Goal: Task Accomplishment & Management: Manage account settings

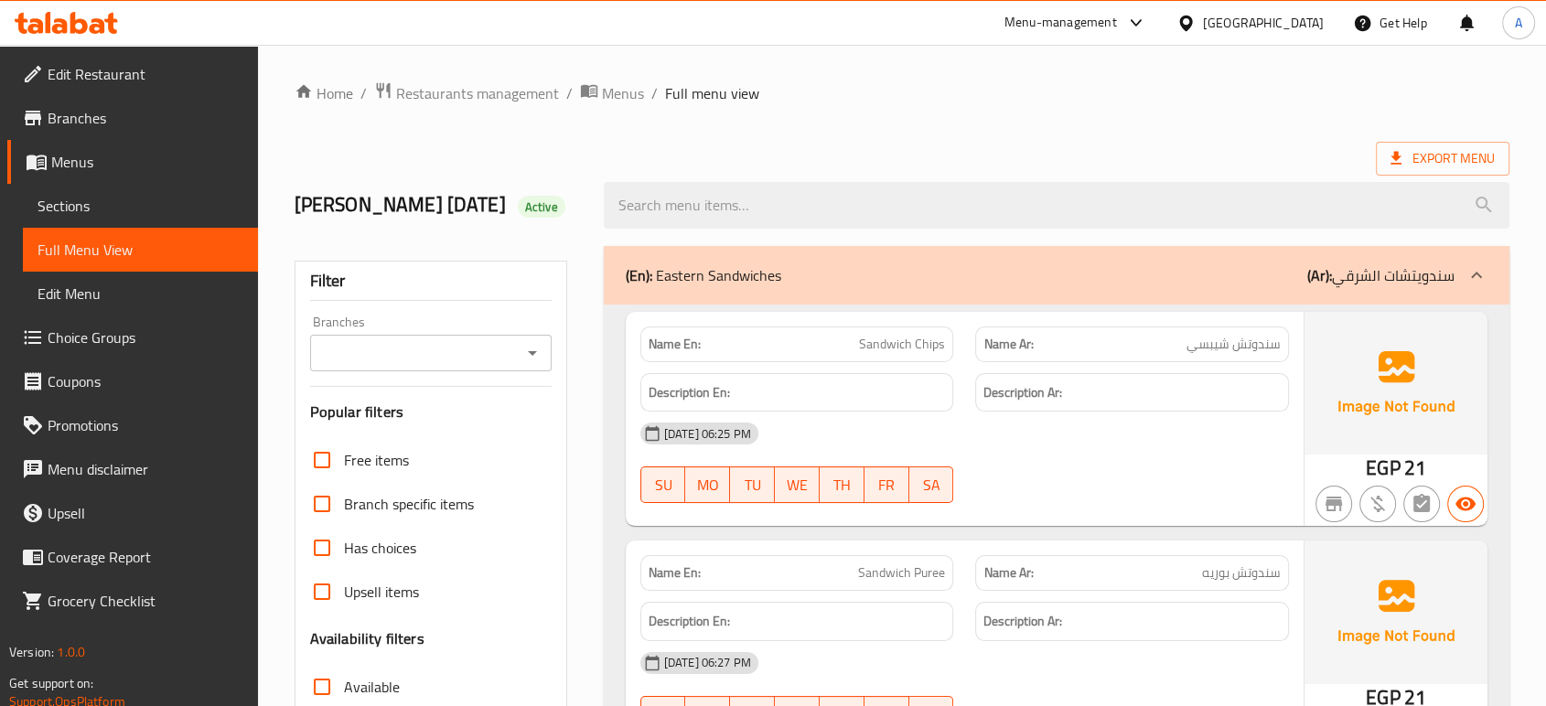
click at [1318, 29] on div "Egypt" at bounding box center [1263, 23] width 121 height 20
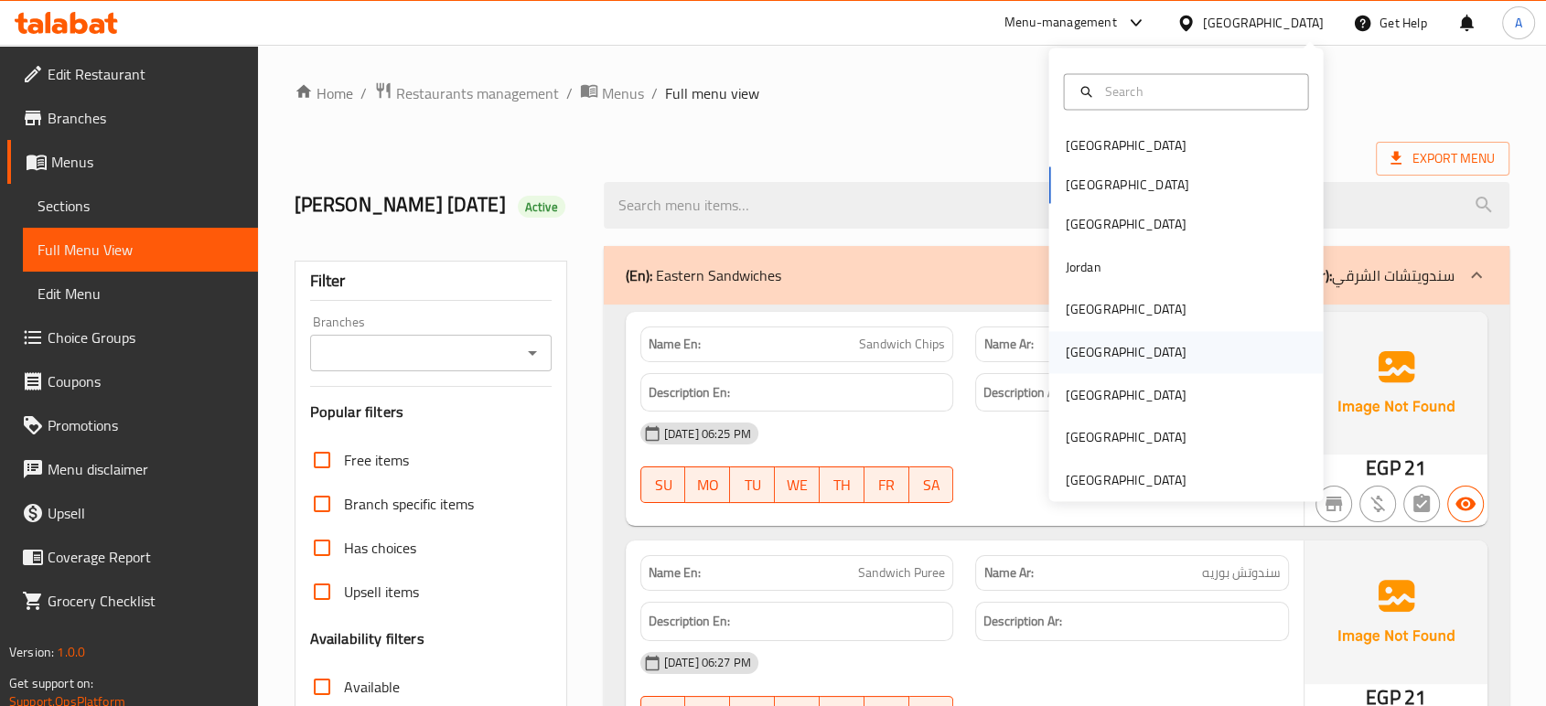
click at [1073, 362] on div "[GEOGRAPHIC_DATA]" at bounding box center [1125, 352] width 121 height 20
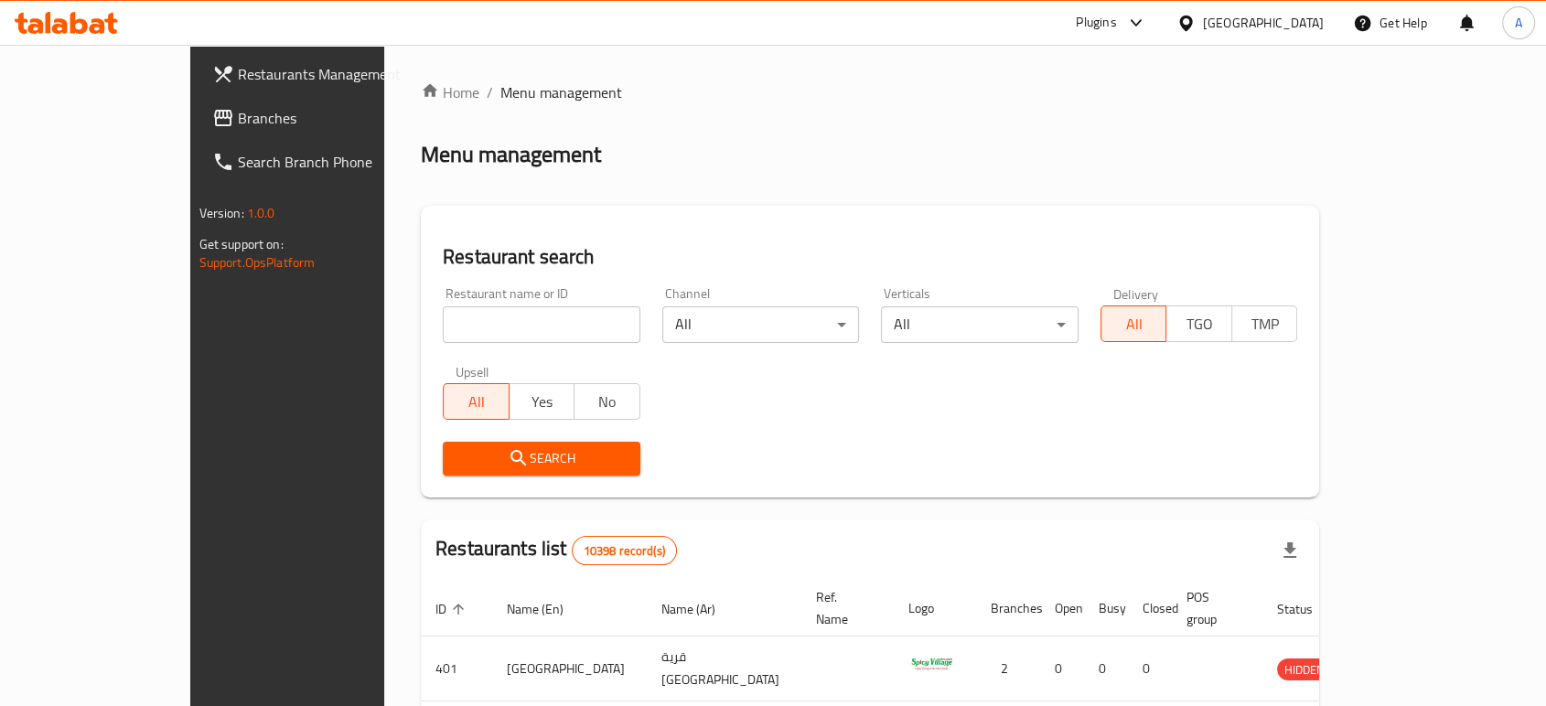
click at [198, 129] on link "Branches" at bounding box center [323, 118] width 251 height 44
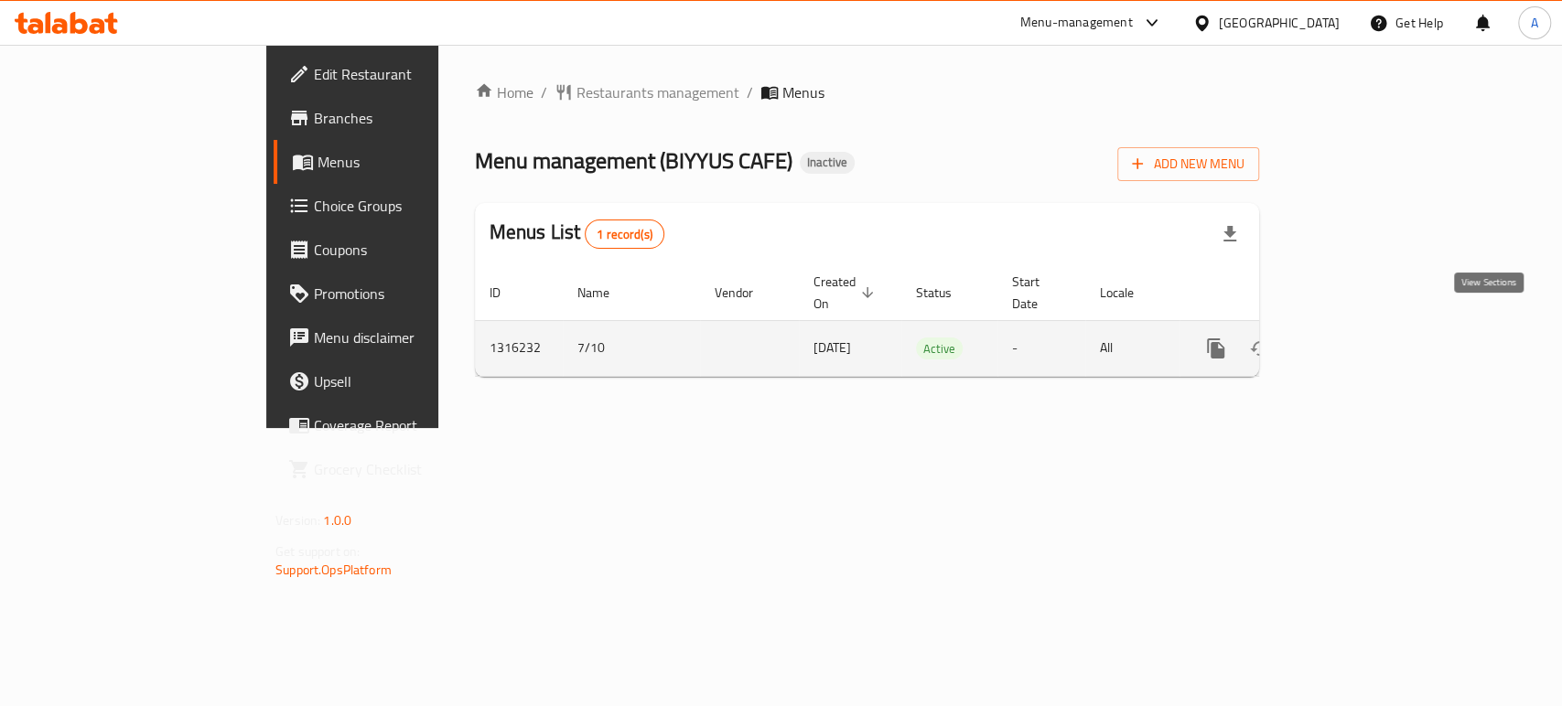
click at [1359, 338] on icon "enhanced table" at bounding box center [1348, 349] width 22 height 22
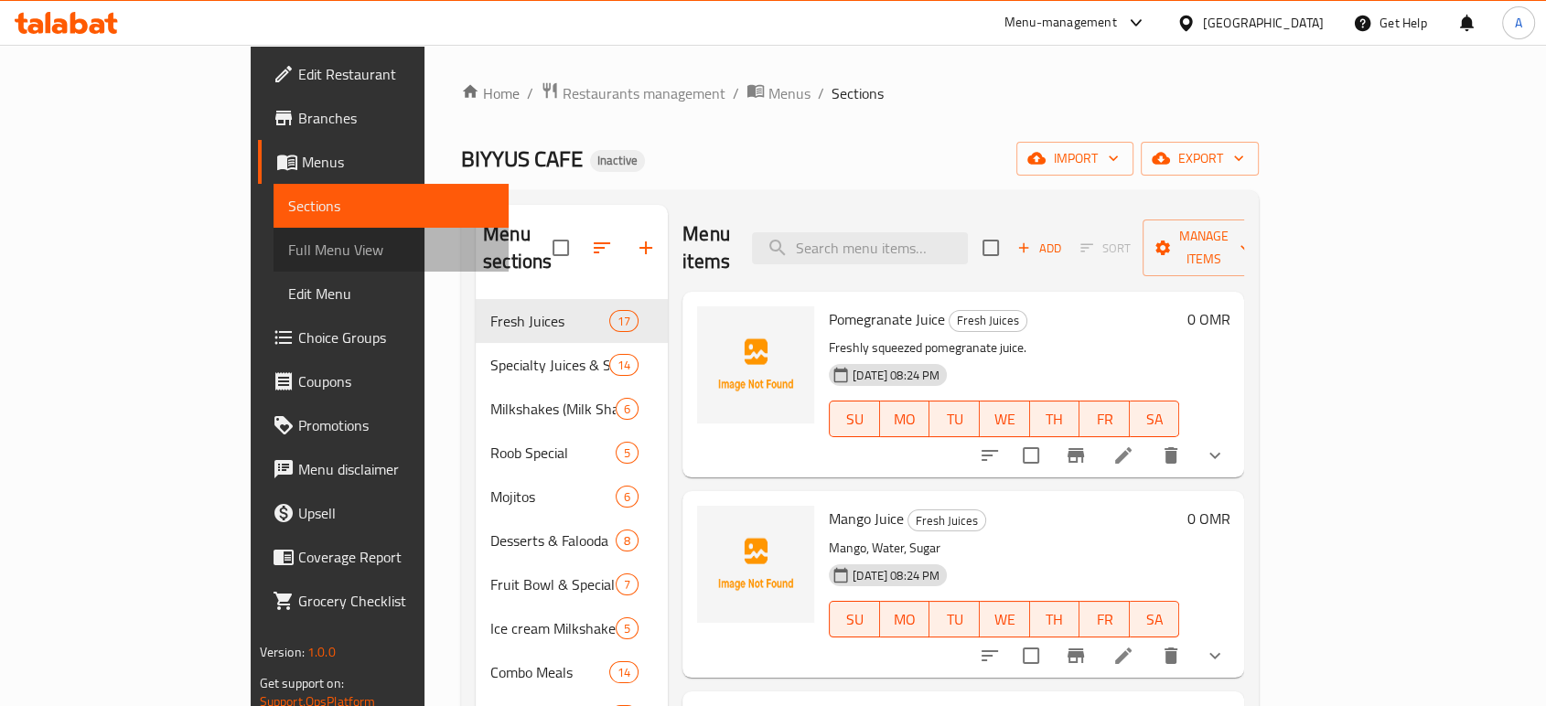
click at [288, 247] on span "Full Menu View" at bounding box center [391, 250] width 206 height 22
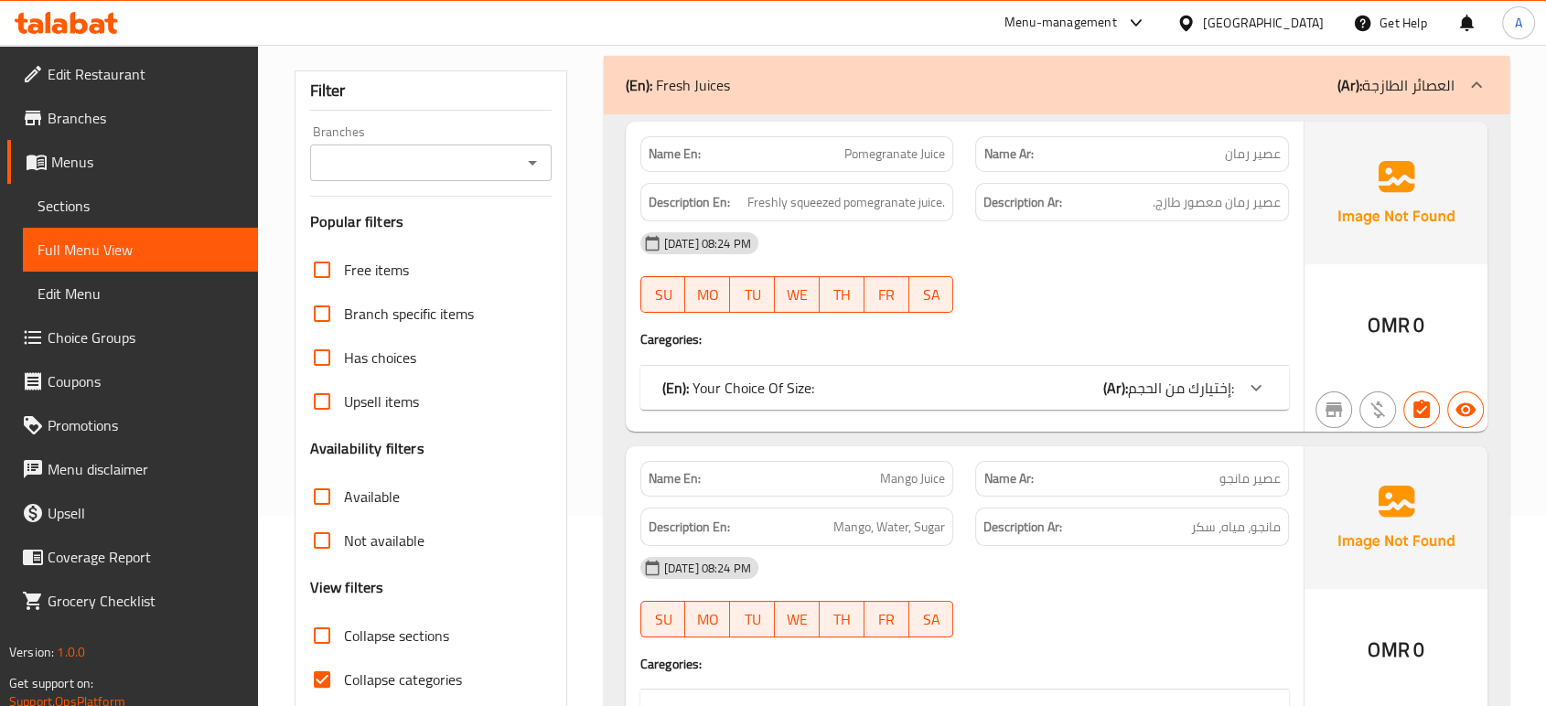
scroll to position [203, 0]
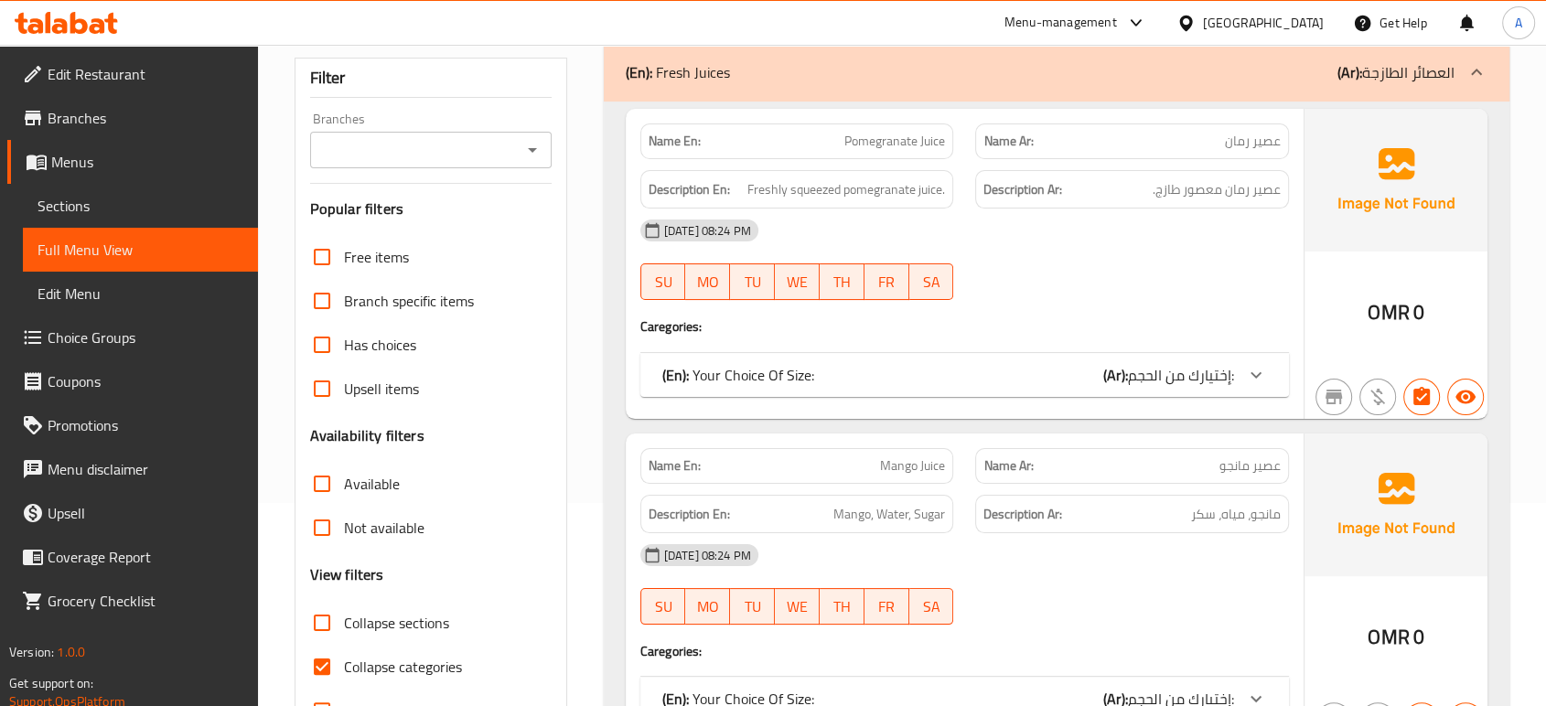
click at [393, 657] on span "Collapse categories" at bounding box center [403, 667] width 118 height 22
click at [344, 657] on input "Collapse categories" at bounding box center [322, 667] width 44 height 44
checkbox input "false"
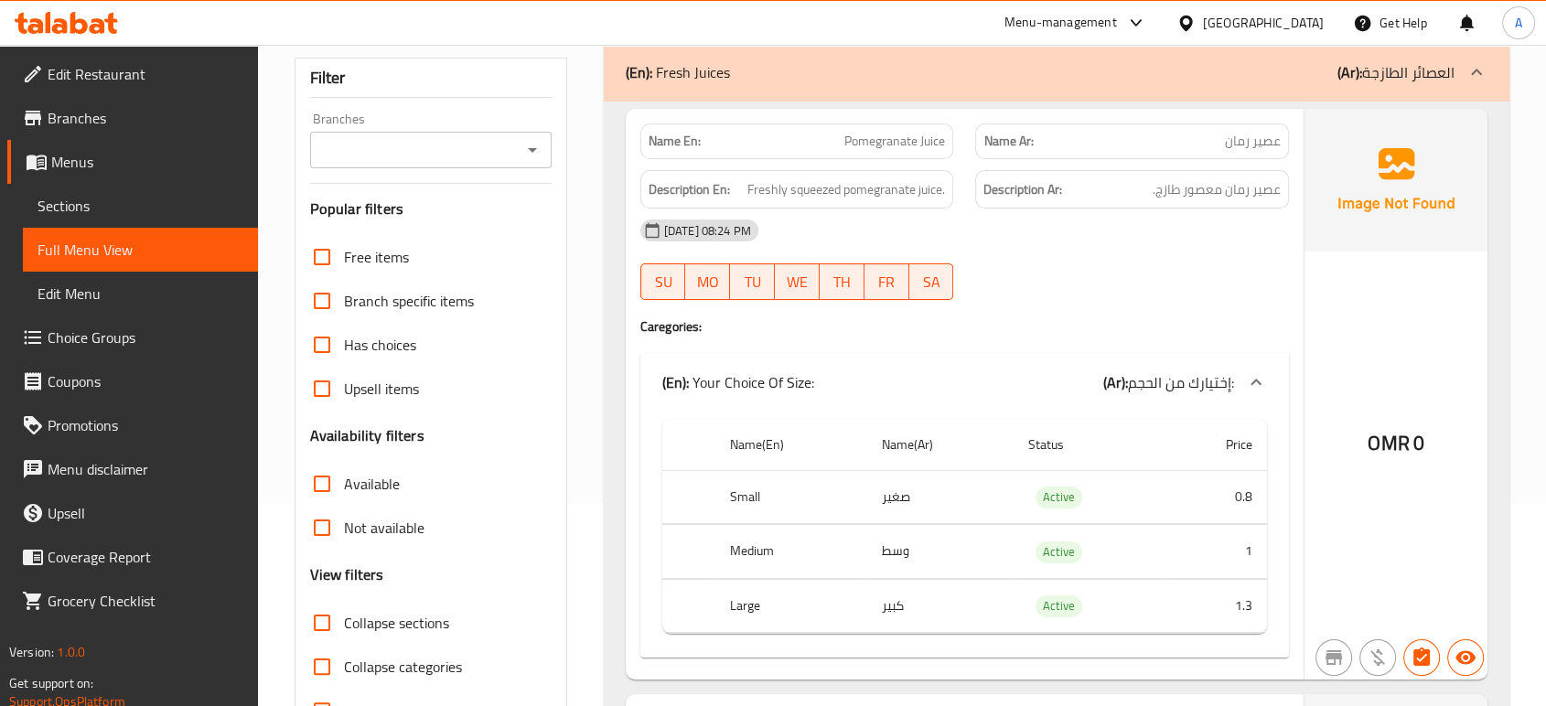
click at [363, 619] on span "Collapse sections" at bounding box center [396, 623] width 105 height 22
click at [344, 619] on input "Collapse sections" at bounding box center [322, 623] width 44 height 44
checkbox input "true"
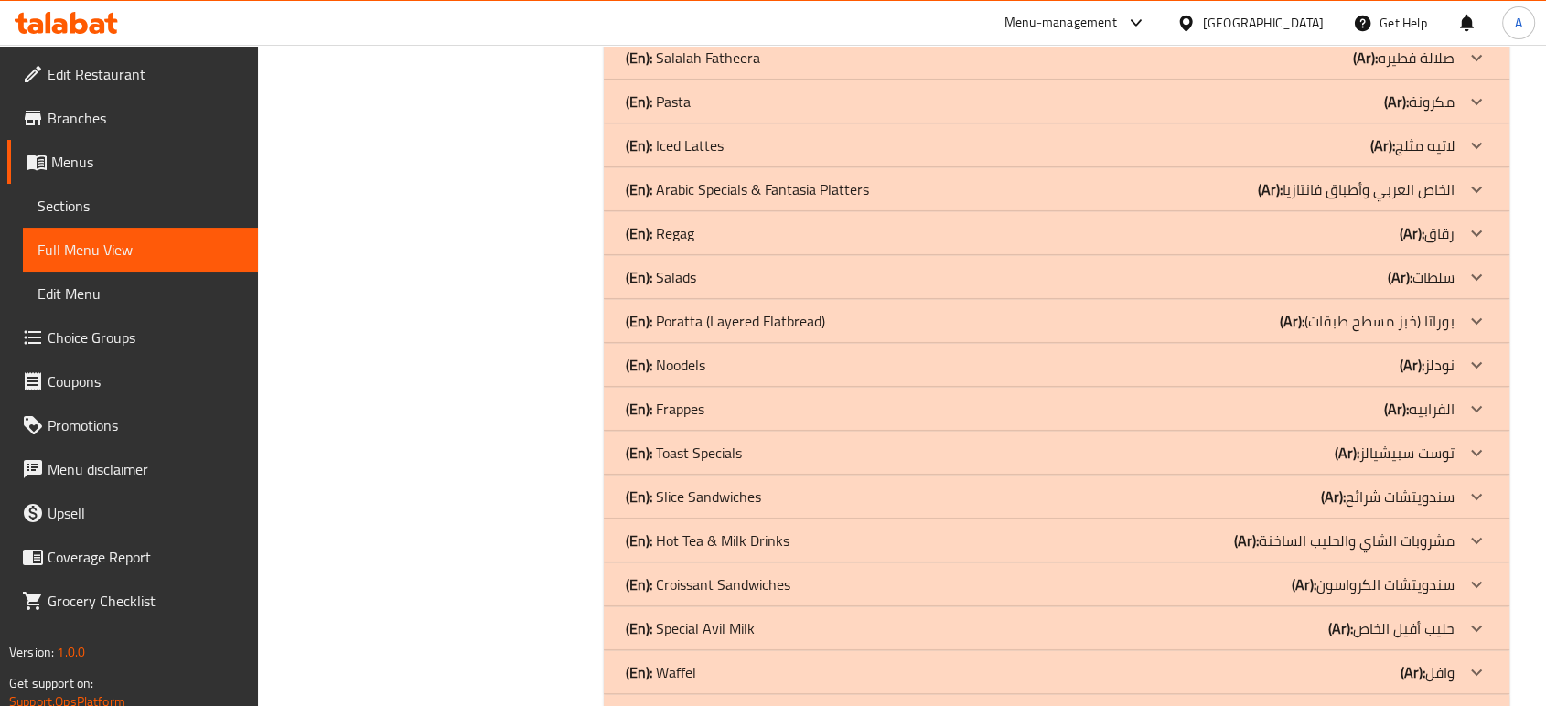
scroll to position [1113, 0]
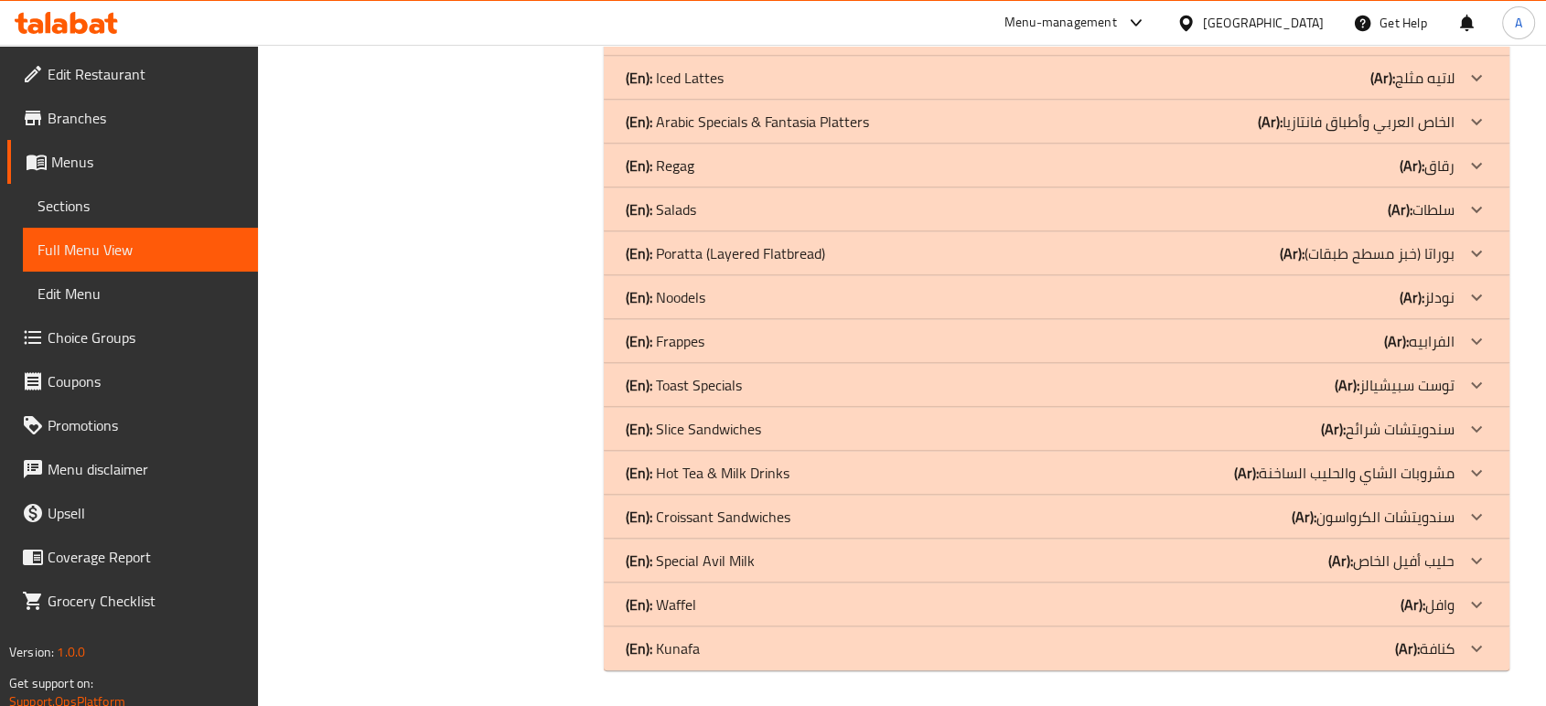
drag, startPoint x: 290, startPoint y: 414, endPoint x: 315, endPoint y: 423, distance: 26.3
click at [841, 451] on div "(En): Hot Tea & Milk Drinks (Ar): مشروبات الشاي والحليب الساخنة" at bounding box center [1057, 473] width 906 height 44
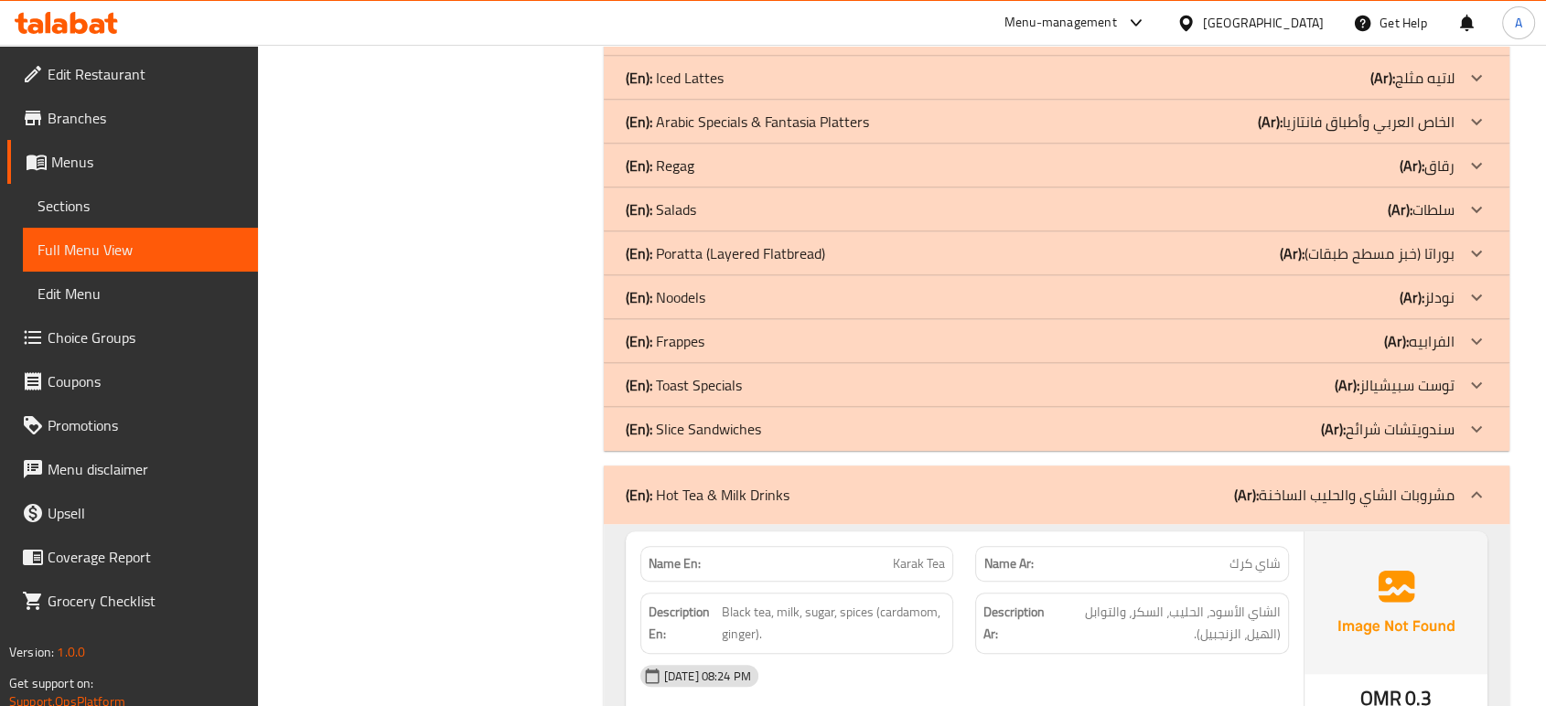
click at [841, 436] on div "(En): Slice Sandwiches (Ar): سندويتشات شرائح" at bounding box center [1040, 429] width 829 height 22
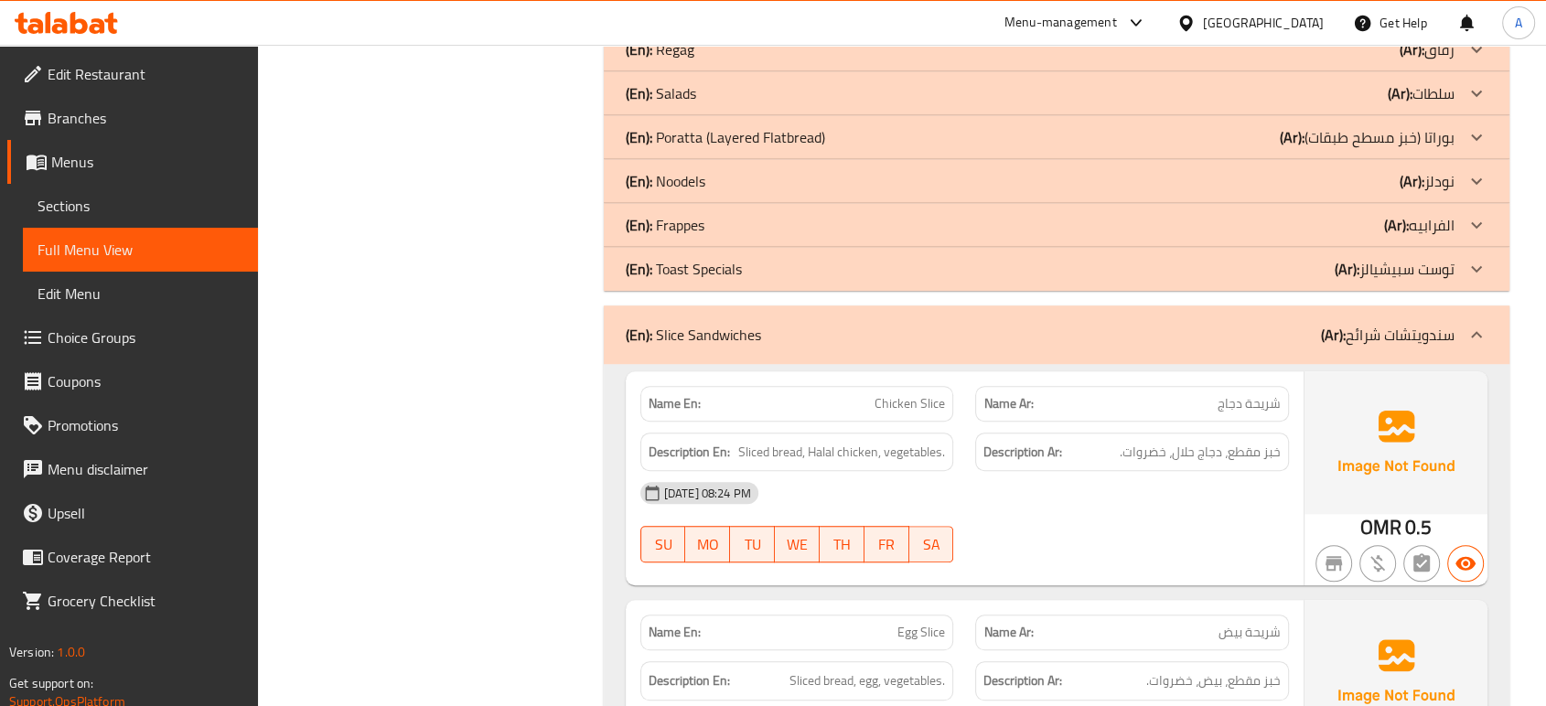
scroll to position [1316, 0]
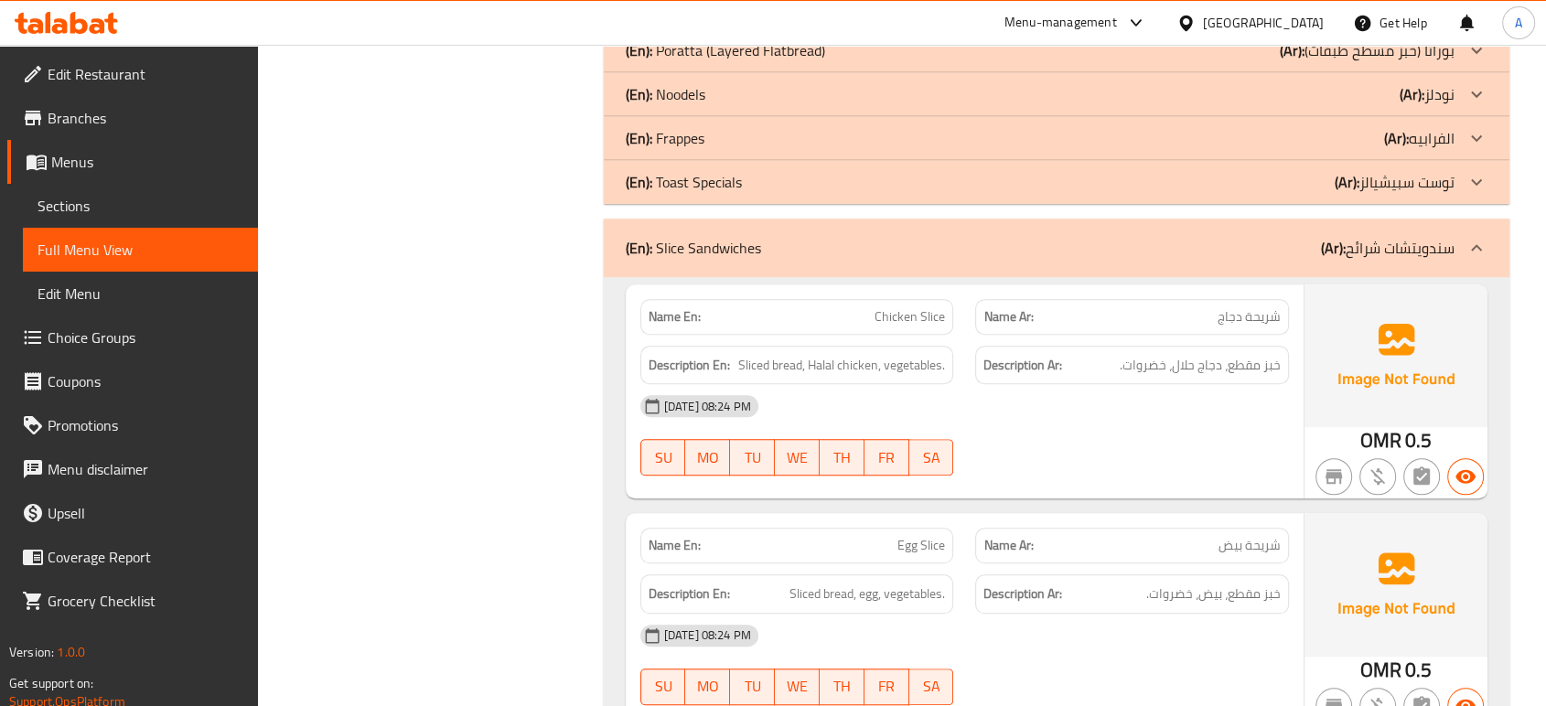
click at [1213, 457] on div "07-10-2025 08:24 PM SU MO TU WE TH FR SA" at bounding box center [965, 435] width 671 height 102
click at [758, 365] on span "Sliced bread, Halal chicken, vegetables." at bounding box center [841, 365] width 207 height 23
copy span "Sliced"
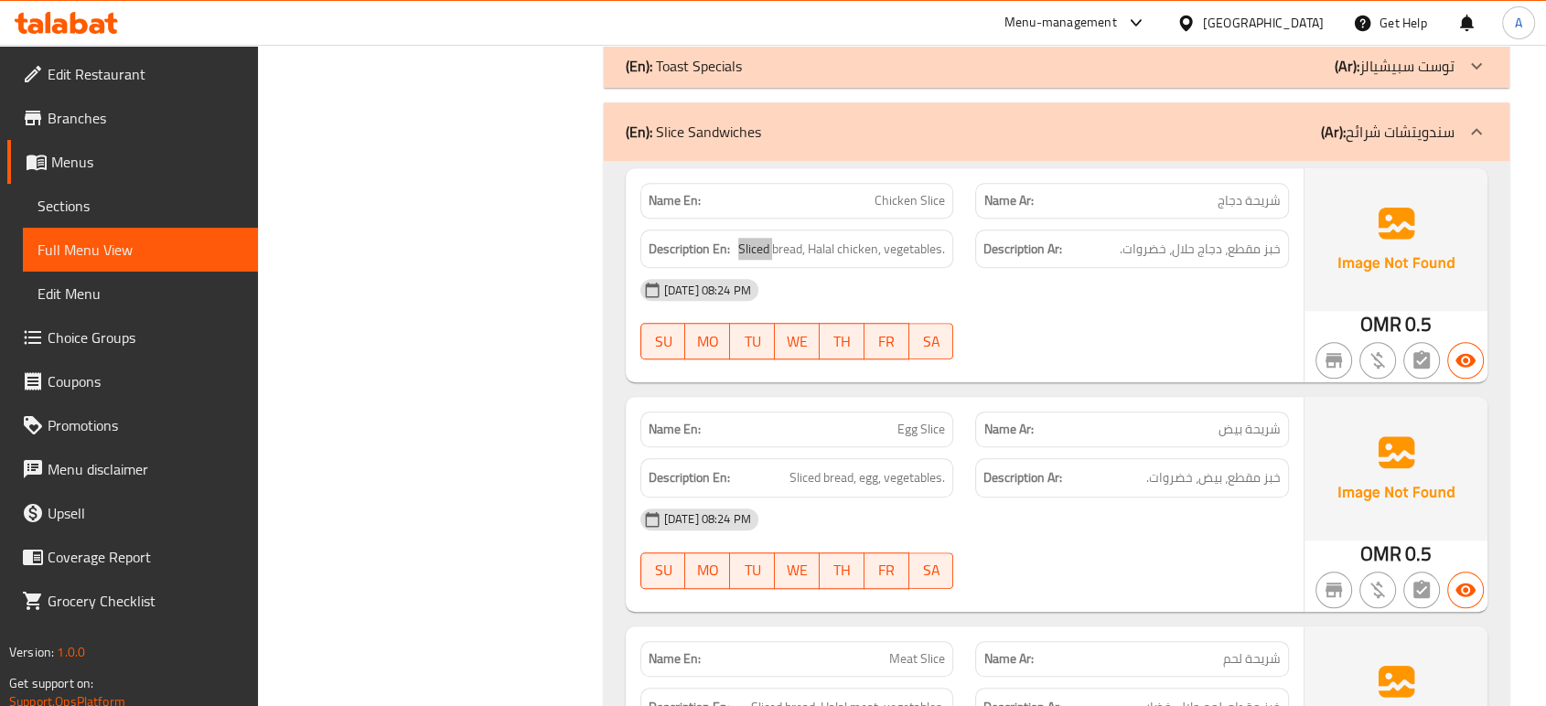
scroll to position [1519, 0]
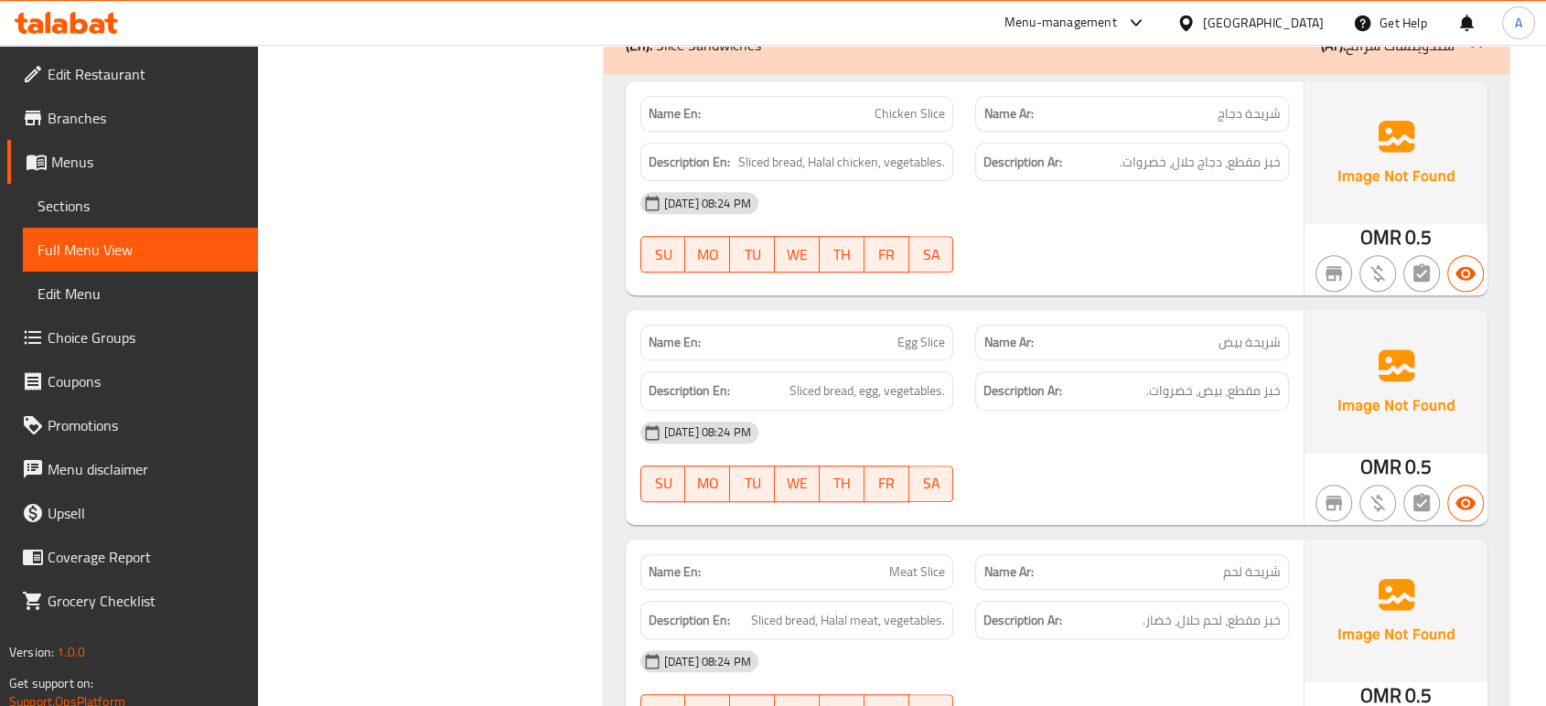
click at [1210, 423] on div "[DATE] 08:24 PM" at bounding box center [965, 433] width 671 height 44
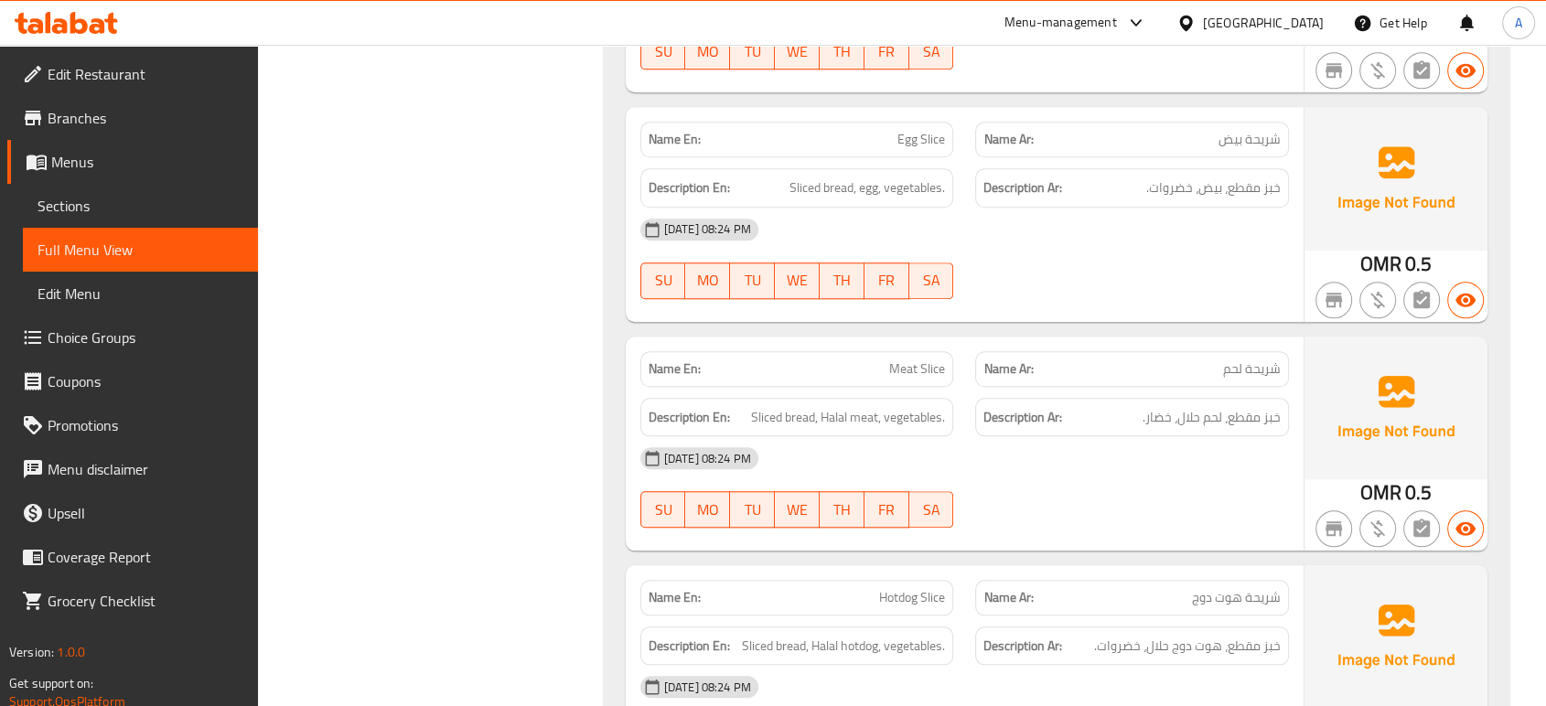
scroll to position [1925, 0]
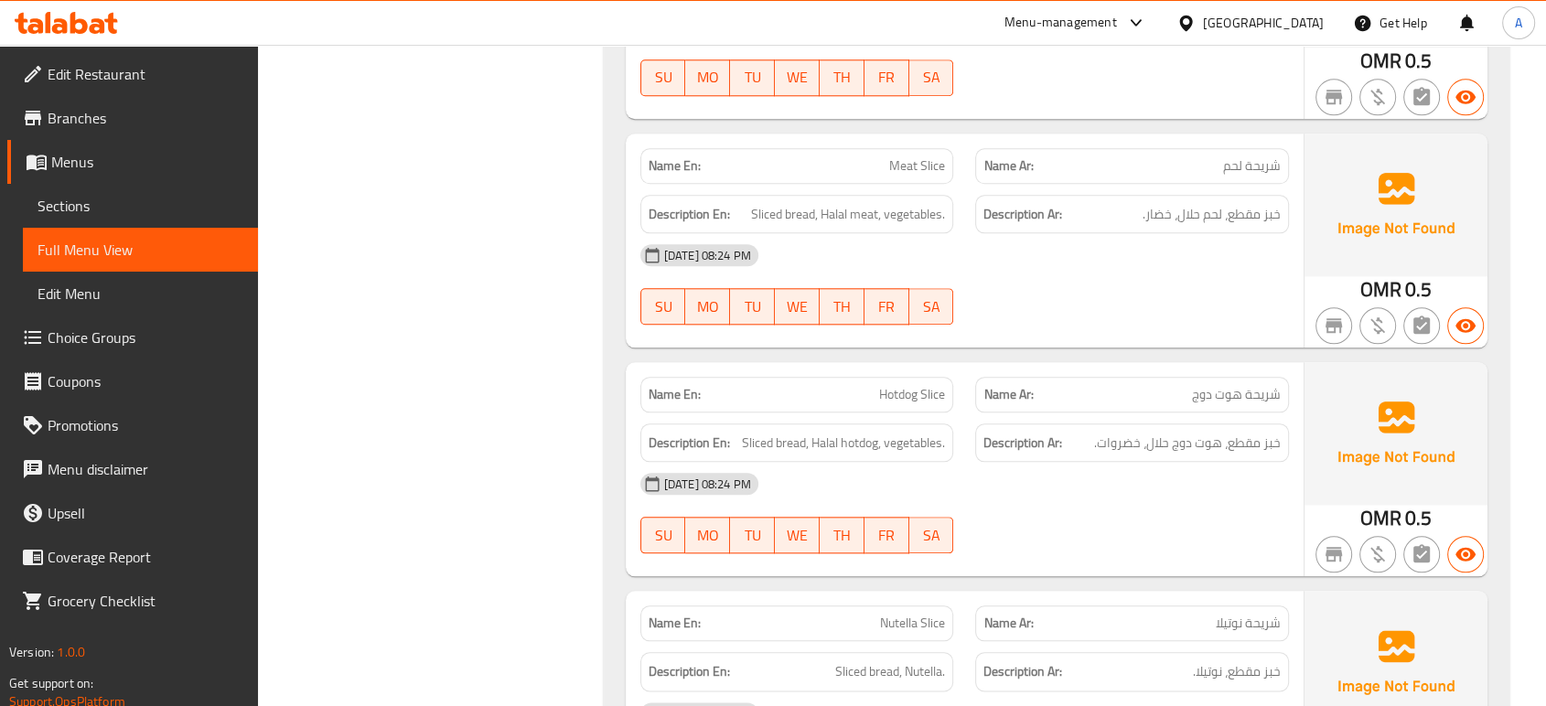
click at [1281, 294] on div "07-10-2025 08:24 PM SU MO TU WE TH FR SA" at bounding box center [965, 284] width 671 height 102
click at [1104, 314] on div at bounding box center [1132, 325] width 336 height 22
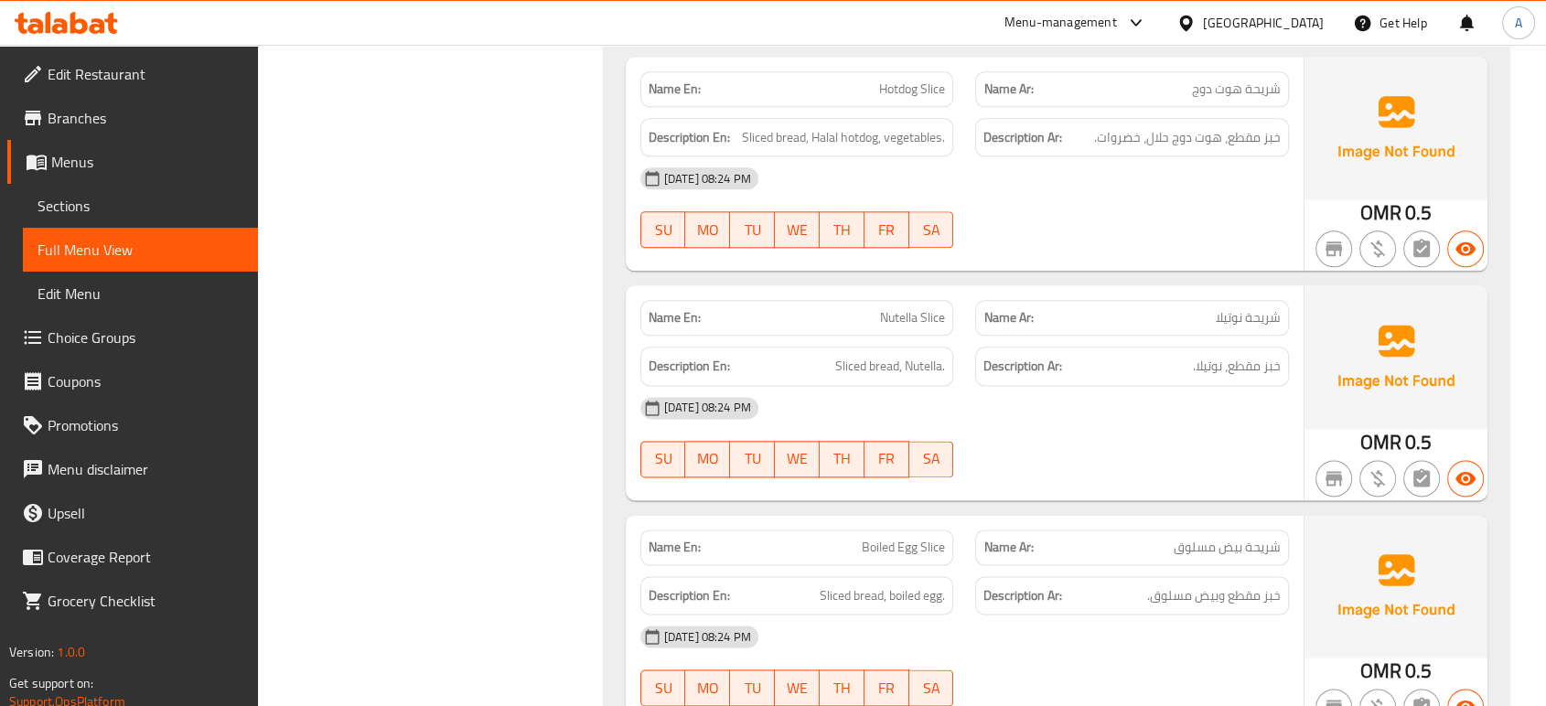
click at [1080, 202] on div "07-10-2025 08:24 PM SU MO TU WE TH FR SA" at bounding box center [965, 207] width 671 height 102
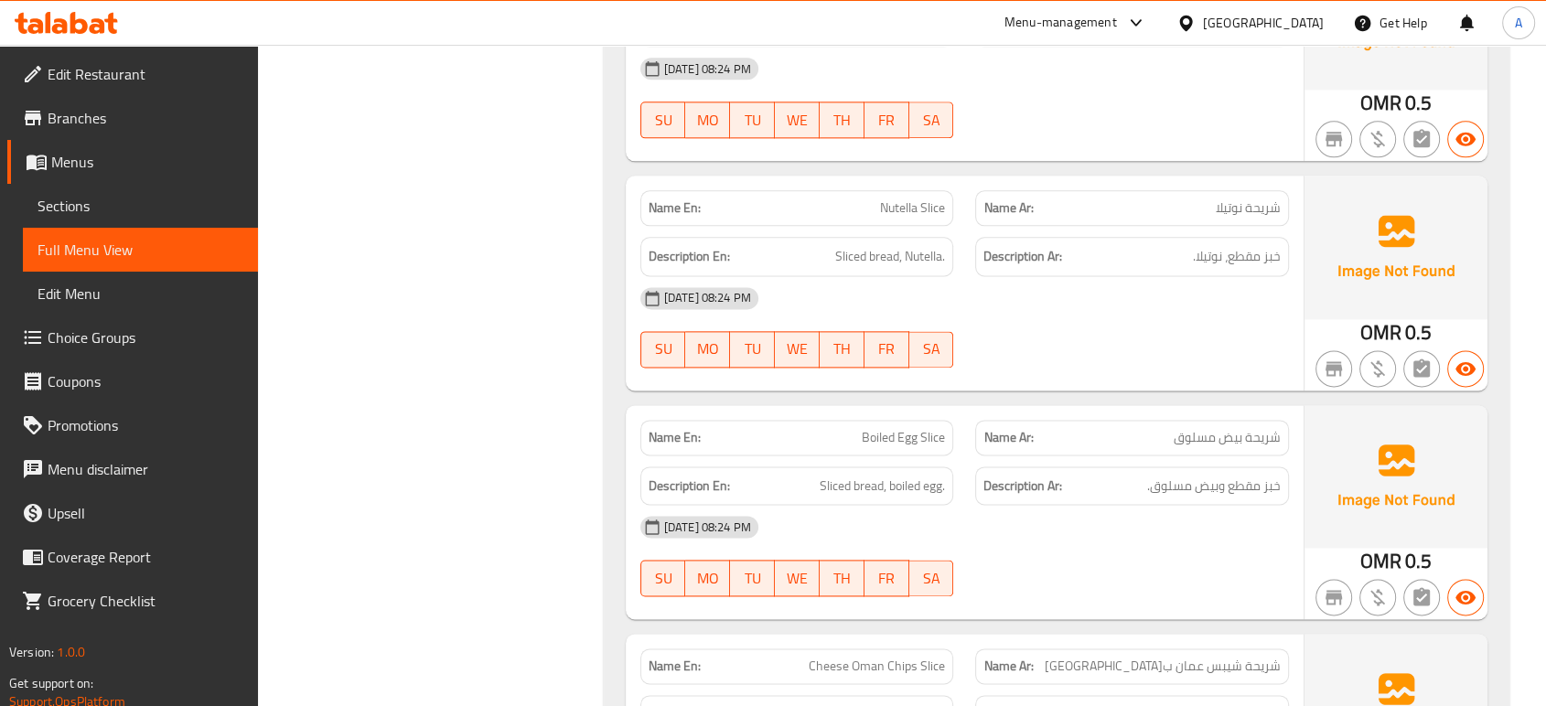
scroll to position [2637, 0]
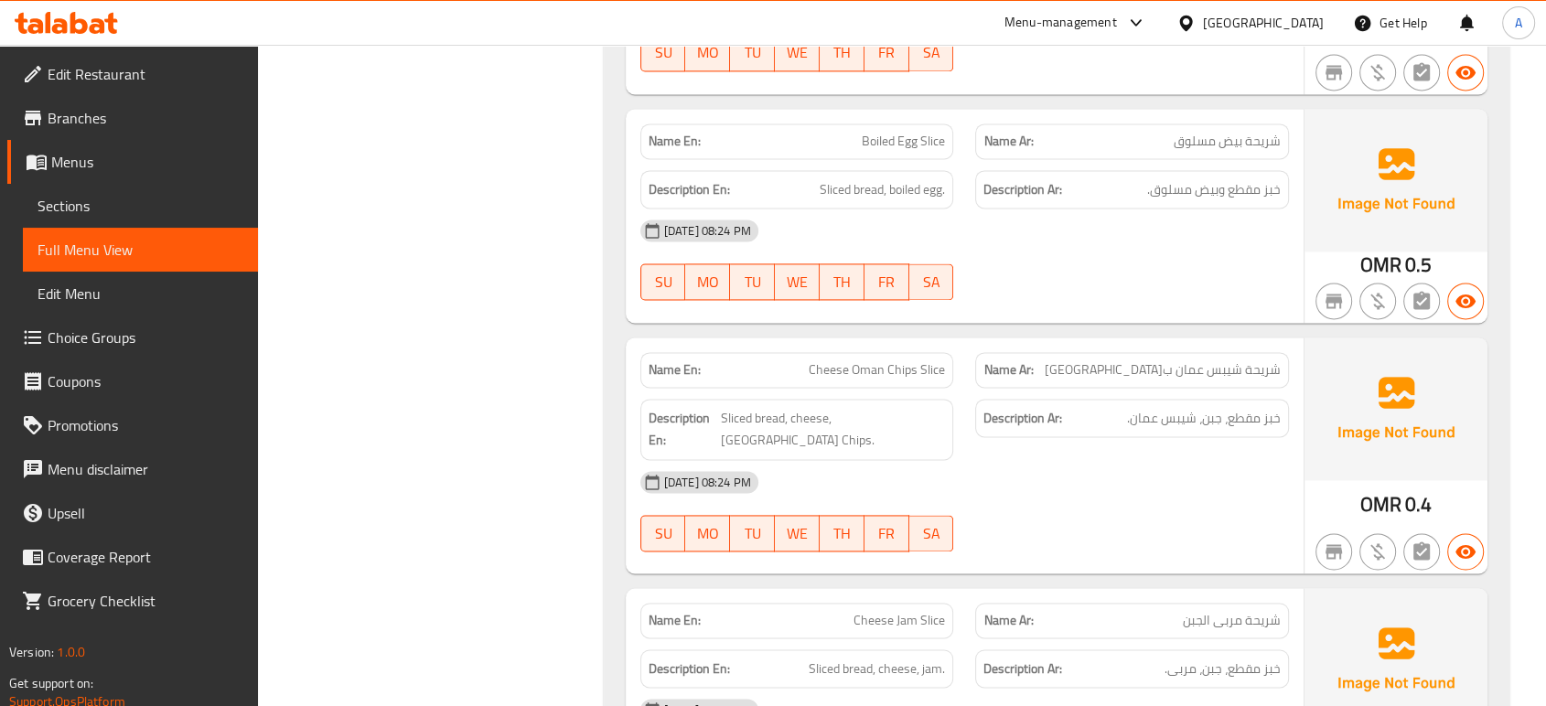
click at [1238, 219] on div "[DATE] 08:24 PM" at bounding box center [965, 231] width 671 height 44
click at [996, 281] on div "07-10-2025 08:24 PM SU MO TU WE TH FR SA" at bounding box center [965, 260] width 671 height 102
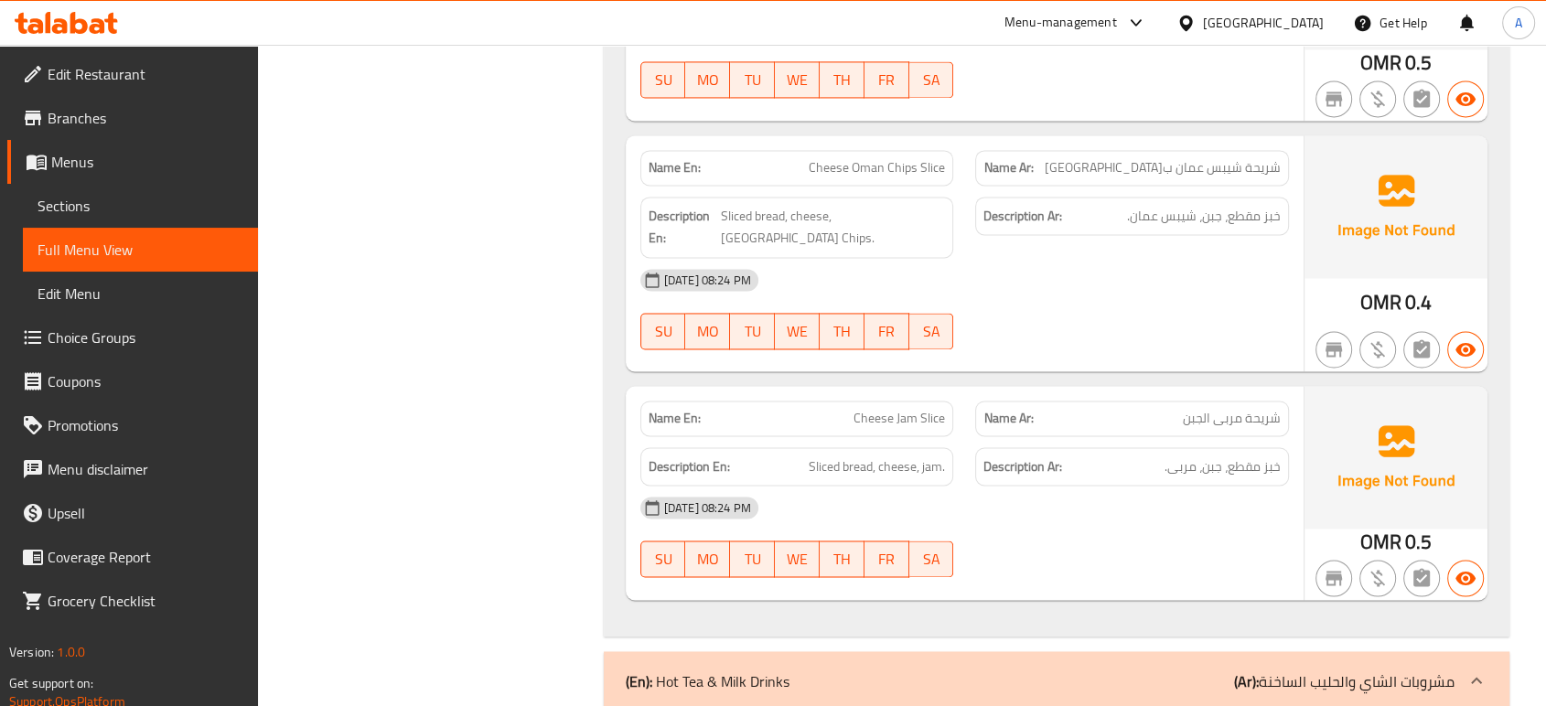
scroll to position [2840, 0]
click at [1038, 267] on div "[DATE] 08:24 PM" at bounding box center [965, 279] width 671 height 44
click at [1018, 408] on strong "Name Ar:" at bounding box center [1008, 417] width 49 height 19
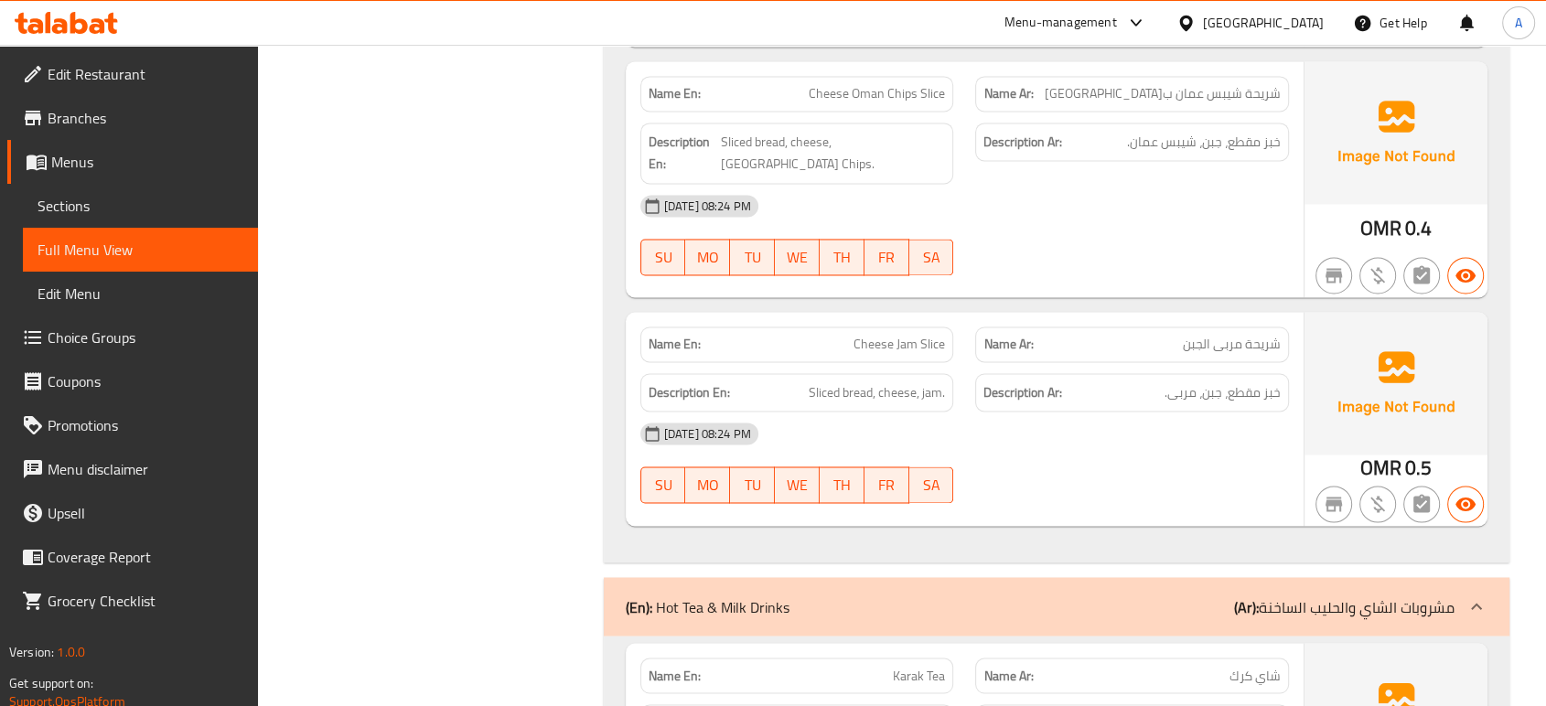
scroll to position [2943, 0]
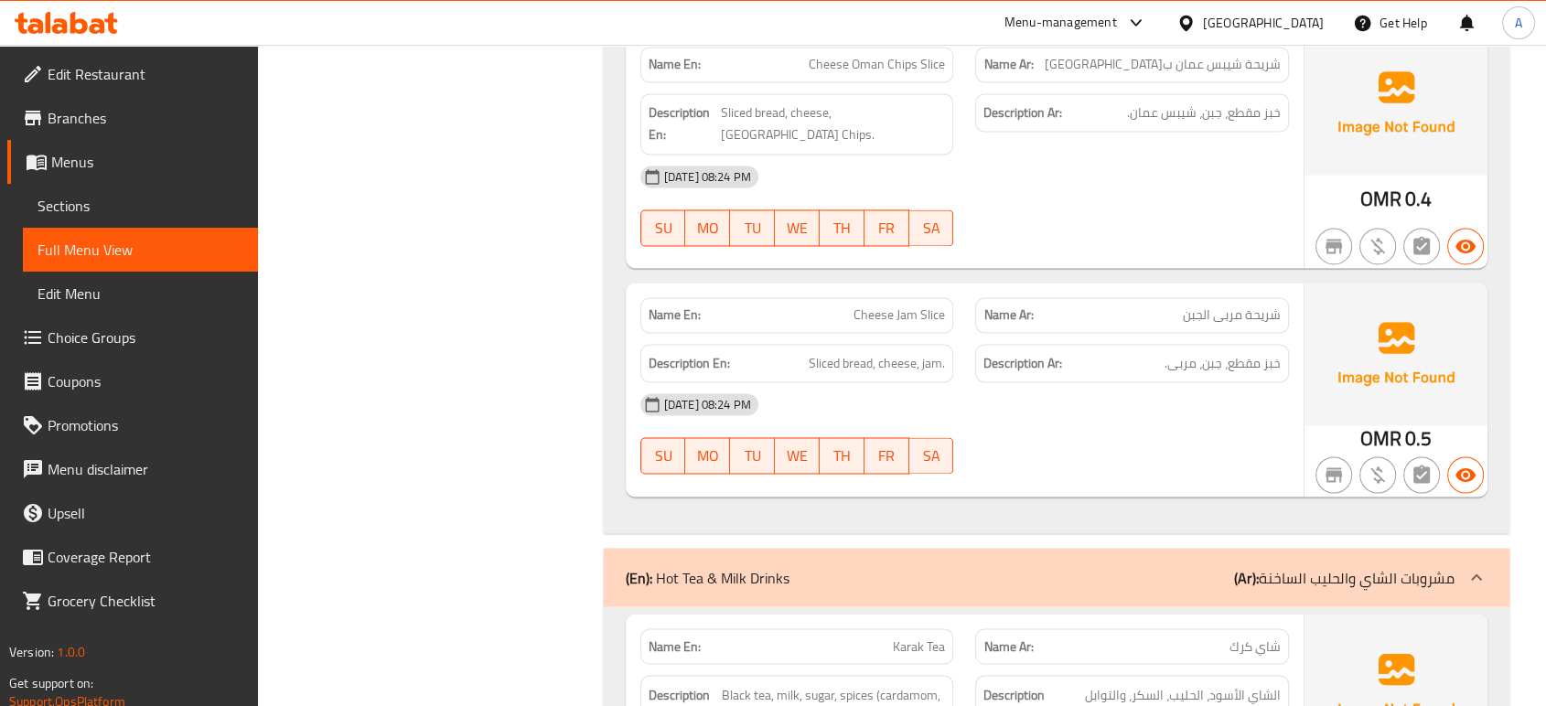
click at [1134, 399] on div "[DATE] 08:24 PM" at bounding box center [965, 404] width 671 height 44
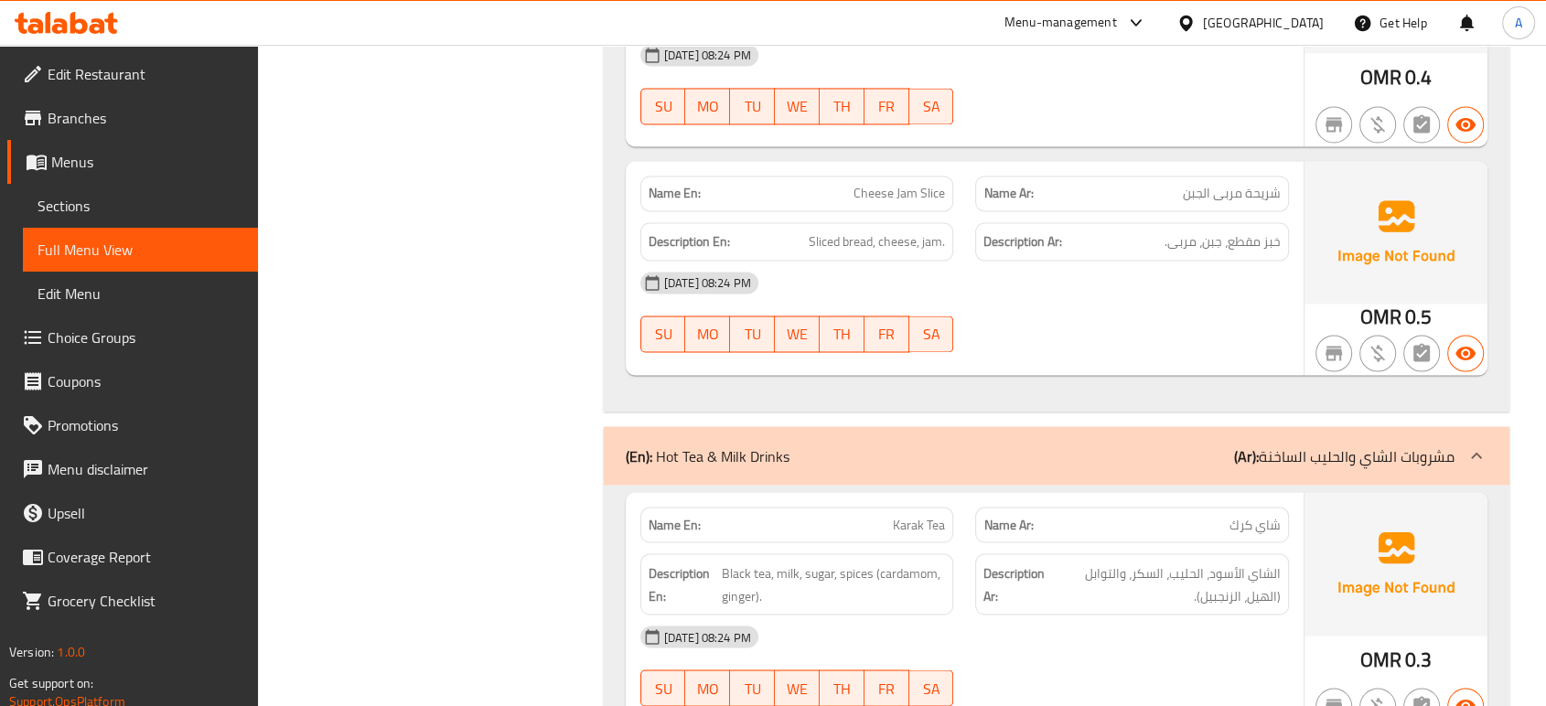
scroll to position [3146, 0]
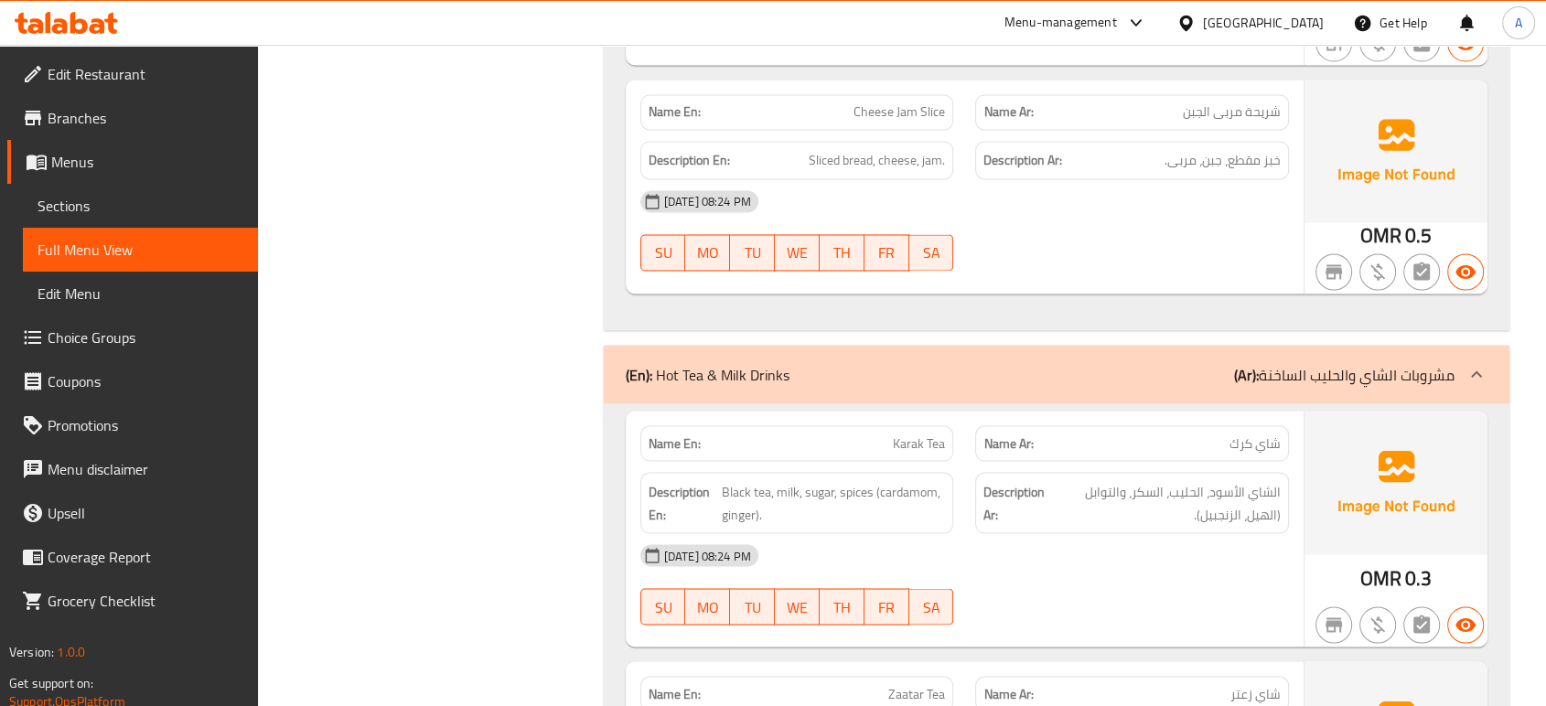
click at [1263, 614] on div at bounding box center [1132, 625] width 336 height 22
click at [1202, 480] on span "الشاي الأسود، الحليب، السكر، والتوابل (الهيل، الزنجبيل)." at bounding box center [1166, 502] width 230 height 45
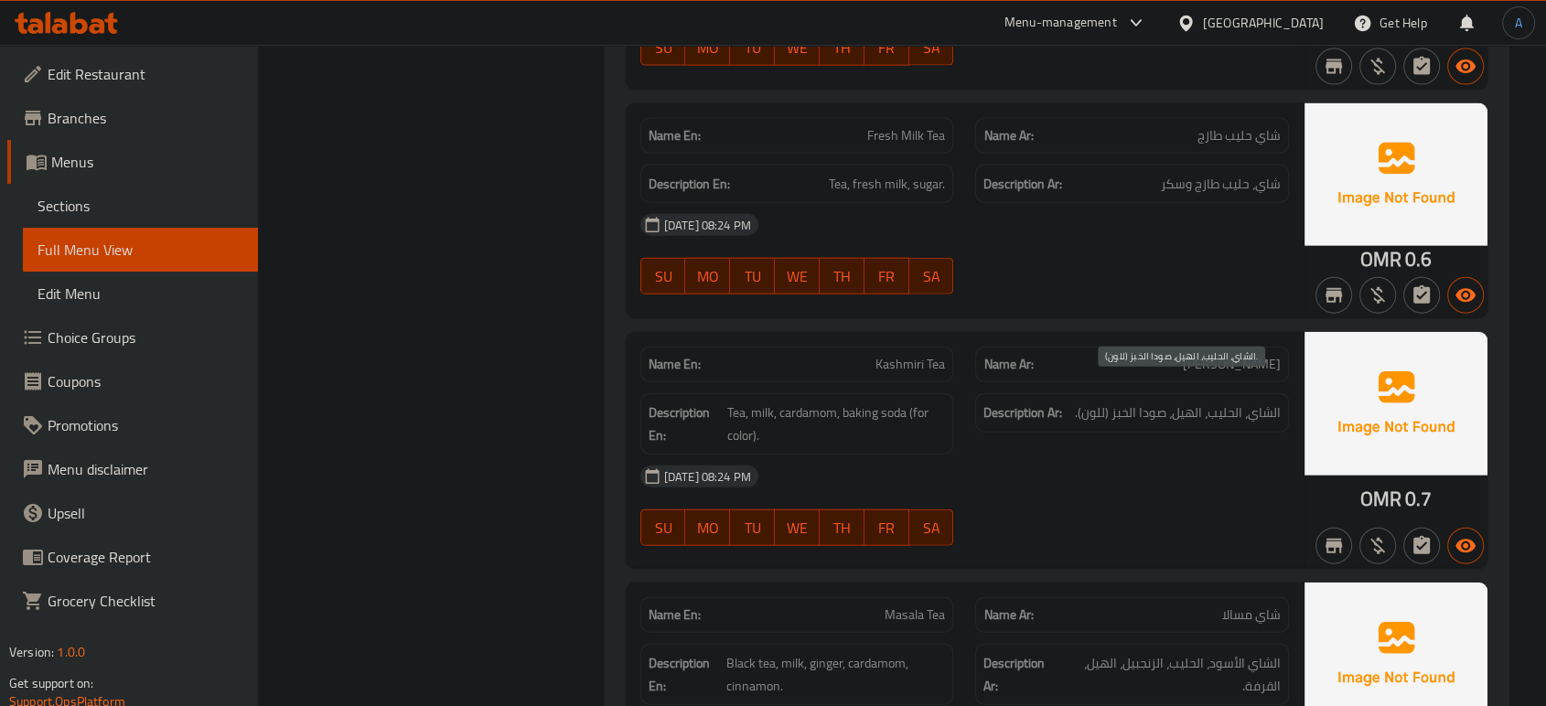
scroll to position [4264, 0]
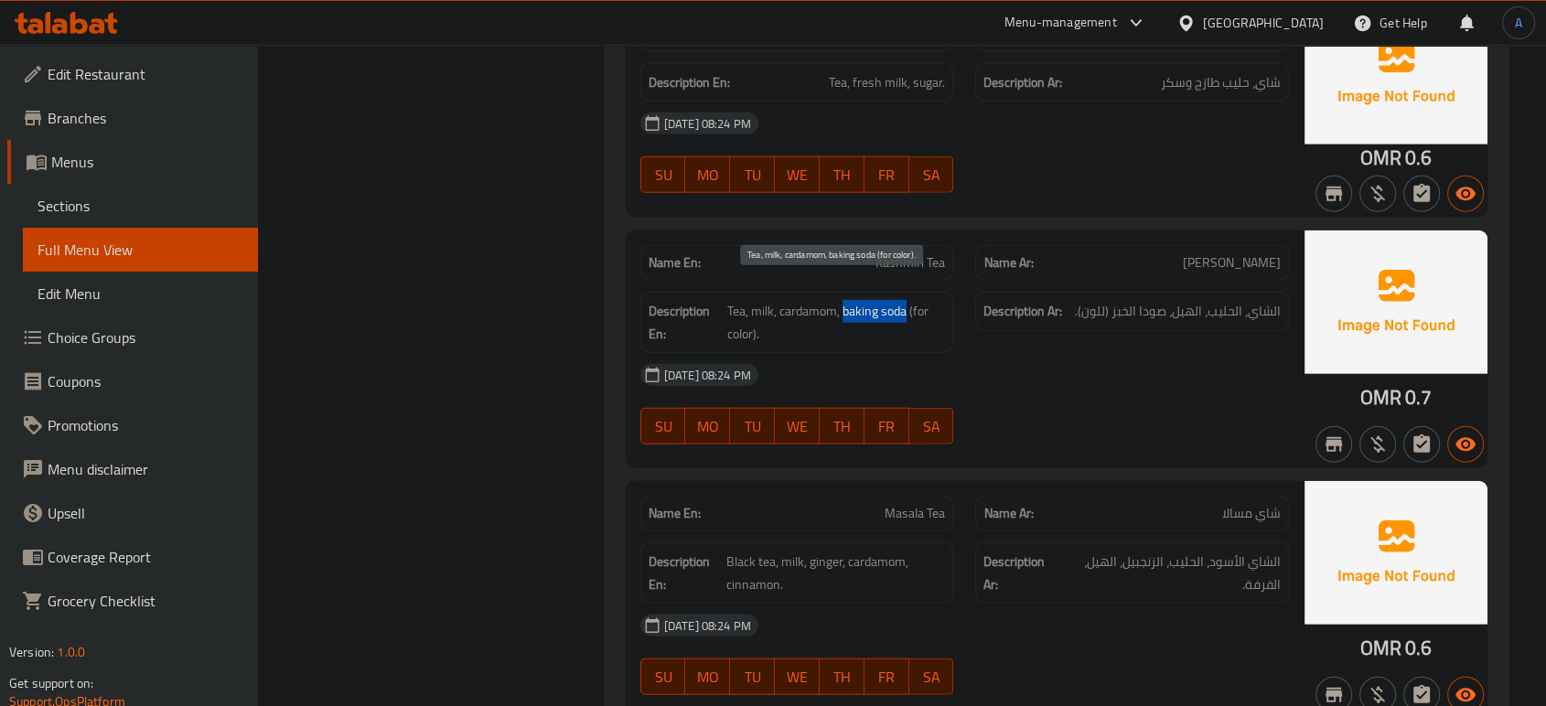
drag, startPoint x: 905, startPoint y: 289, endPoint x: 842, endPoint y: 295, distance: 63.4
click at [842, 300] on span "Tea, milk, cardamom, baking soda (for color)." at bounding box center [836, 322] width 218 height 45
copy span "baking soda"
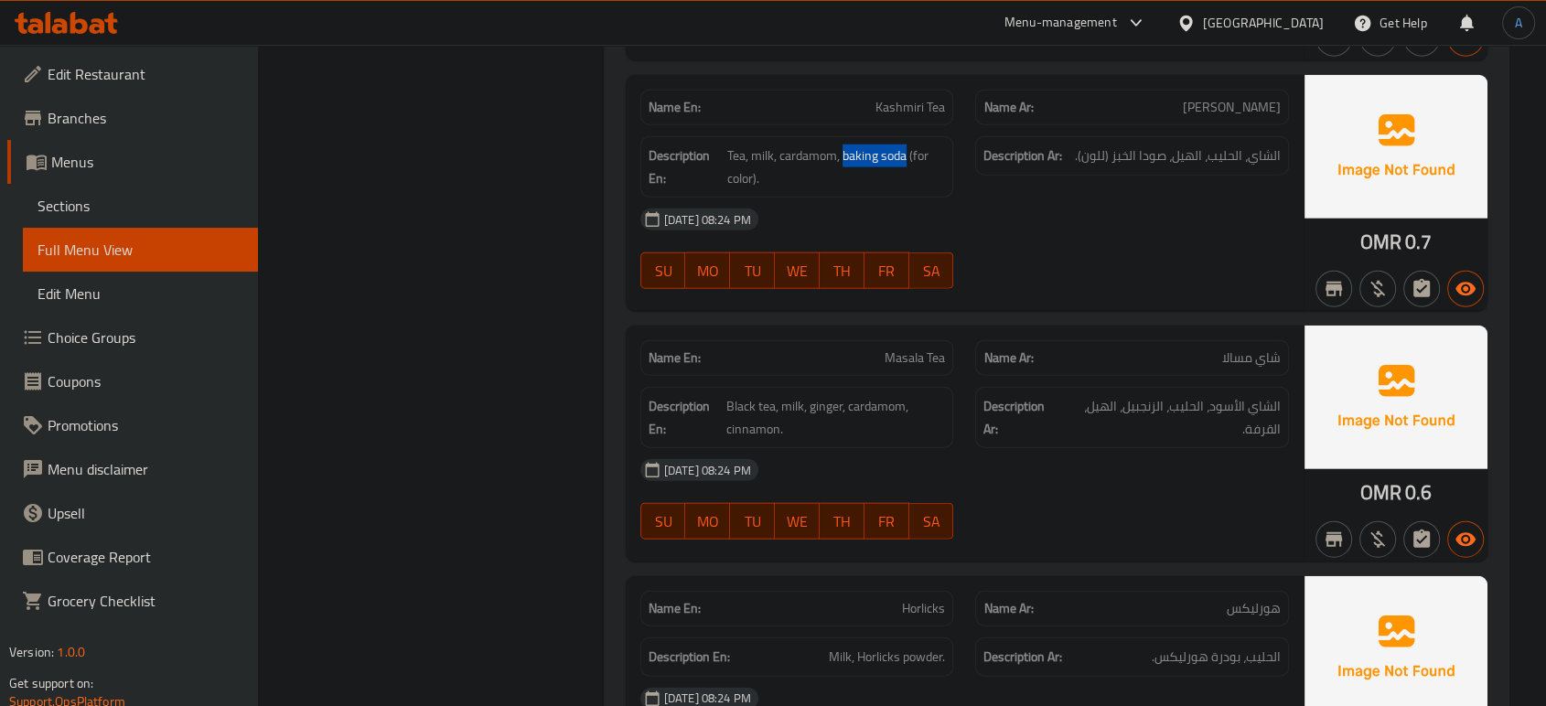
scroll to position [4467, 0]
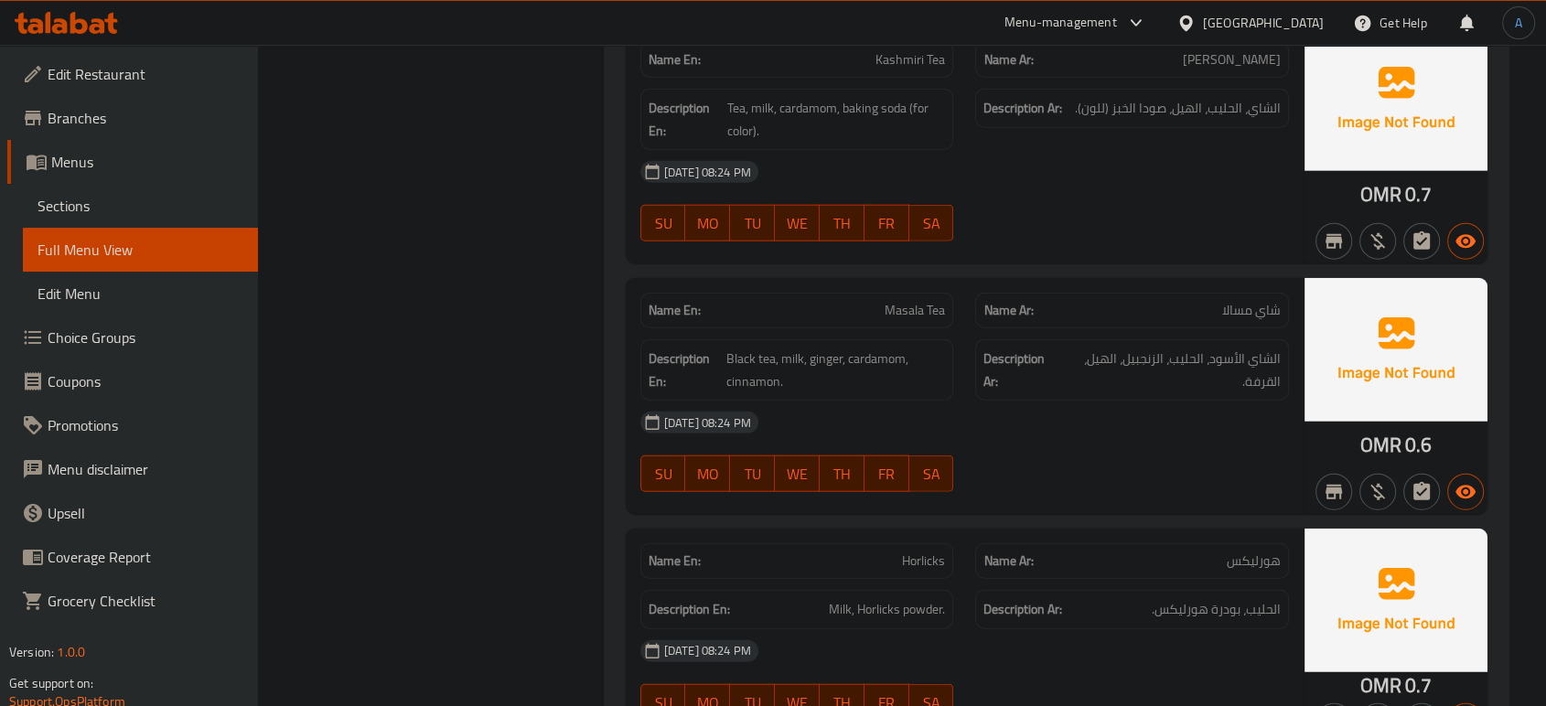
click at [1148, 439] on div "07-10-2025 08:24 PM SU MO TU WE TH FR SA" at bounding box center [965, 452] width 671 height 102
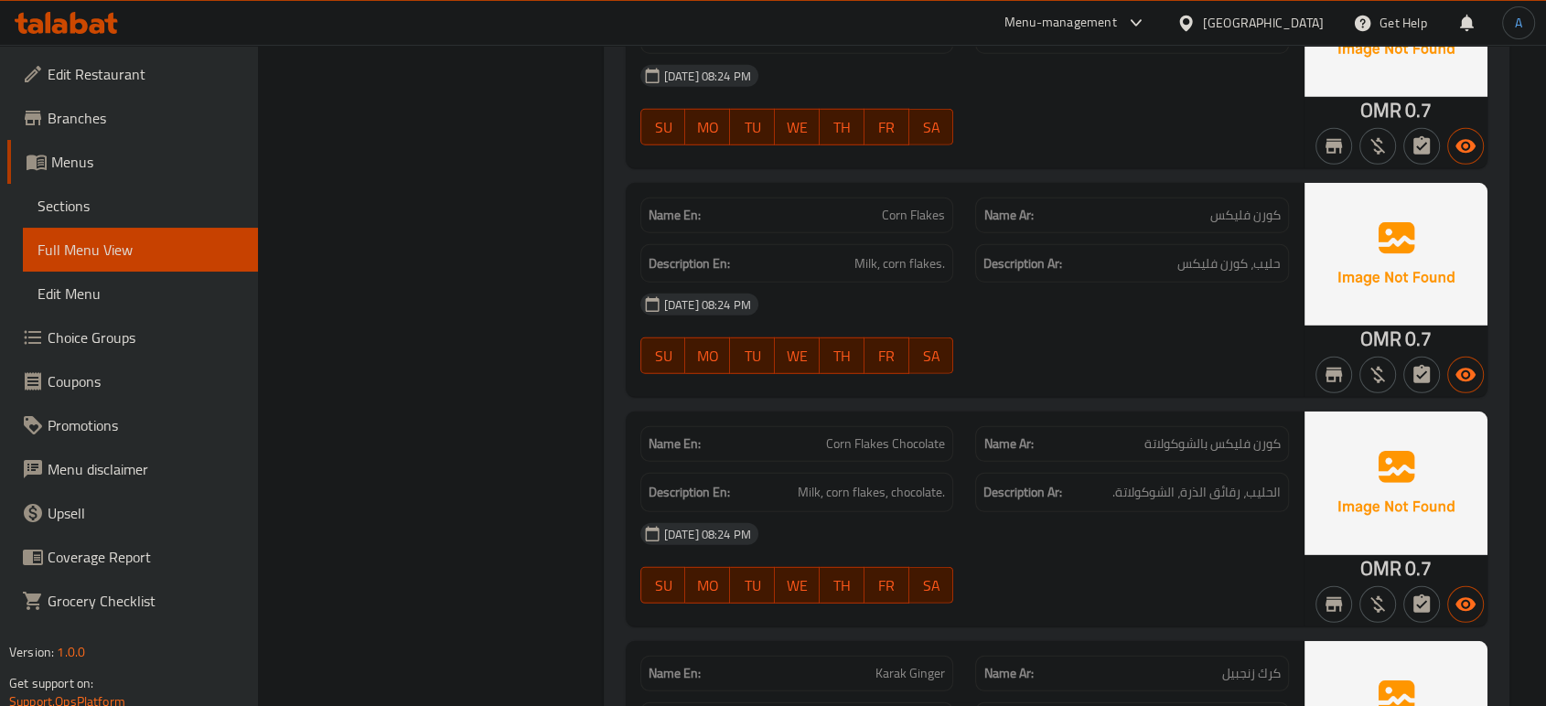
scroll to position [5382, 0]
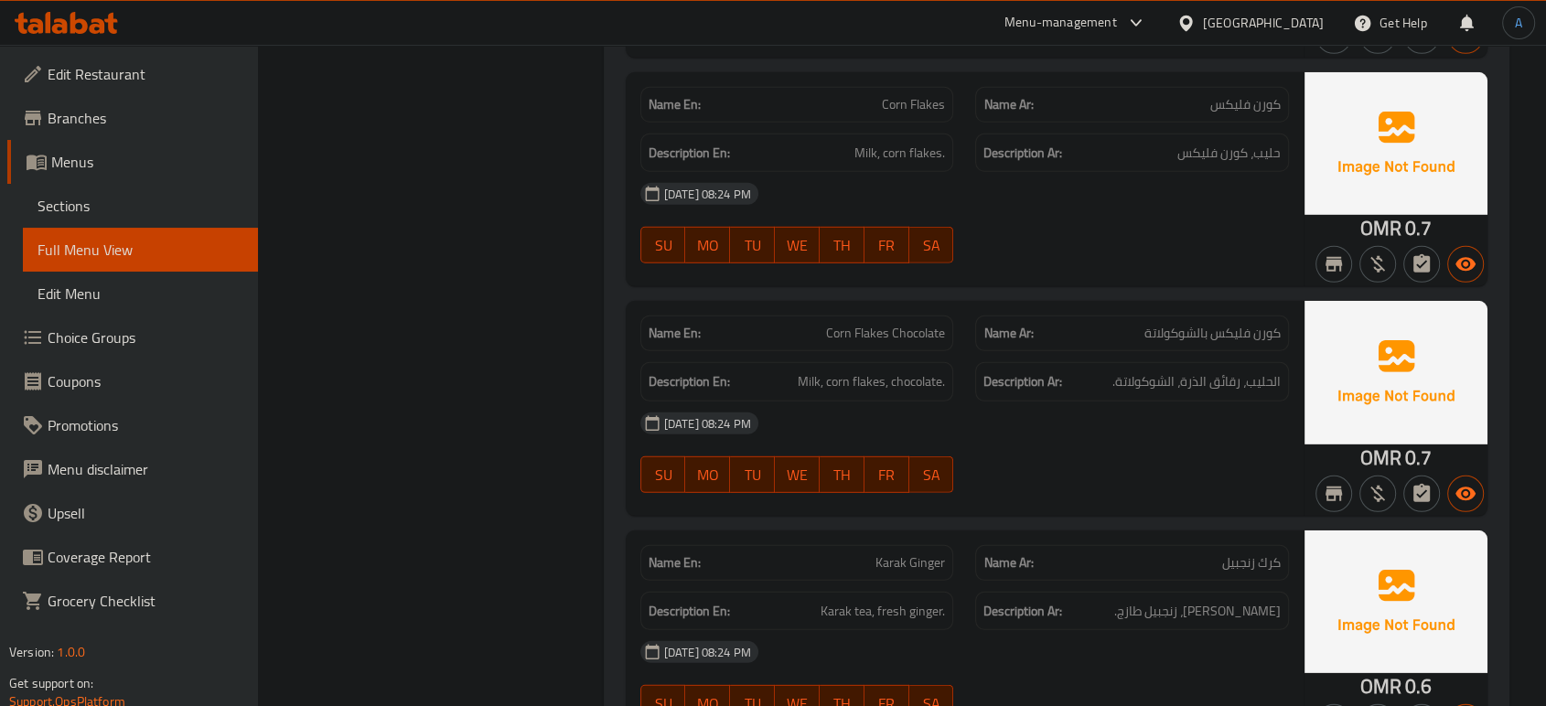
click at [888, 324] on span "Corn Flakes Chocolate" at bounding box center [885, 333] width 119 height 19
copy span "Corn Flakes Chocolate"
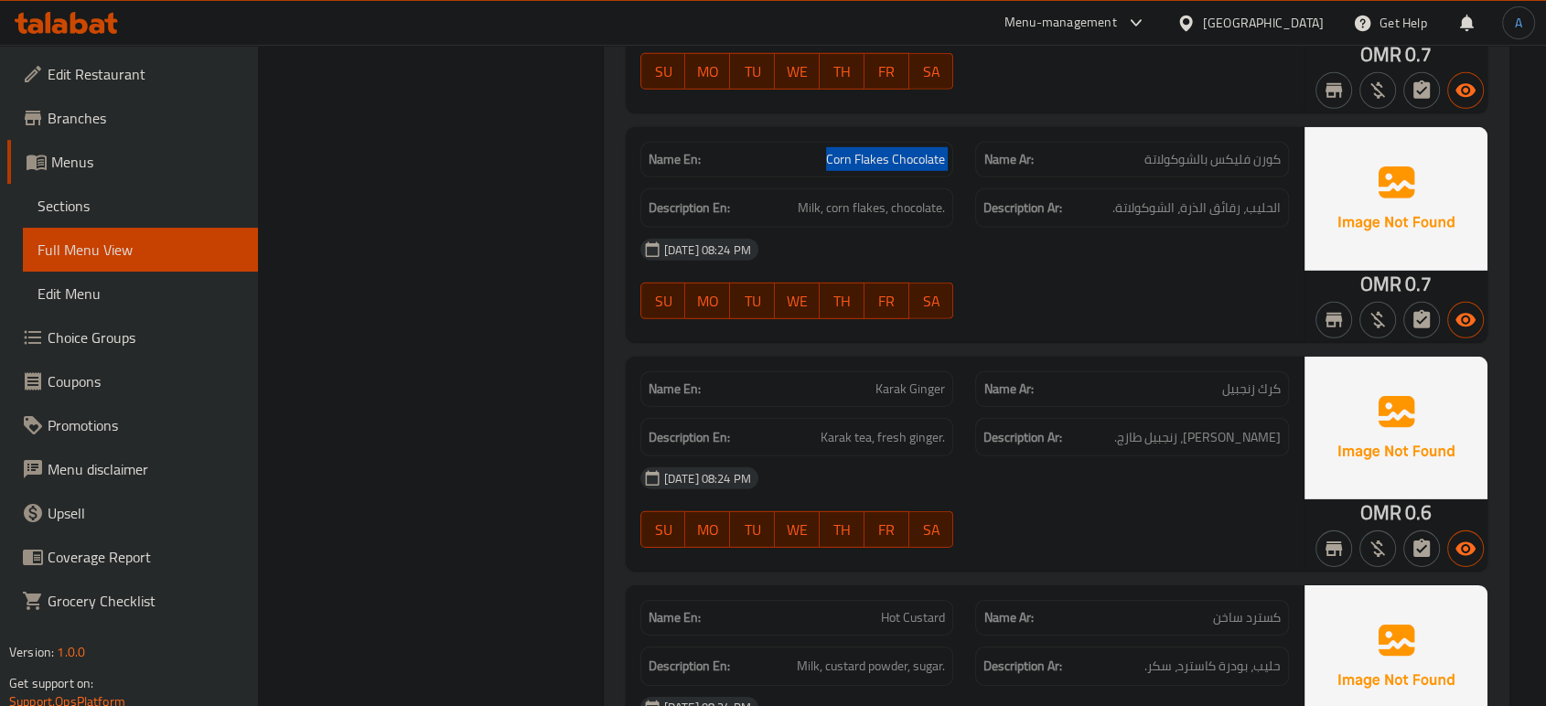
click at [1277, 308] on div at bounding box center [1132, 319] width 336 height 22
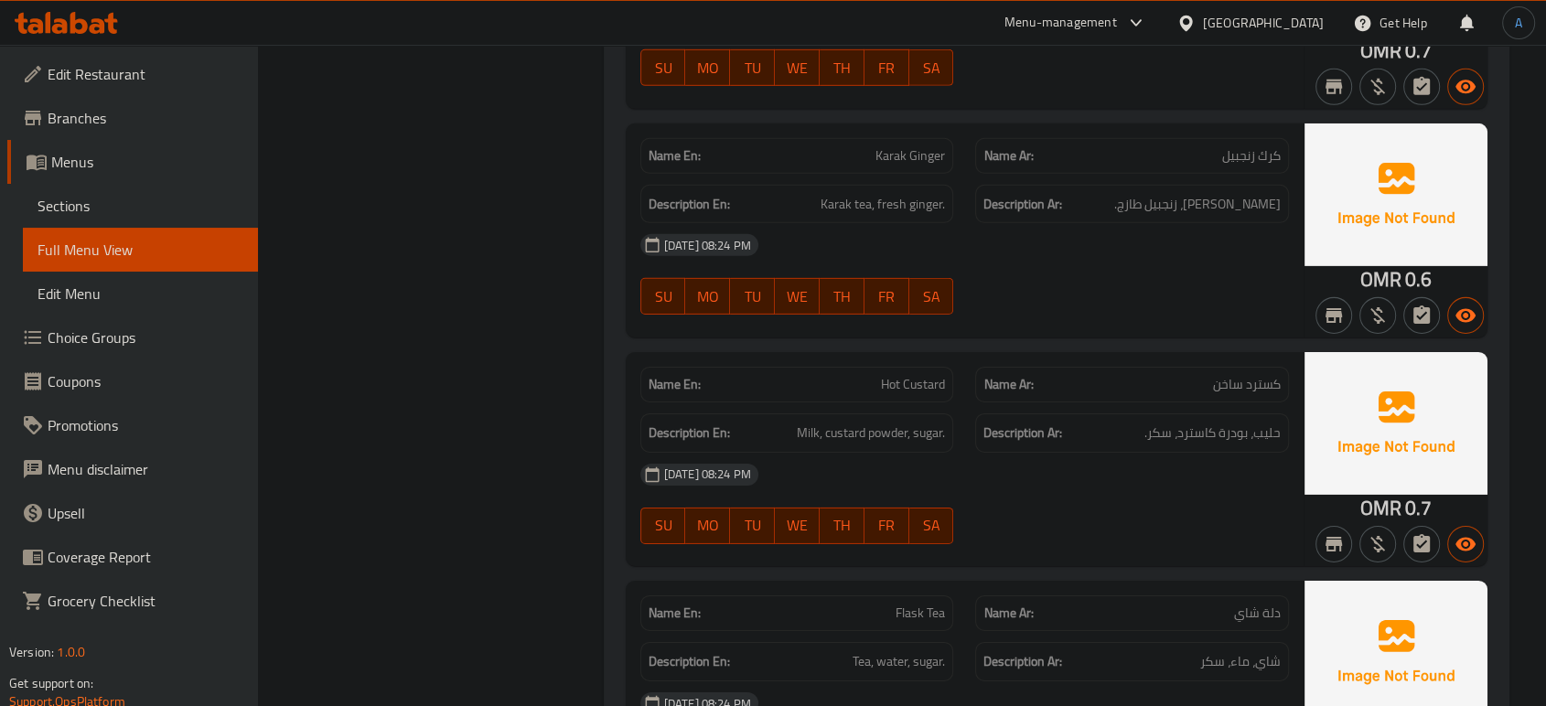
scroll to position [5891, 0]
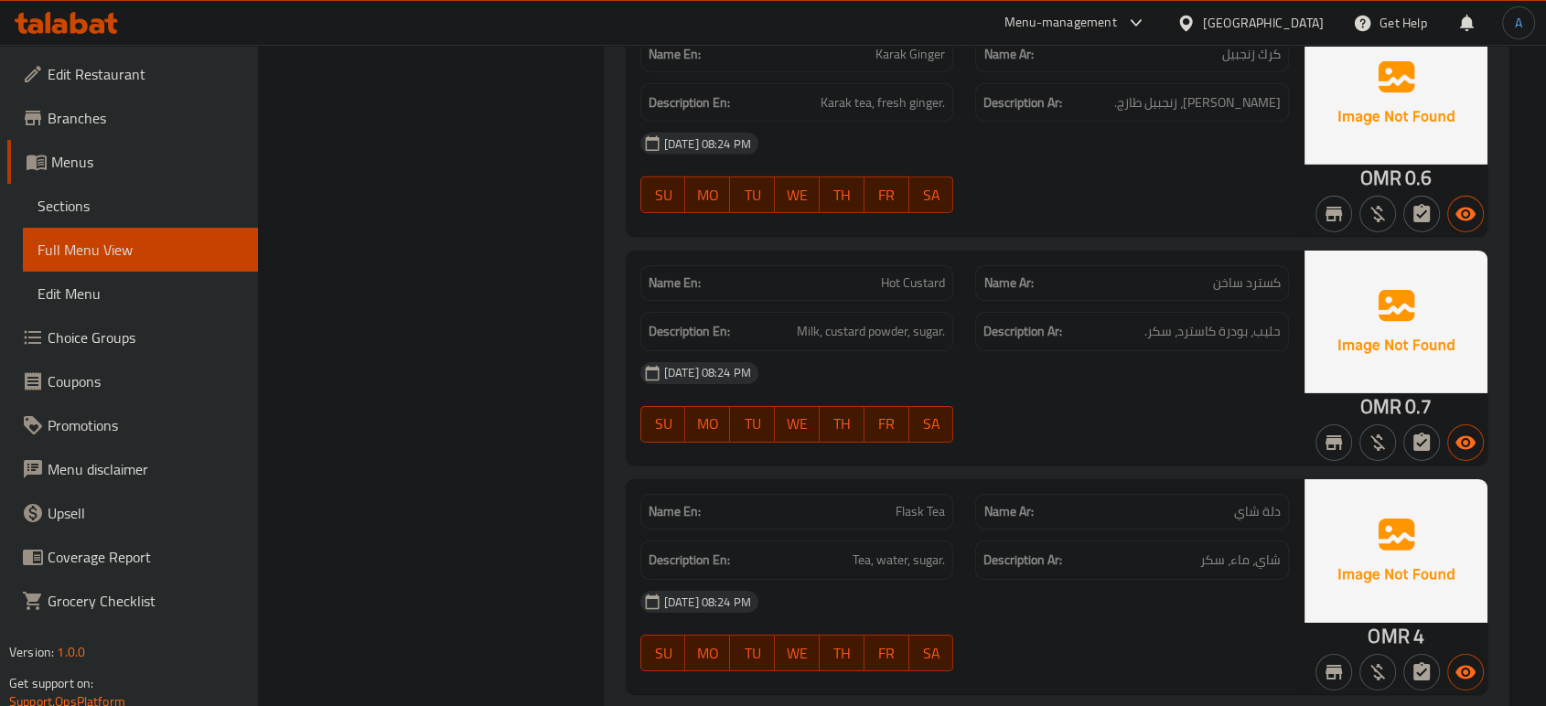
click at [929, 274] on span "Hot Custard" at bounding box center [913, 283] width 64 height 19
copy span "Custard"
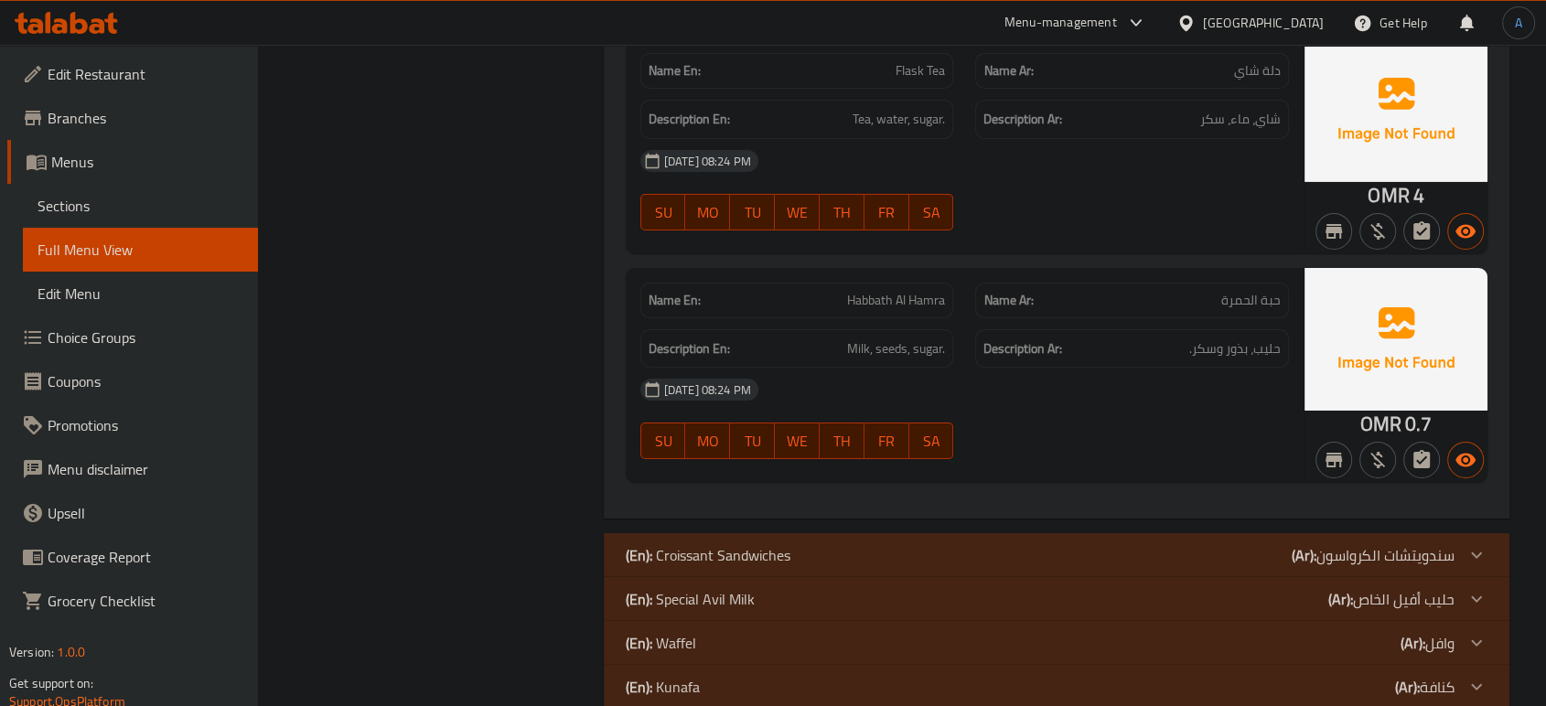
scroll to position [6348, 0]
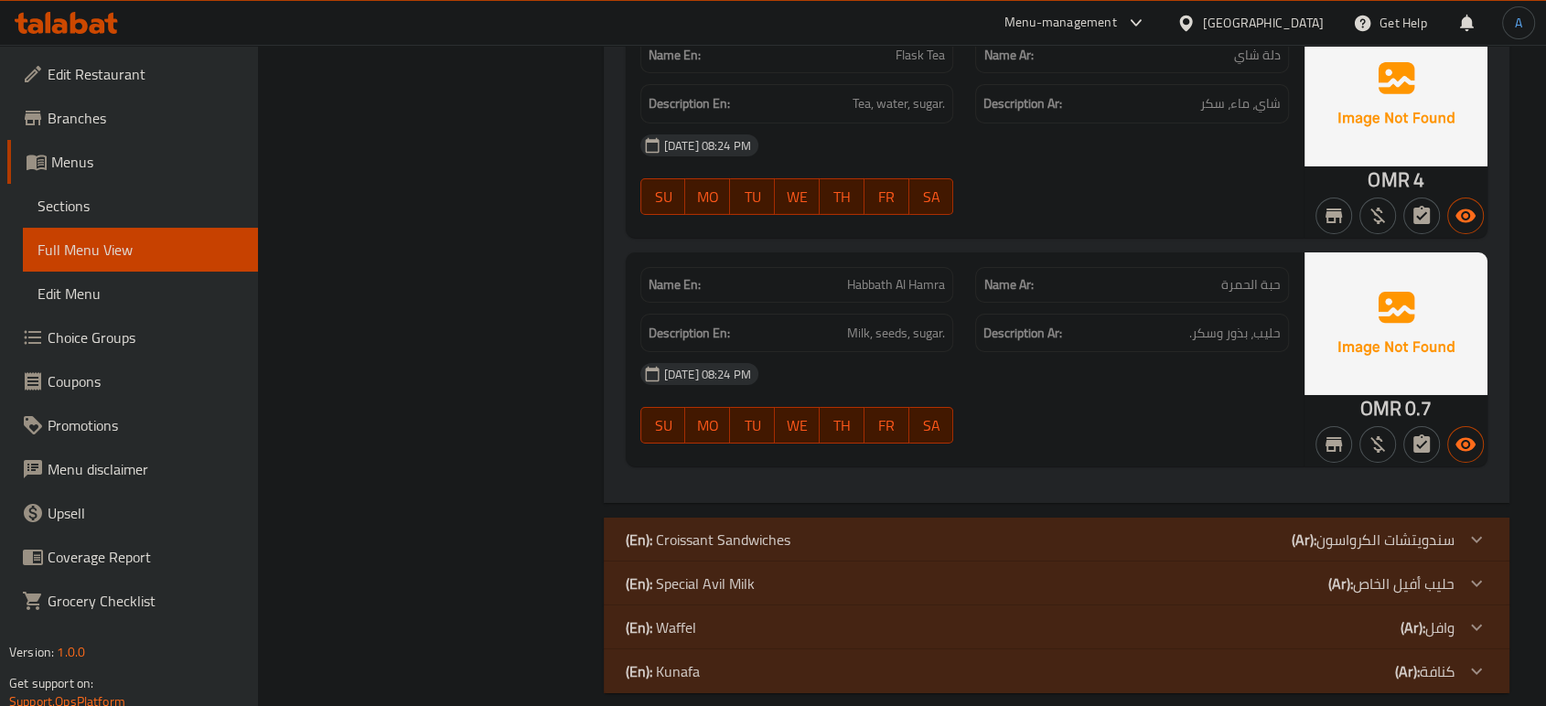
click at [1075, 433] on div at bounding box center [1132, 444] width 336 height 22
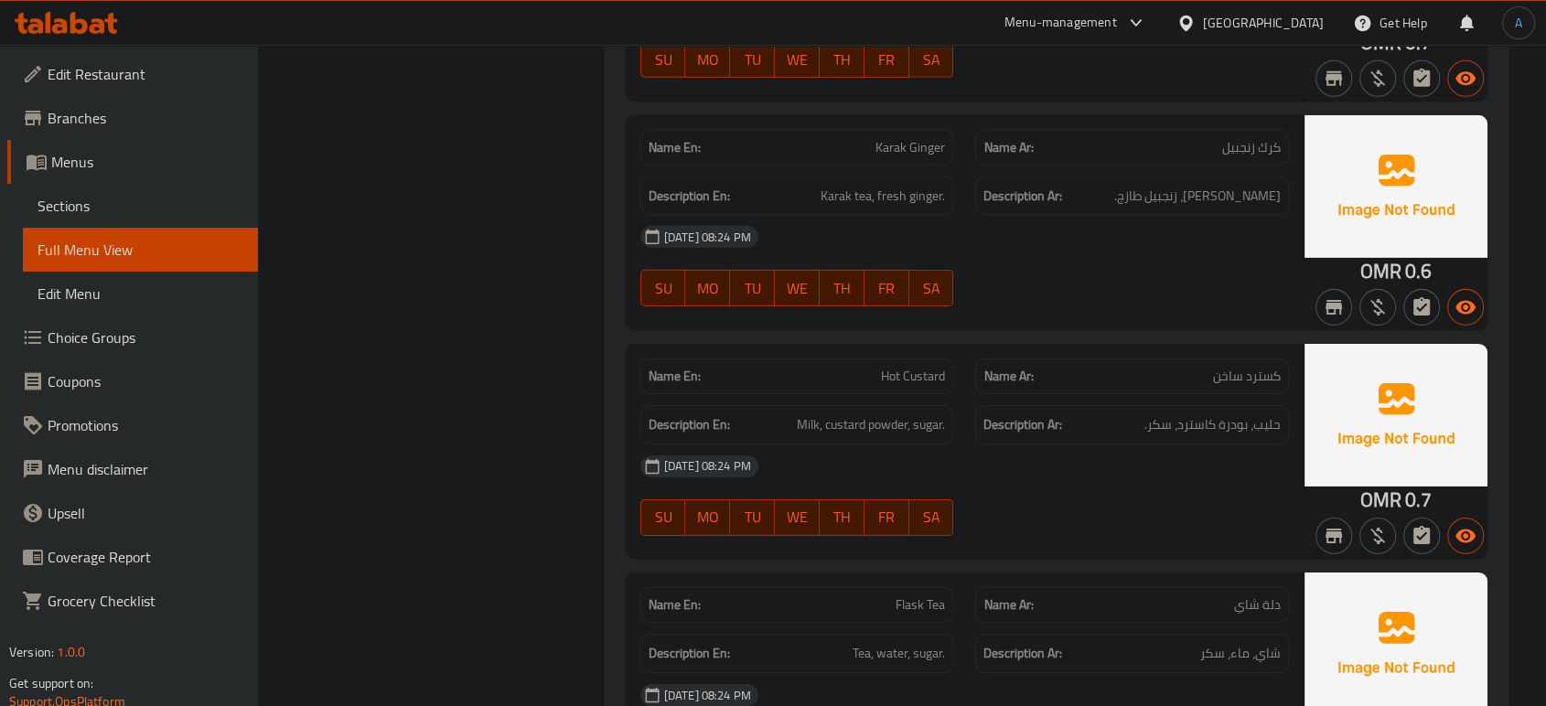
click at [1042, 405] on div "Description Ar: حليب، بودرة كاسترد، سكر." at bounding box center [1132, 424] width 314 height 39
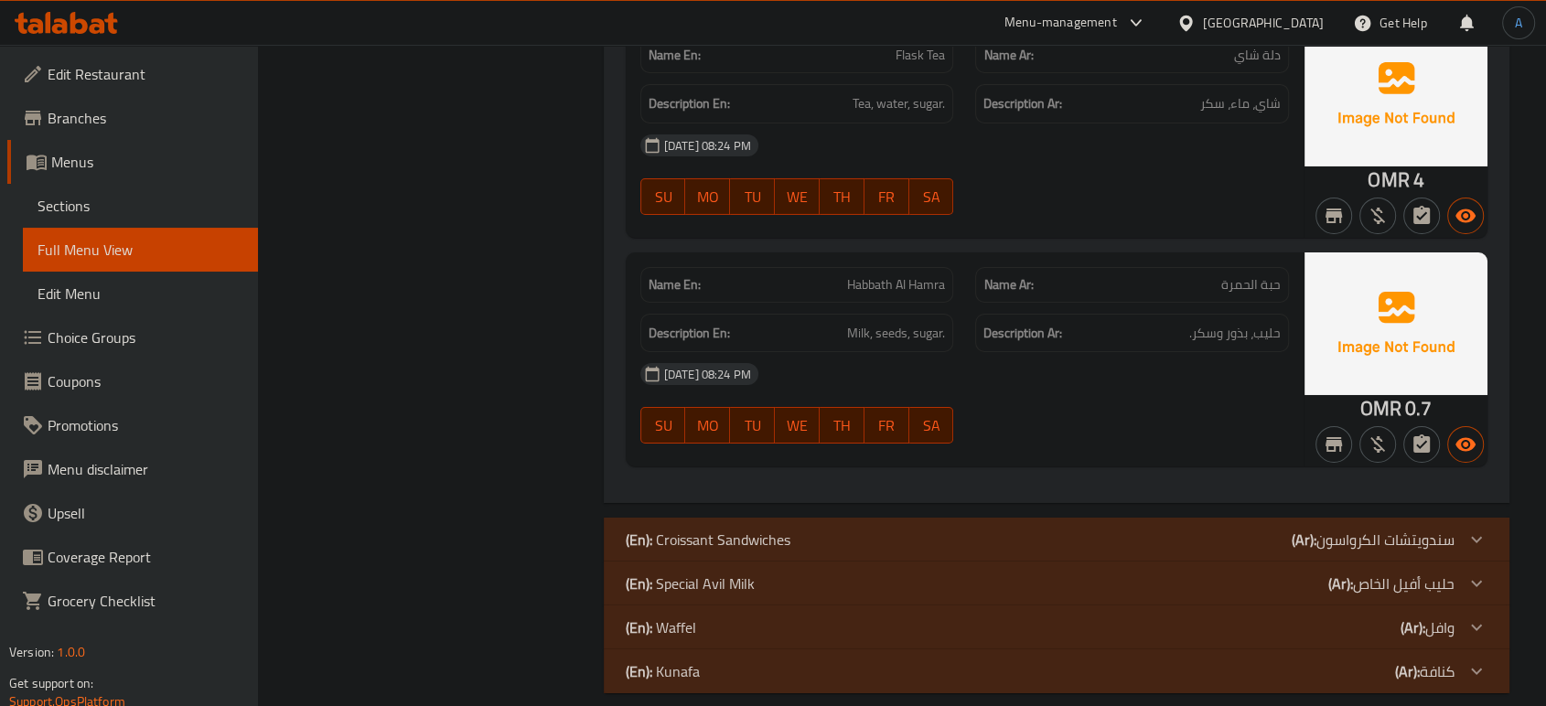
scroll to position [836, 0]
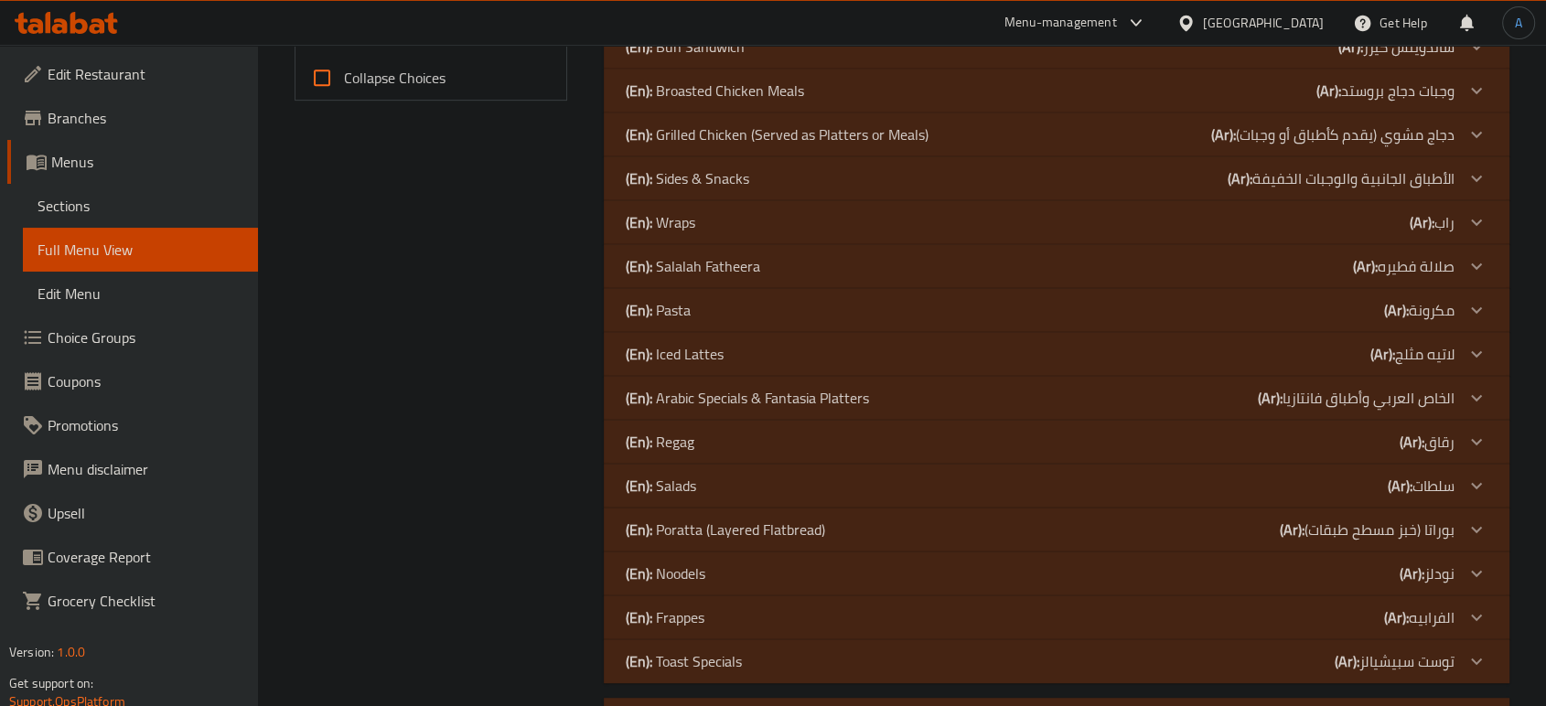
click at [768, 357] on div "(En): Iced Lattes (Ar): لاتيه مثلج" at bounding box center [1040, 354] width 829 height 22
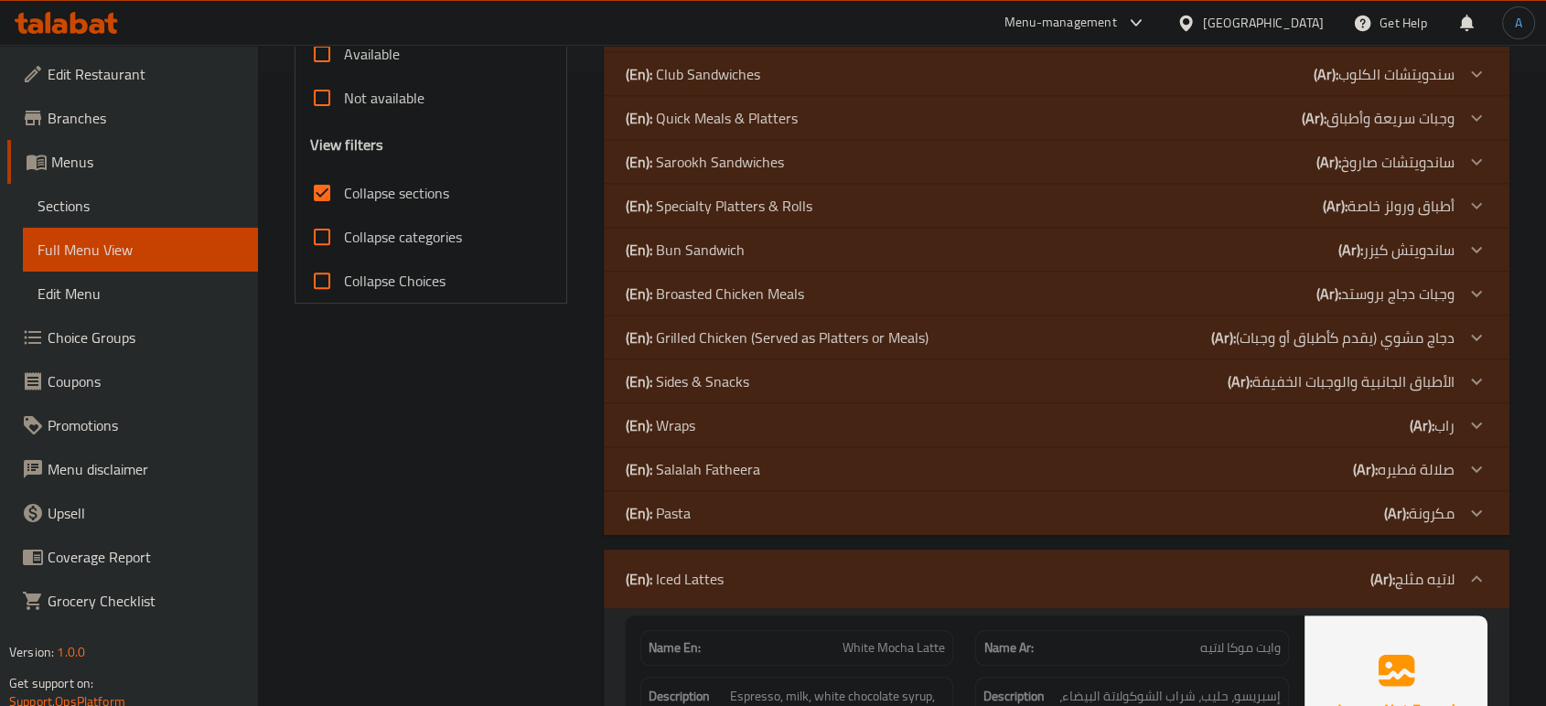
scroll to position [938, 0]
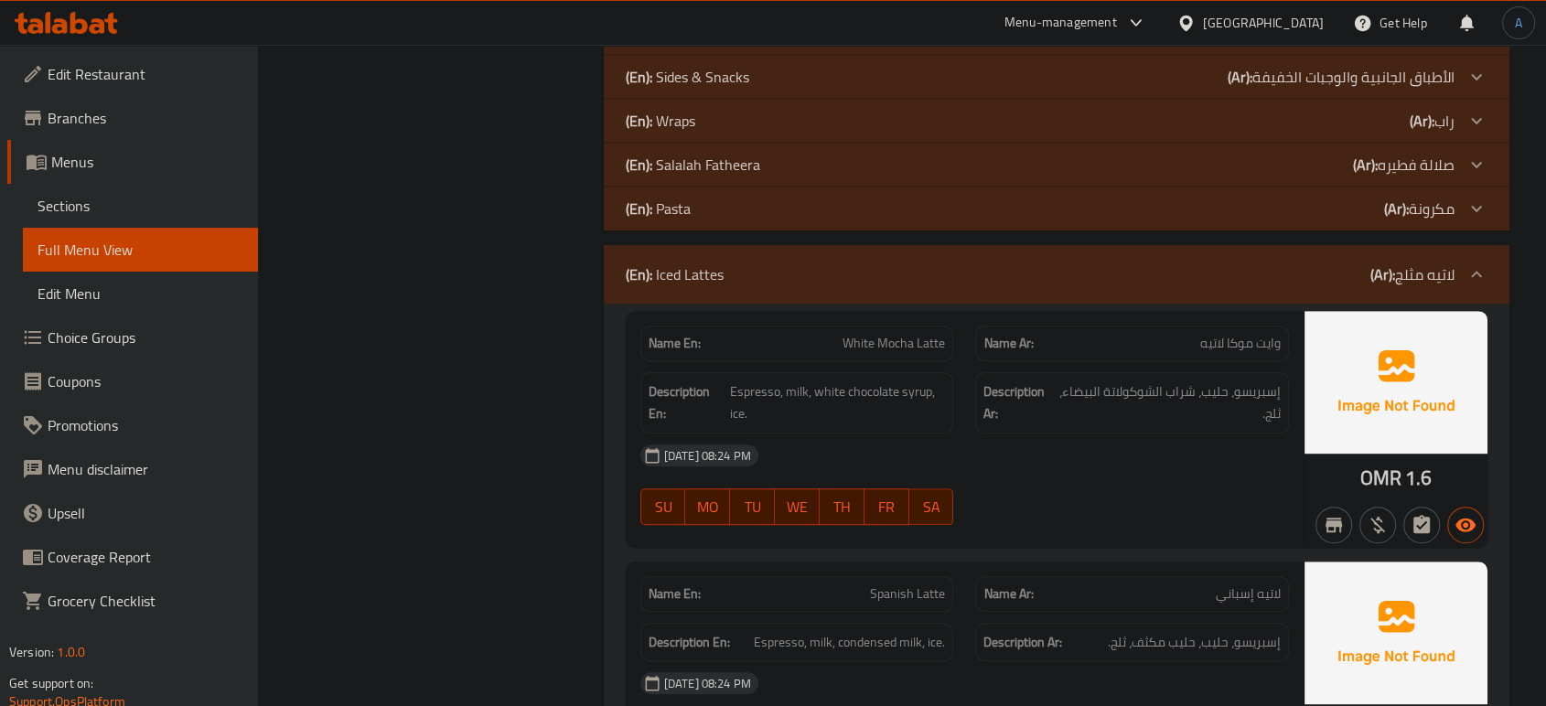
click at [1020, 459] on div "[DATE] 08:24 PM" at bounding box center [965, 456] width 671 height 44
click at [1138, 475] on div "[DATE] 08:24 PM" at bounding box center [965, 456] width 671 height 44
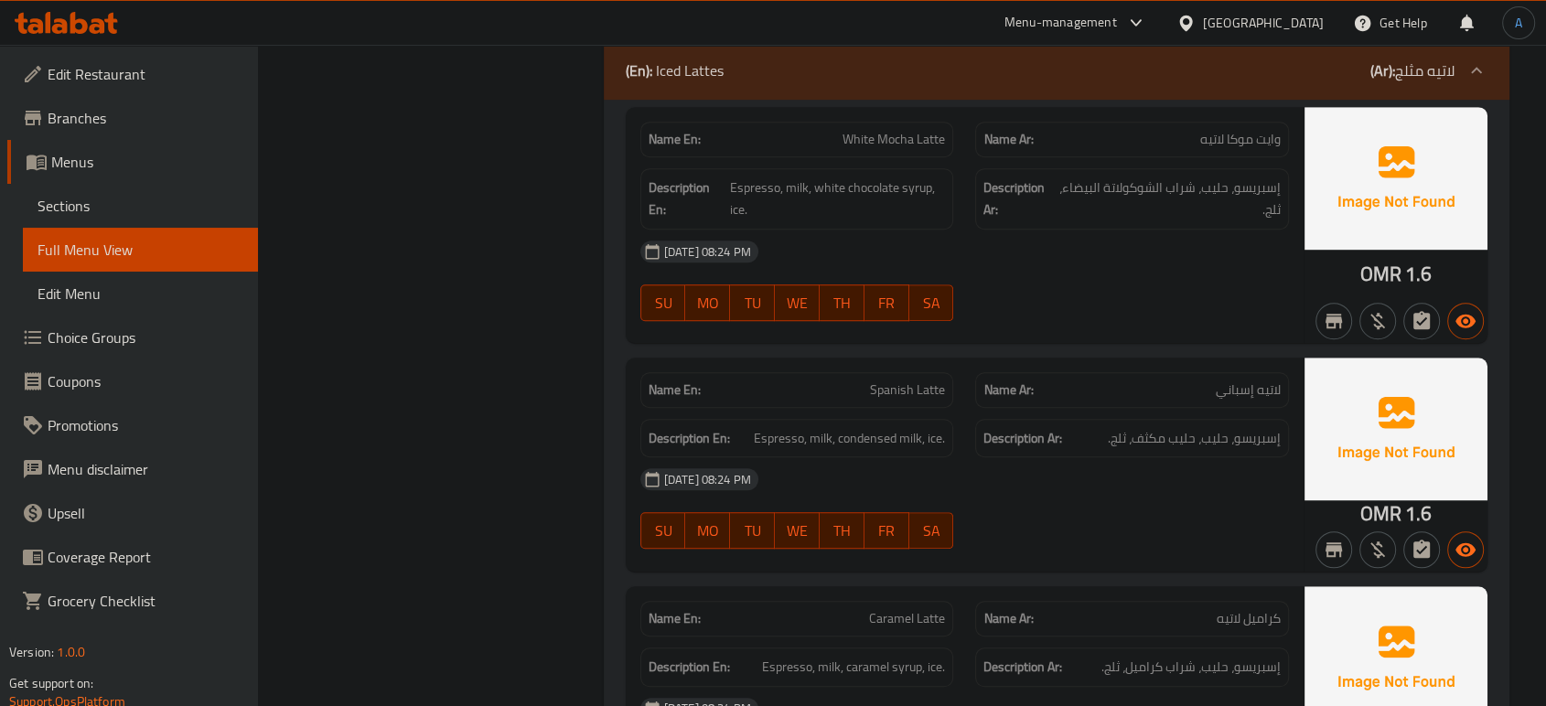
click at [1126, 472] on div "[DATE] 08:24 PM" at bounding box center [965, 480] width 671 height 44
click at [1007, 502] on div "07-10-2025 08:24 PM SU MO TU WE TH FR SA" at bounding box center [965, 509] width 671 height 102
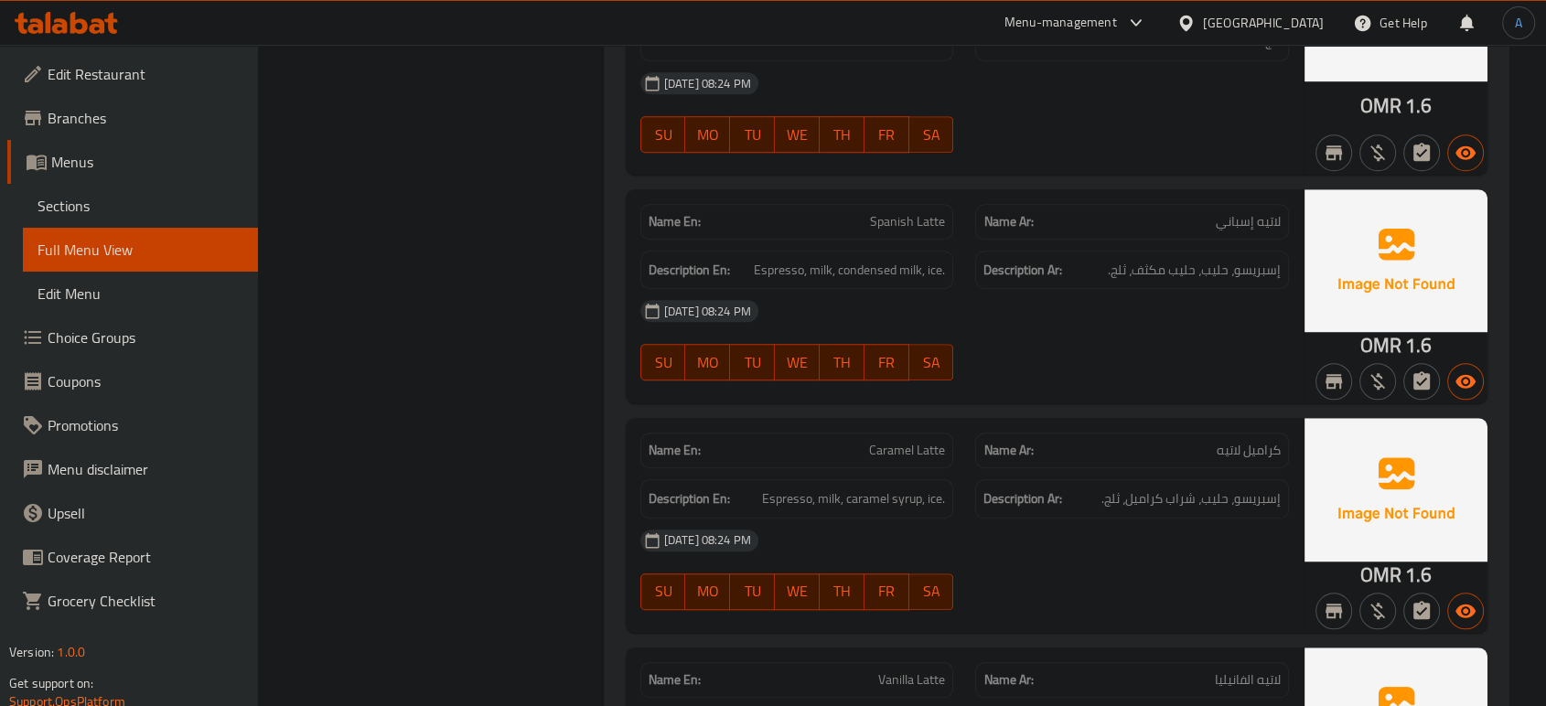
scroll to position [1345, 0]
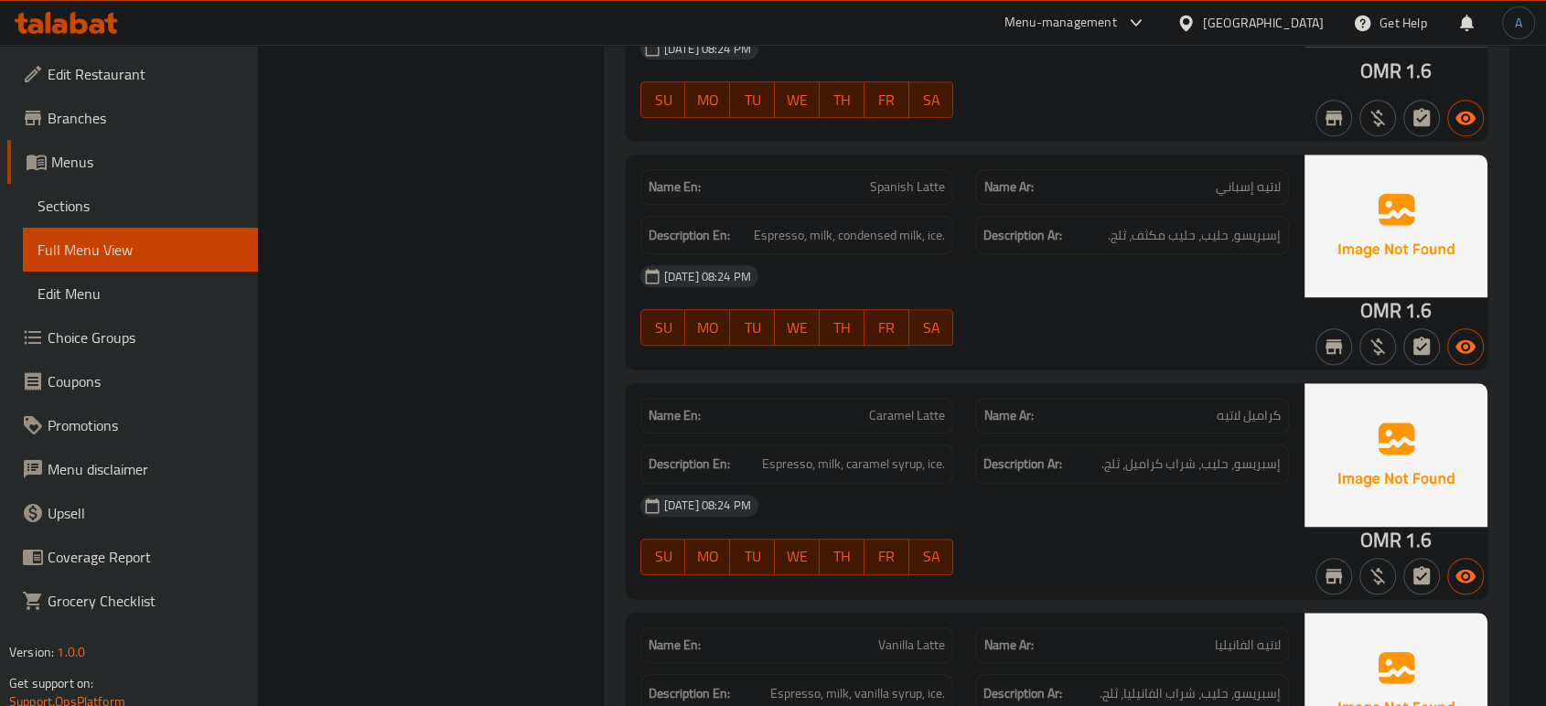
click at [987, 495] on div "[DATE] 08:24 PM" at bounding box center [965, 506] width 671 height 44
click at [1072, 500] on div "[DATE] 08:24 PM" at bounding box center [965, 506] width 671 height 44
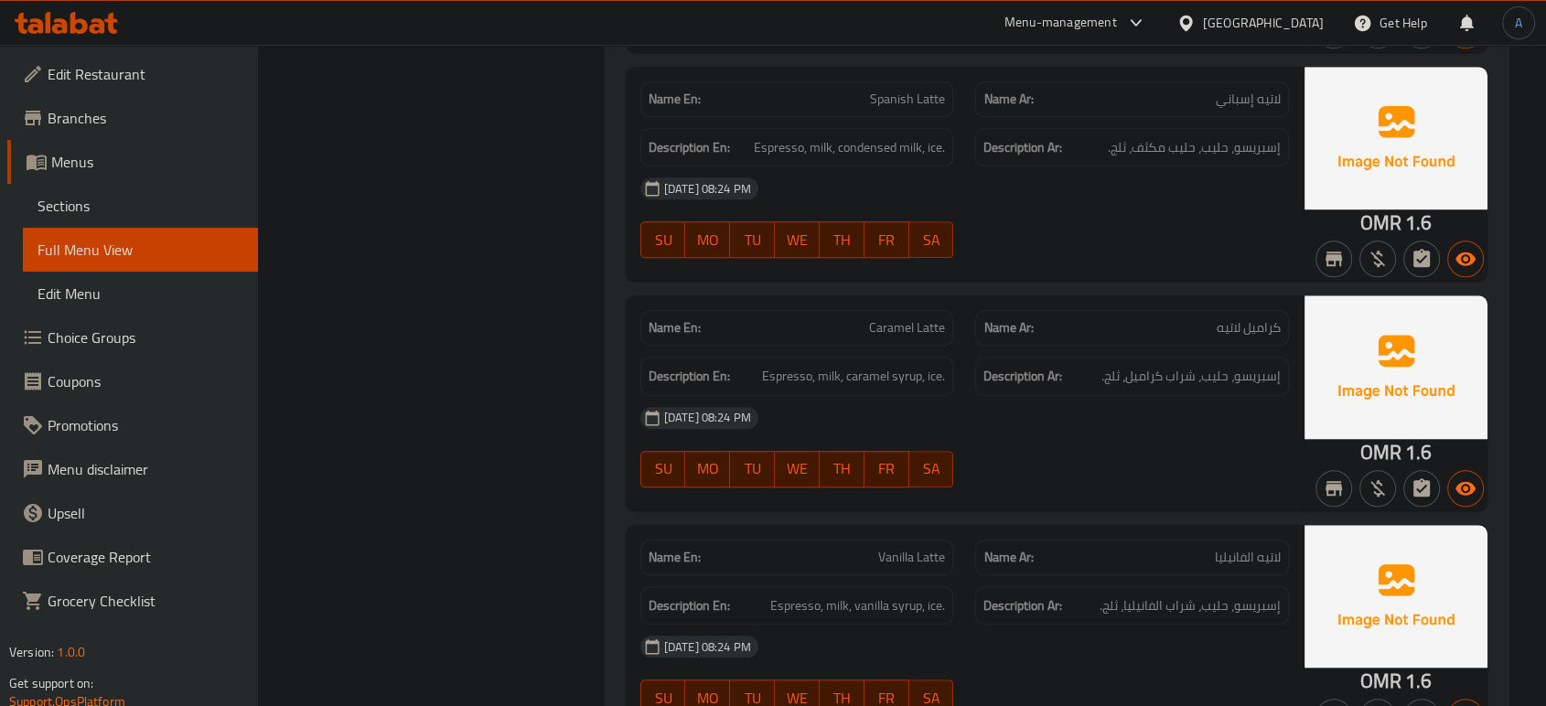
scroll to position [1548, 0]
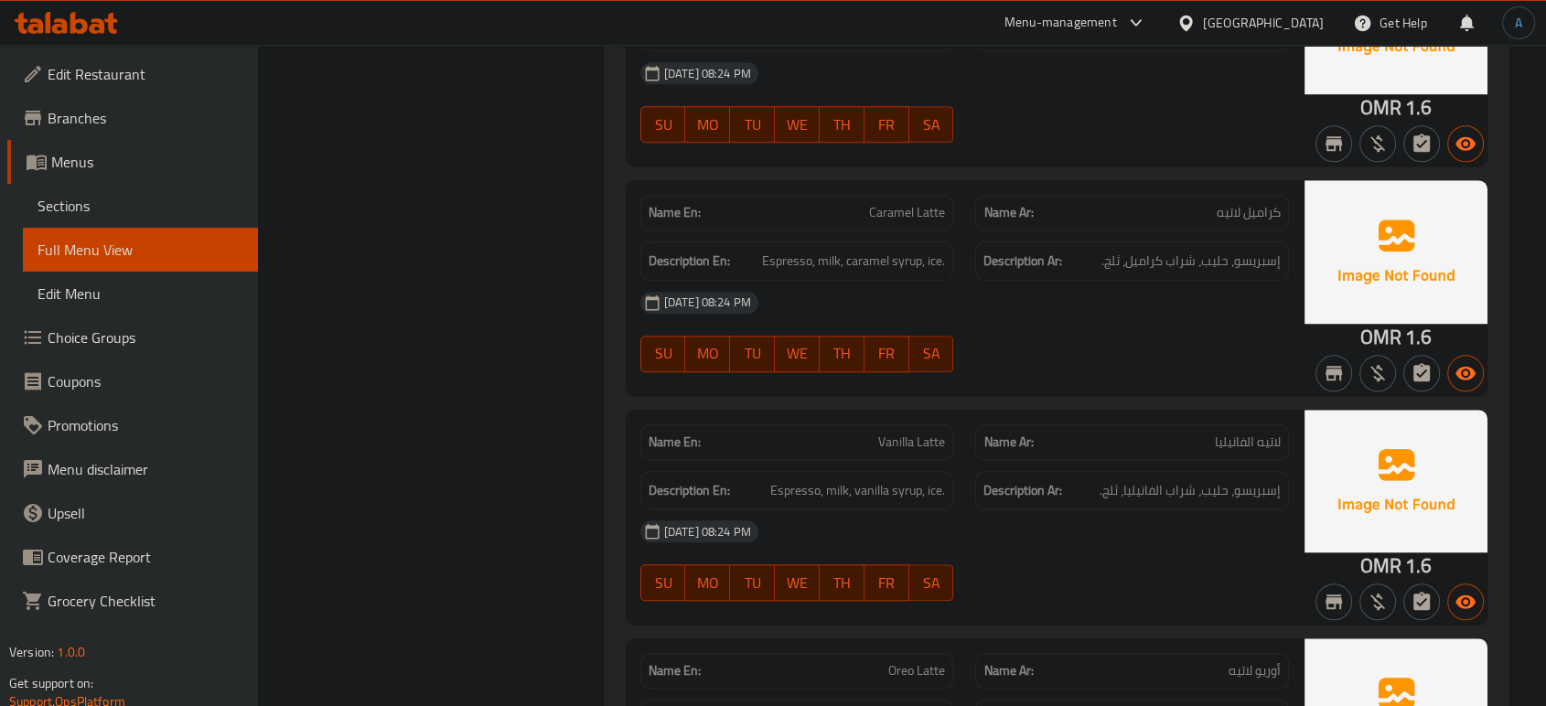
click at [1159, 544] on div "[DATE] 08:24 PM" at bounding box center [965, 532] width 671 height 44
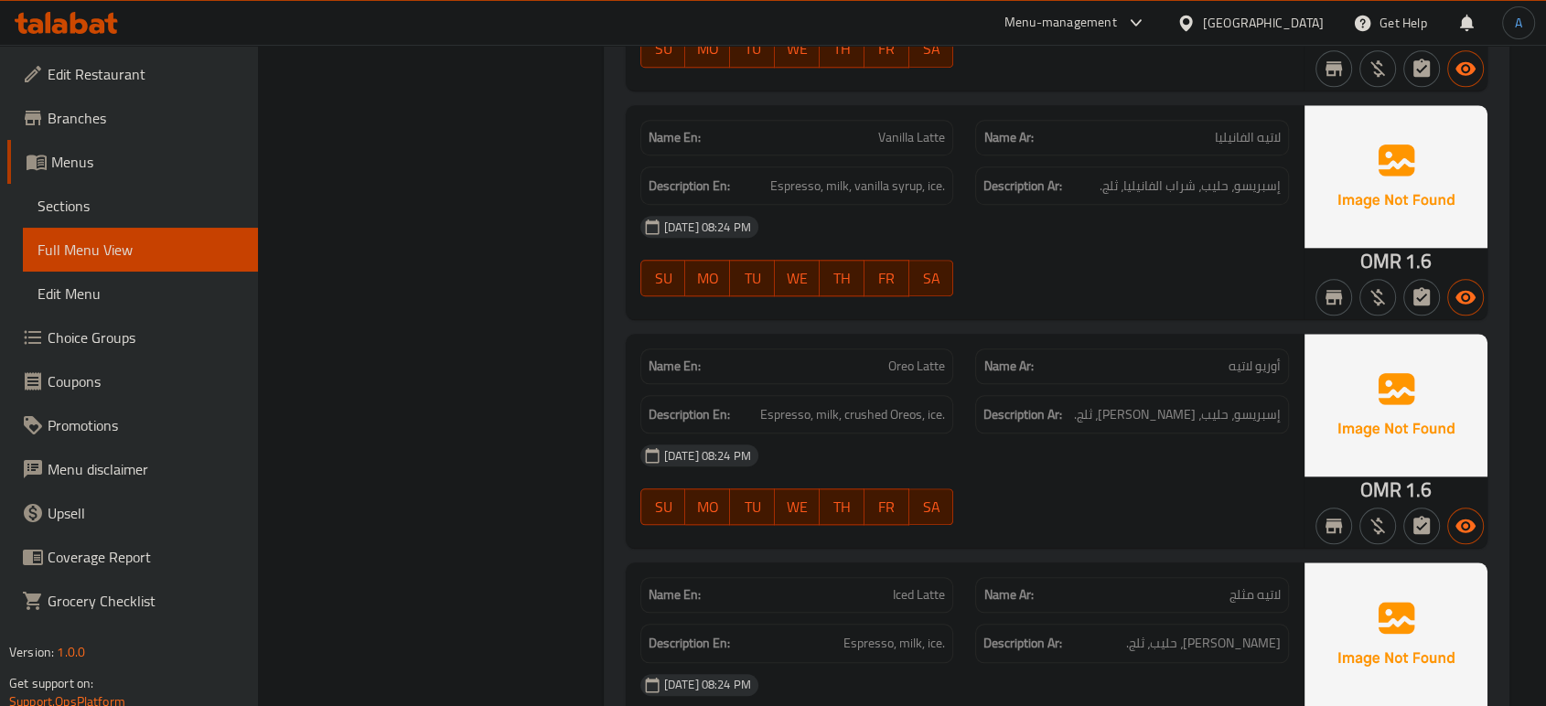
click at [1121, 571] on div "Name Ar: لاتيه مثلج" at bounding box center [1132, 595] width 336 height 58
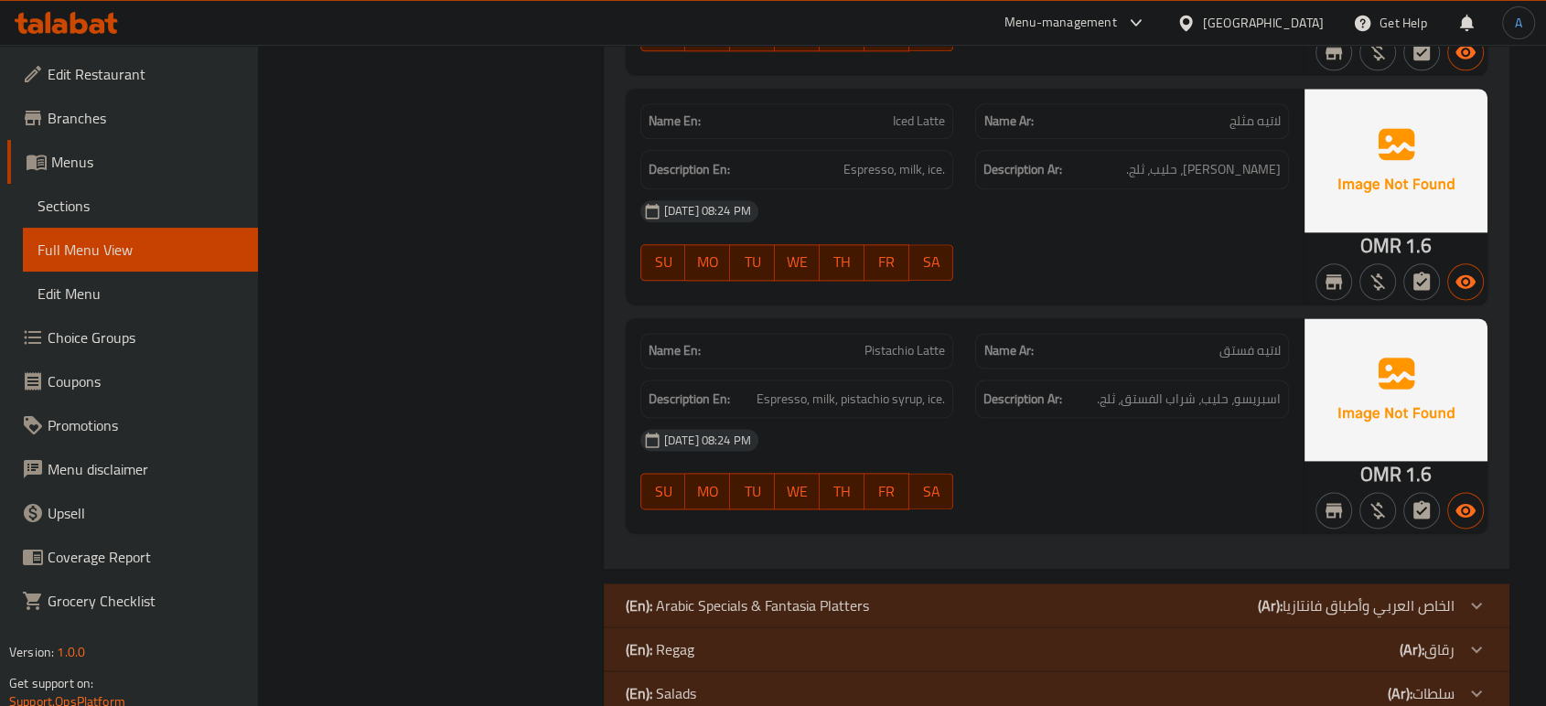
scroll to position [2362, 0]
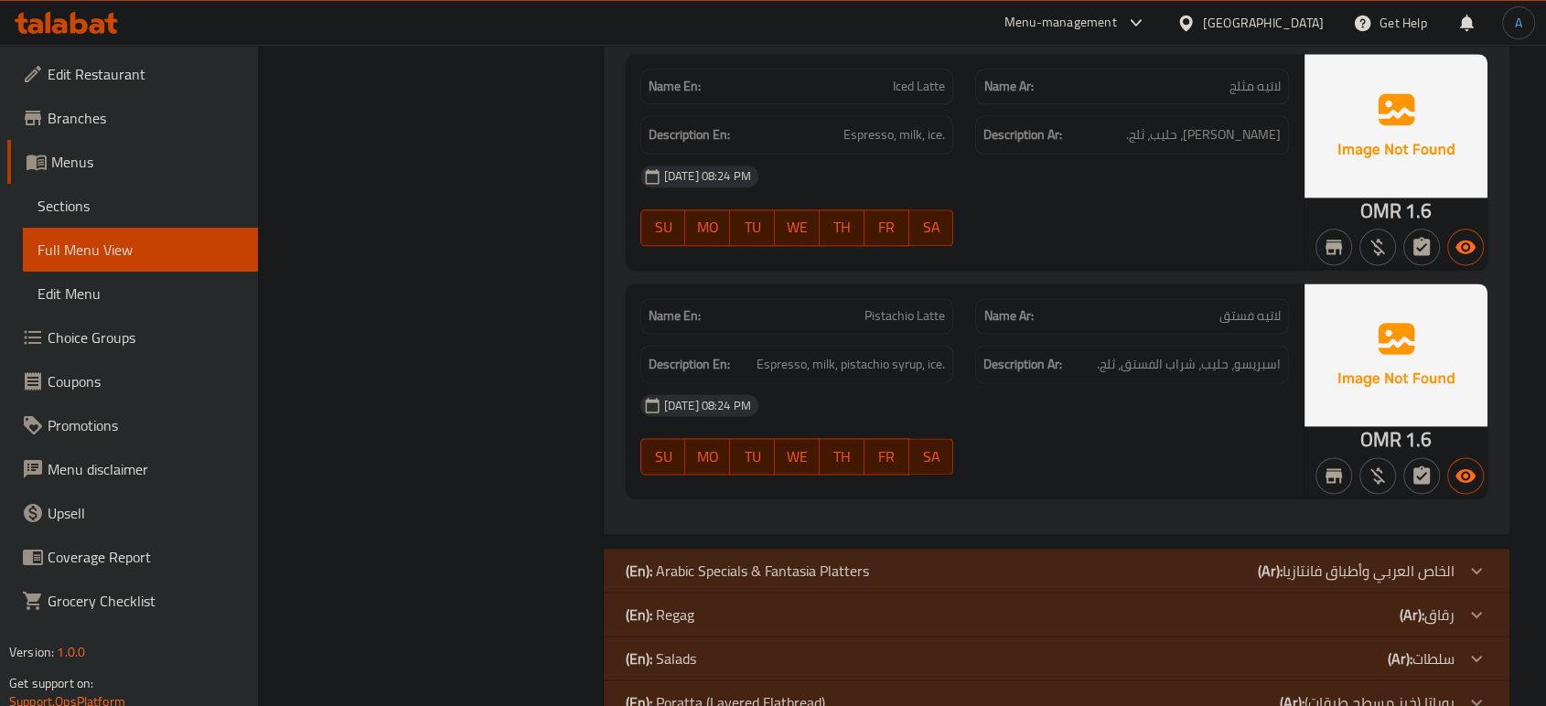
click at [1208, 413] on div "[DATE] 08:24 PM" at bounding box center [965, 405] width 671 height 44
click at [975, 380] on div "Description Ar: اسبريسو، حليب، شراب الفستق، ثلج." at bounding box center [1132, 364] width 336 height 61
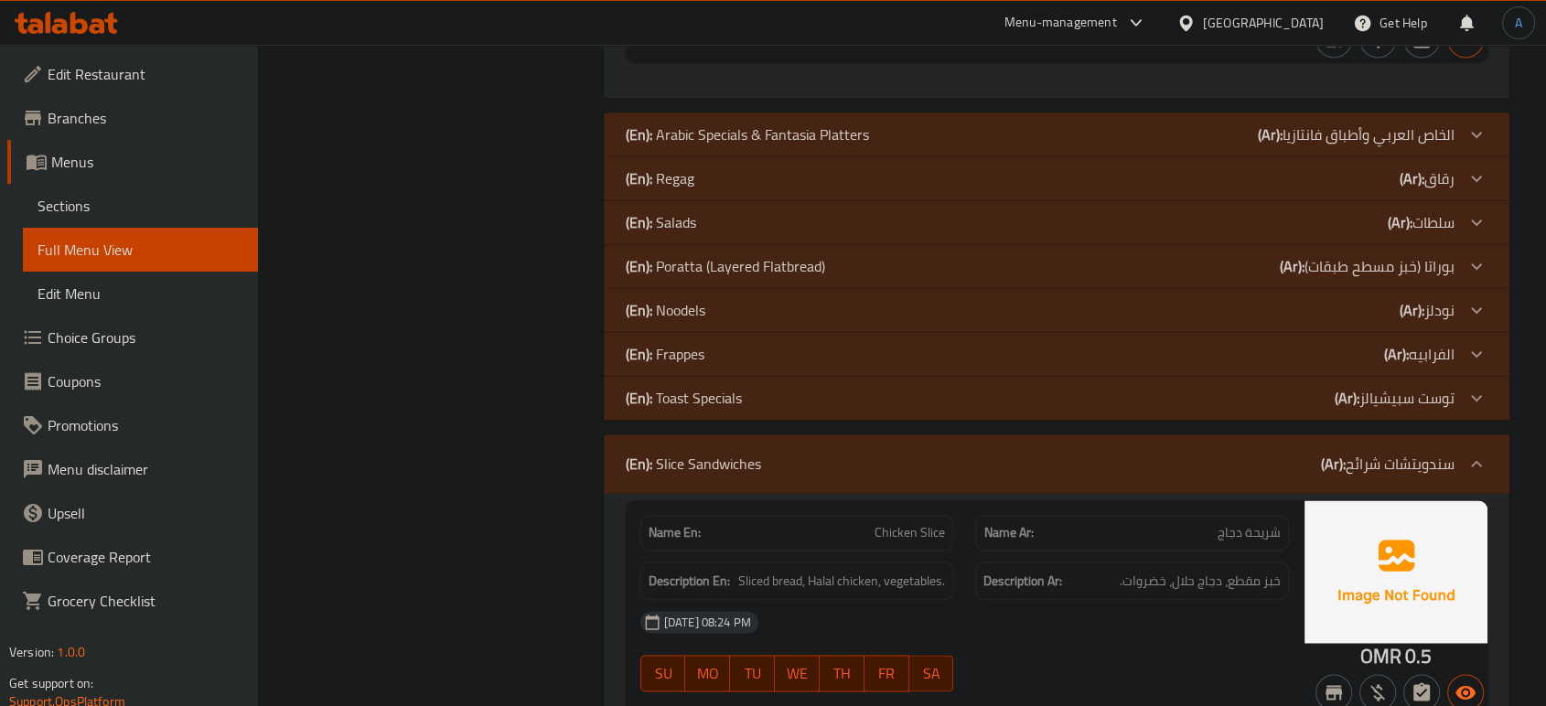
click at [743, 350] on div "(En): Frappes (Ar): الفرابيه" at bounding box center [1040, 354] width 829 height 22
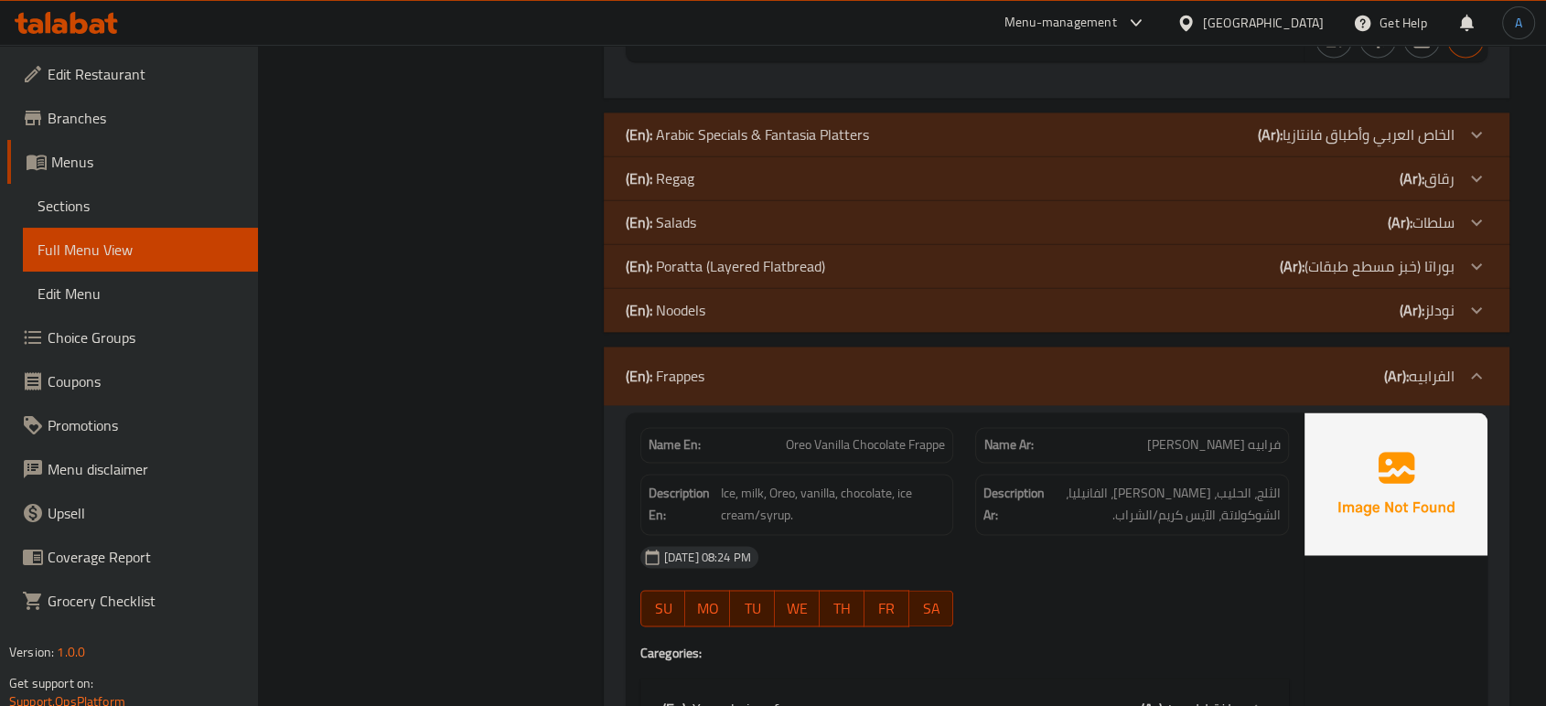
scroll to position [2900, 0]
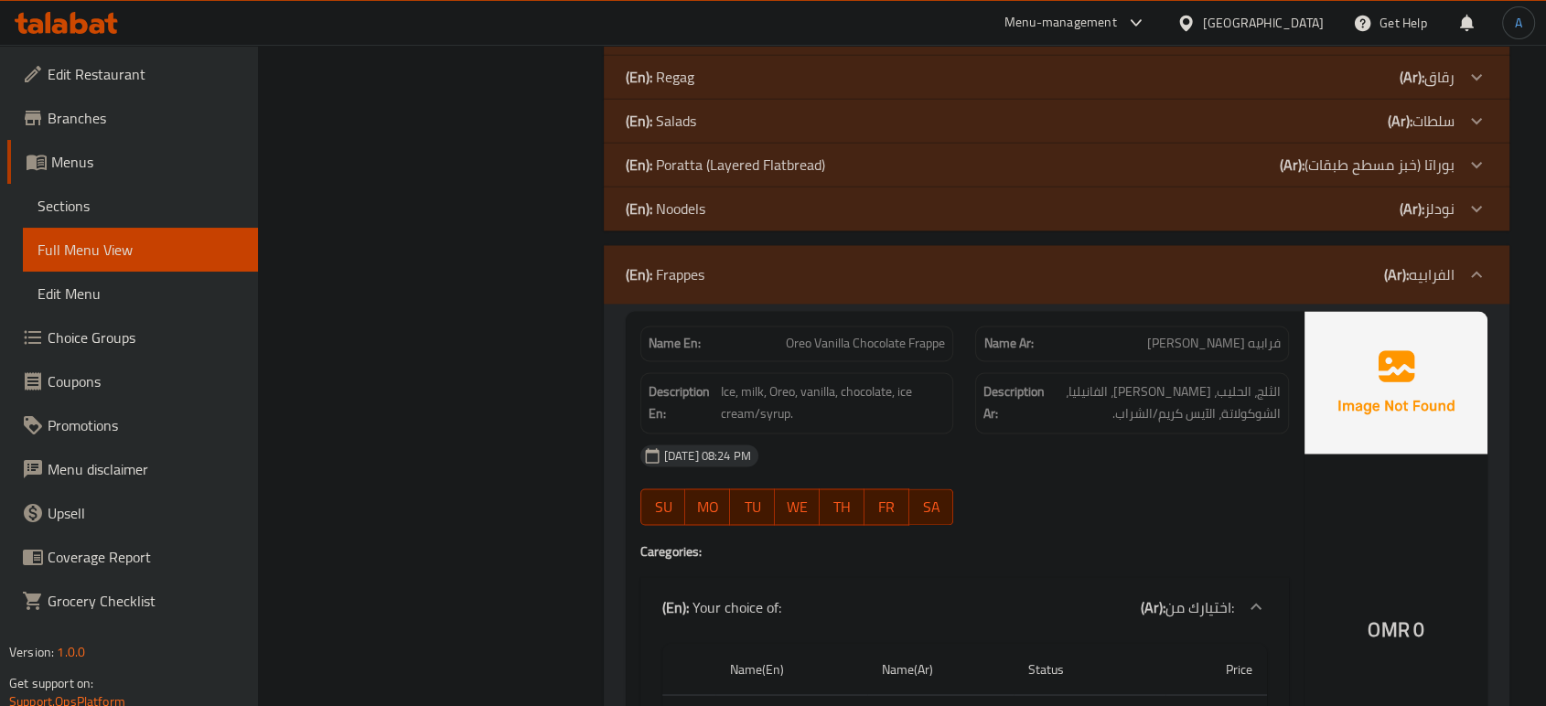
click at [933, 468] on div "[DATE] 08:24 PM" at bounding box center [965, 456] width 671 height 44
click at [1081, 445] on div "[DATE] 08:24 PM" at bounding box center [965, 456] width 671 height 44
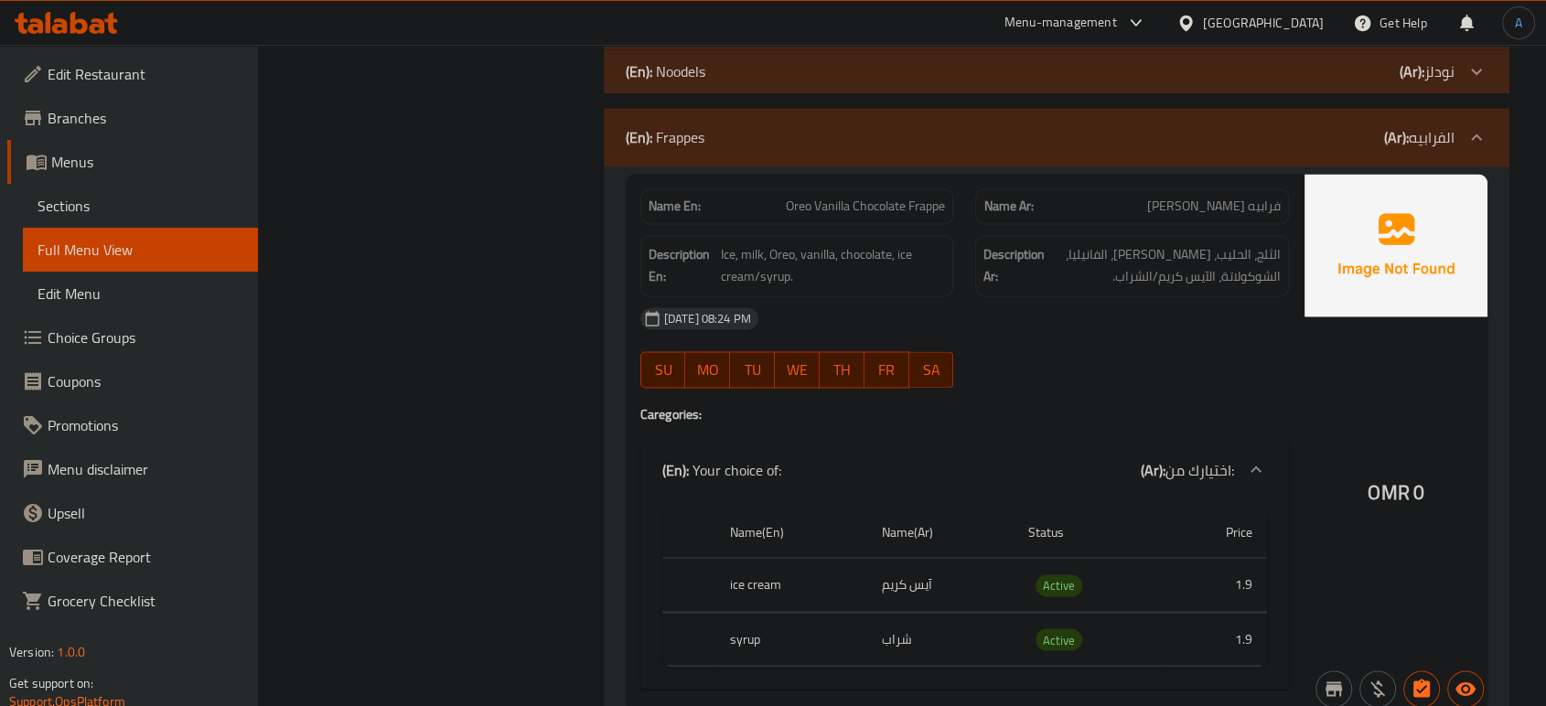
scroll to position [3104, 0]
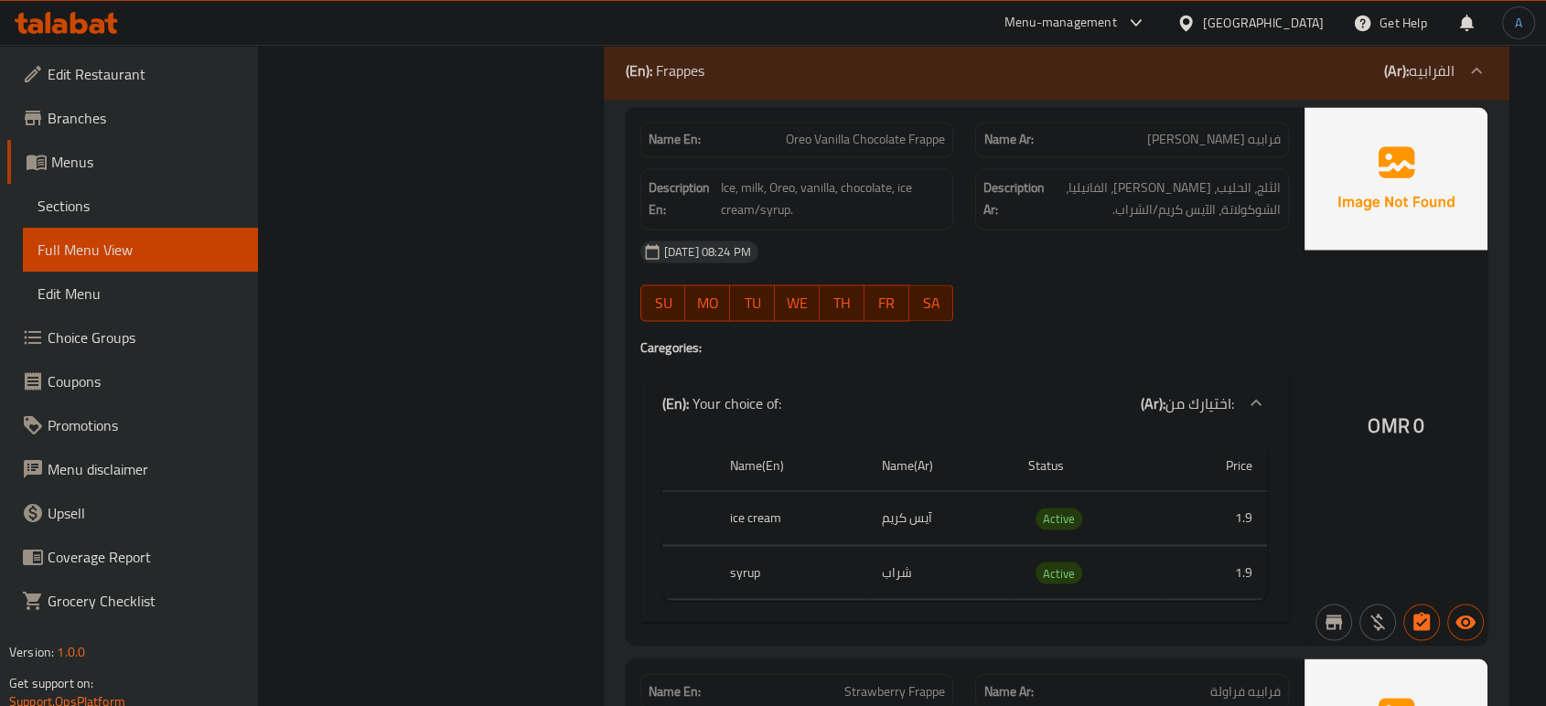
click at [1061, 339] on h4 "Caregories:" at bounding box center [965, 348] width 649 height 18
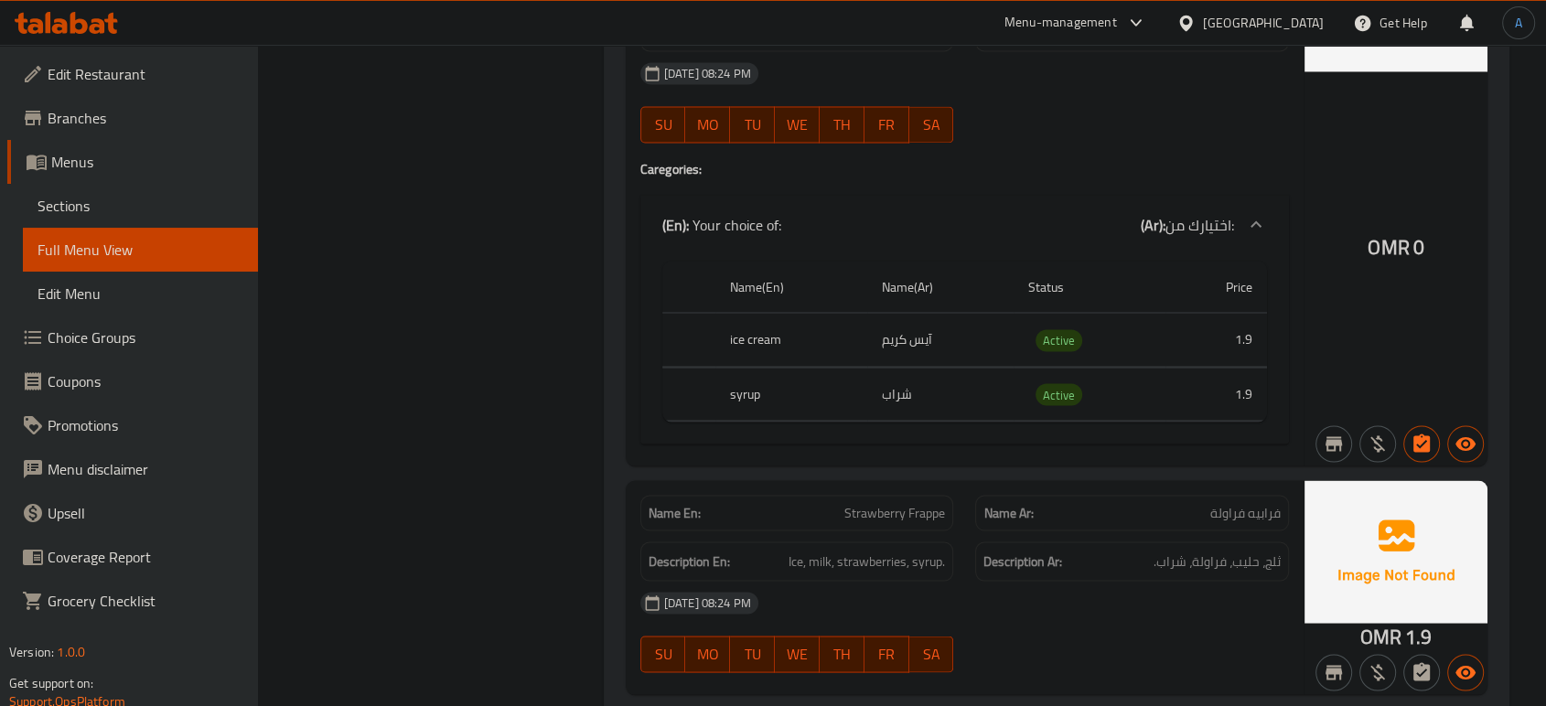
scroll to position [3409, 0]
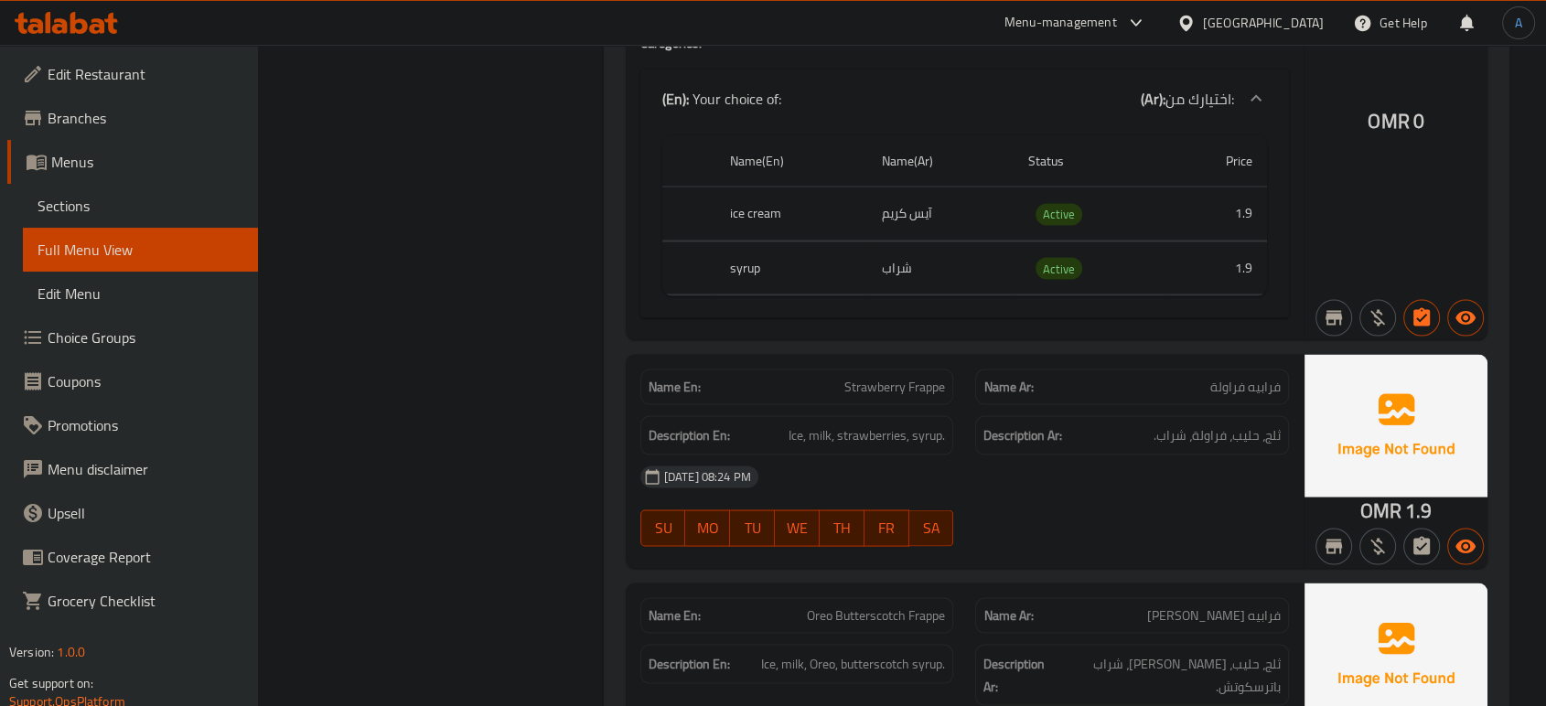
click at [1119, 451] on div "Description Ar: ثلج، حليب، فراولة، شراب." at bounding box center [1132, 434] width 314 height 39
click at [1096, 483] on div "[DATE] 08:24 PM" at bounding box center [965, 477] width 671 height 44
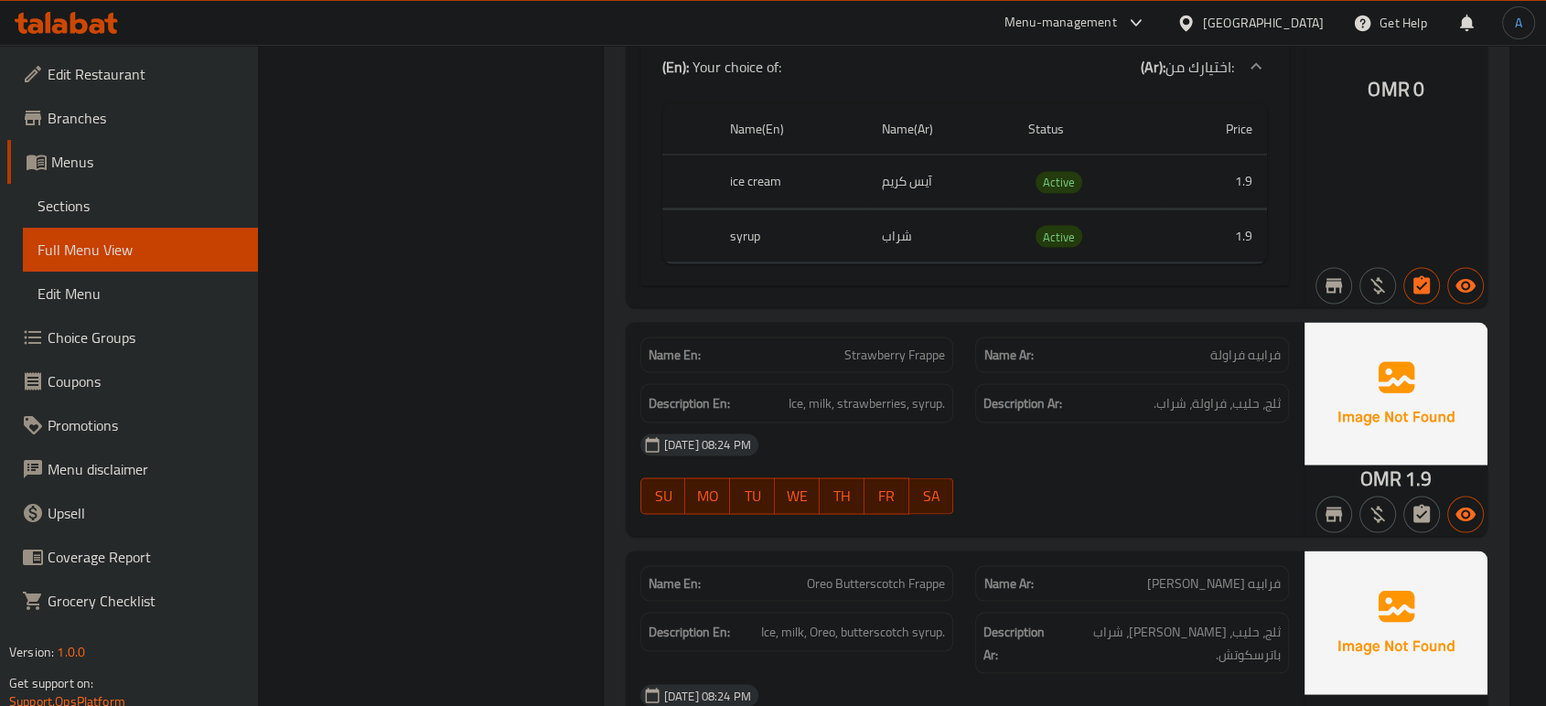
scroll to position [3713, 0]
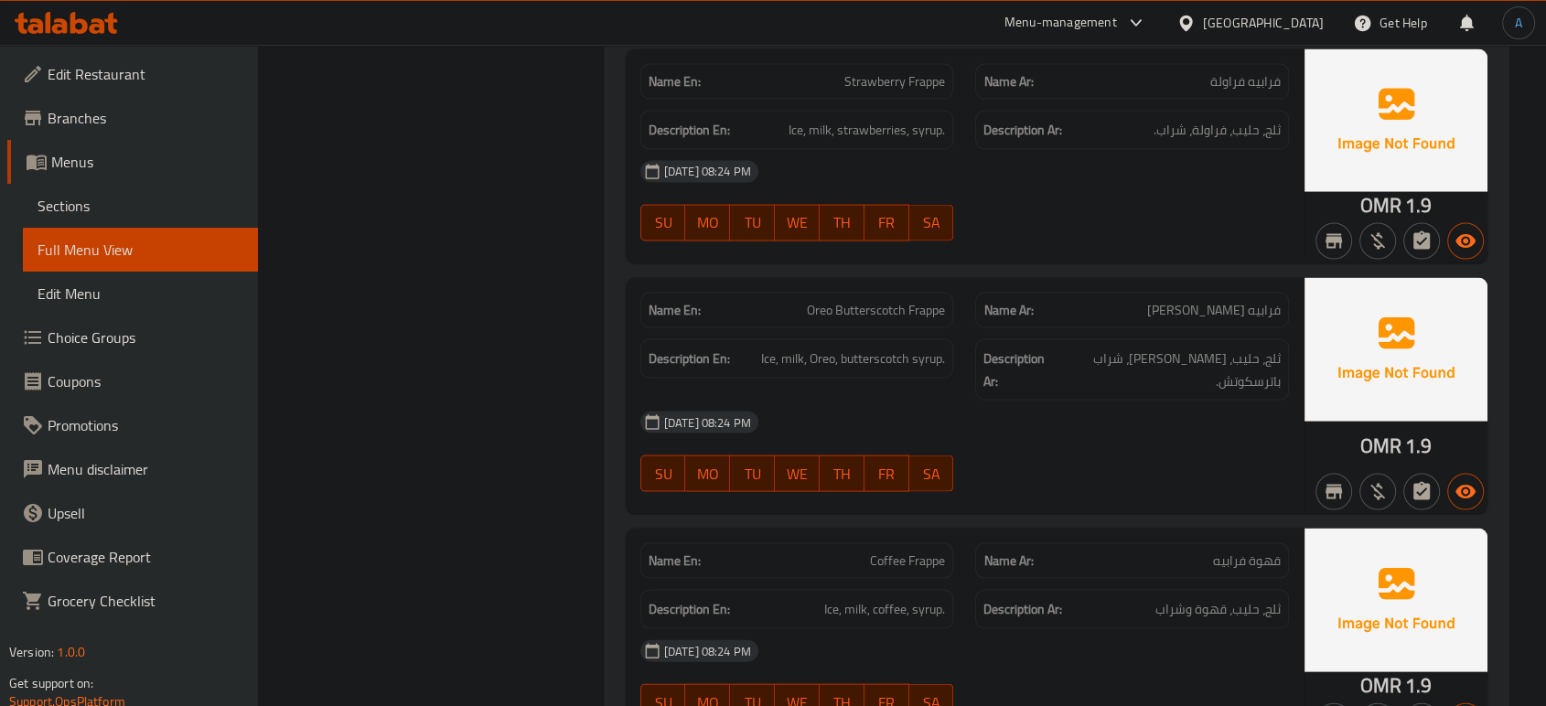
click at [1058, 450] on div "07-10-2025 08:24 PM SU MO TU WE TH FR SA" at bounding box center [965, 452] width 671 height 102
click at [876, 461] on span "FR" at bounding box center [887, 474] width 30 height 27
type button "5"
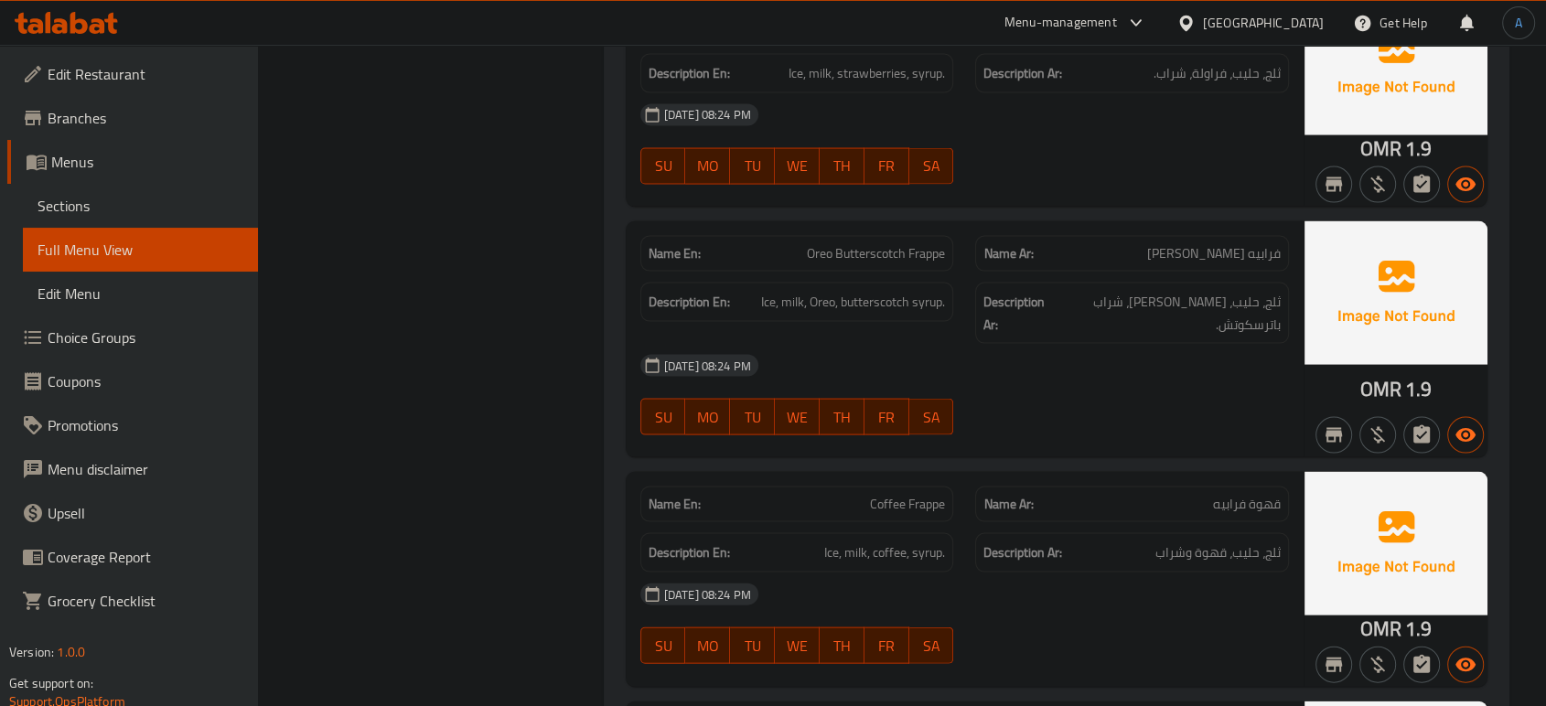
scroll to position [4019, 0]
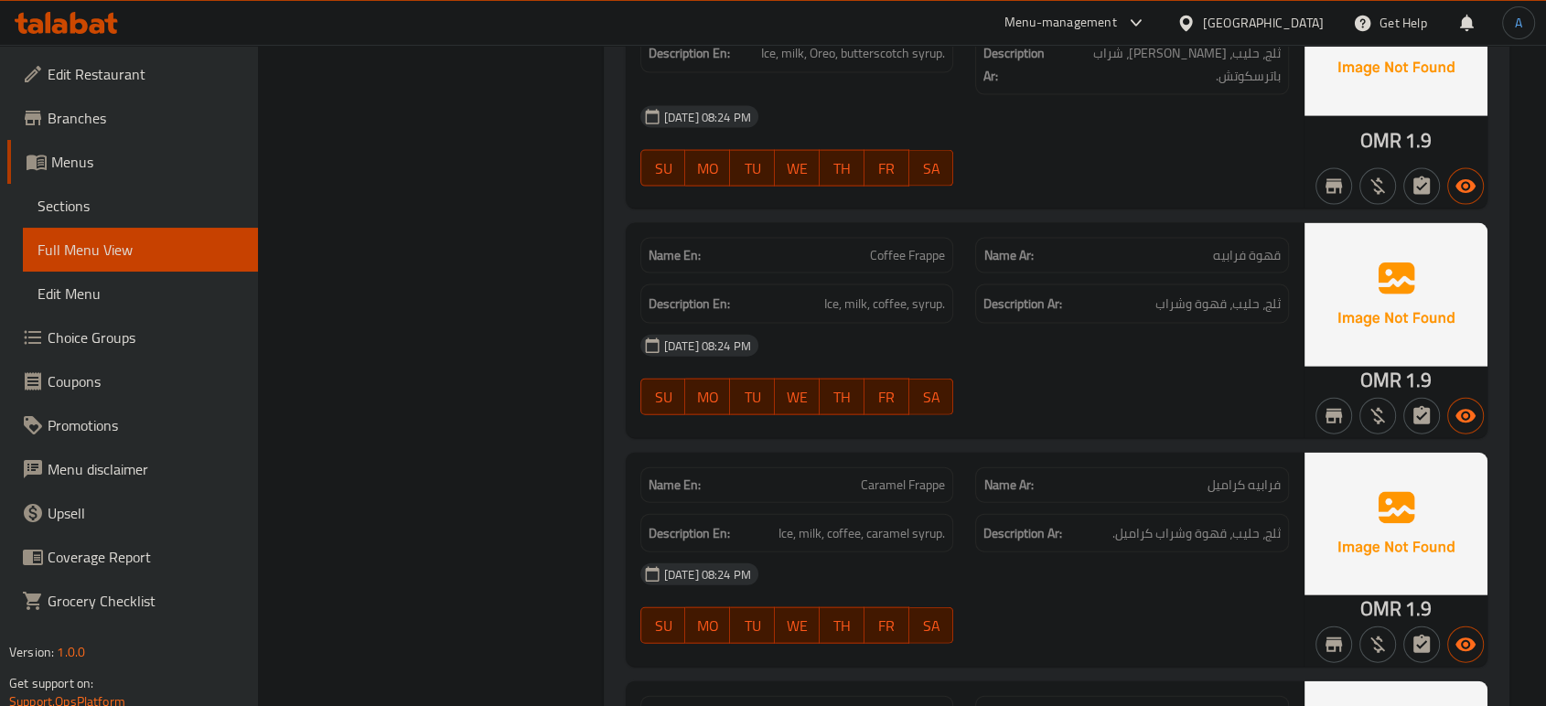
click at [991, 377] on div "07-10-2025 08:24 PM SU MO TU WE TH FR SA" at bounding box center [965, 375] width 671 height 102
click at [991, 404] on div at bounding box center [1132, 415] width 336 height 22
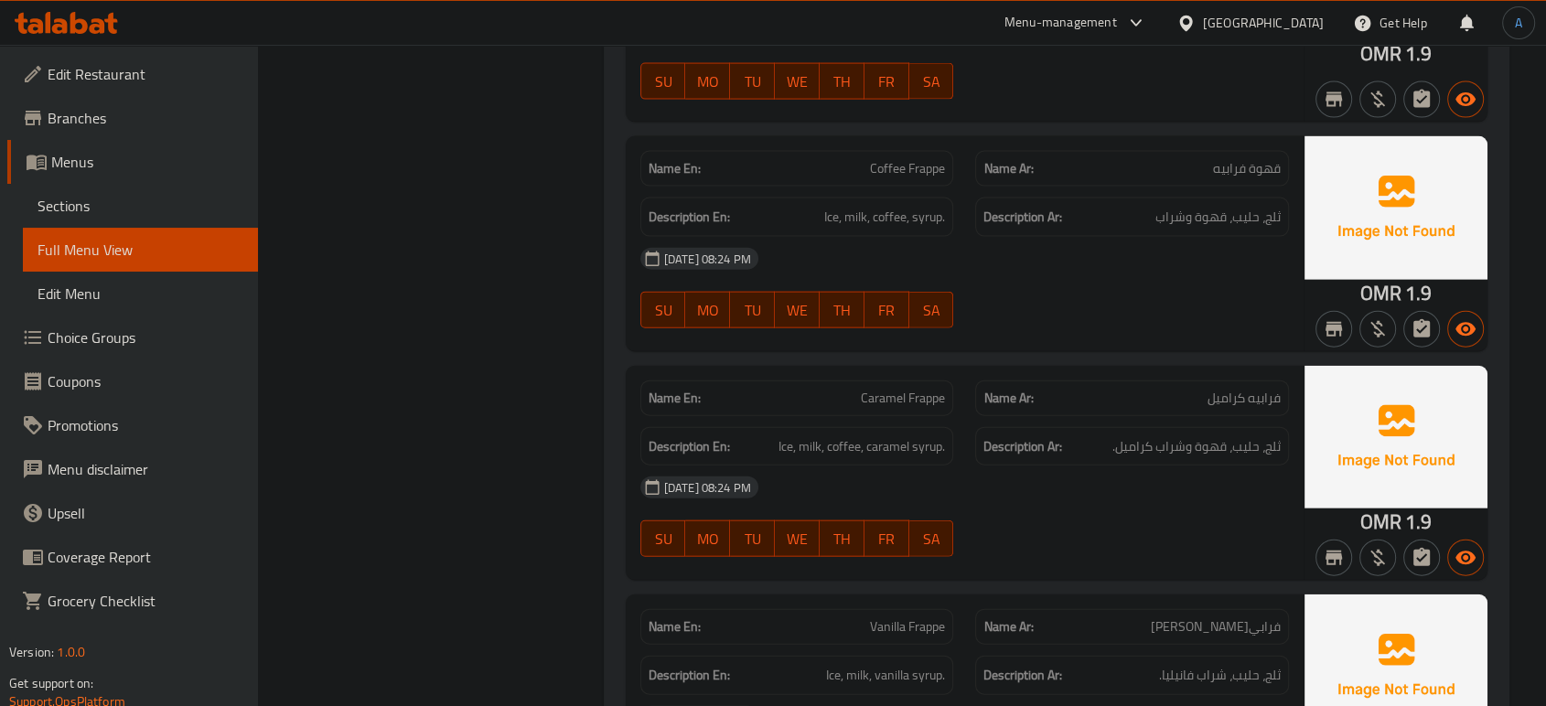
scroll to position [4222, 0]
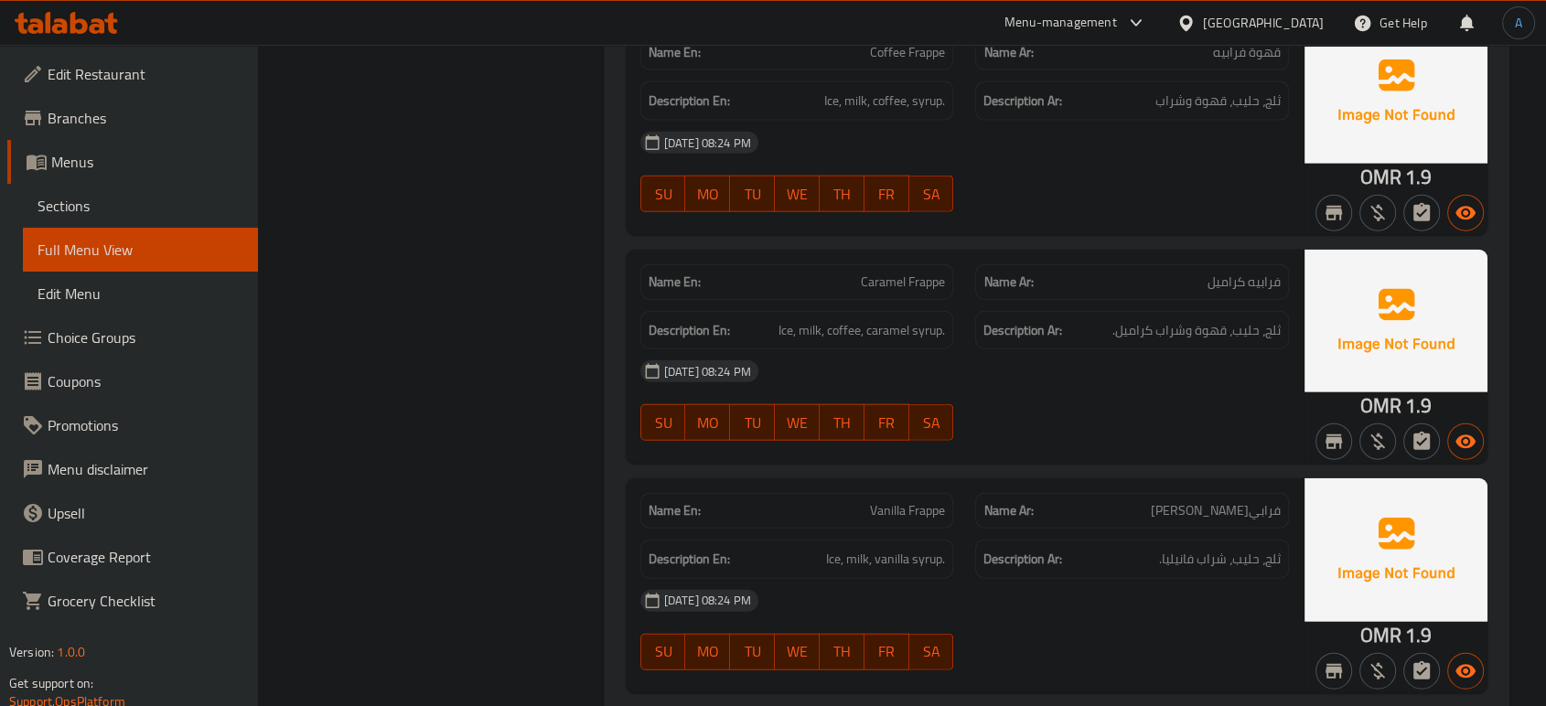
click at [955, 354] on div "[DATE] 08:24 PM" at bounding box center [965, 372] width 671 height 44
click at [1118, 493] on div "Name Ar: فرابيه فانيليا" at bounding box center [1132, 511] width 314 height 36
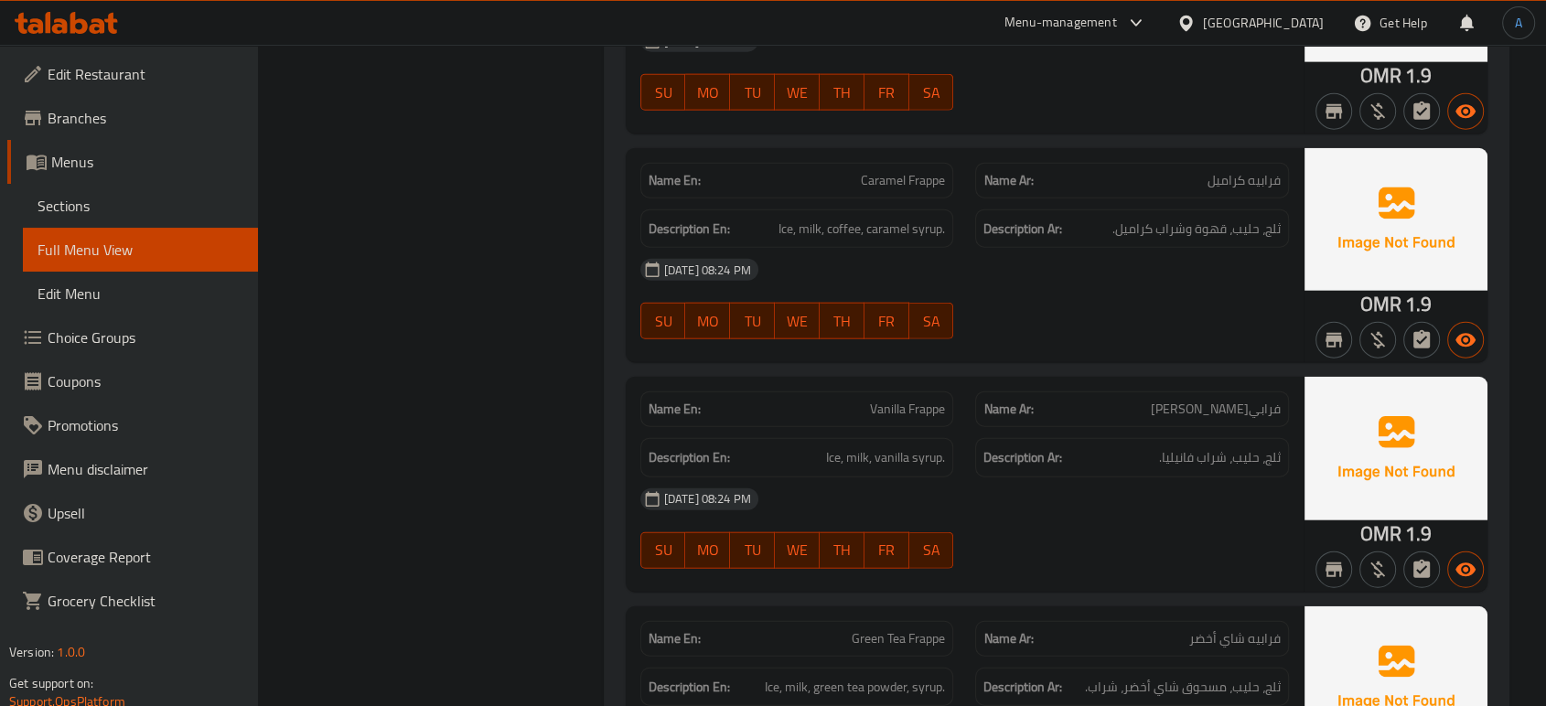
click at [1076, 478] on div "[DATE] 08:24 PM" at bounding box center [965, 500] width 671 height 44
click at [1088, 528] on div "07-10-2025 08:24 PM SU MO TU WE TH FR SA" at bounding box center [965, 529] width 671 height 102
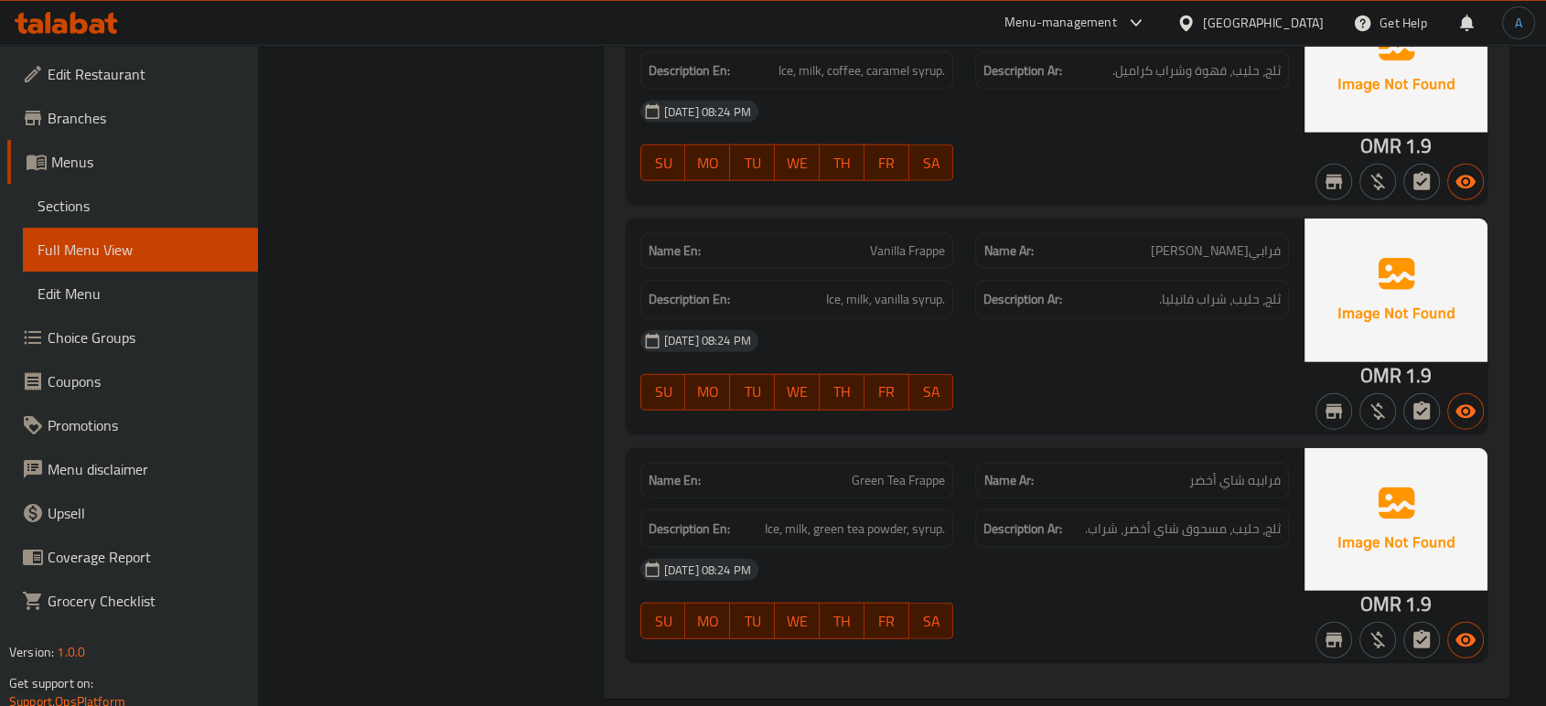
scroll to position [4628, 0]
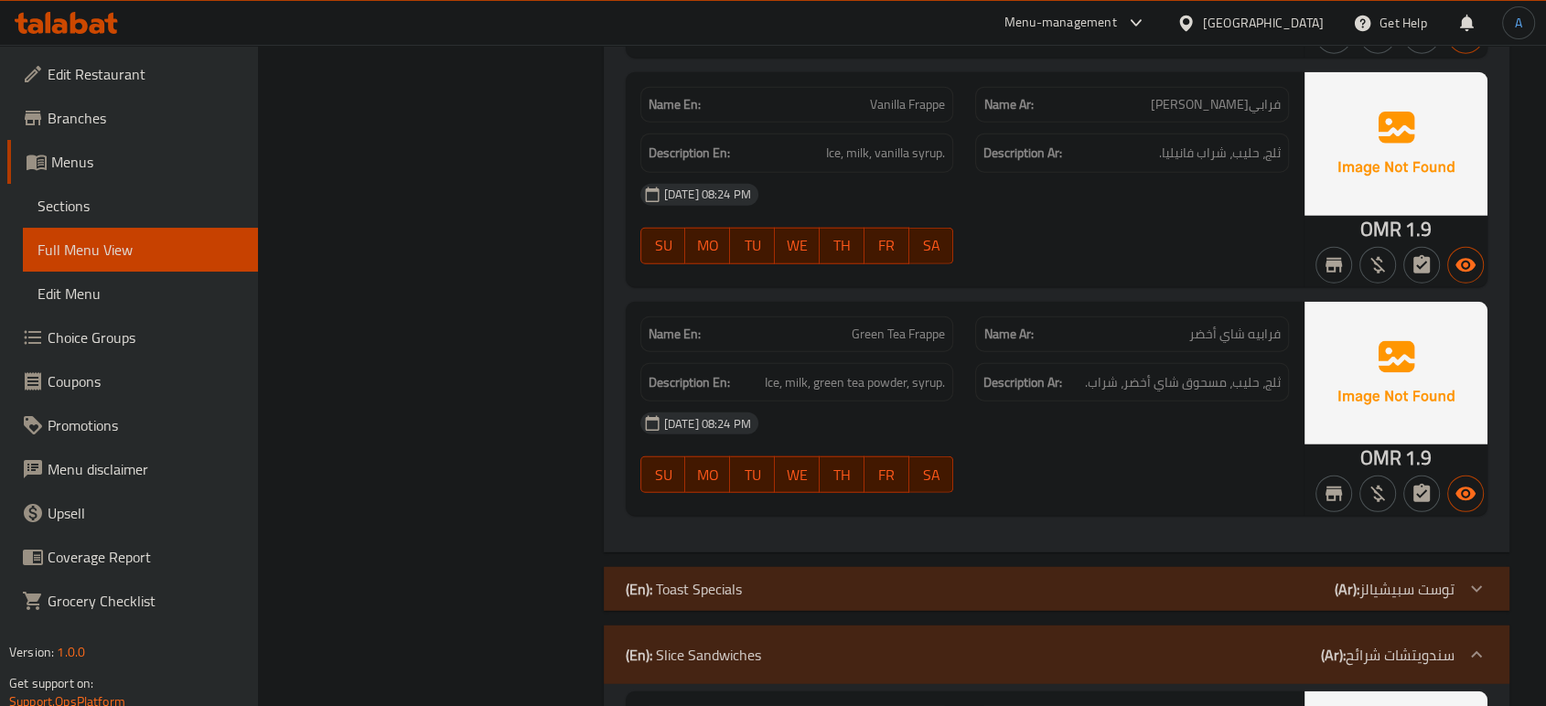
click at [1063, 426] on div "07-10-2025 08:24 PM SU MO TU WE TH FR SA" at bounding box center [965, 453] width 671 height 102
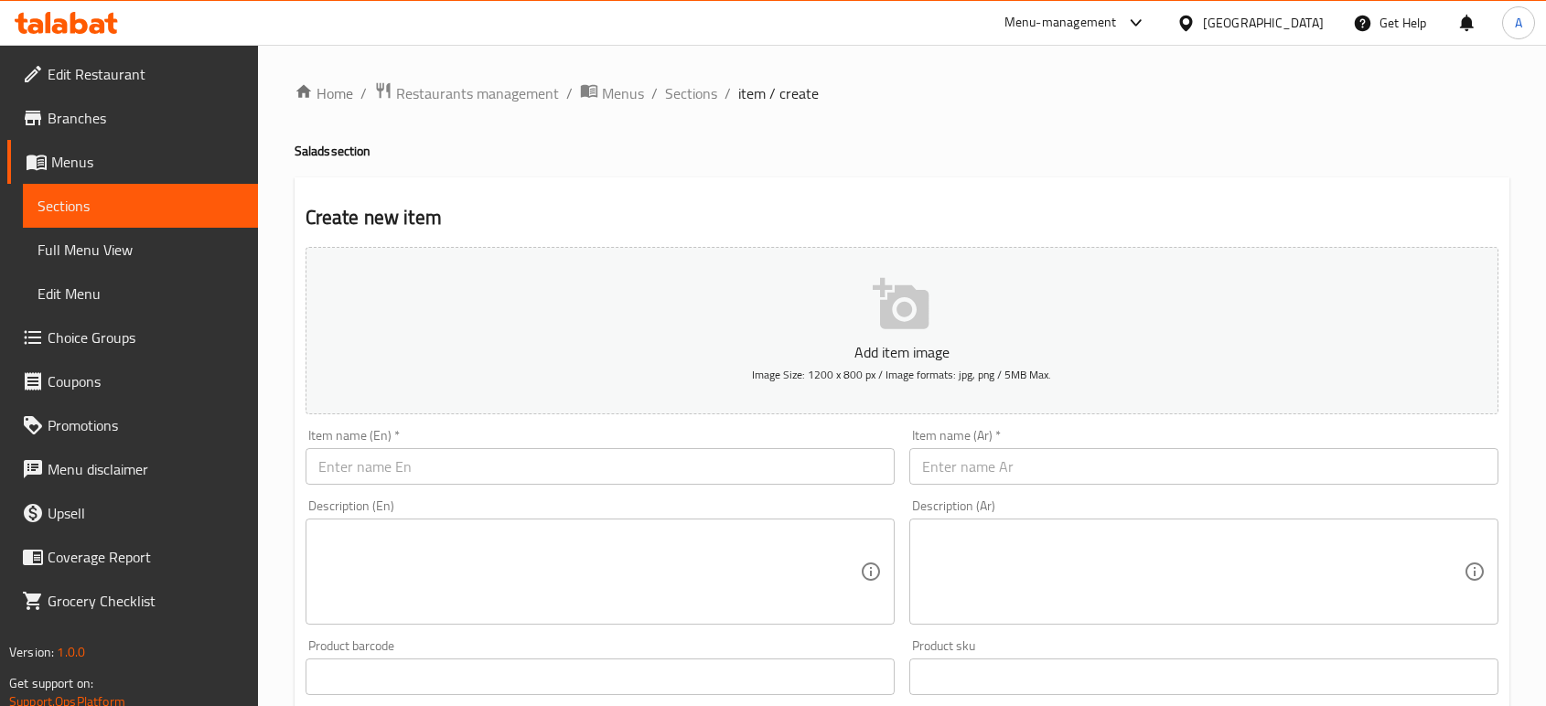
scroll to position [203, 0]
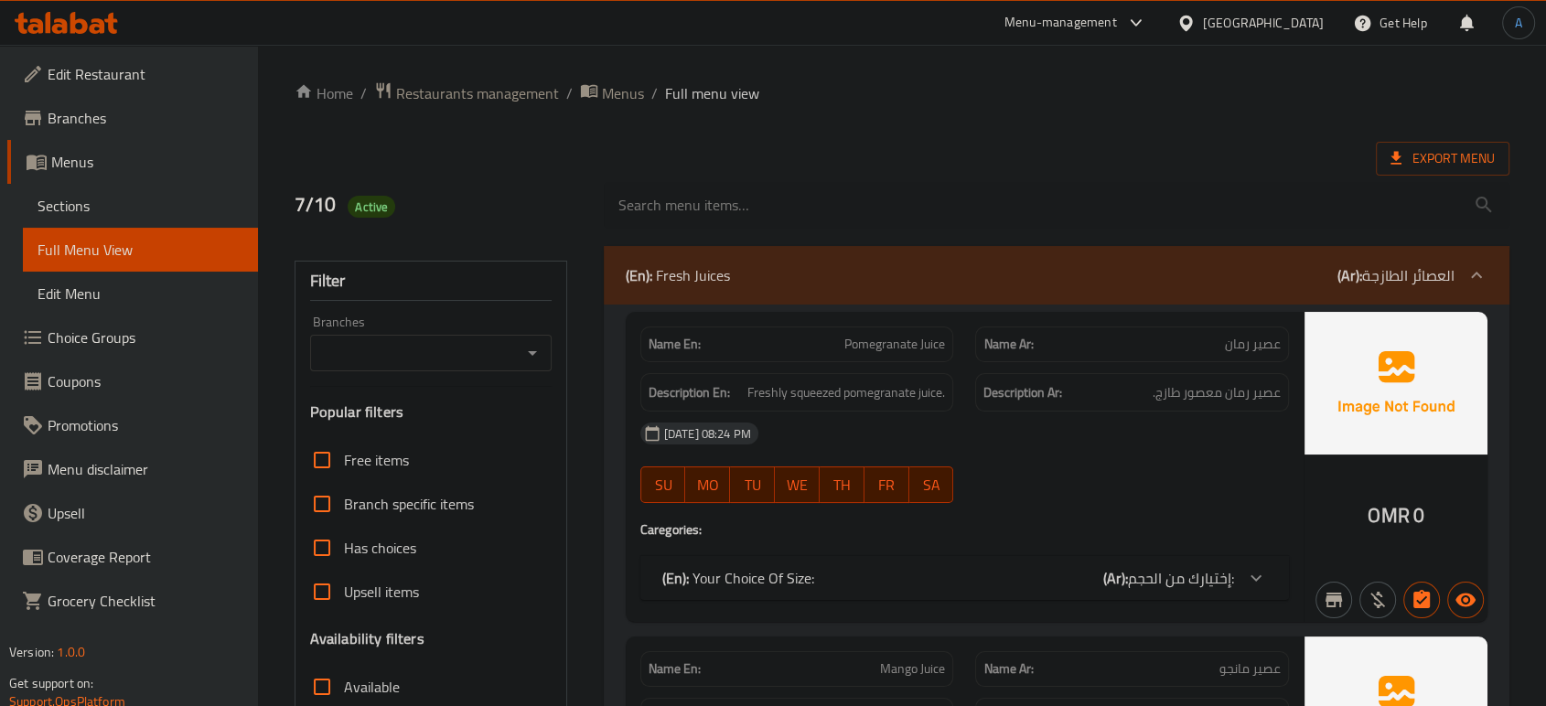
click at [96, 215] on span "Sections" at bounding box center [141, 206] width 206 height 22
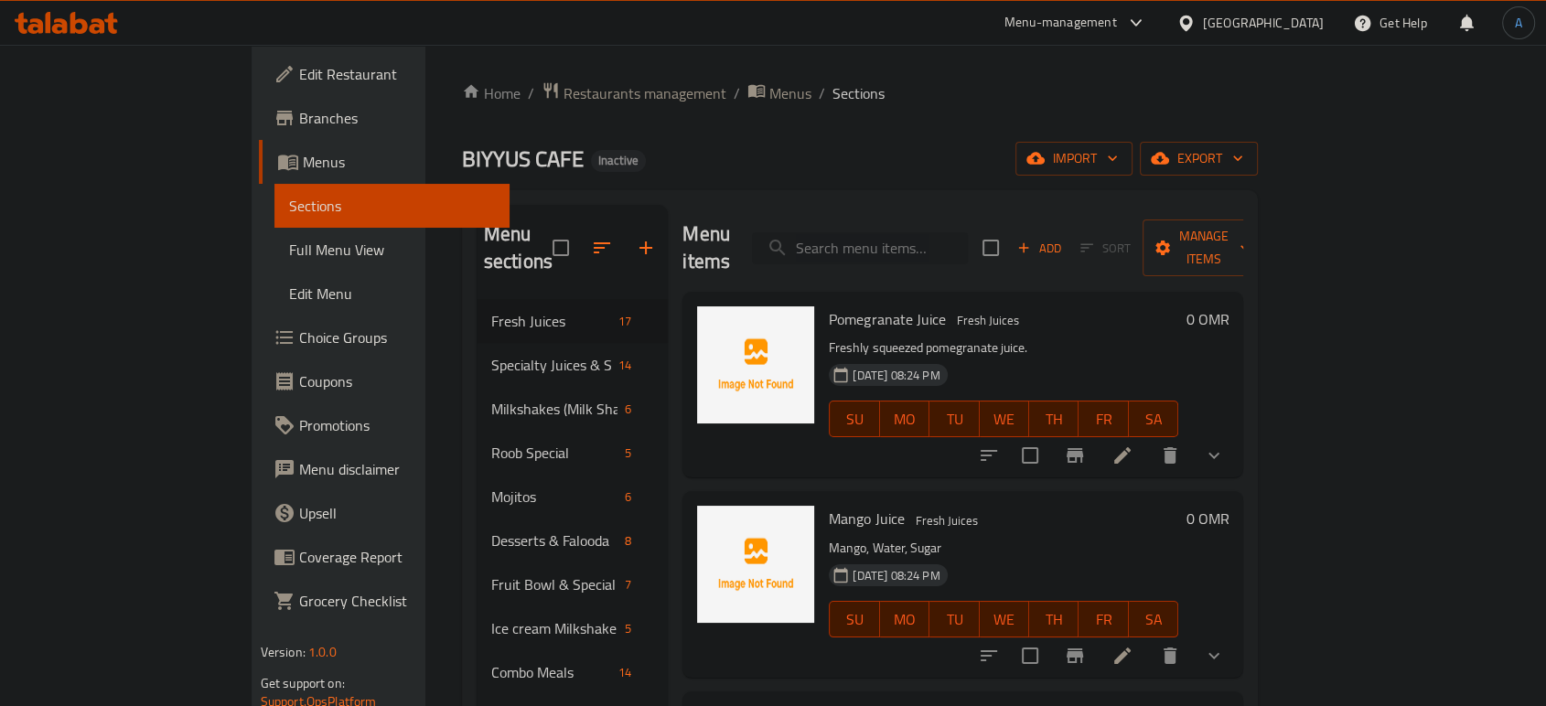
click at [930, 232] on input "search" at bounding box center [860, 248] width 216 height 32
paste input "Corn Flakes Chocolate"
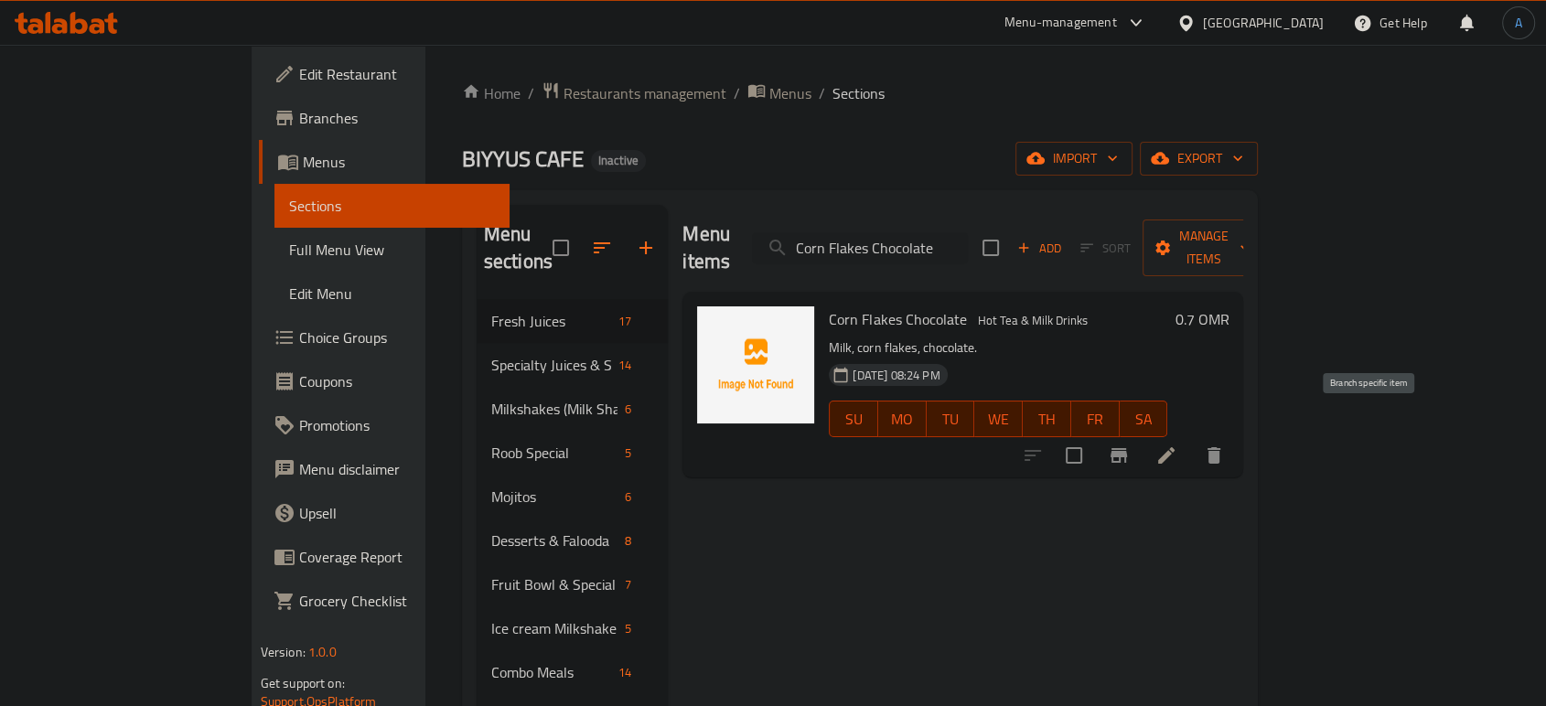
type input "Corn Flakes Chocolate"
click at [1178, 445] on icon at bounding box center [1167, 456] width 22 height 22
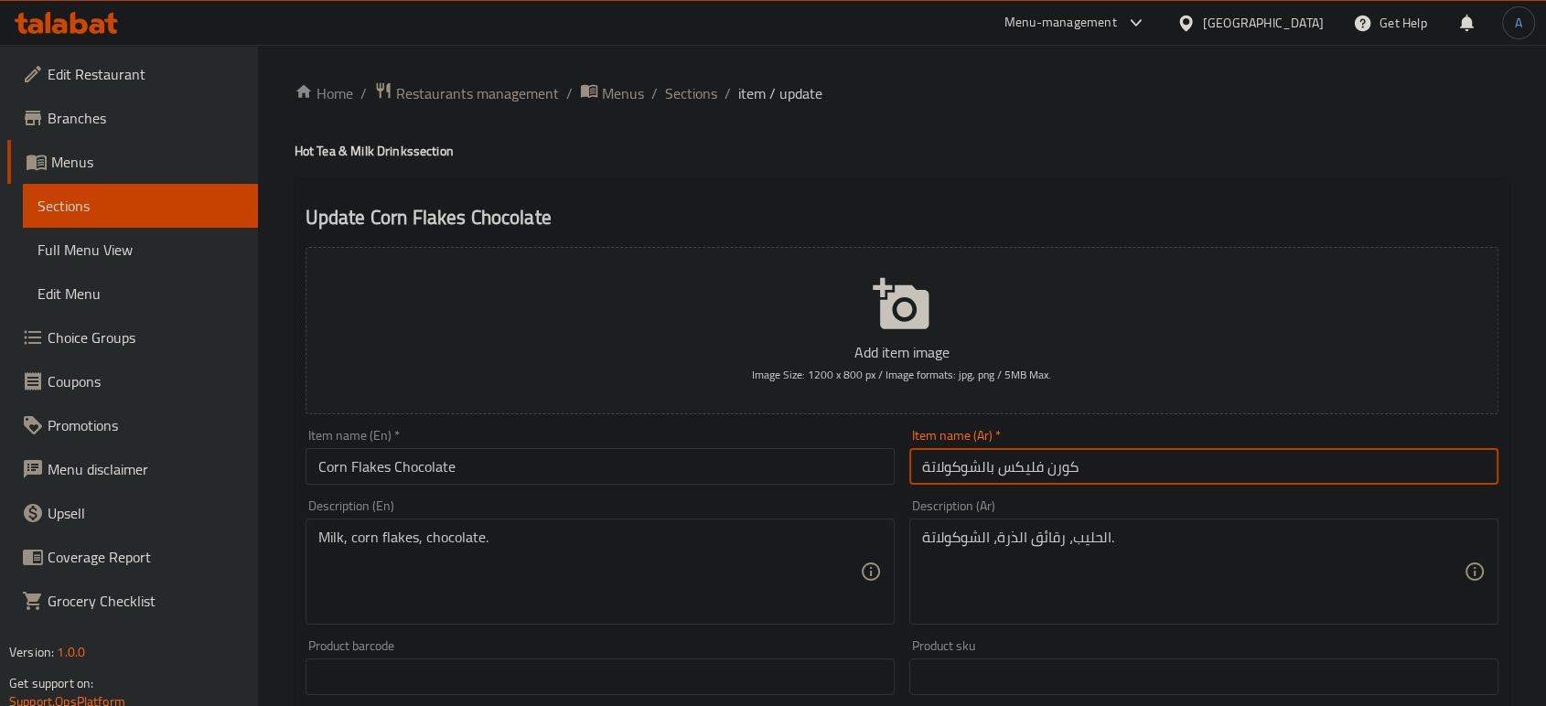
drag, startPoint x: 1083, startPoint y: 466, endPoint x: 1007, endPoint y: 479, distance: 77.2
click at [1003, 478] on input "كورن فليكس بالشوكولاتة" at bounding box center [1204, 466] width 589 height 37
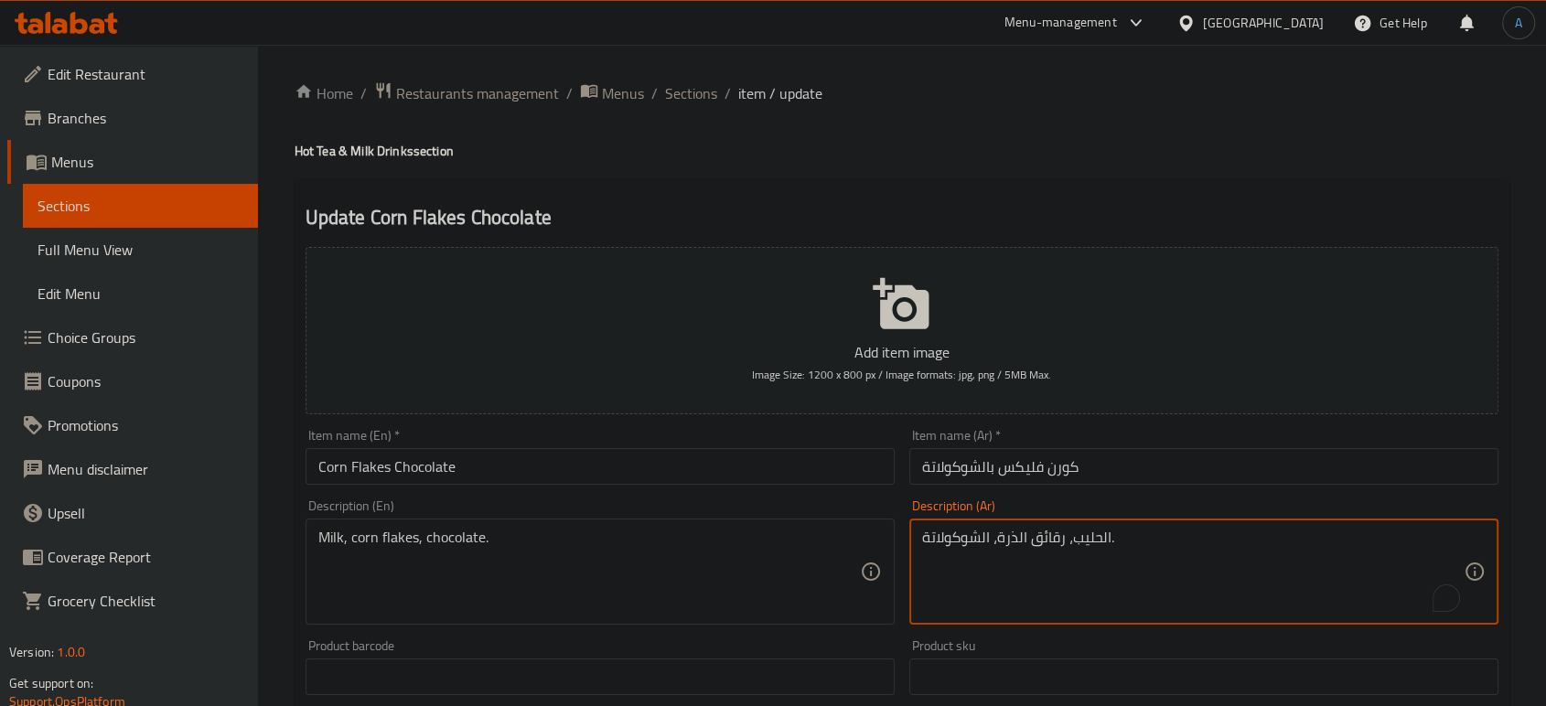
drag, startPoint x: 1065, startPoint y: 543, endPoint x: 999, endPoint y: 543, distance: 65.9
paste textarea "كورن فليكس"
click at [1077, 539] on textarea "الحليب،كورن فليكس، الشوكولاتة." at bounding box center [1193, 572] width 542 height 87
type textarea "الحليب، كورن فليكس، الشوكولاتة."
click at [1117, 455] on input "كورن فليكس بالشوكولاتة" at bounding box center [1204, 466] width 589 height 37
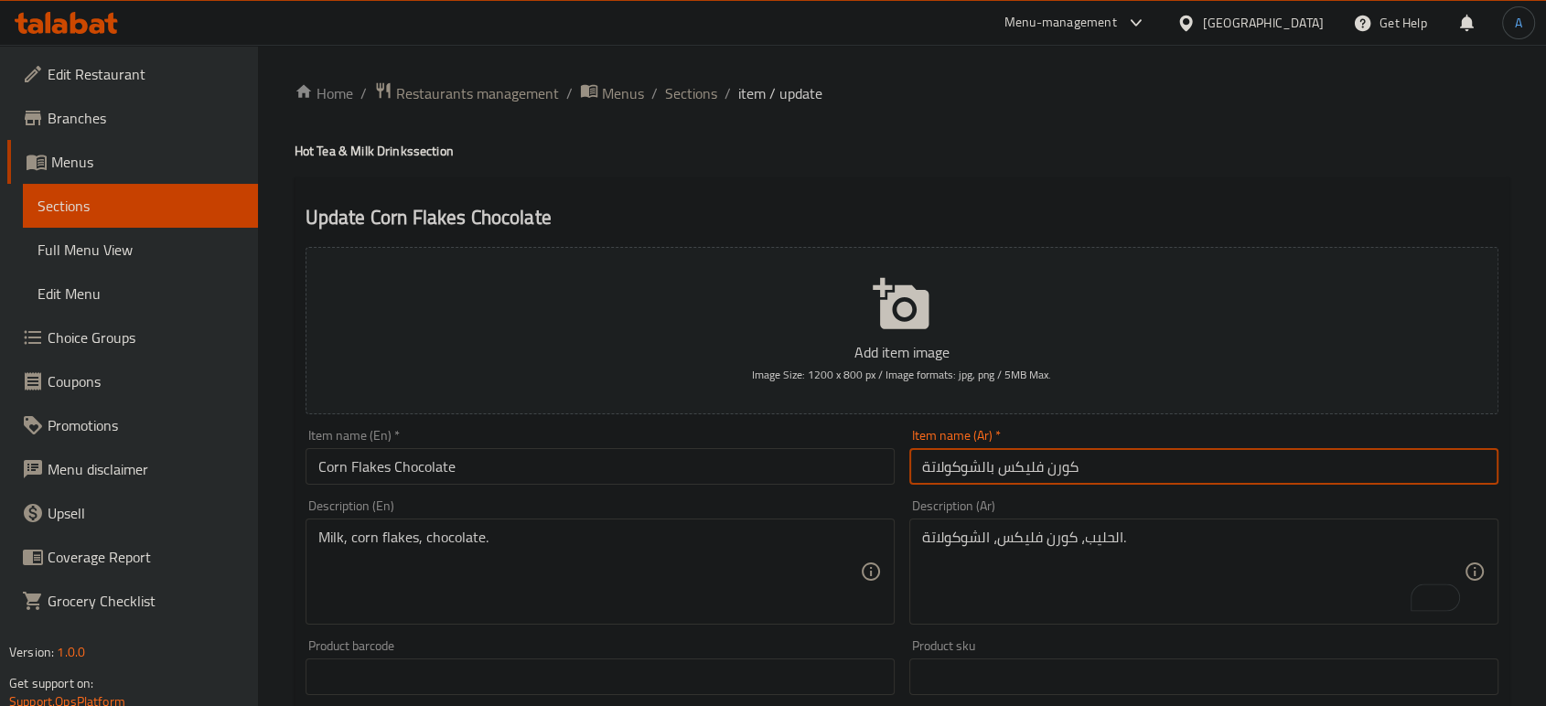
click at [1113, 468] on input "كورن فليكس بالشوكولاتة" at bounding box center [1204, 466] width 589 height 37
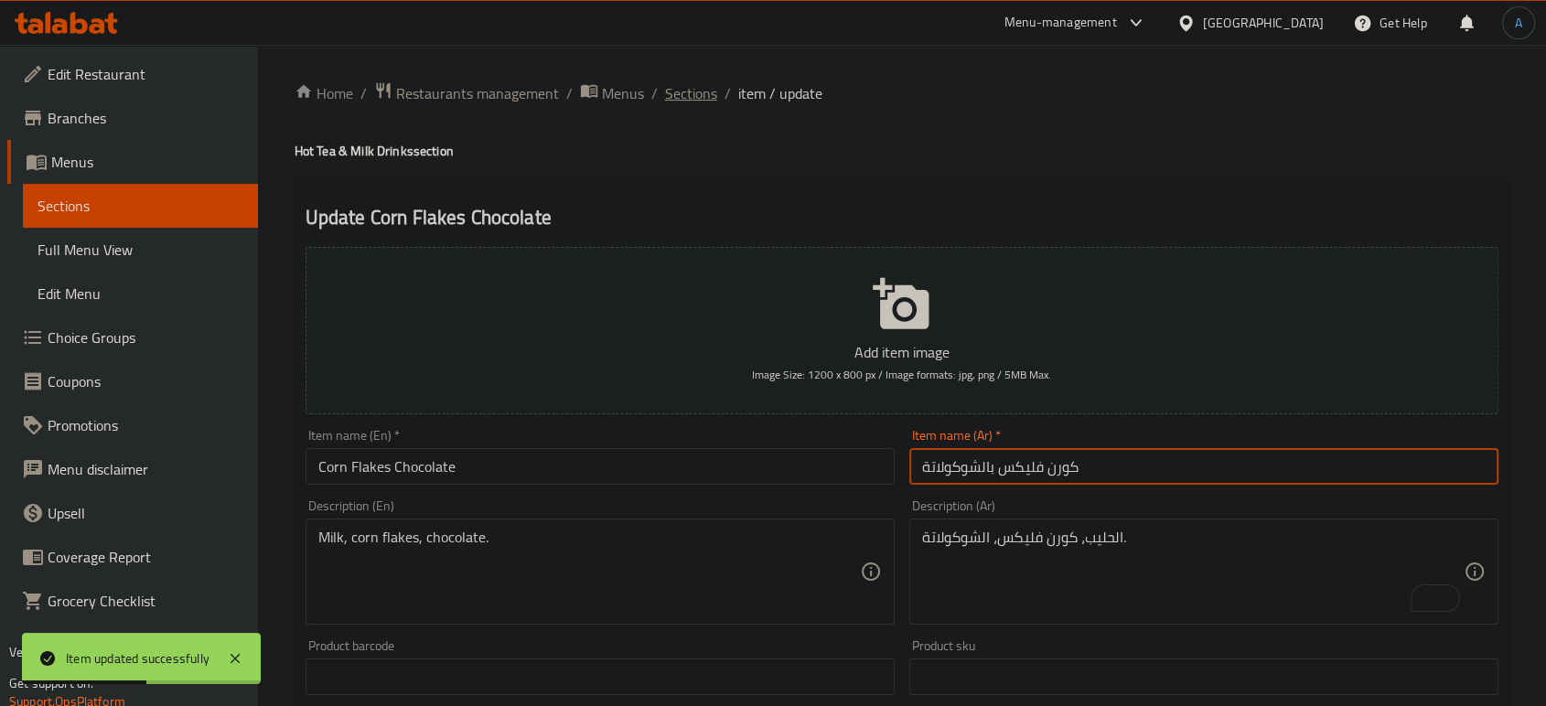
click at [693, 99] on span "Sections" at bounding box center [691, 93] width 52 height 22
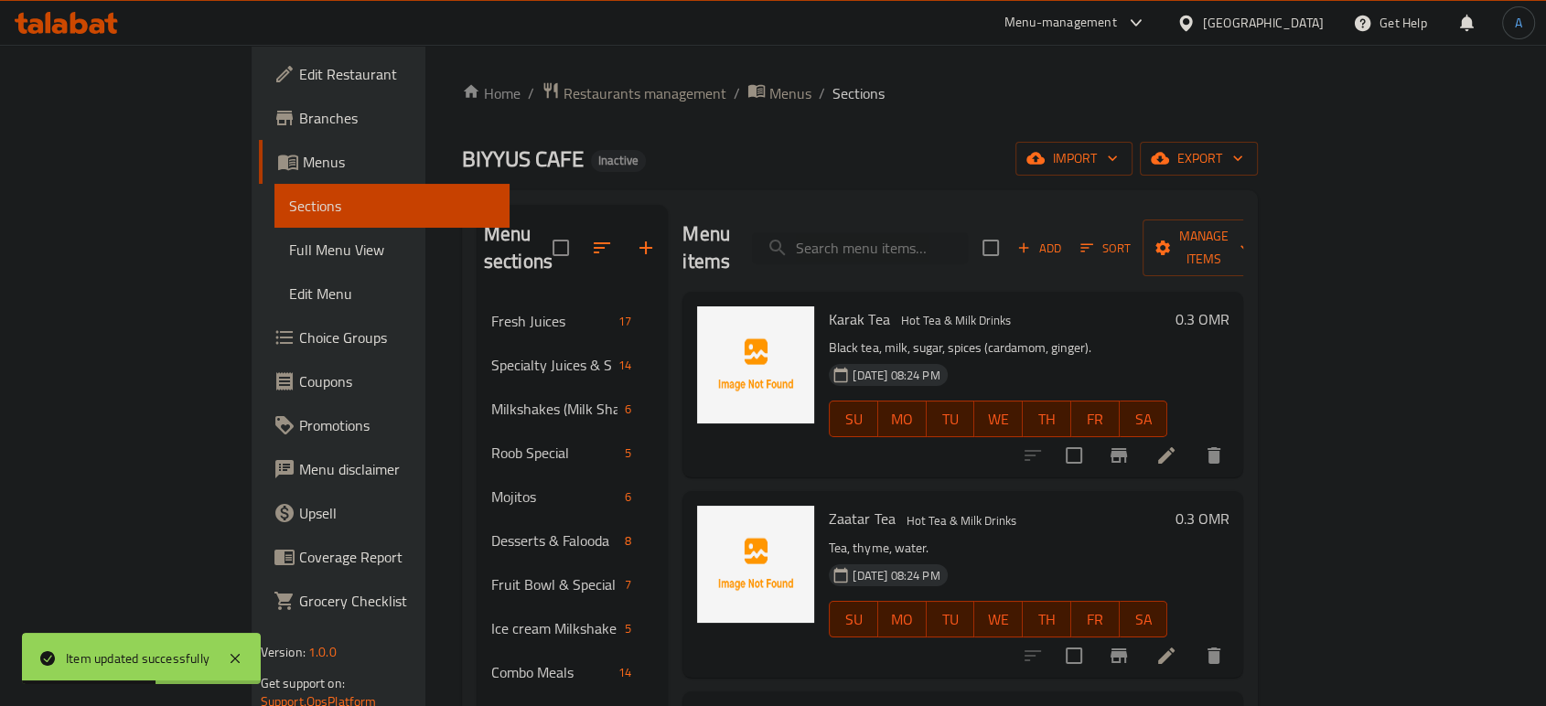
click at [975, 254] on div "Menu items Add Sort Manage items" at bounding box center [963, 248] width 561 height 87
click at [964, 239] on input "search" at bounding box center [860, 248] width 216 height 32
paste input "Custard"
type input "Custard"
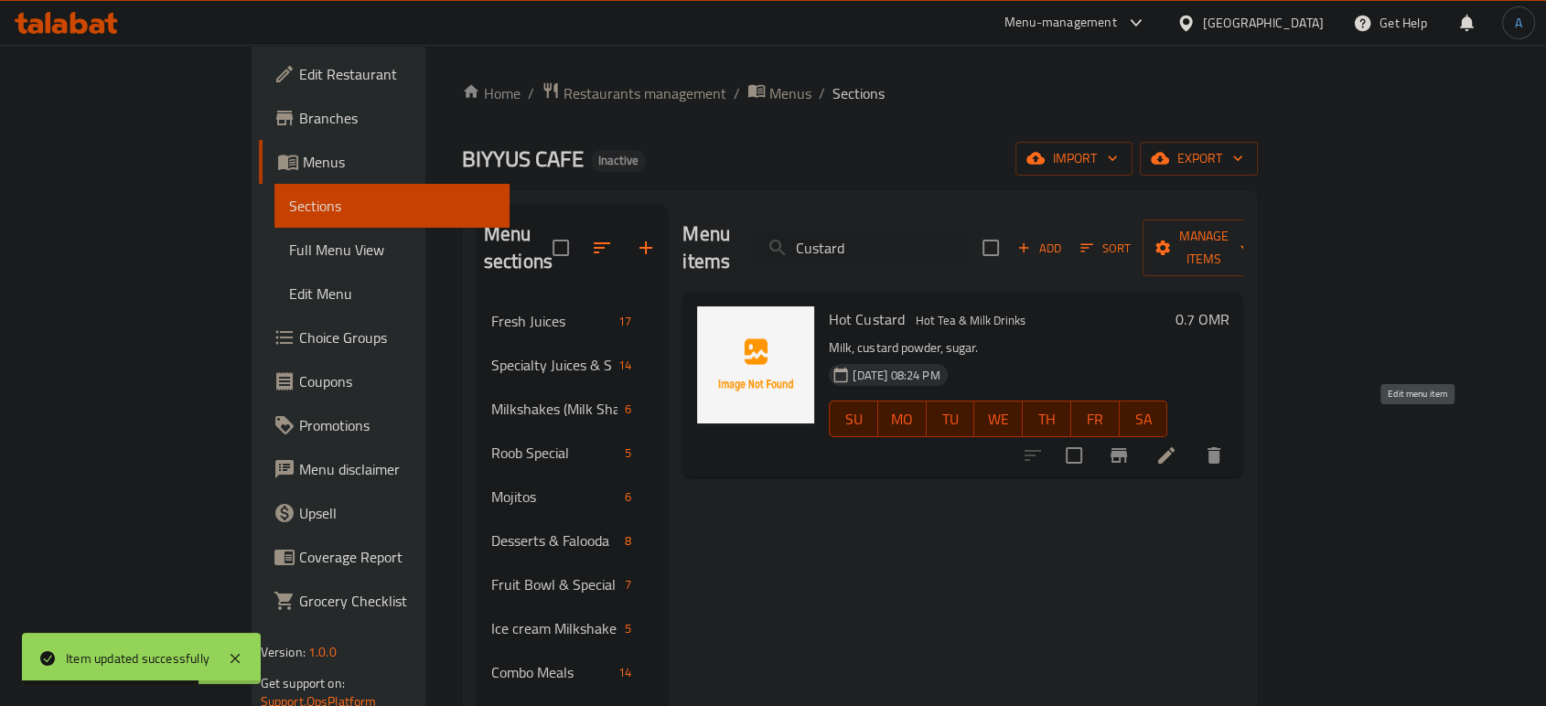
click at [1178, 445] on icon at bounding box center [1167, 456] width 22 height 22
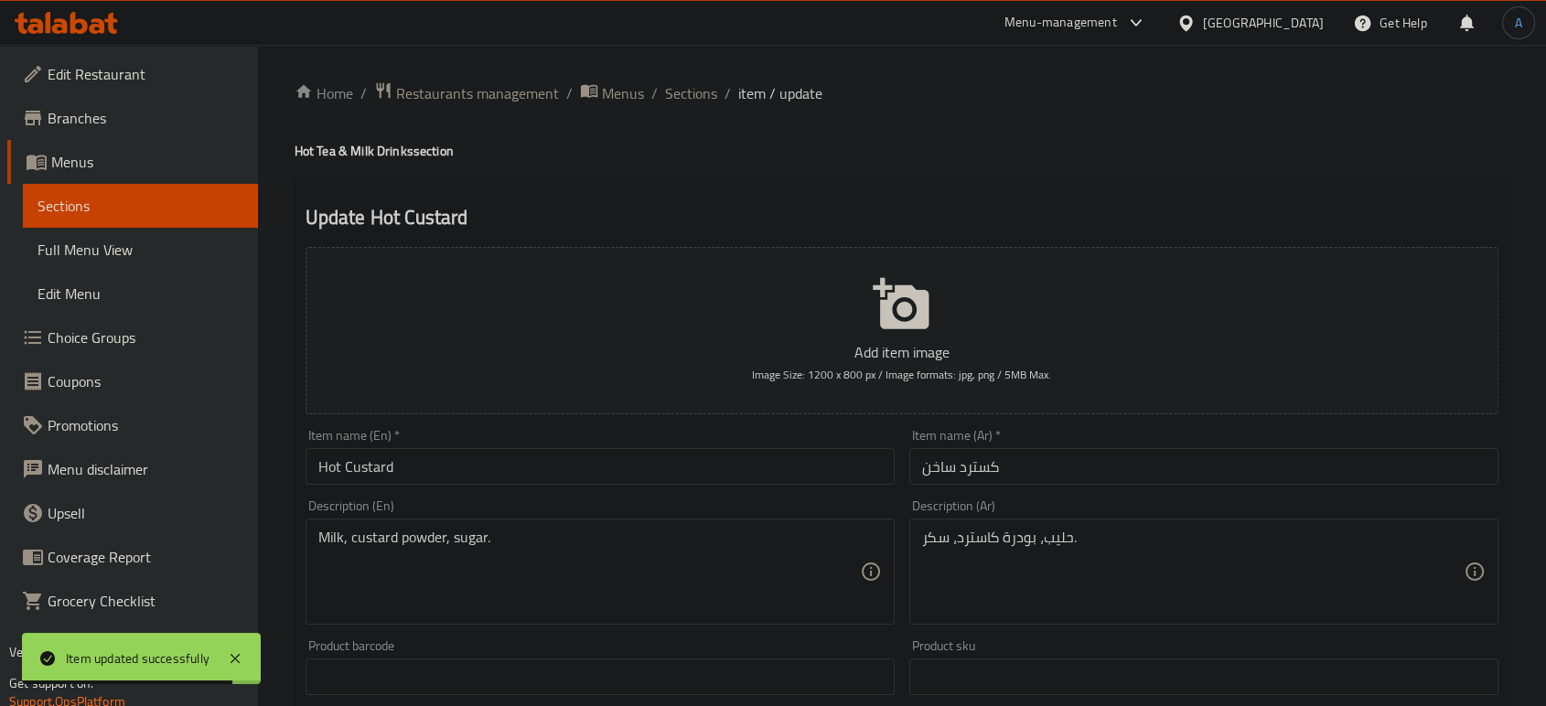
click at [986, 469] on input "كسترد ساخن" at bounding box center [1204, 466] width 589 height 37
click at [988, 469] on input "كسترد ساخن" at bounding box center [1204, 466] width 589 height 37
paste input "كاسترد"
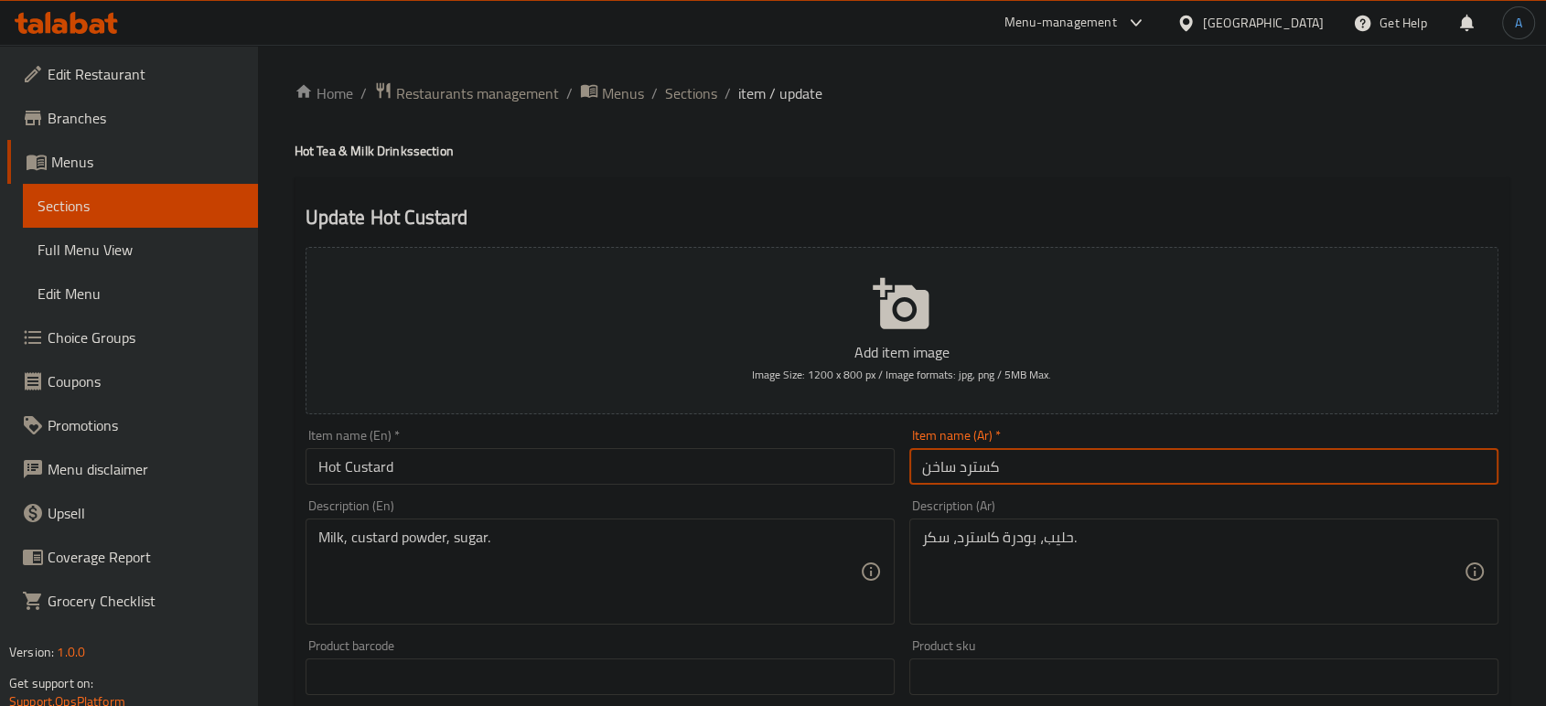
click at [981, 463] on input "كسترد ساخن" at bounding box center [1204, 466] width 589 height 37
paste input "سترد"
click at [1066, 475] on input "كاسترد ساخن" at bounding box center [1204, 466] width 589 height 37
type input "كاسترد ساخن"
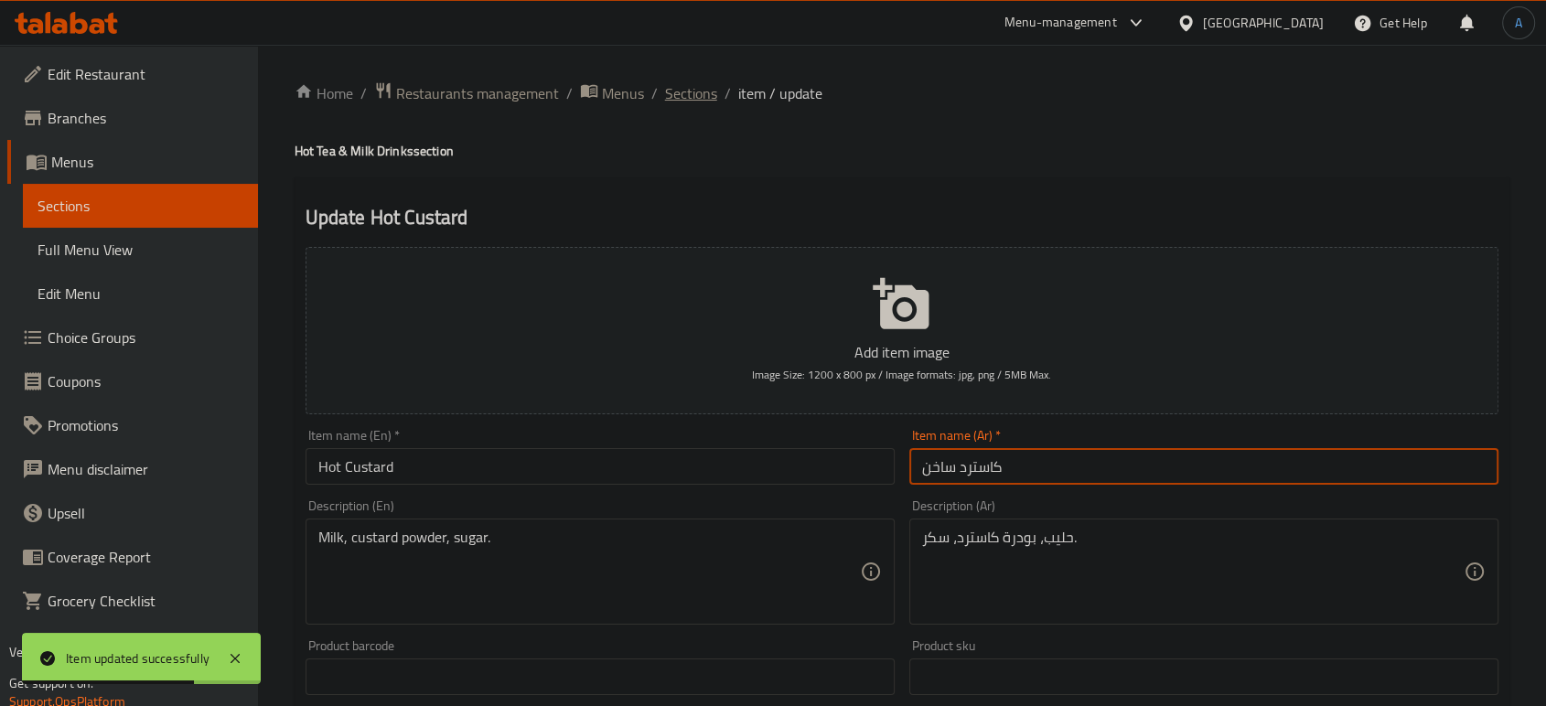
click at [692, 101] on span "Sections" at bounding box center [691, 93] width 52 height 22
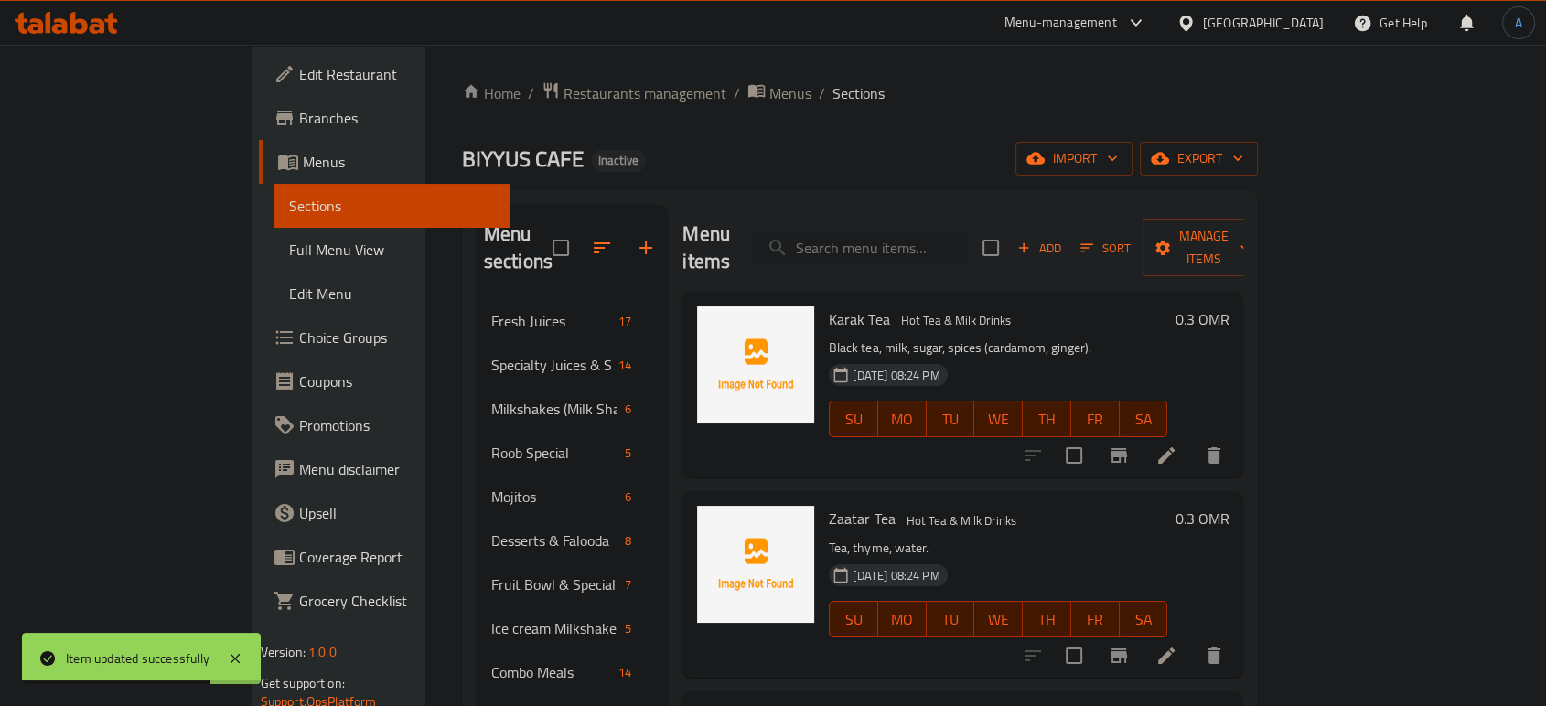
click at [918, 232] on input "search" at bounding box center [860, 248] width 216 height 32
paste input "Turkish Coffee"
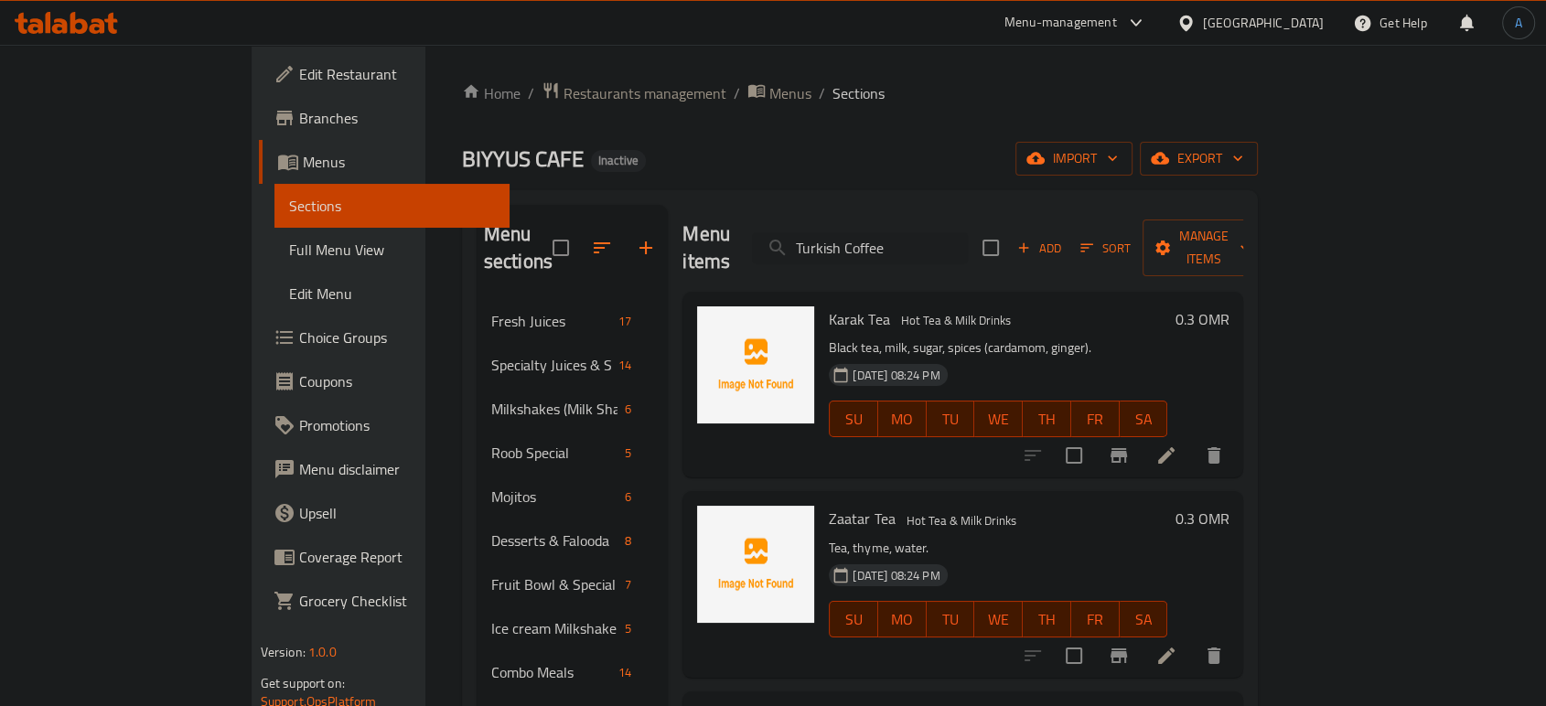
click at [940, 217] on div "Menu items Turkish Coffee Add Sort Manage items" at bounding box center [963, 248] width 561 height 87
click at [911, 243] on input "Turkish Coffee" at bounding box center [860, 248] width 216 height 32
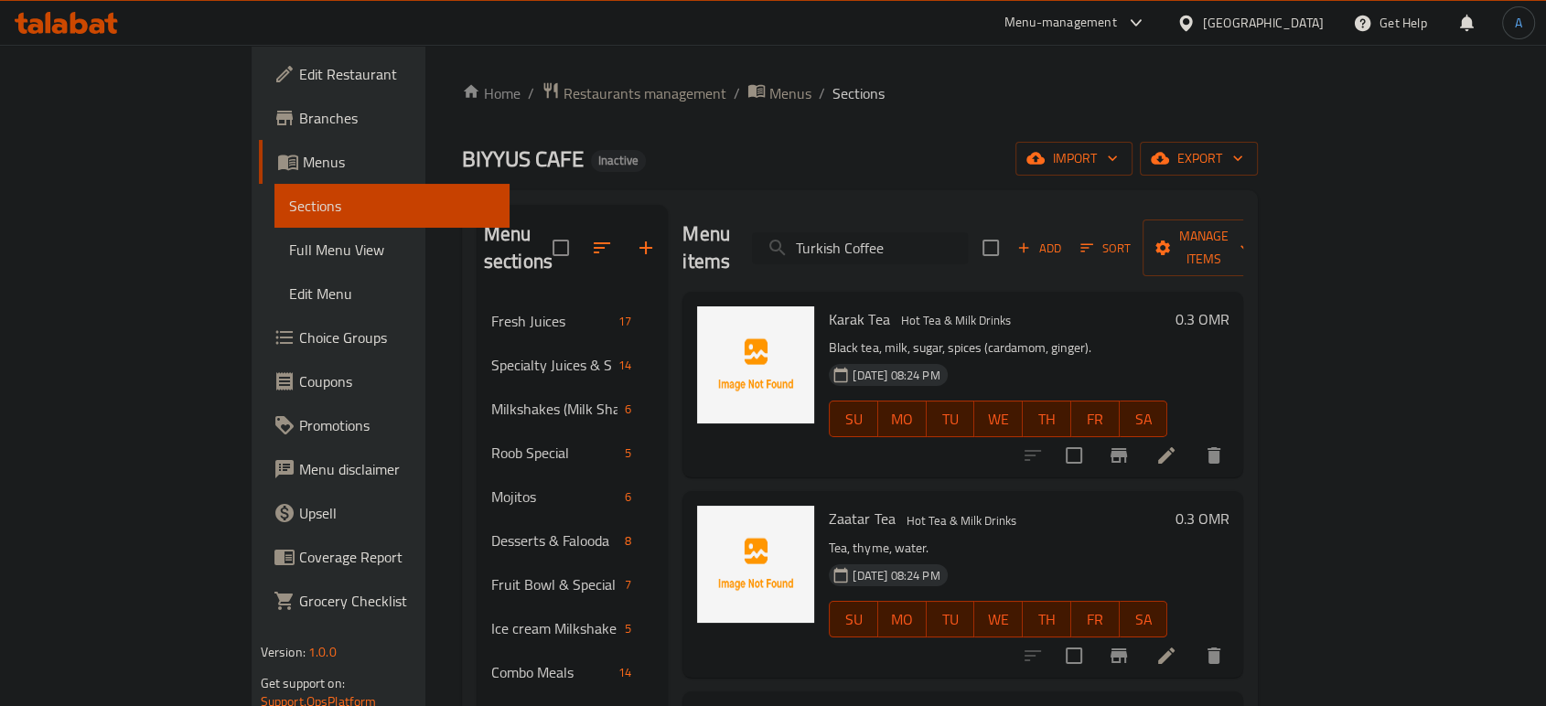
paste input "Hot Chocolat"
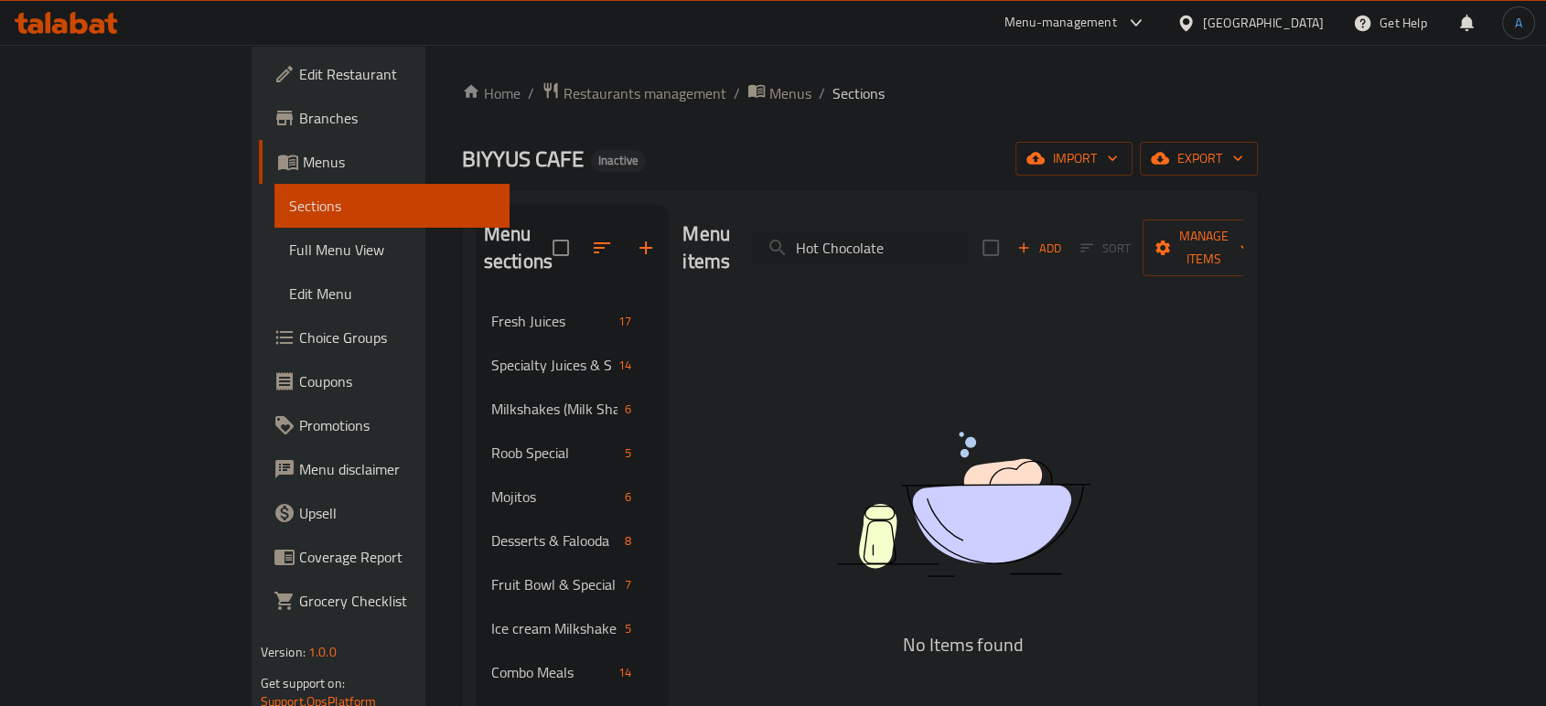
click at [968, 232] on input "Hot Chocolate" at bounding box center [860, 248] width 216 height 32
paste input "Fresh Milk Saffron"
click at [942, 232] on input "Fresh Milk Saffron" at bounding box center [860, 248] width 216 height 32
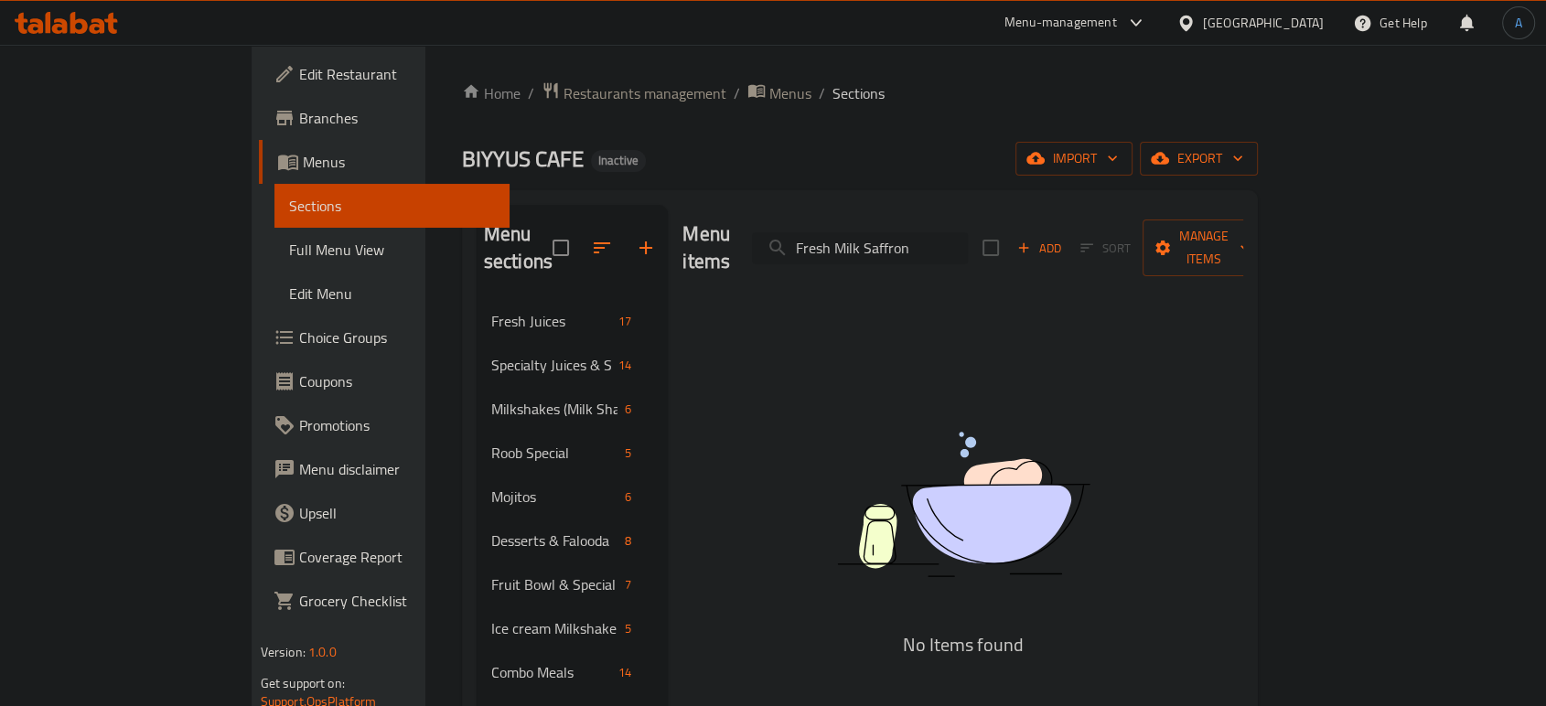
click at [942, 232] on input "Fresh Milk Saffron" at bounding box center [860, 248] width 216 height 32
paste input "Nescafe"
click at [922, 235] on input "Nescafe" at bounding box center [860, 248] width 216 height 32
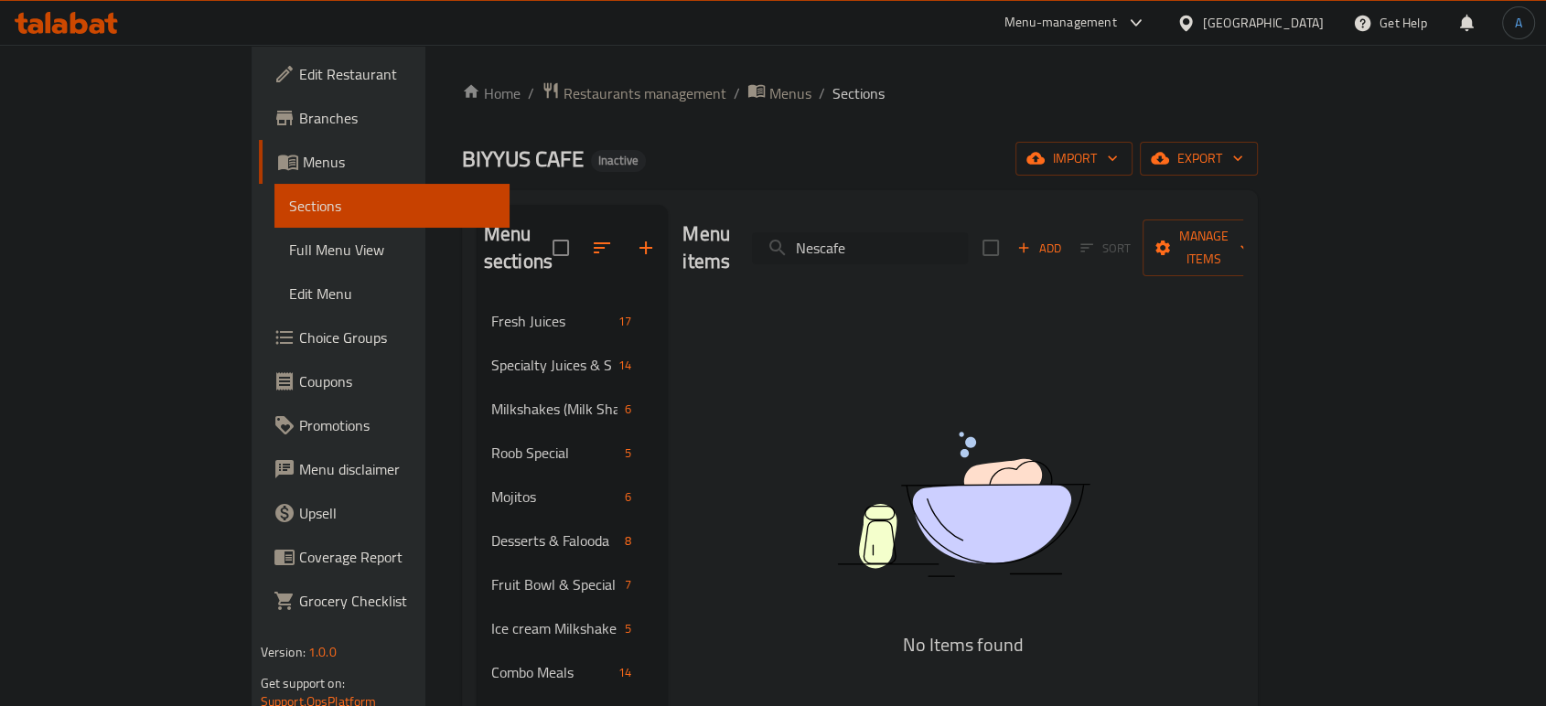
paste input "Cappuccino"
type input "Cappuccino"
click at [624, 235] on button "button" at bounding box center [646, 248] width 44 height 44
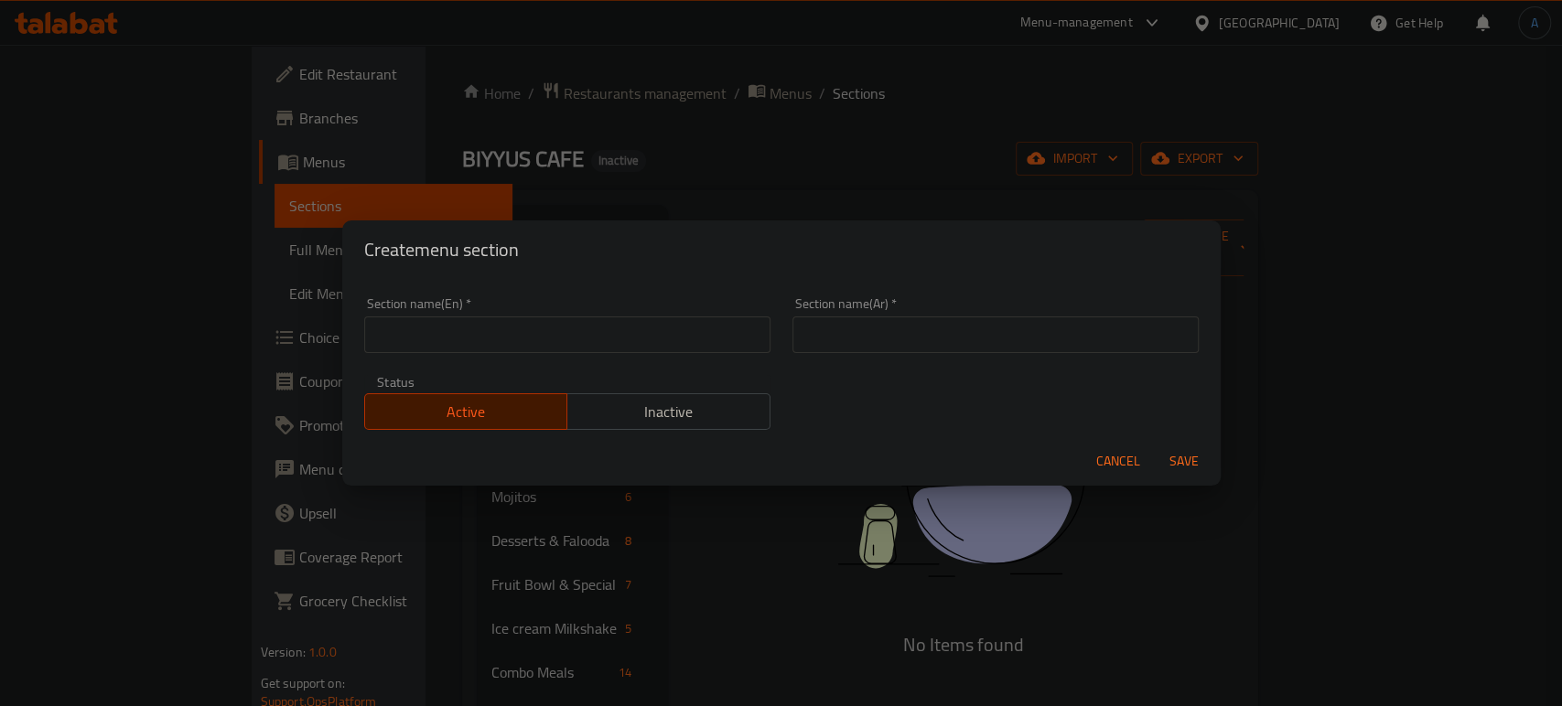
click at [687, 320] on input "text" at bounding box center [567, 335] width 406 height 37
paste input "Hot Coffee & Specialty Drinks"
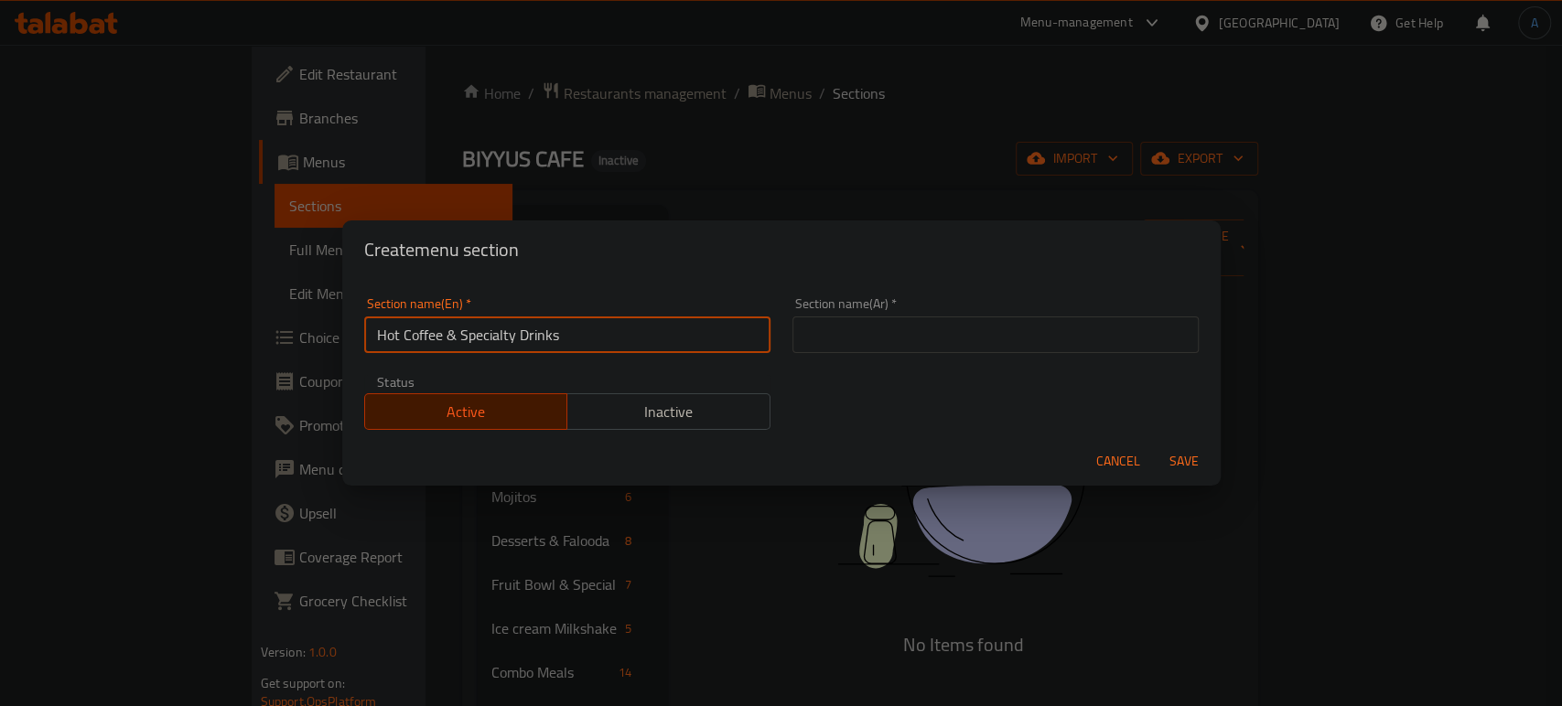
type input "Hot Coffee & Specialty Drinks"
click at [1065, 328] on input "text" at bounding box center [995, 335] width 406 height 37
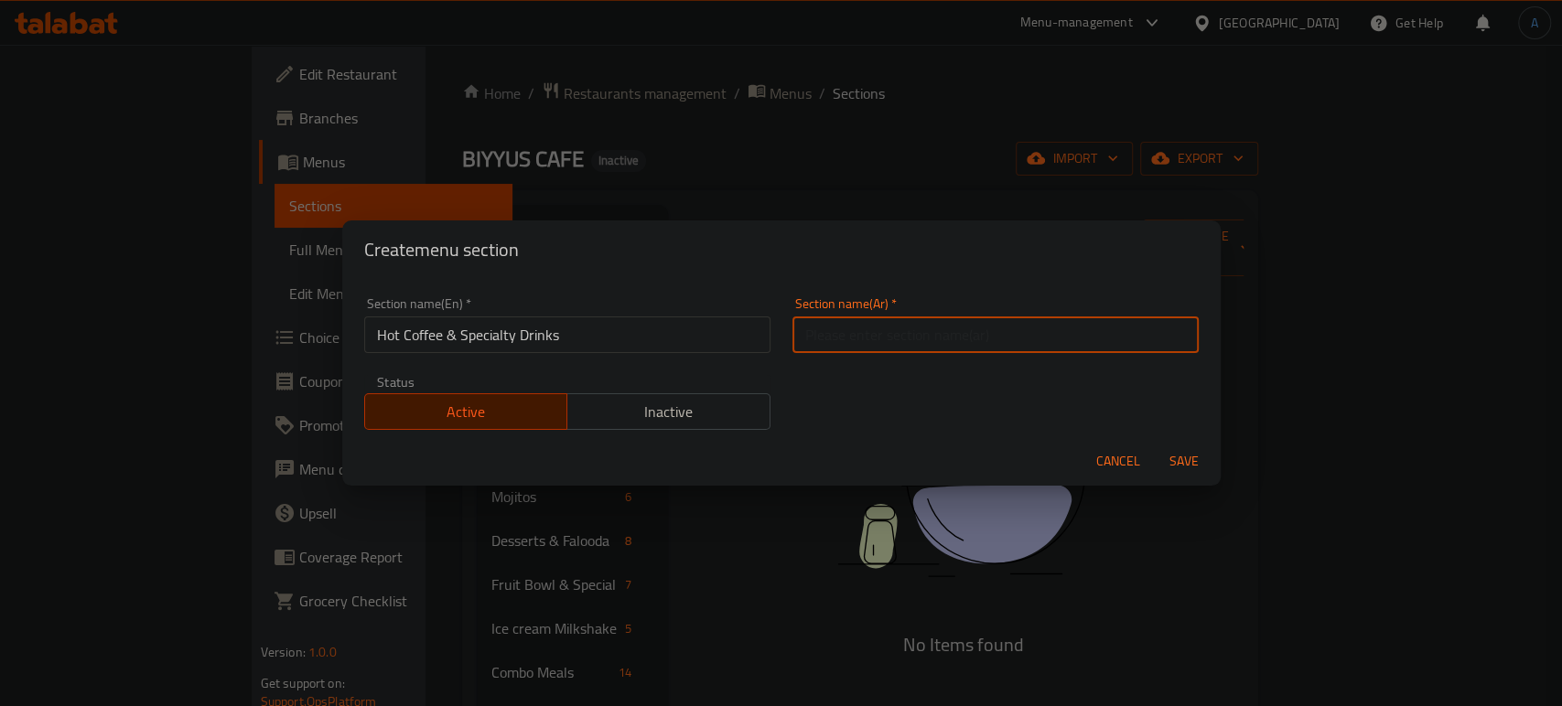
paste input "القهوة الساخنة والمشروبات المتخصصة"
click at [502, 332] on input "Hot Coffee & Specialty Drinks" at bounding box center [567, 335] width 406 height 37
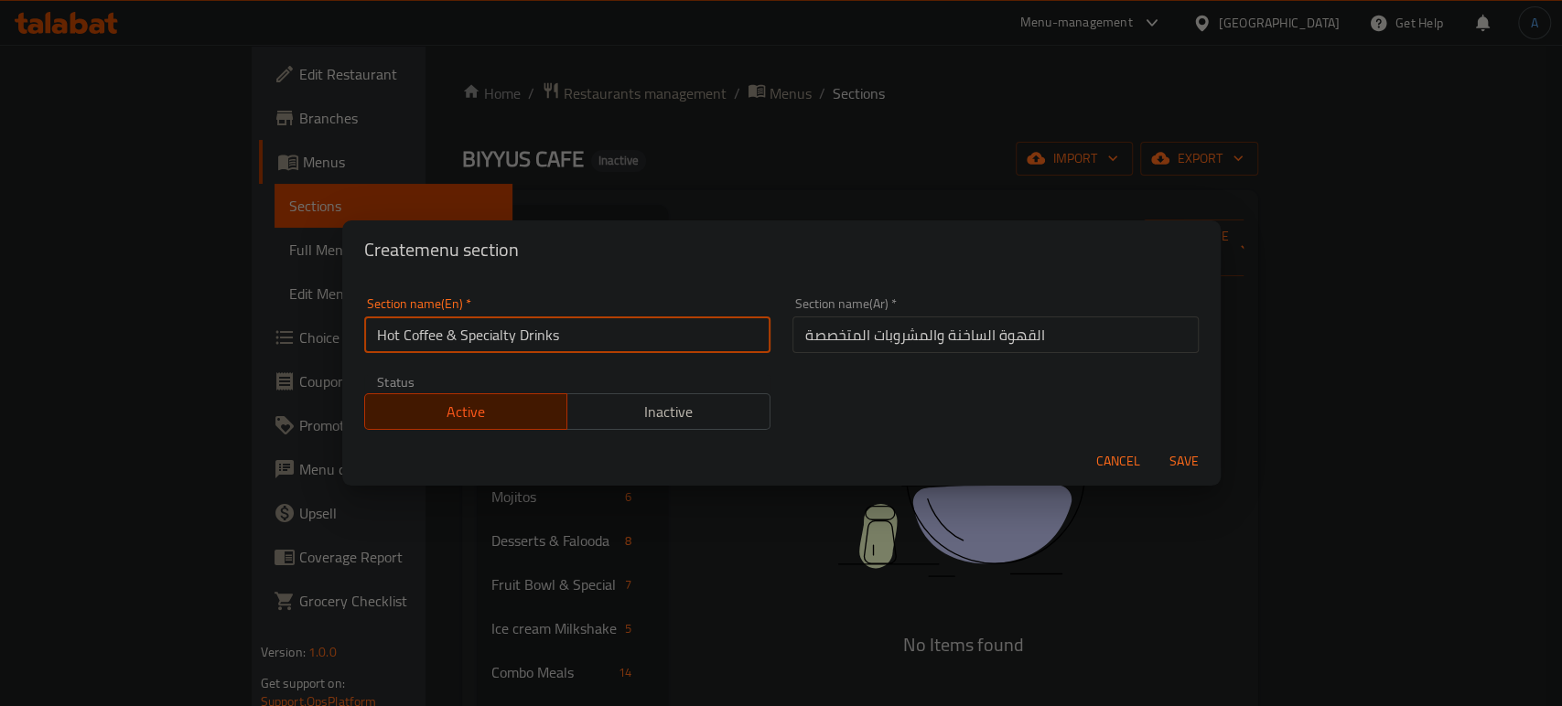
click at [502, 332] on input "Hot Coffee & Specialty Drinks" at bounding box center [567, 335] width 406 height 37
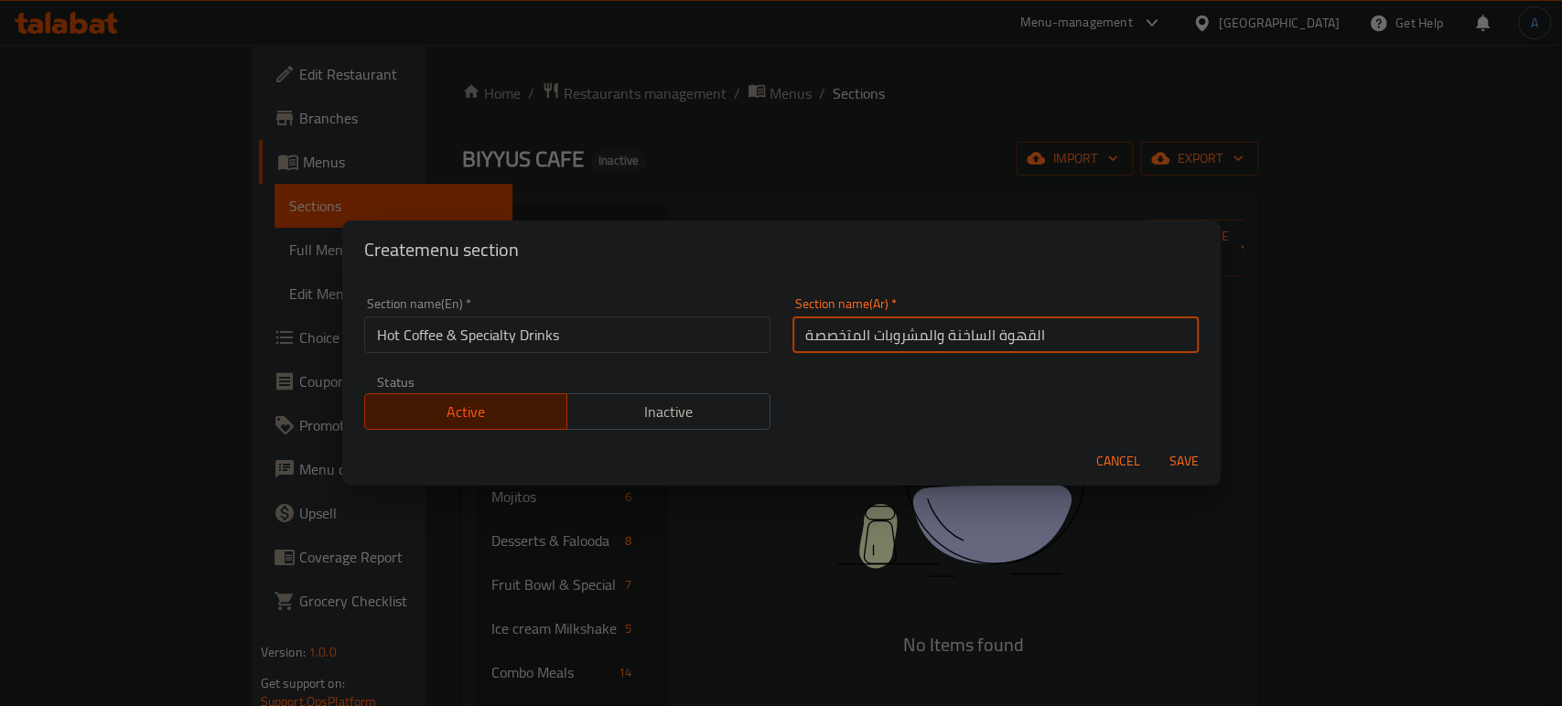
drag, startPoint x: 863, startPoint y: 334, endPoint x: 776, endPoint y: 333, distance: 86.9
click at [781, 333] on div "Section name(Ar)   * القهوة الساخنة والمشروبات المتخصصة Section name(Ar) *" at bounding box center [995, 325] width 428 height 78
type input "القهوة الساخنة والمشروبات سبيشيالتي"
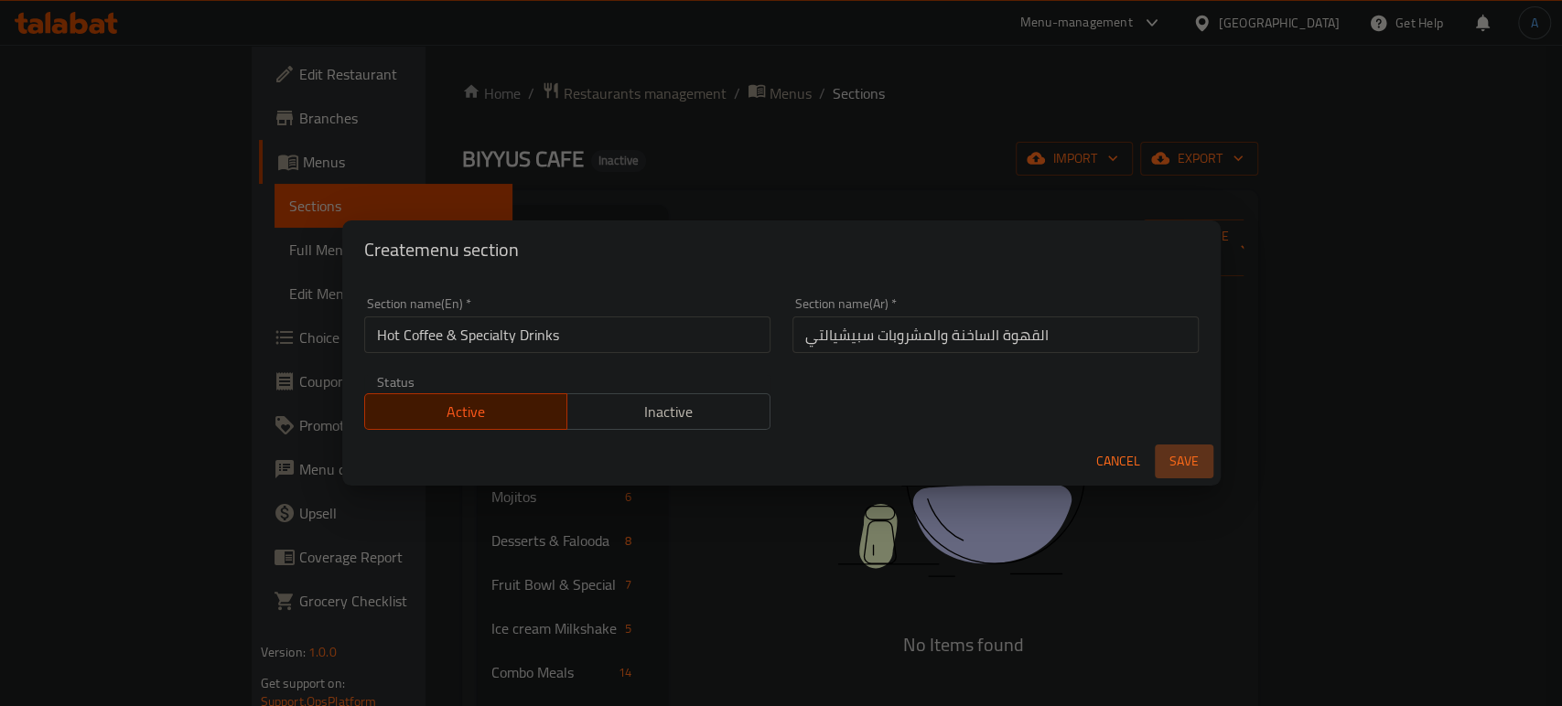
click at [1175, 465] on span "Save" at bounding box center [1184, 461] width 44 height 23
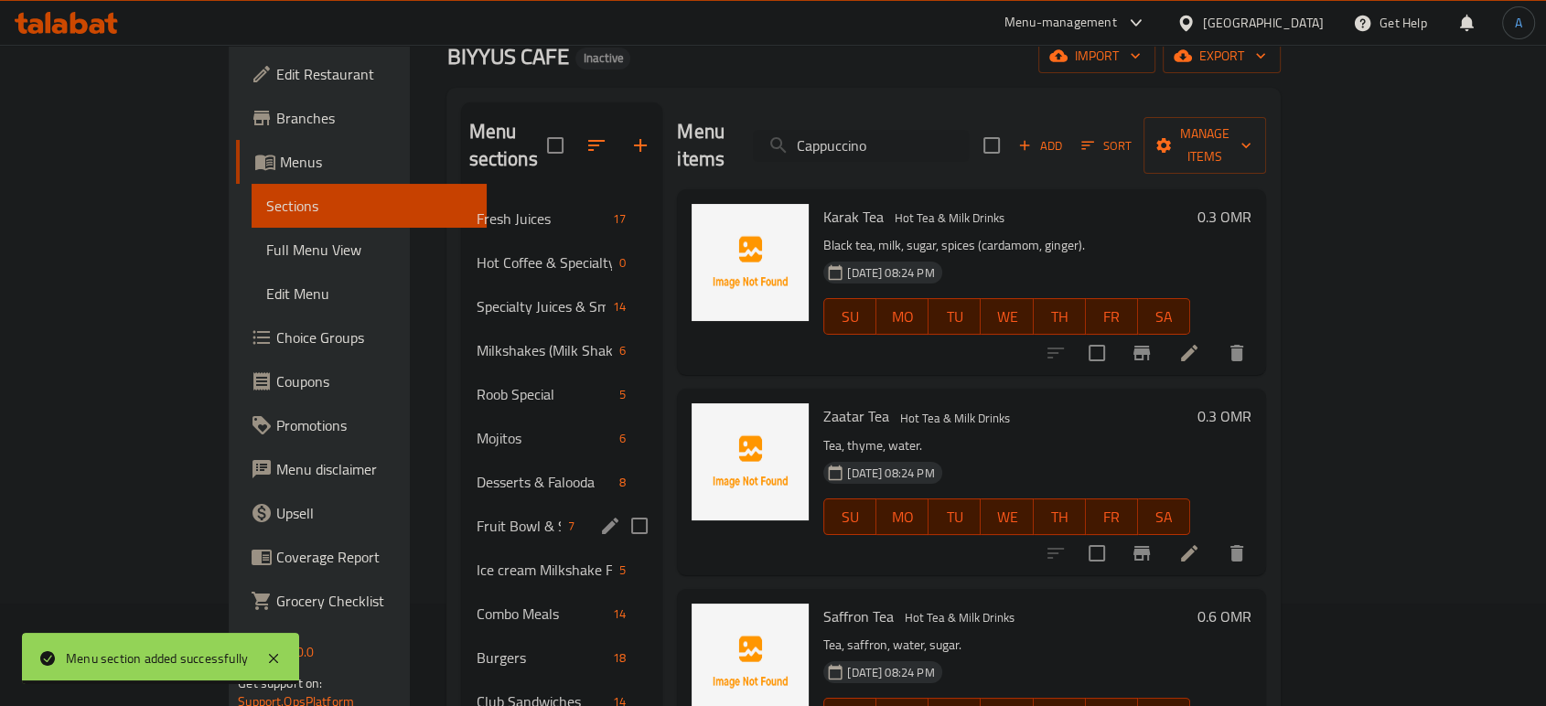
scroll to position [102, 0]
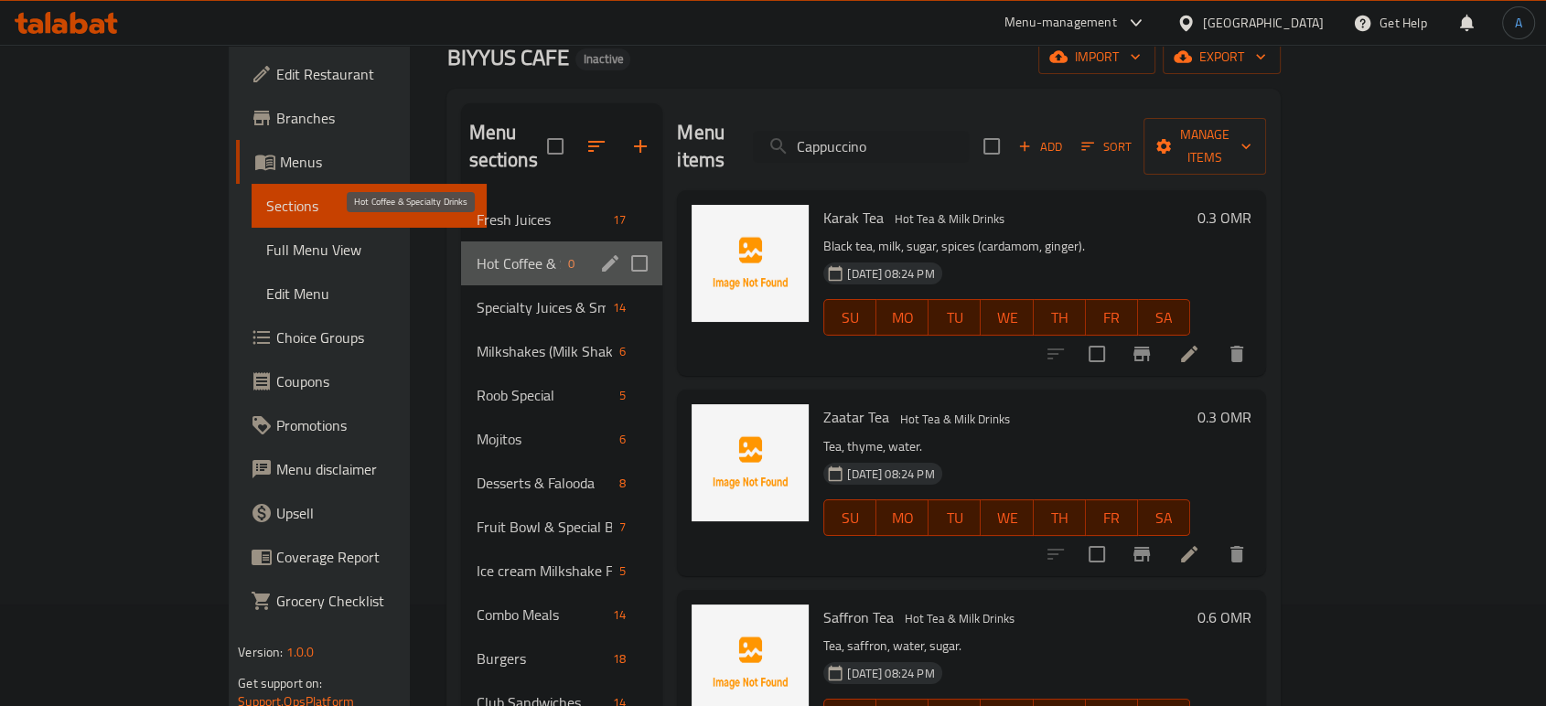
click at [476, 253] on span "Hot Coffee & Specialty Drinks" at bounding box center [518, 264] width 85 height 22
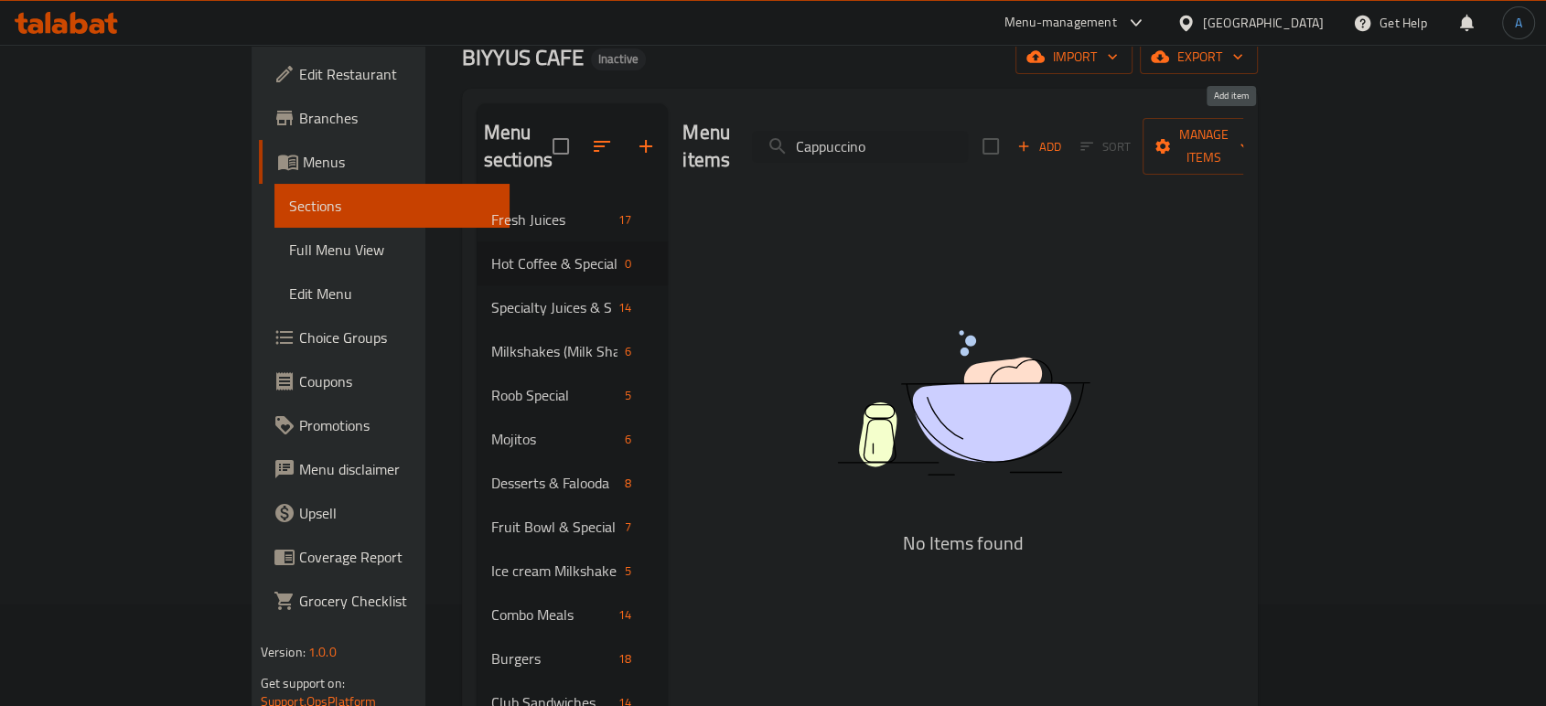
click at [1032, 138] on icon "button" at bounding box center [1024, 146] width 16 height 16
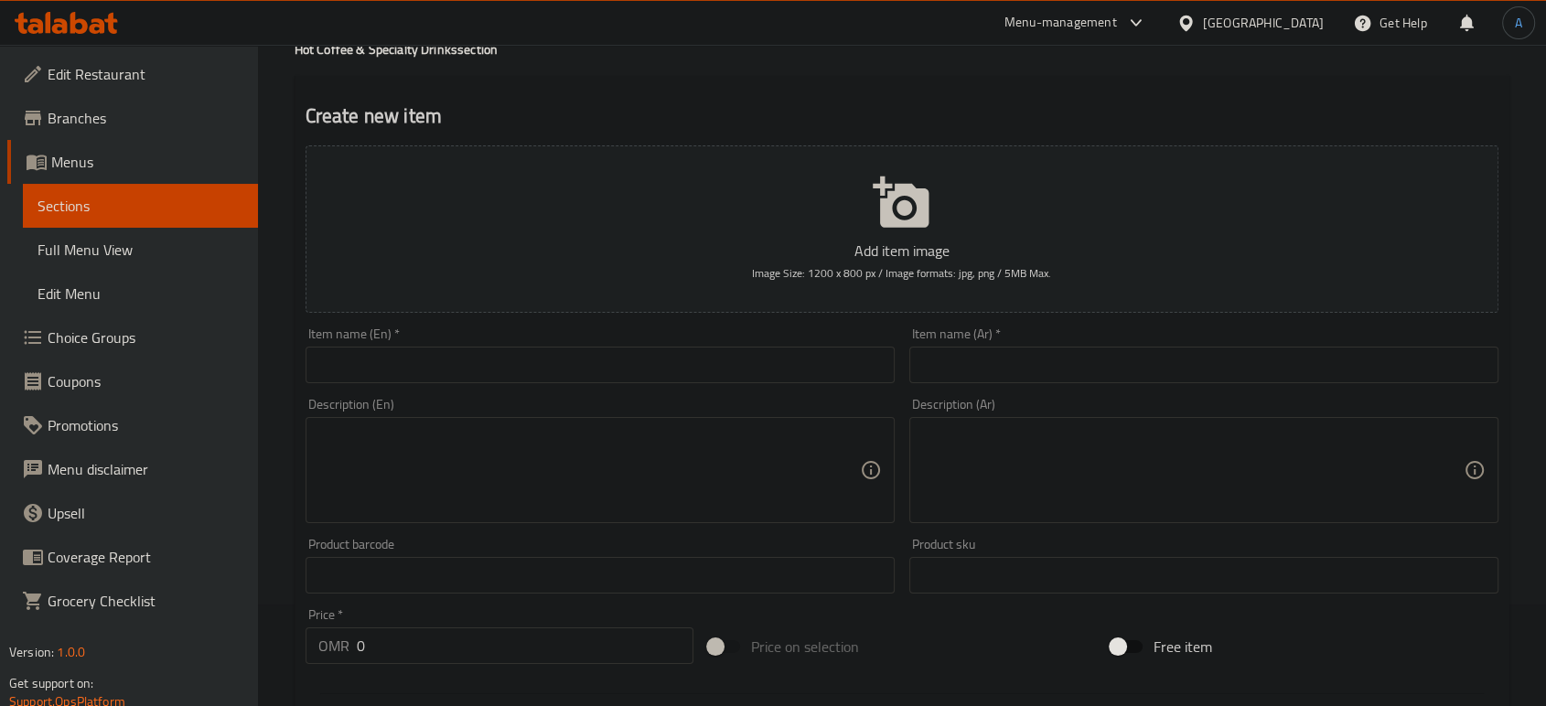
drag, startPoint x: 841, startPoint y: 342, endPoint x: 788, endPoint y: 364, distance: 57.4
click at [816, 350] on div "Item name (En)   * Item name (En) *" at bounding box center [600, 356] width 589 height 56
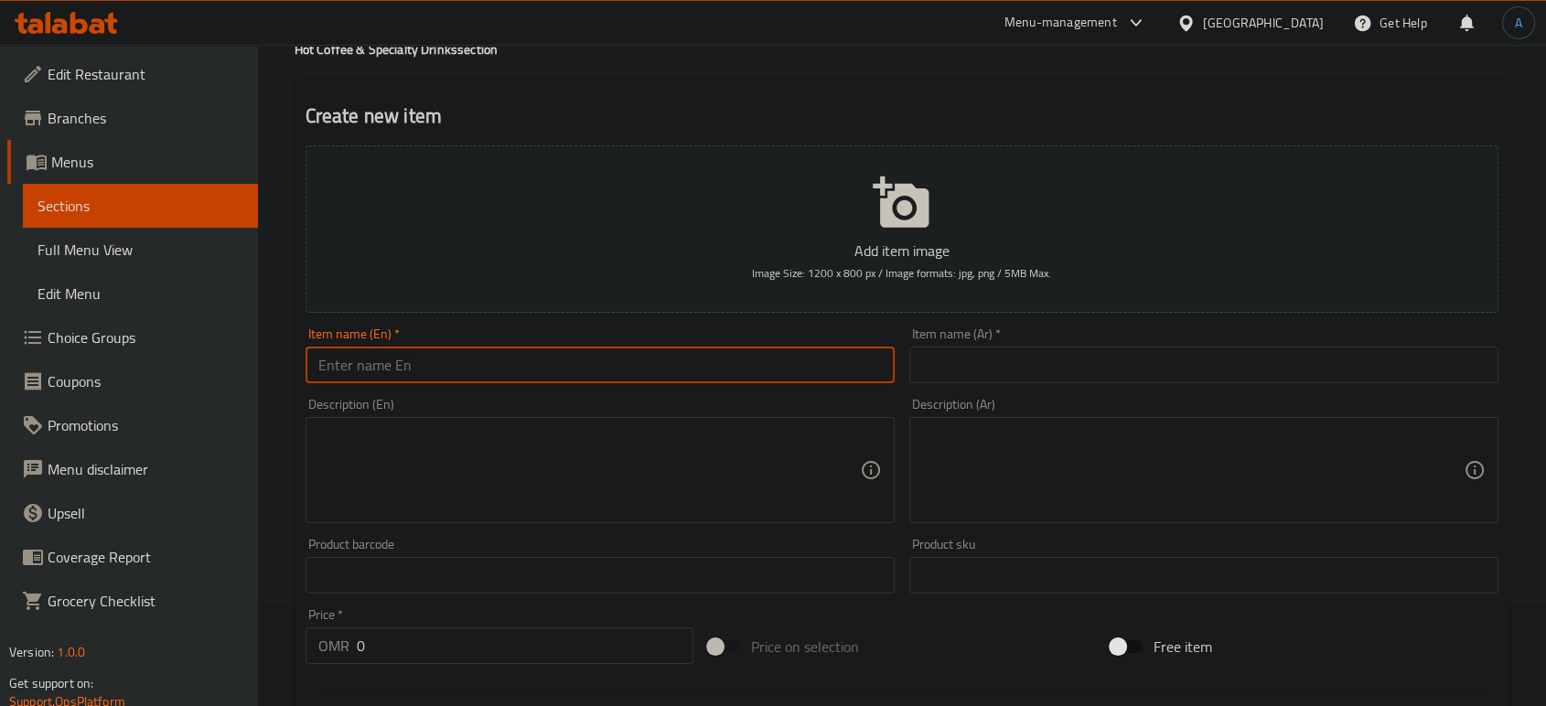
click at [788, 364] on input "text" at bounding box center [600, 365] width 589 height 37
paste input "Turkish Coffee"
type input "Turkish Coffee"
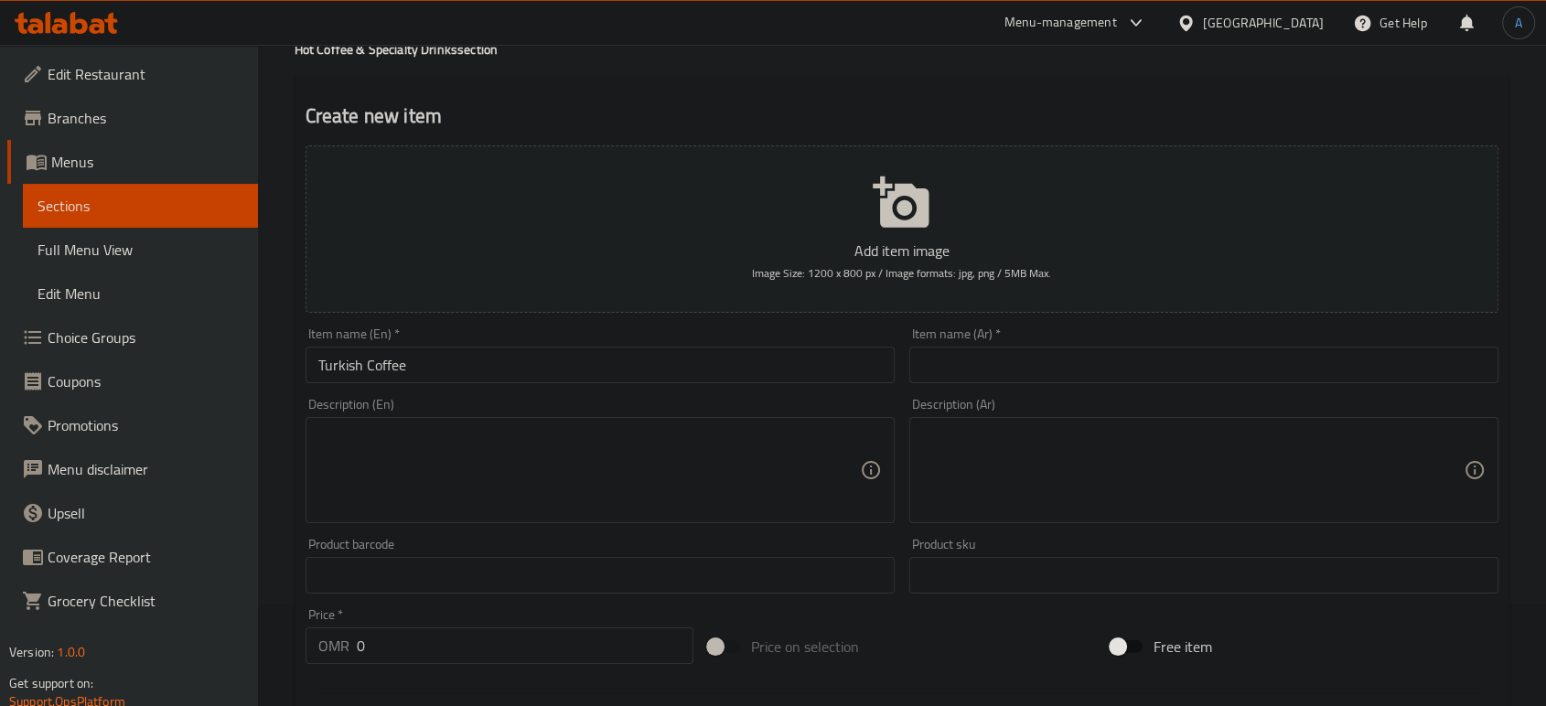
drag, startPoint x: 821, startPoint y: 483, endPoint x: 578, endPoint y: 450, distance: 244.7
click at [821, 483] on textarea at bounding box center [589, 470] width 542 height 87
paste textarea "Coffee, water."
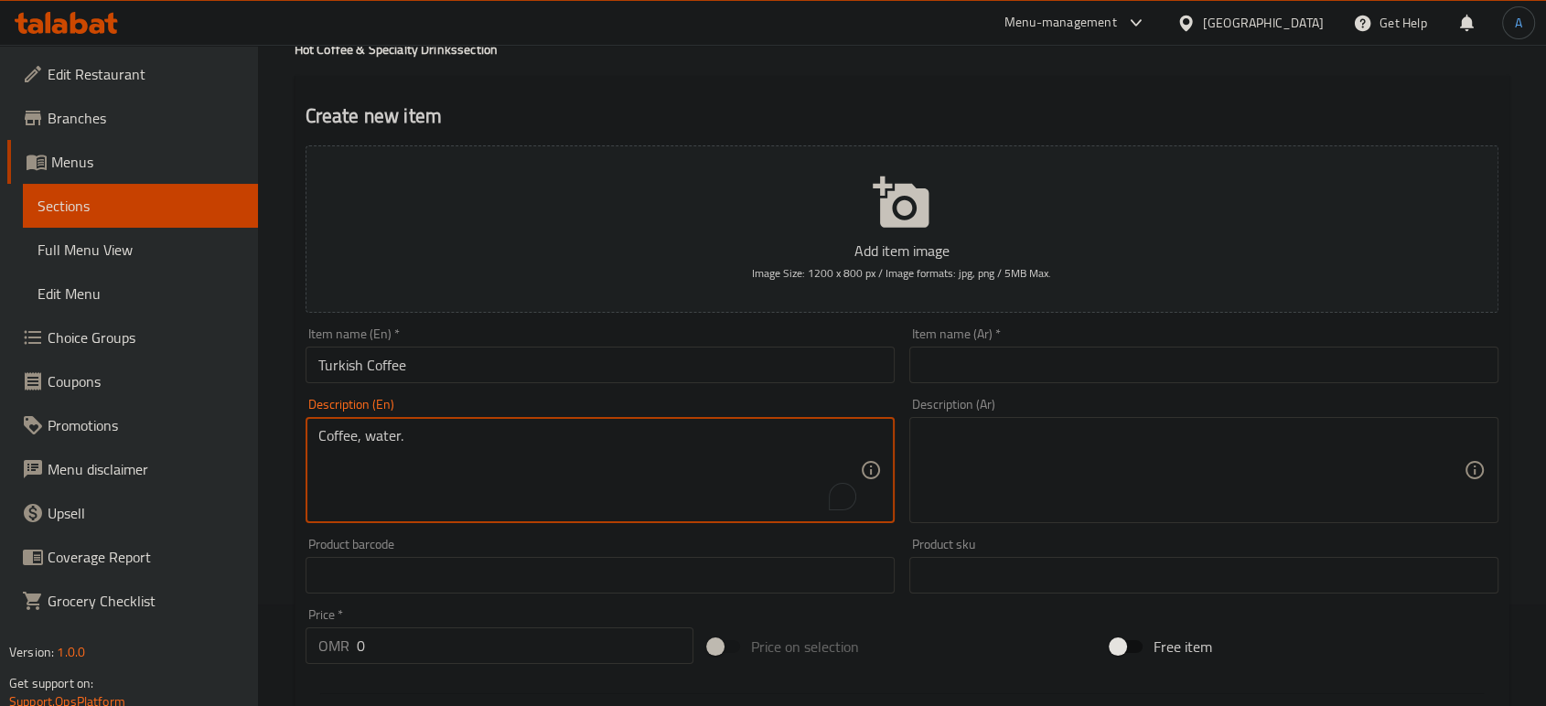
click at [578, 450] on textarea "Coffee, water." at bounding box center [589, 470] width 542 height 87
type textarea "Coffee, water."
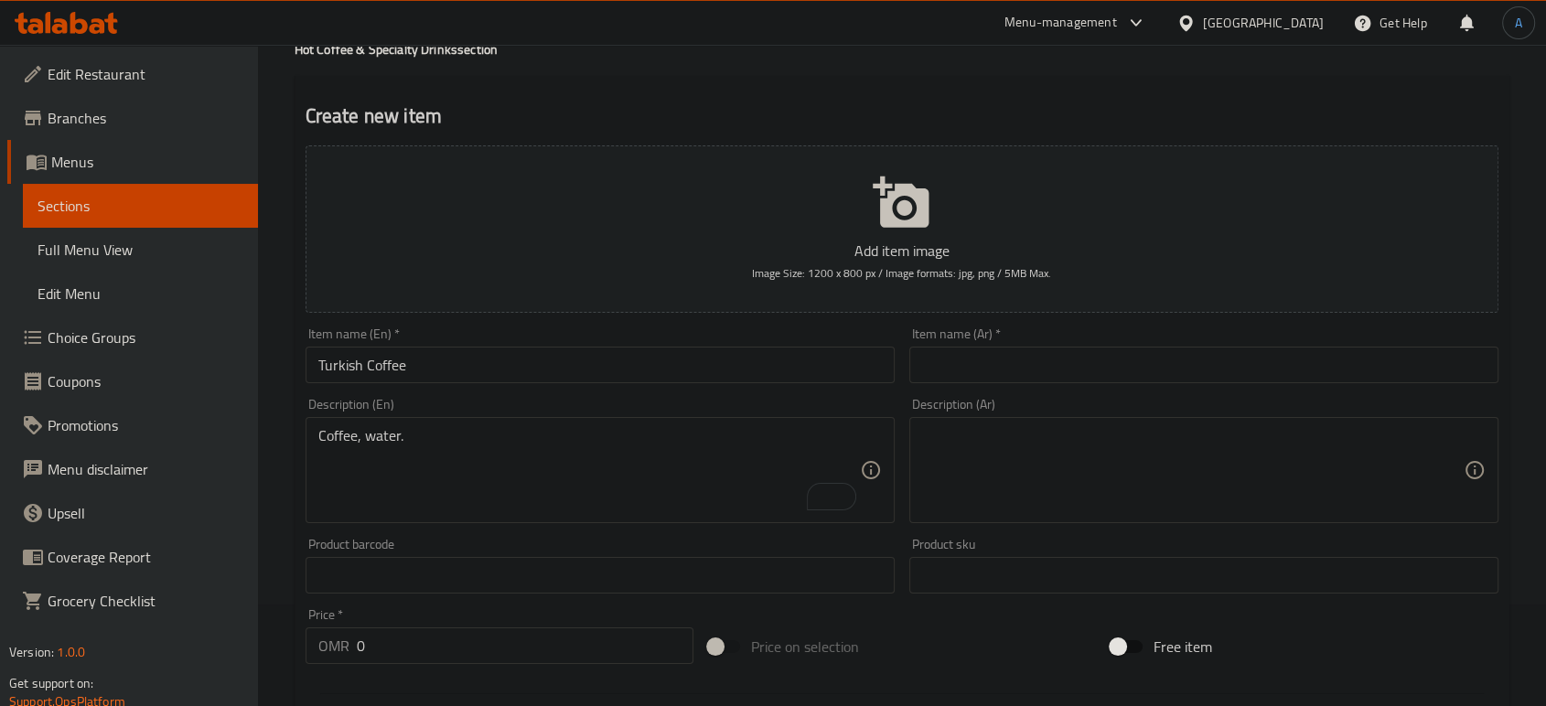
click at [814, 613] on div "Add item image Image Size: 1200 x 800 px / Image formats: jpg, png / 5MB Max. I…" at bounding box center [902, 532] width 1208 height 789
drag, startPoint x: 472, startPoint y: 642, endPoint x: 304, endPoint y: 617, distance: 170.3
click at [304, 617] on div "Price   * OMR 0 Price *" at bounding box center [499, 636] width 403 height 70
paste input ".7"
type input "0.7"
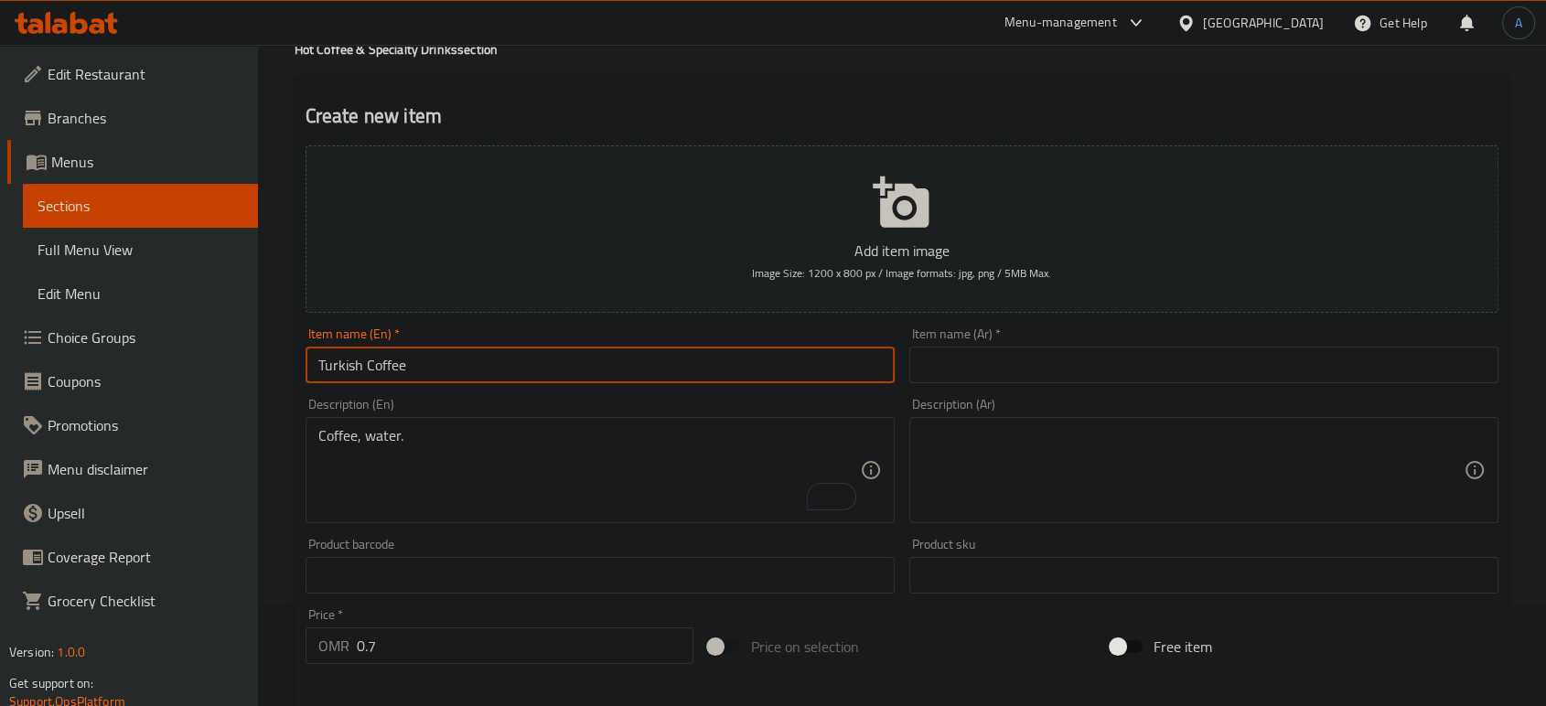
click at [619, 357] on input "Turkish Coffee" at bounding box center [600, 365] width 589 height 37
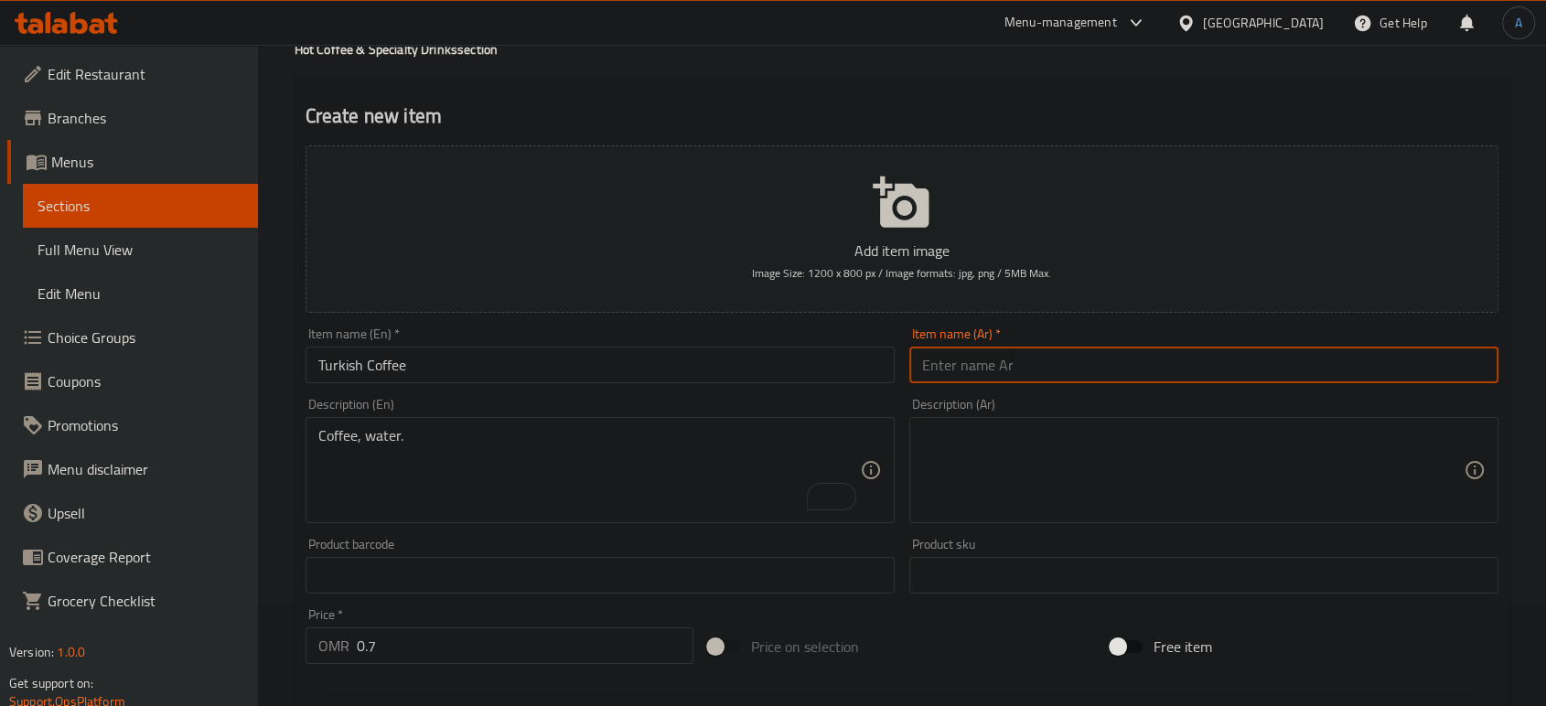
click at [972, 369] on input "text" at bounding box center [1204, 365] width 589 height 37
paste input "قهوة تركية"
type input "قهوة تركية"
click at [1062, 489] on textarea at bounding box center [1193, 470] width 542 height 87
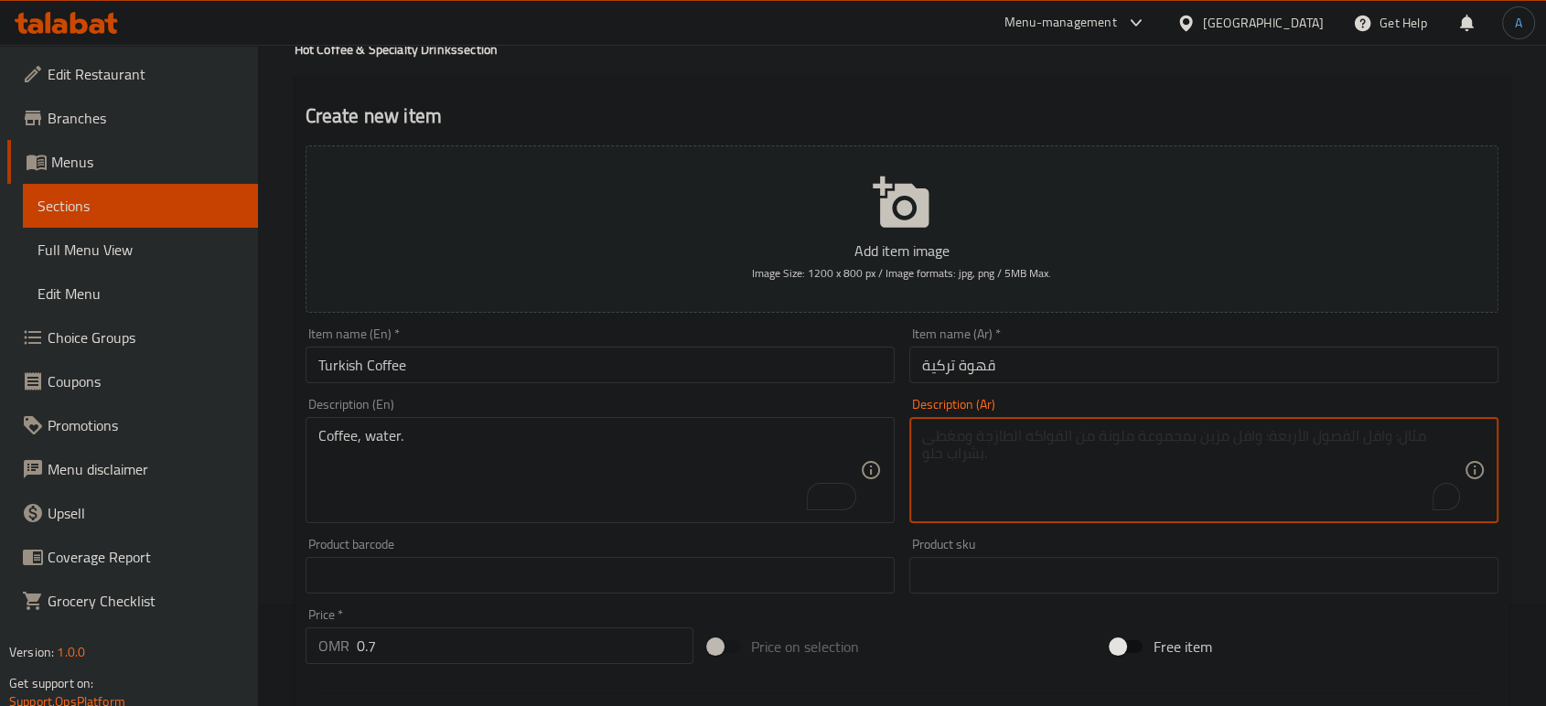
paste textarea "قهوة تركية"
drag, startPoint x: 954, startPoint y: 439, endPoint x: 910, endPoint y: 430, distance: 44.9
click at [910, 430] on div "قهوة تركية Description (Ar)" at bounding box center [1204, 470] width 589 height 106
type textarea "قهوة, مياه"
click at [1094, 373] on input "قهوة تركية" at bounding box center [1204, 365] width 589 height 37
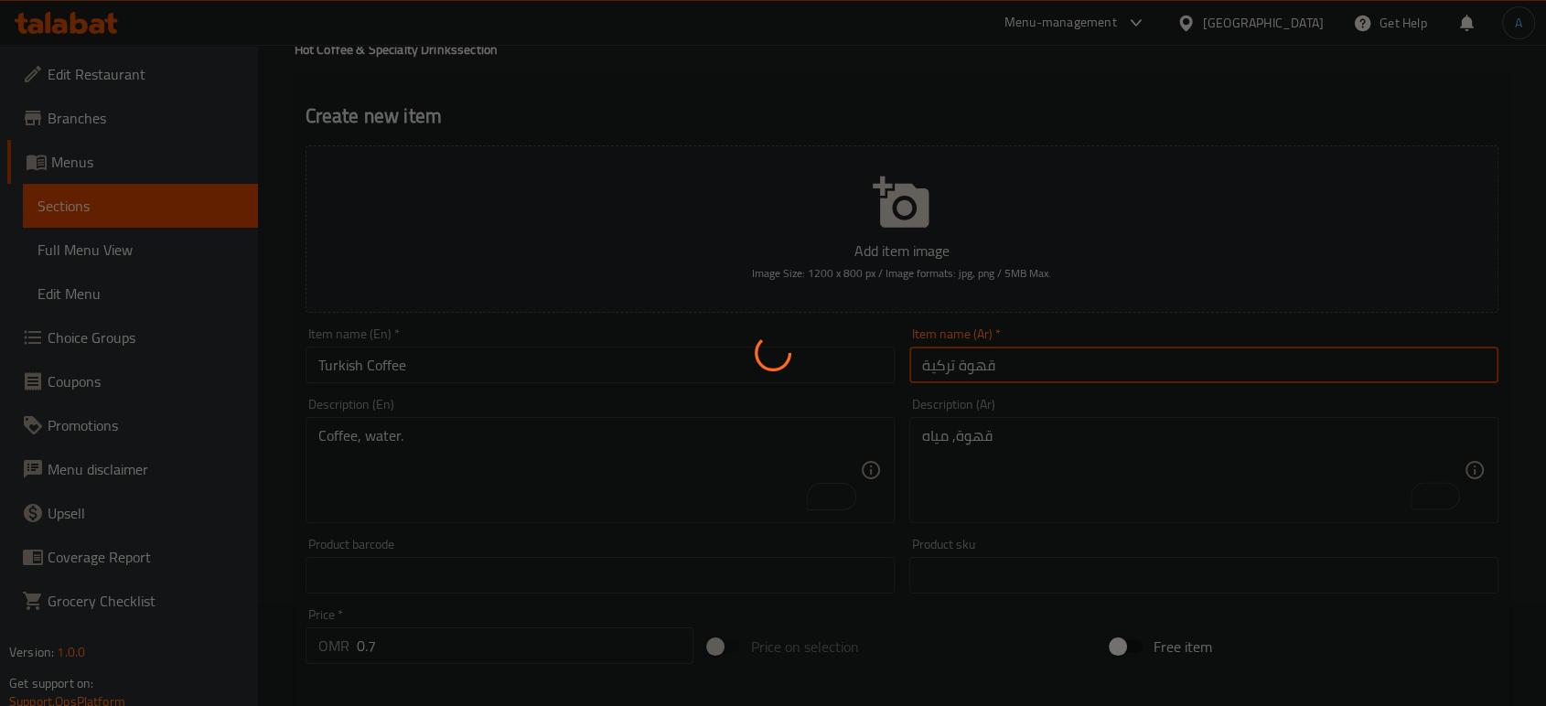
type input "0"
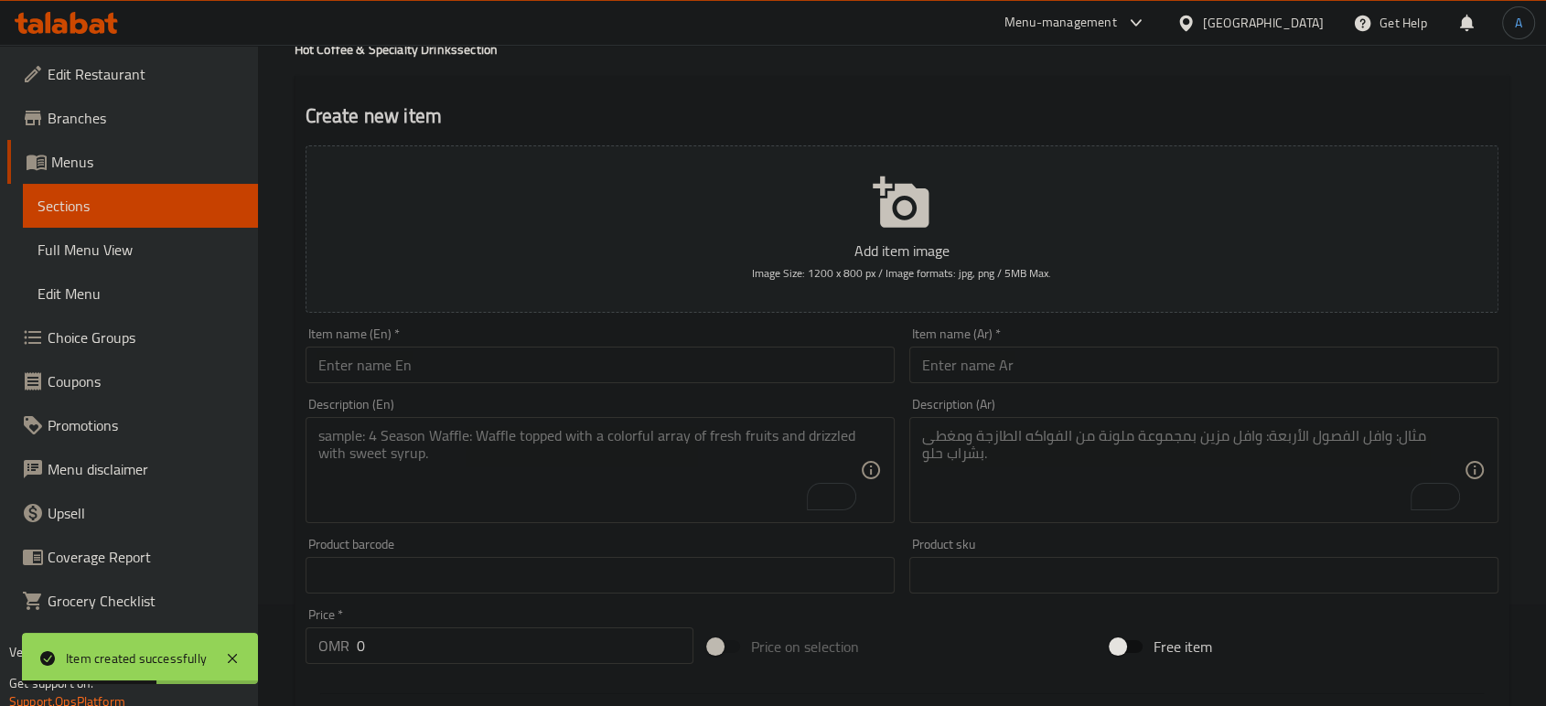
click at [747, 392] on div "Description (En) Description (En)" at bounding box center [600, 461] width 604 height 140
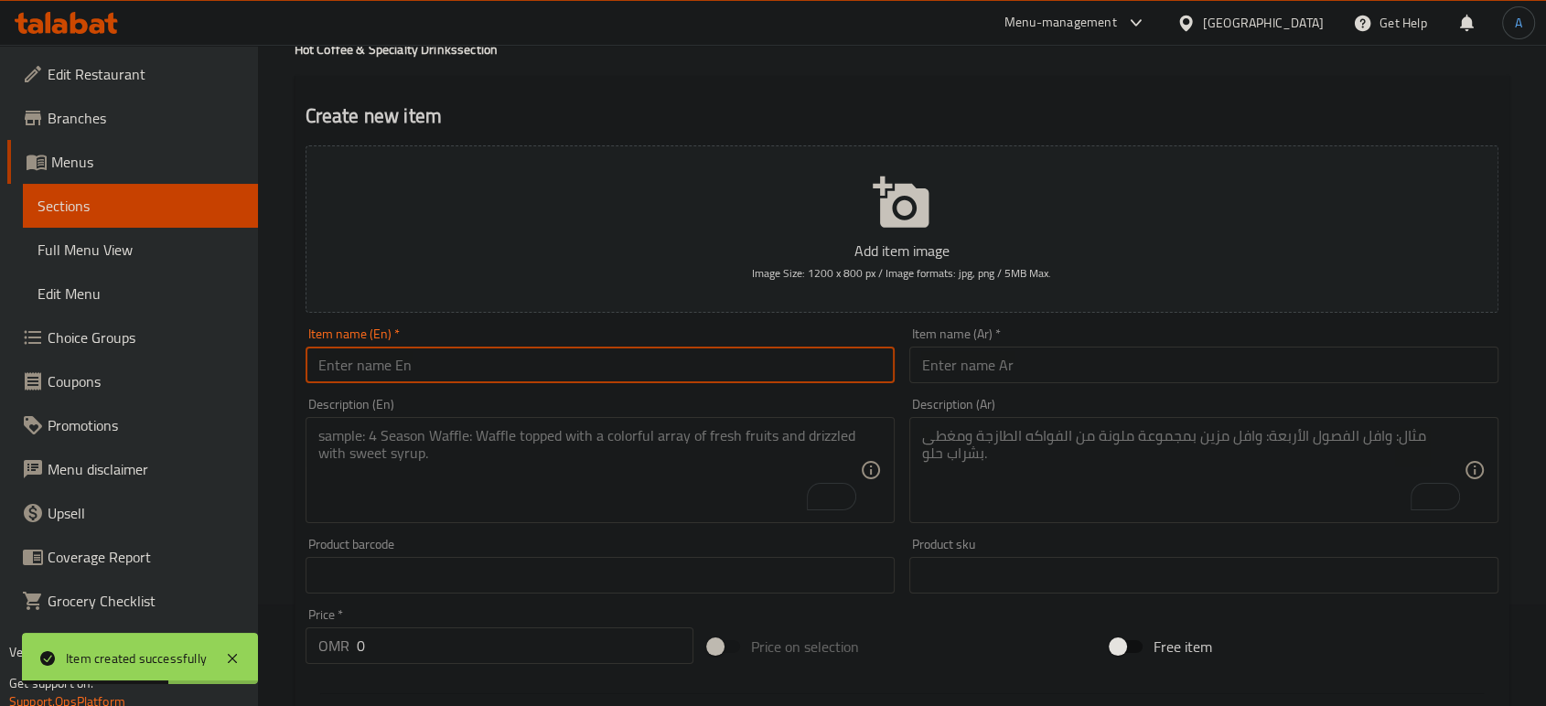
click at [724, 372] on input "text" at bounding box center [600, 365] width 589 height 37
paste input "Hot Chocolate"
type input "Hot Chocolate"
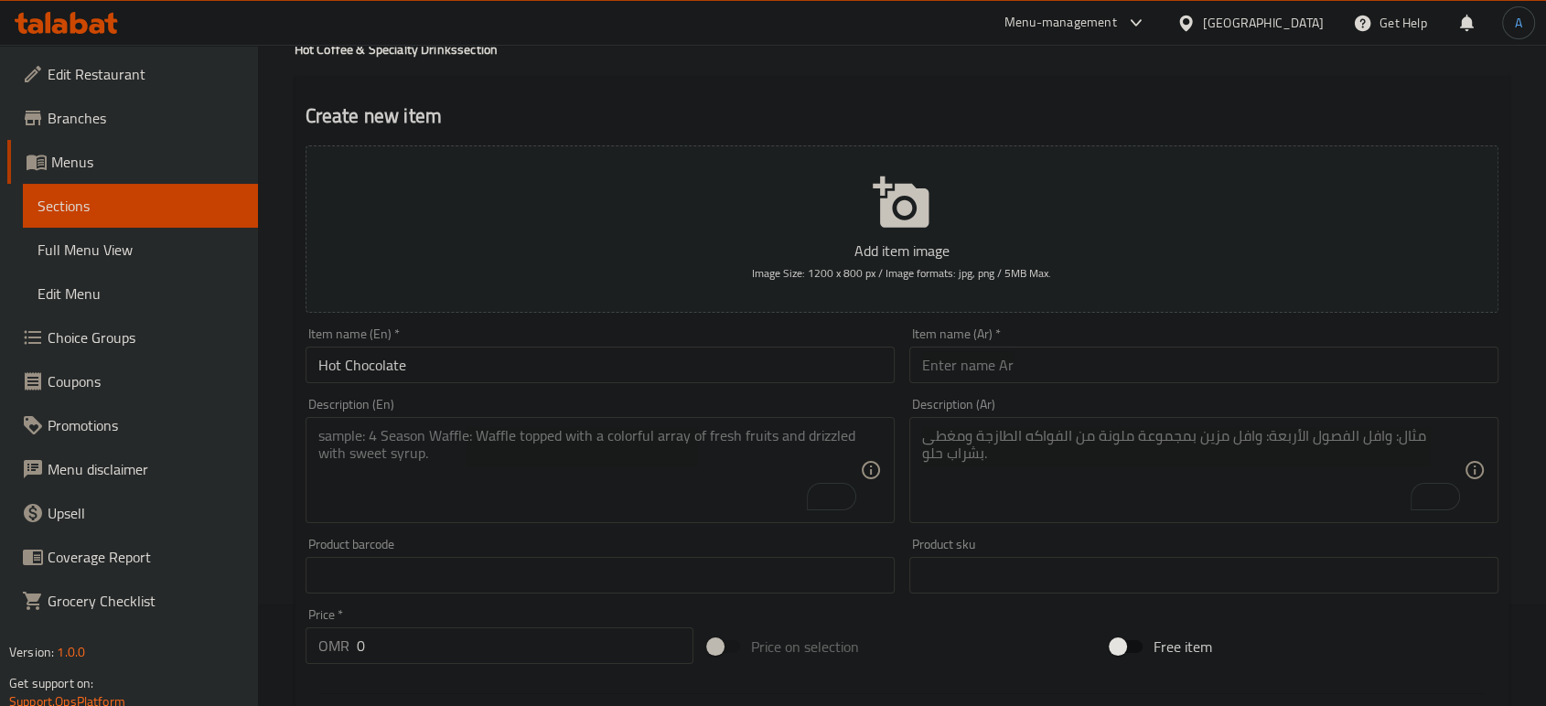
click at [1039, 375] on input "text" at bounding box center [1204, 365] width 589 height 37
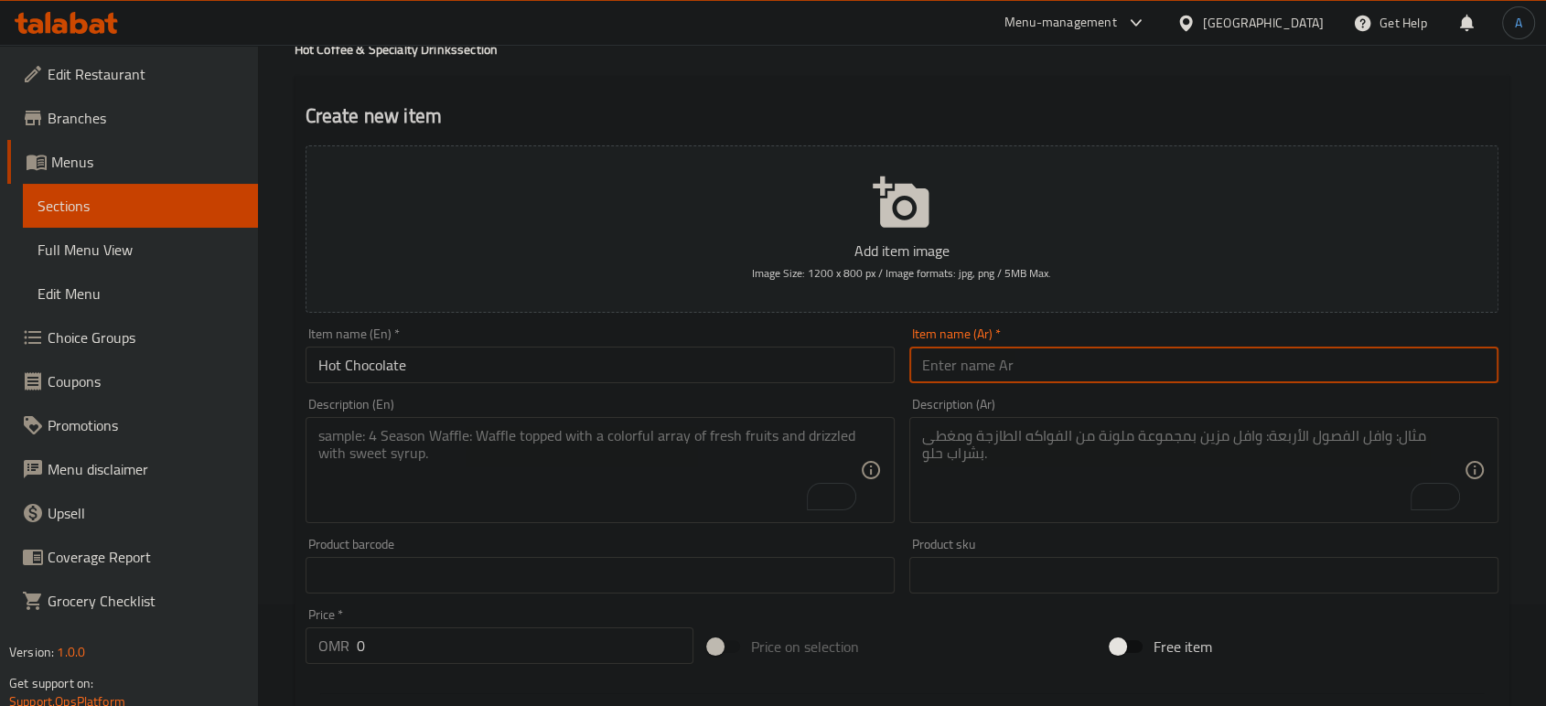
paste input "شوكولاتة ساخنة"
type input "شوكولاتة ساخنة"
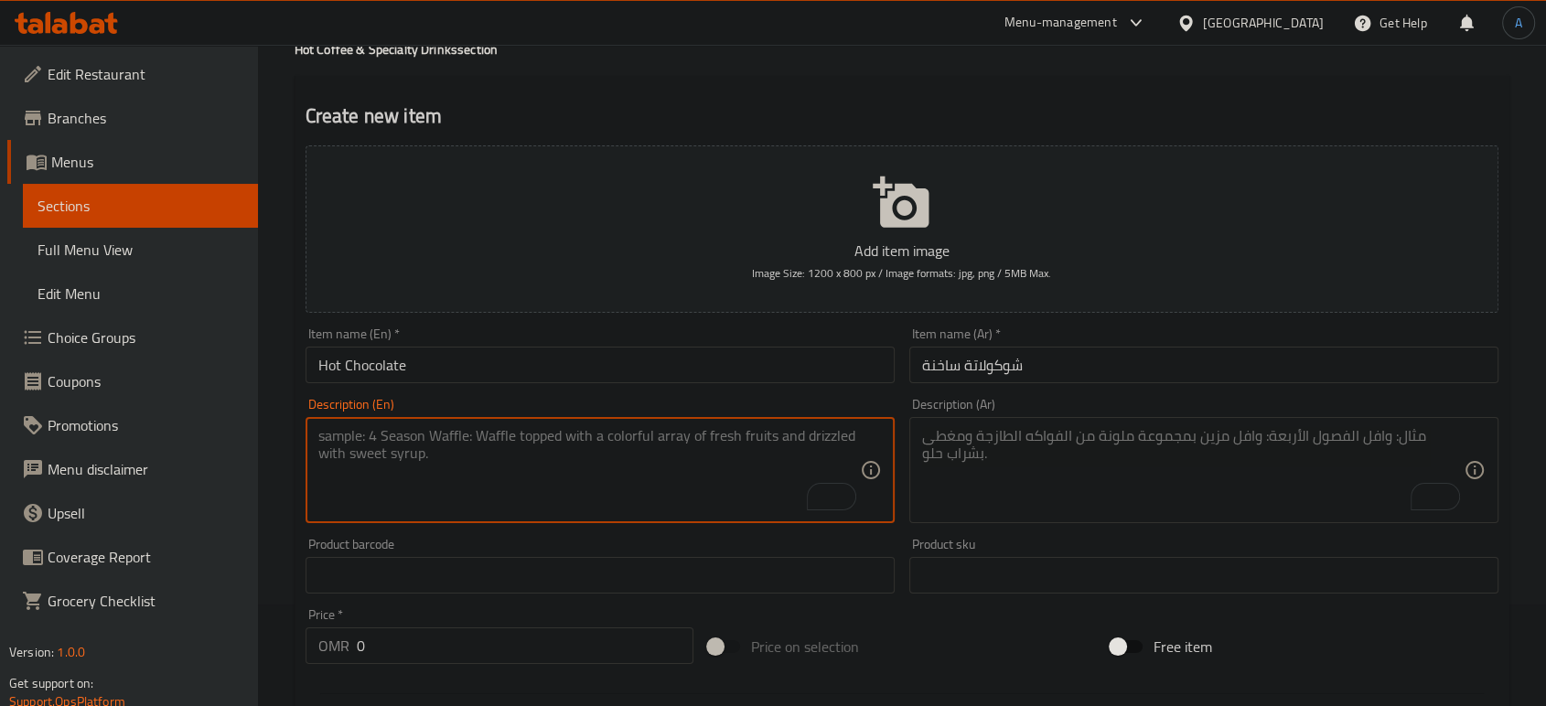
click at [740, 469] on textarea "To enrich screen reader interactions, please activate Accessibility in Grammarl…" at bounding box center [589, 470] width 542 height 87
paste textarea "Cocoa powder, milk, sugar."
type textarea "Cocoa powder, milk, sugar."
click at [472, 637] on input "0" at bounding box center [525, 646] width 337 height 37
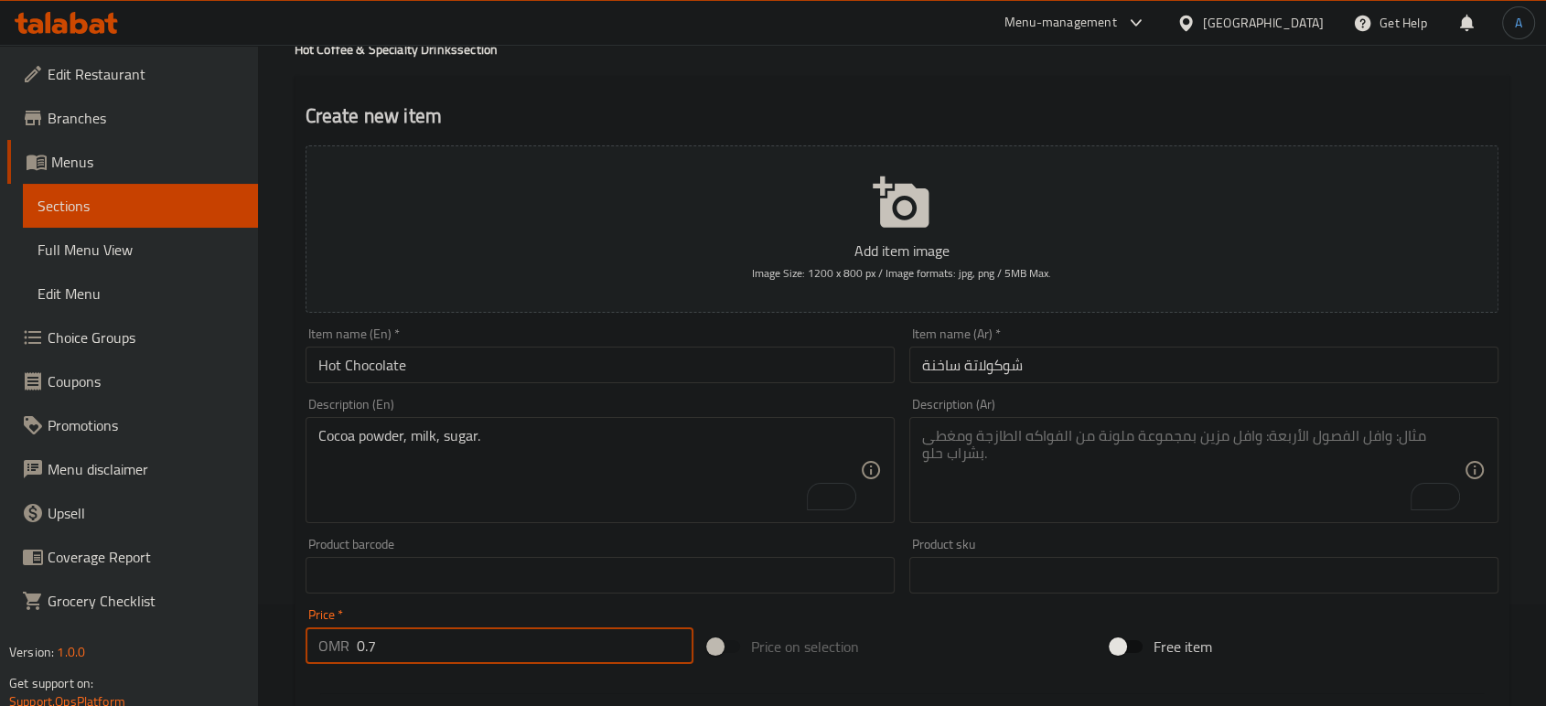
type input "0.7"
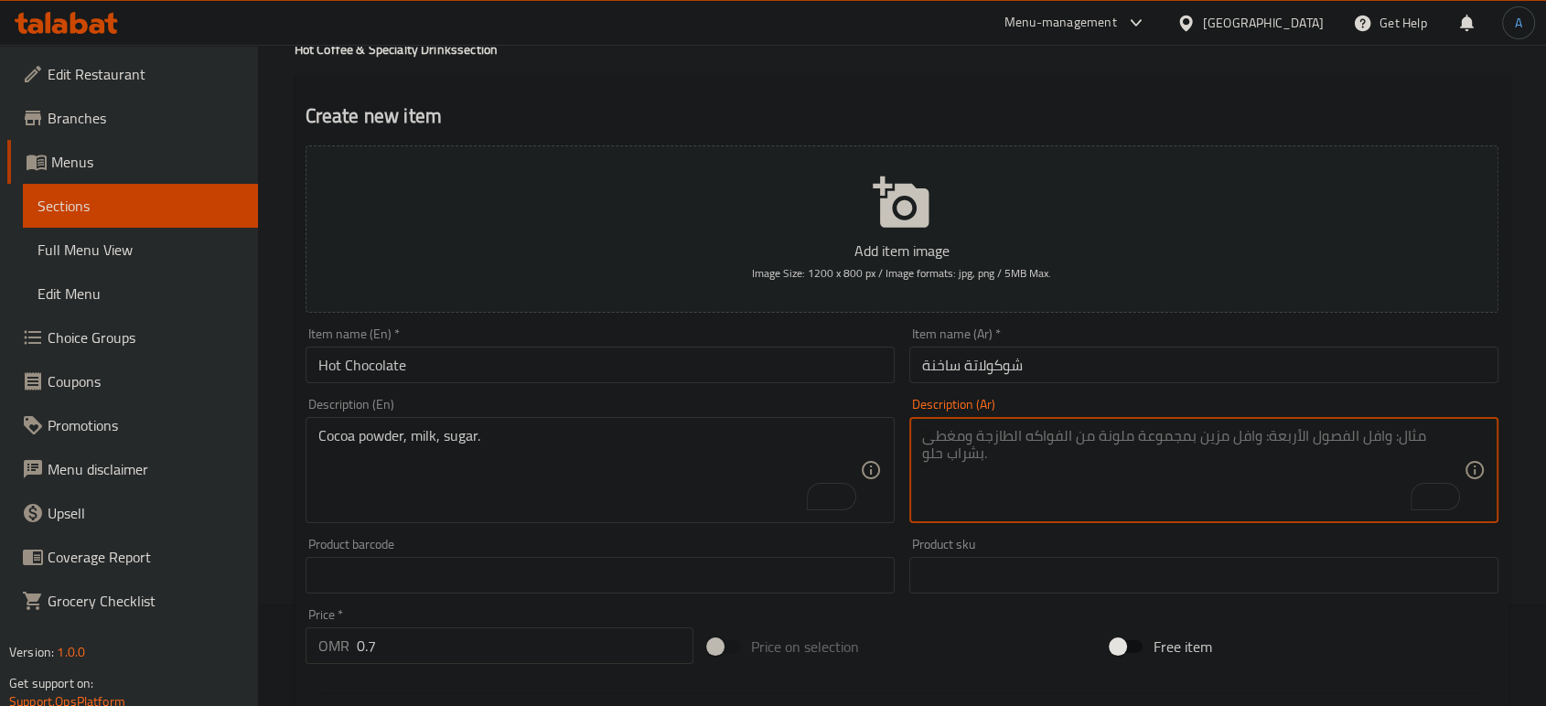
click at [1018, 472] on textarea "To enrich screen reader interactions, please activate Accessibility in Grammarl…" at bounding box center [1193, 470] width 542 height 87
click at [1079, 483] on textarea "To enrich screen reader interactions, please activate Accessibility in Grammarl…" at bounding box center [1193, 470] width 542 height 87
paste textarea "مسحوق الكاكاو والحليب والسكر."
type textarea "مسحوق الكاكاو والحليب والسكر."
click at [1049, 364] on input "شوكولاتة ساخنة" at bounding box center [1204, 365] width 589 height 37
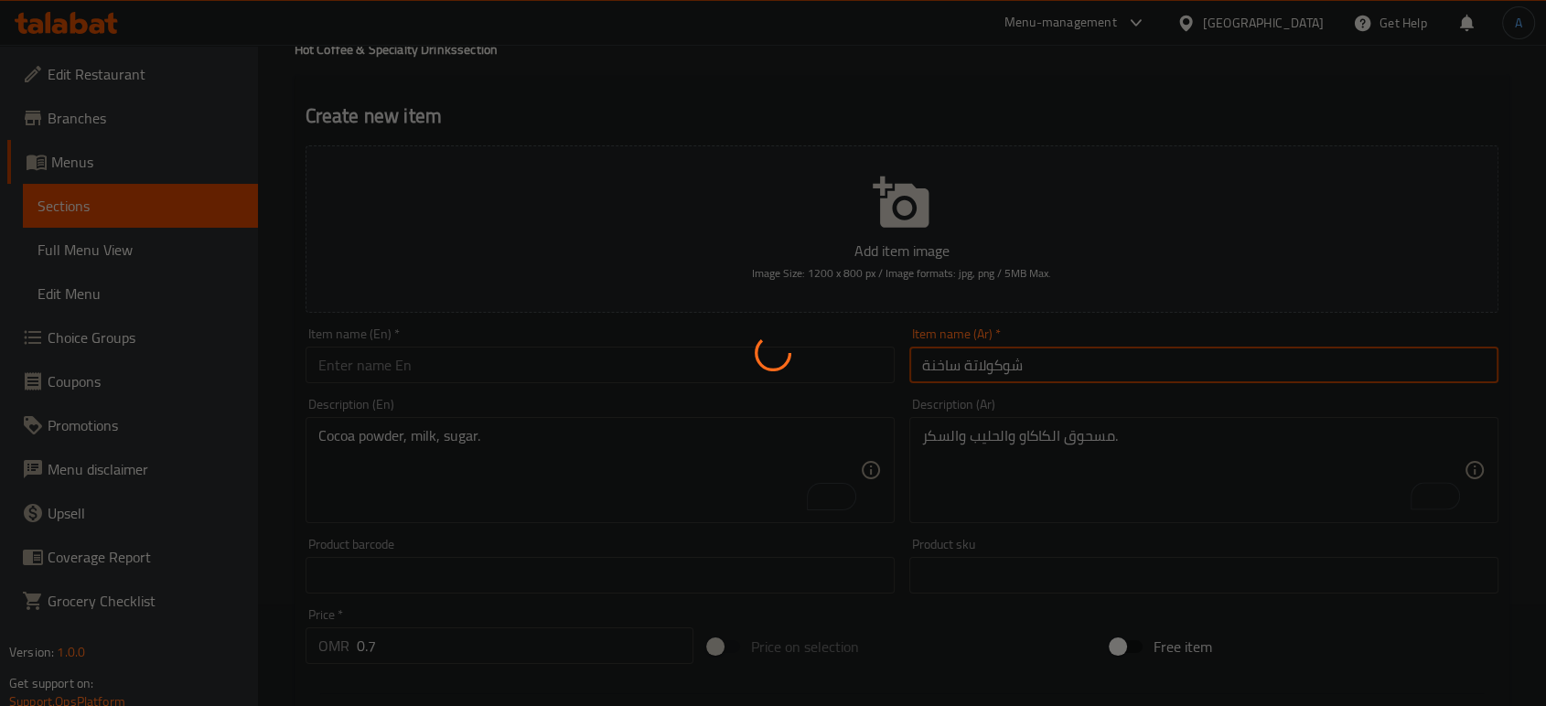
type input "0"
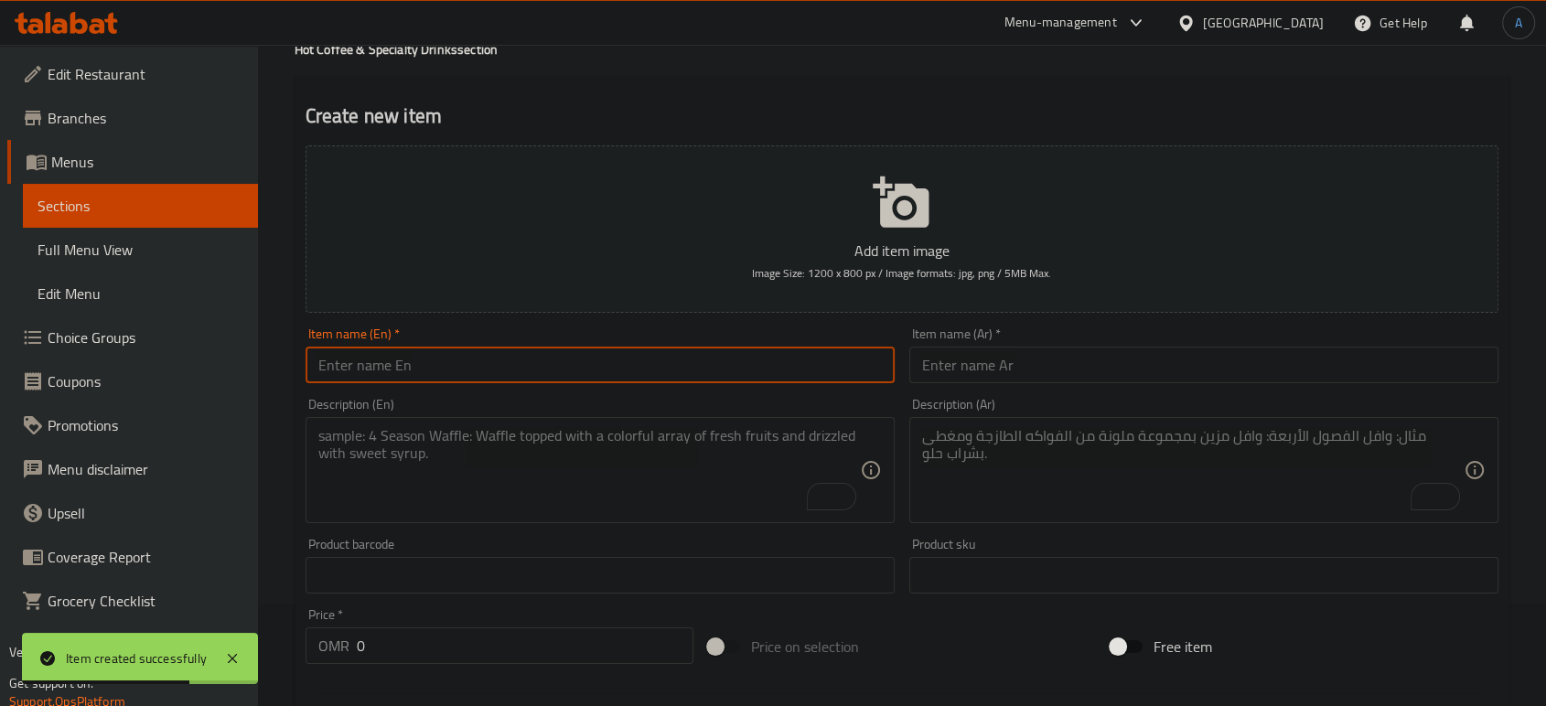
click at [820, 354] on input "text" at bounding box center [600, 365] width 589 height 37
paste input "Fresh Milk Saffron"
type input "Fresh Milk Saffron"
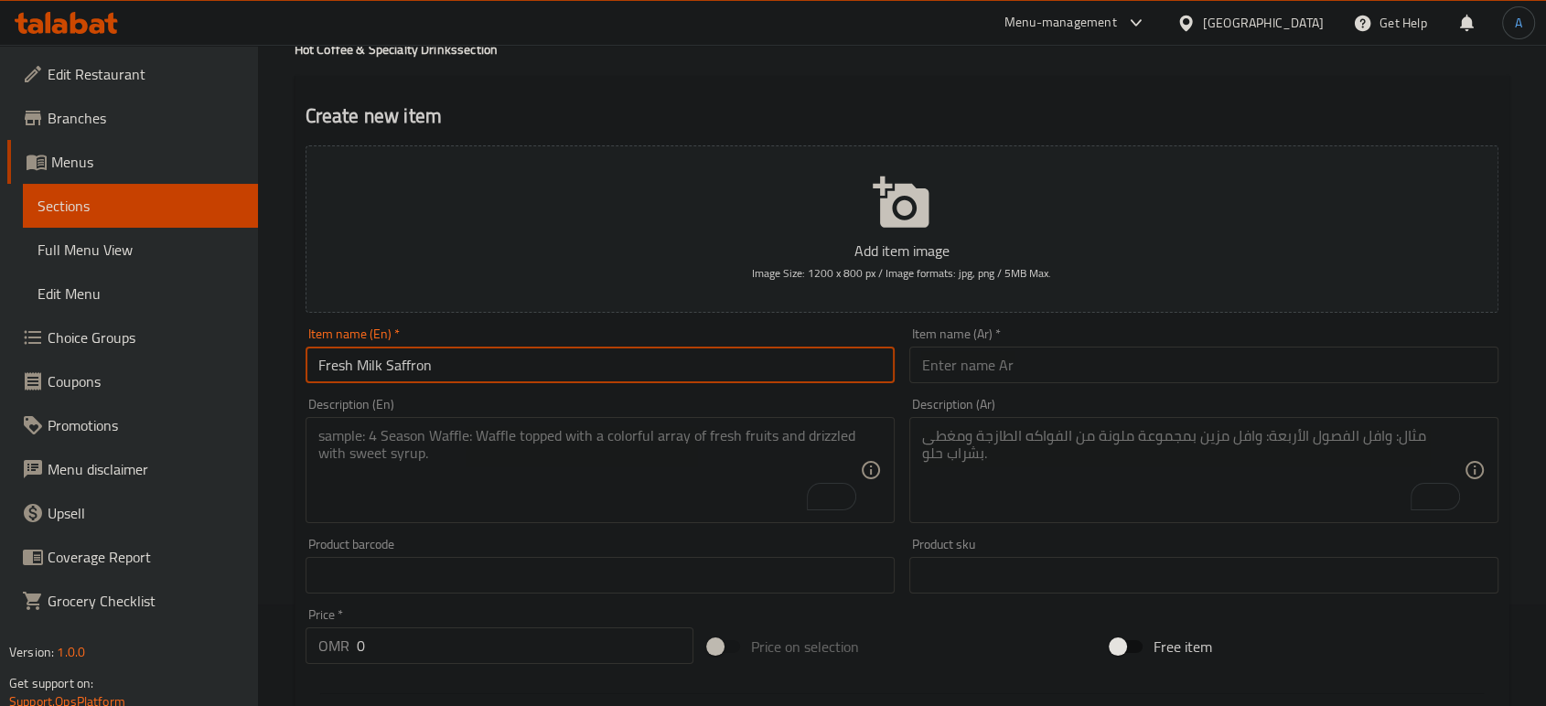
click at [1075, 358] on input "text" at bounding box center [1204, 365] width 589 height 37
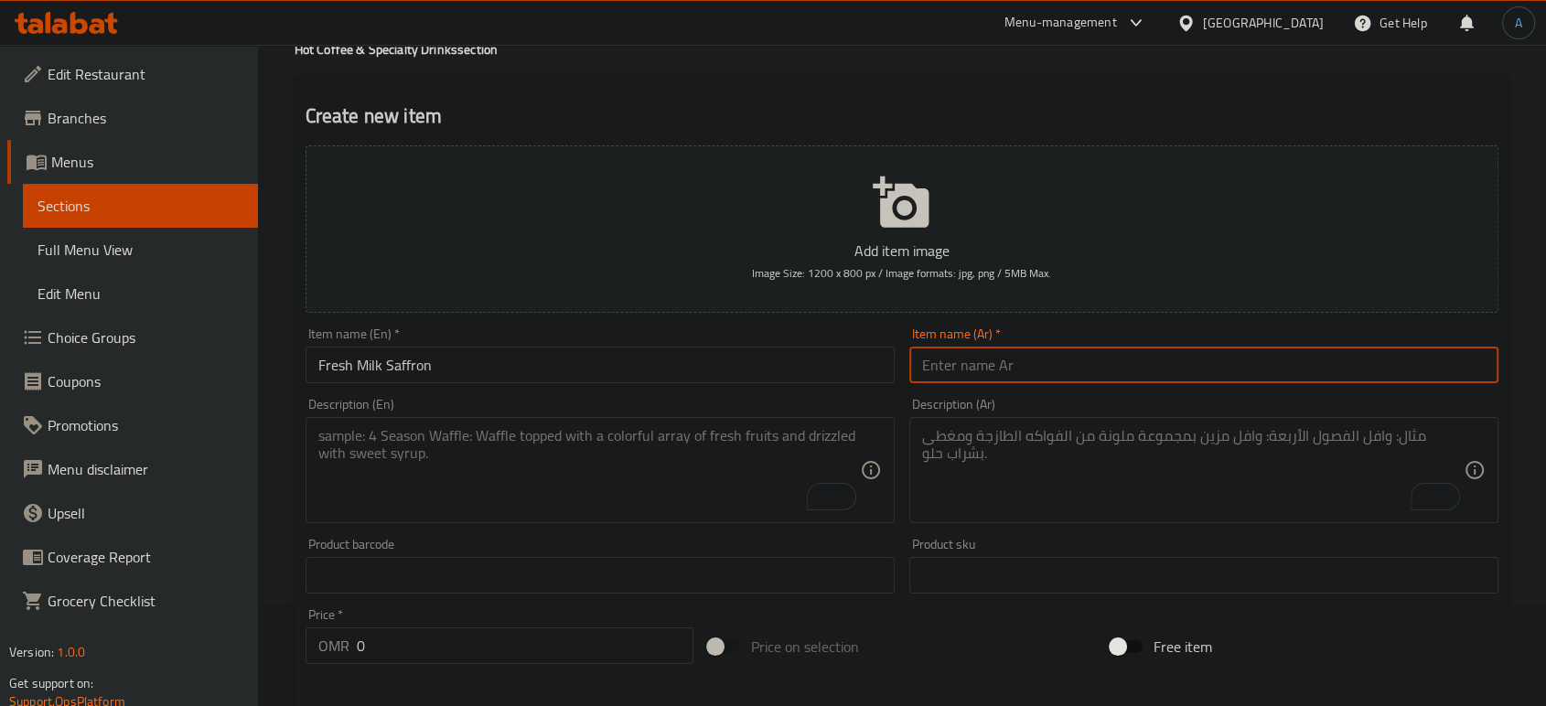
paste input "زعفران الحليب الطازج"
click at [1012, 379] on input "زعفران الحليب الطازج" at bounding box center [1204, 365] width 589 height 37
paste input "ليب طازج زعفران"
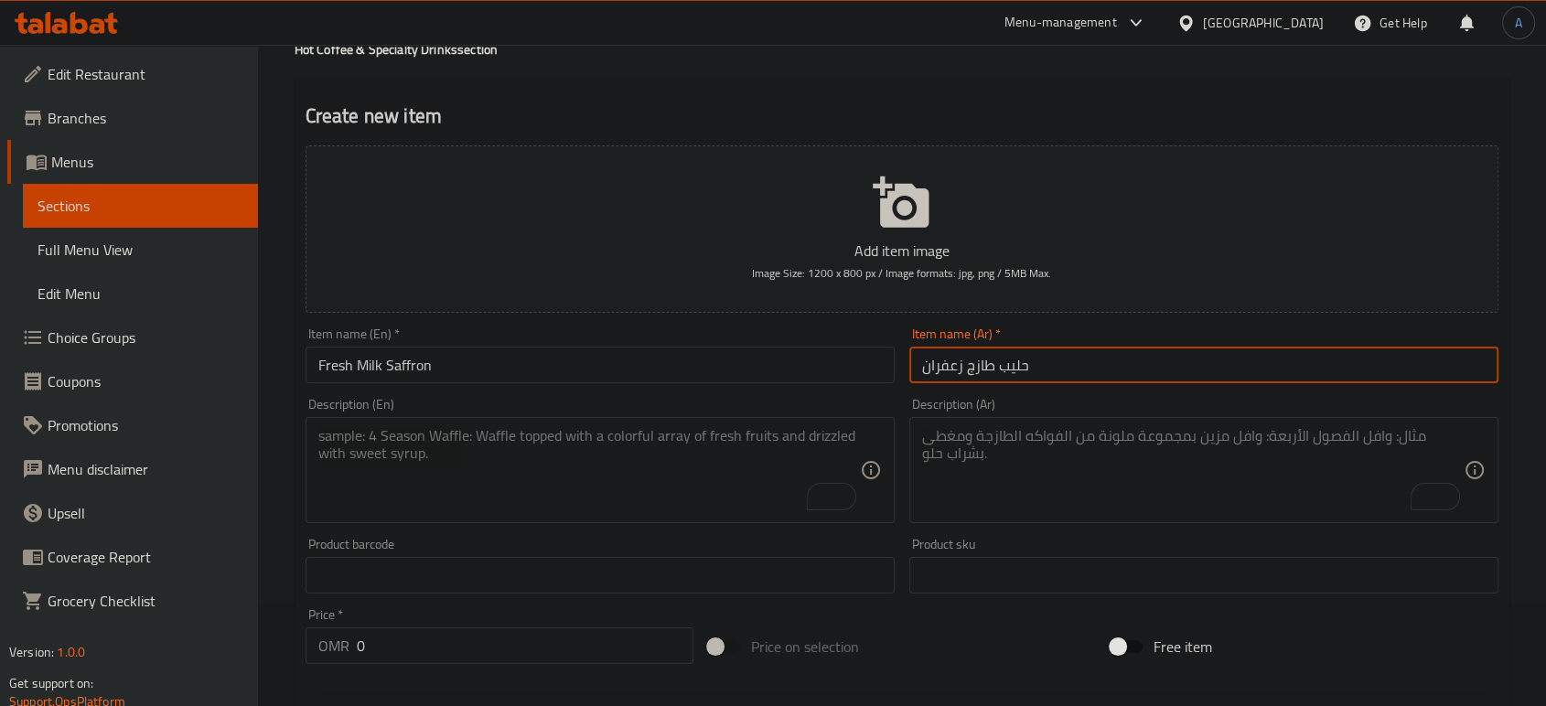
type input "حليب طازج زعفران"
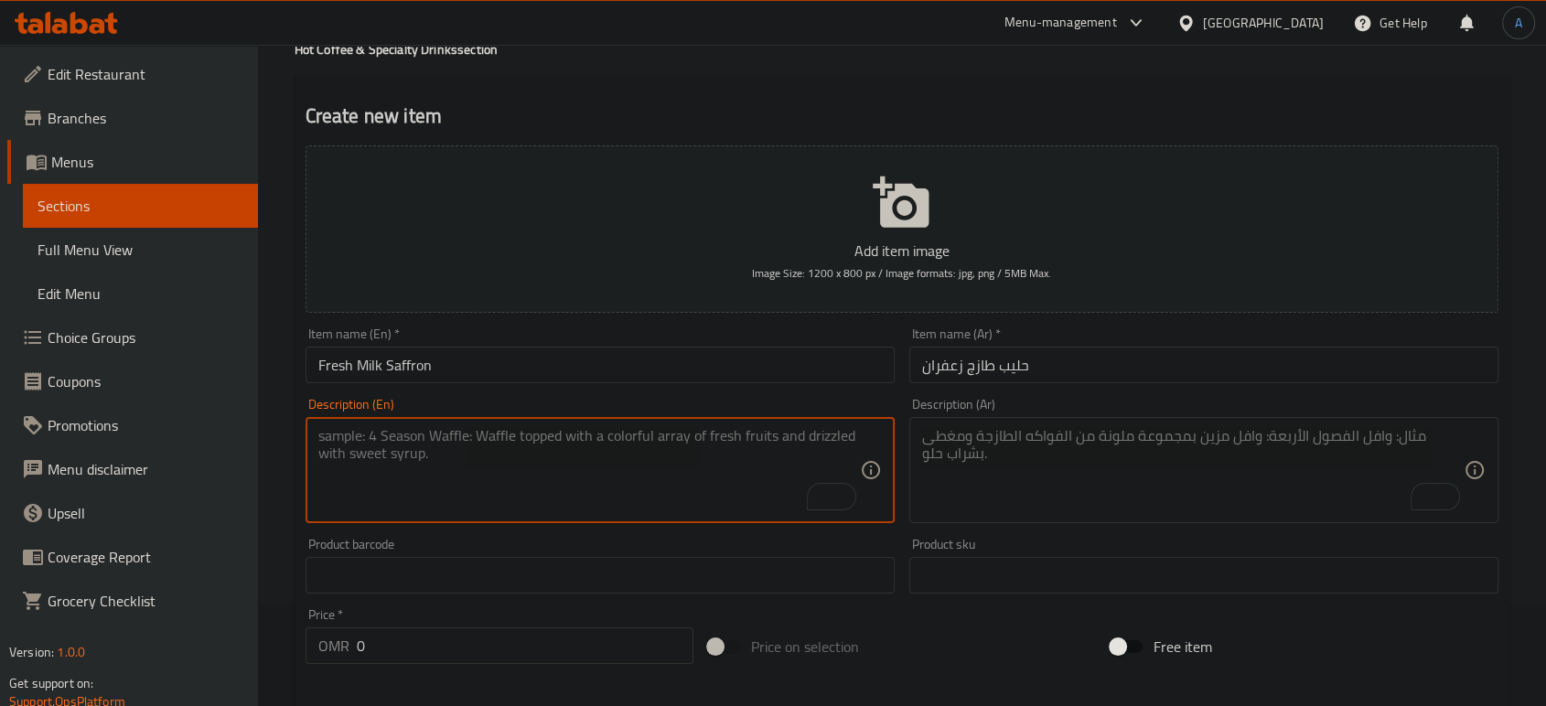
click at [740, 476] on textarea "To enrich screen reader interactions, please activate Accessibility in Grammarl…" at bounding box center [589, 470] width 542 height 87
paste textarea "Fresh milk, saffron."
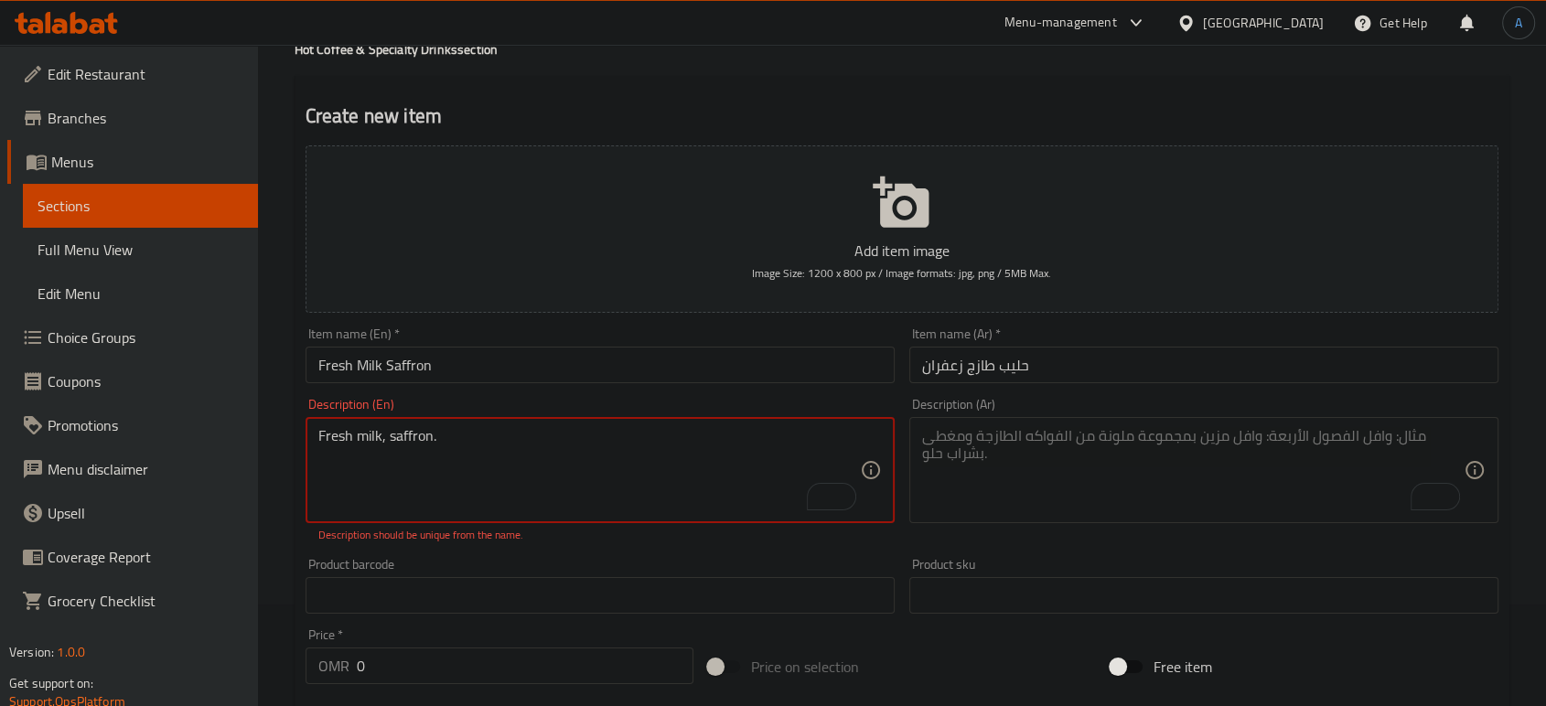
type textarea "Fresh milk, saffron."
click at [691, 551] on div "Product barcode Product barcode" at bounding box center [600, 586] width 604 height 70
click at [508, 419] on div "Fresh milk, saffron. Description (En)" at bounding box center [600, 470] width 589 height 106
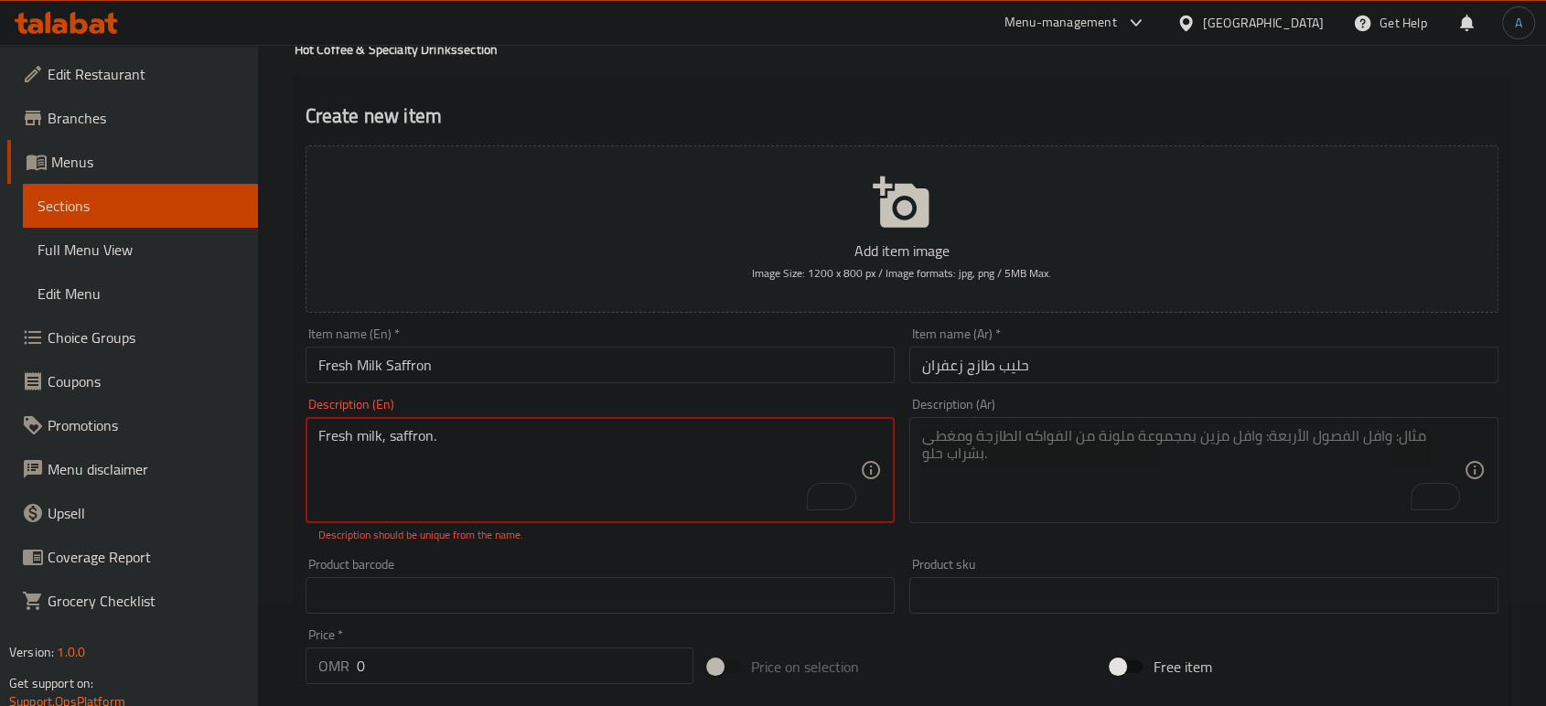
click at [508, 430] on textarea "Fresh milk, saffron." at bounding box center [589, 470] width 542 height 87
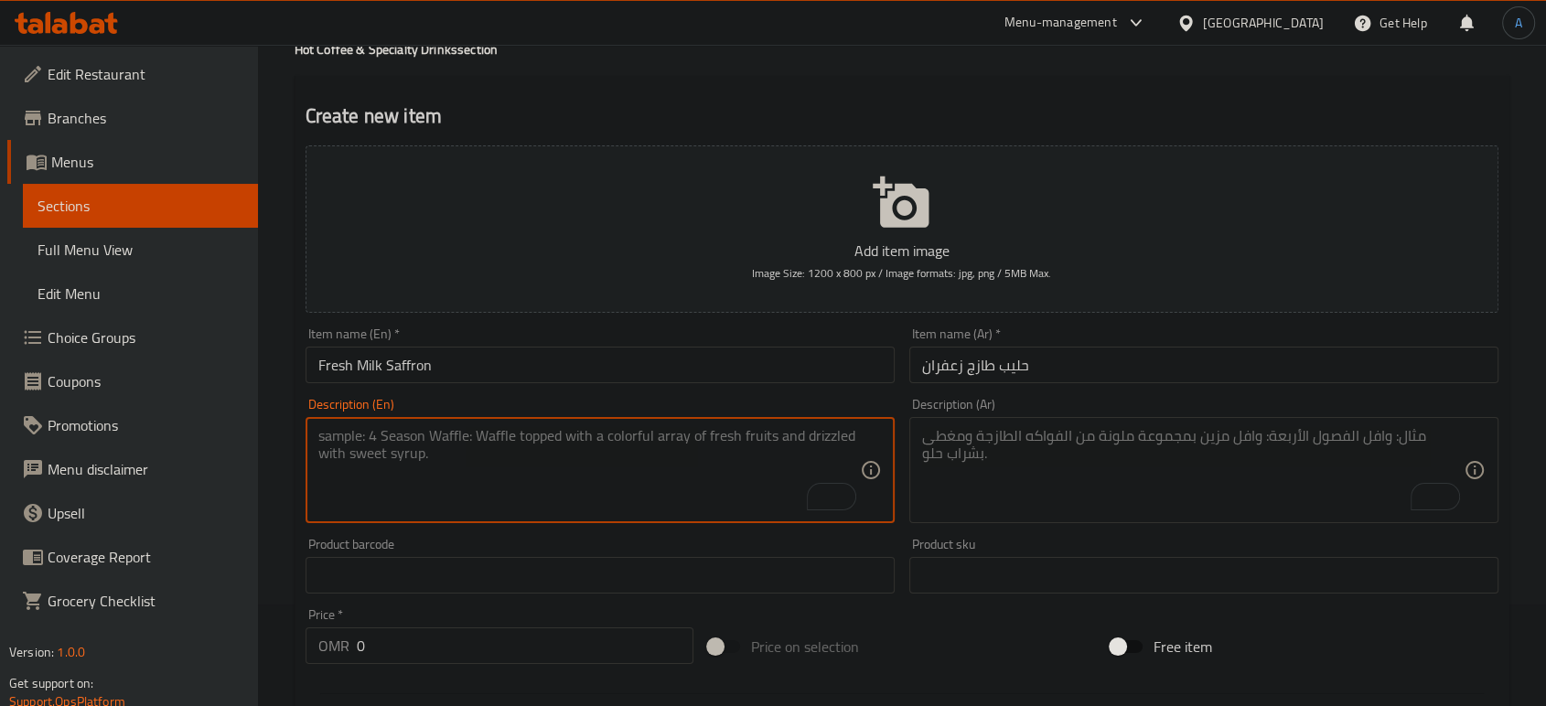
click at [441, 375] on input "Fresh Milk Saffron" at bounding box center [600, 365] width 589 height 37
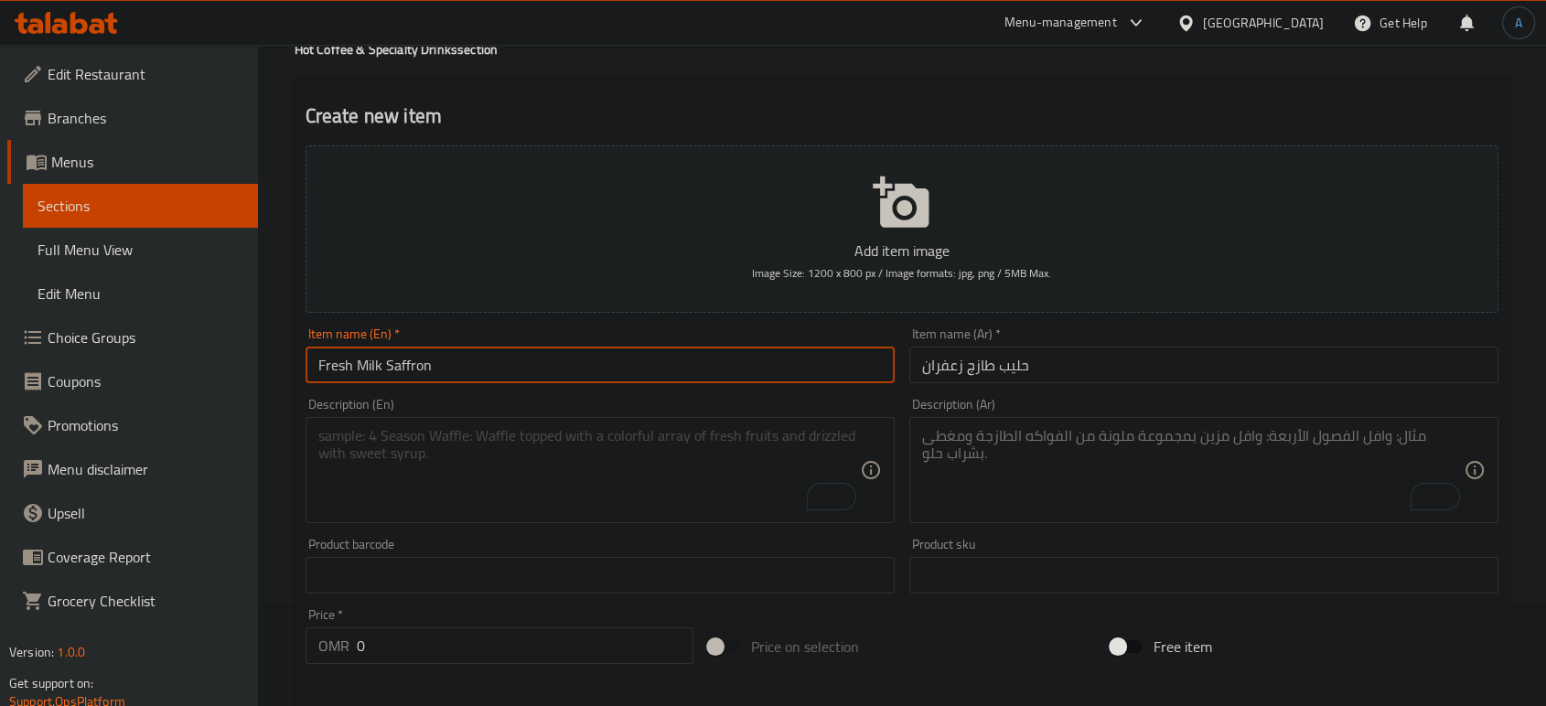
click at [441, 375] on input "Fresh Milk Saffron" at bounding box center [600, 365] width 589 height 37
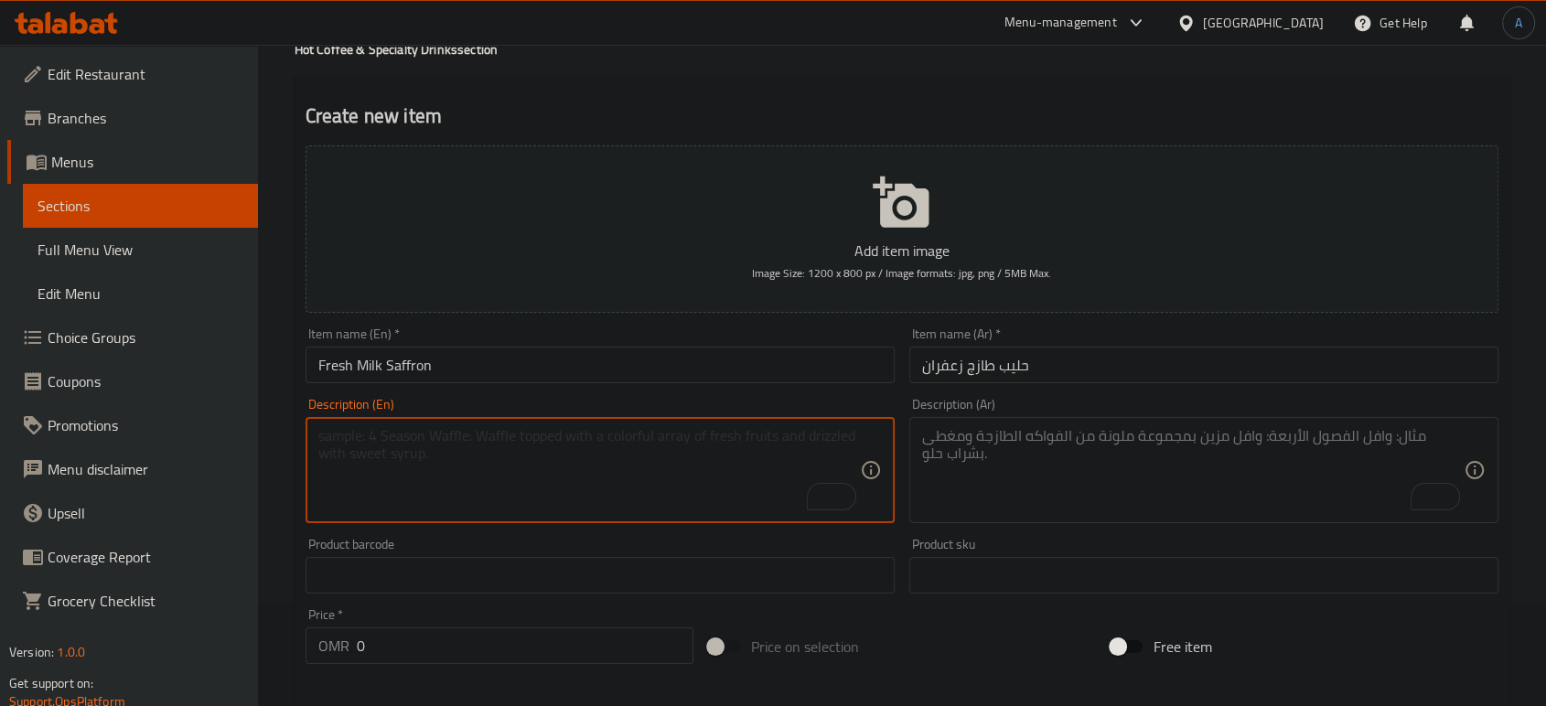
click at [580, 463] on textarea "To enrich screen reader interactions, please activate Accessibility in Grammarl…" at bounding box center [589, 470] width 542 height 87
paste textarea "Made with leaves, fragrant saffron, and creamy fresh milk"
type textarea "Made with leaves, fragrant saffron, and creamy fresh milk"
drag, startPoint x: 1027, startPoint y: 414, endPoint x: 1025, endPoint y: 424, distance: 10.2
click at [1027, 417] on div "Description (Ar) Description (Ar)" at bounding box center [1204, 460] width 589 height 125
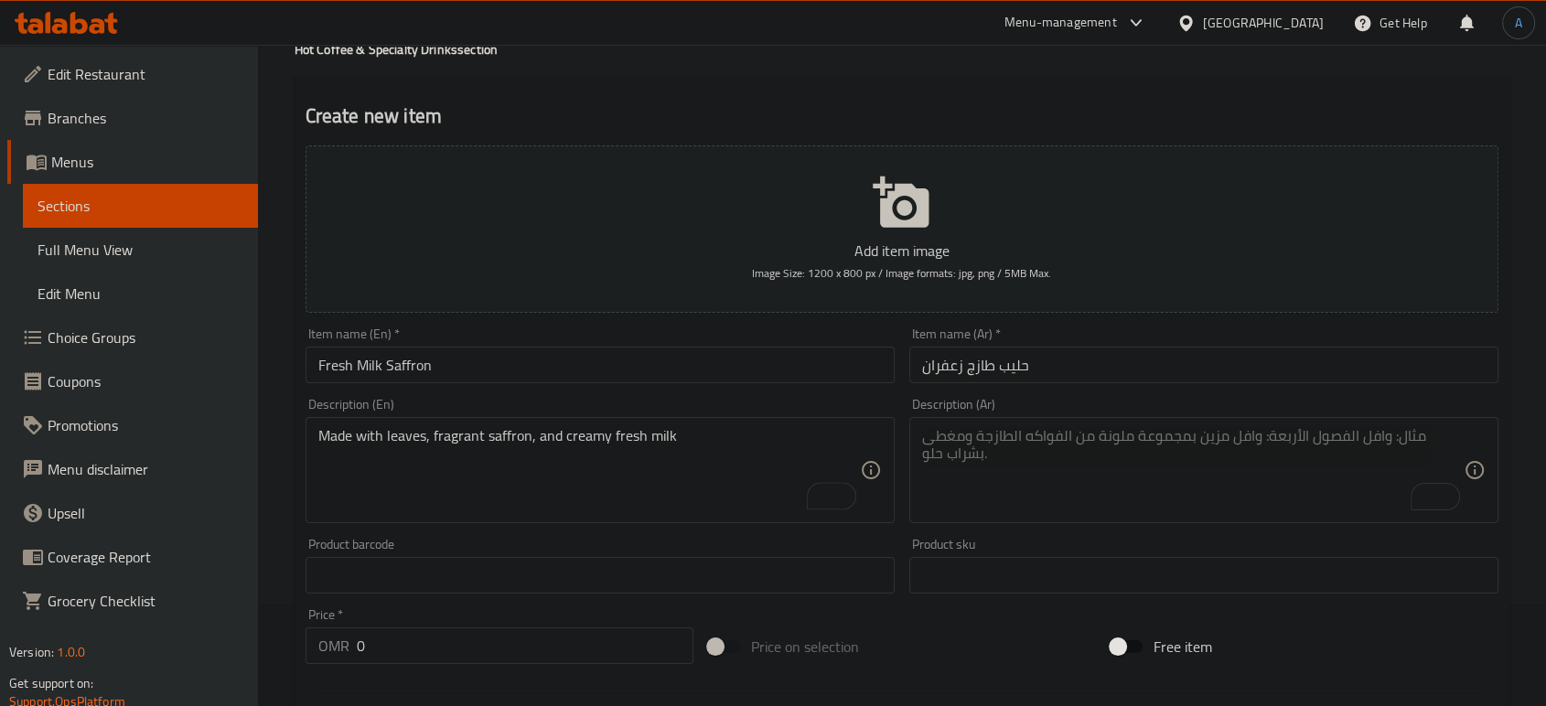
click at [1025, 426] on div "Description (Ar)" at bounding box center [1204, 470] width 589 height 106
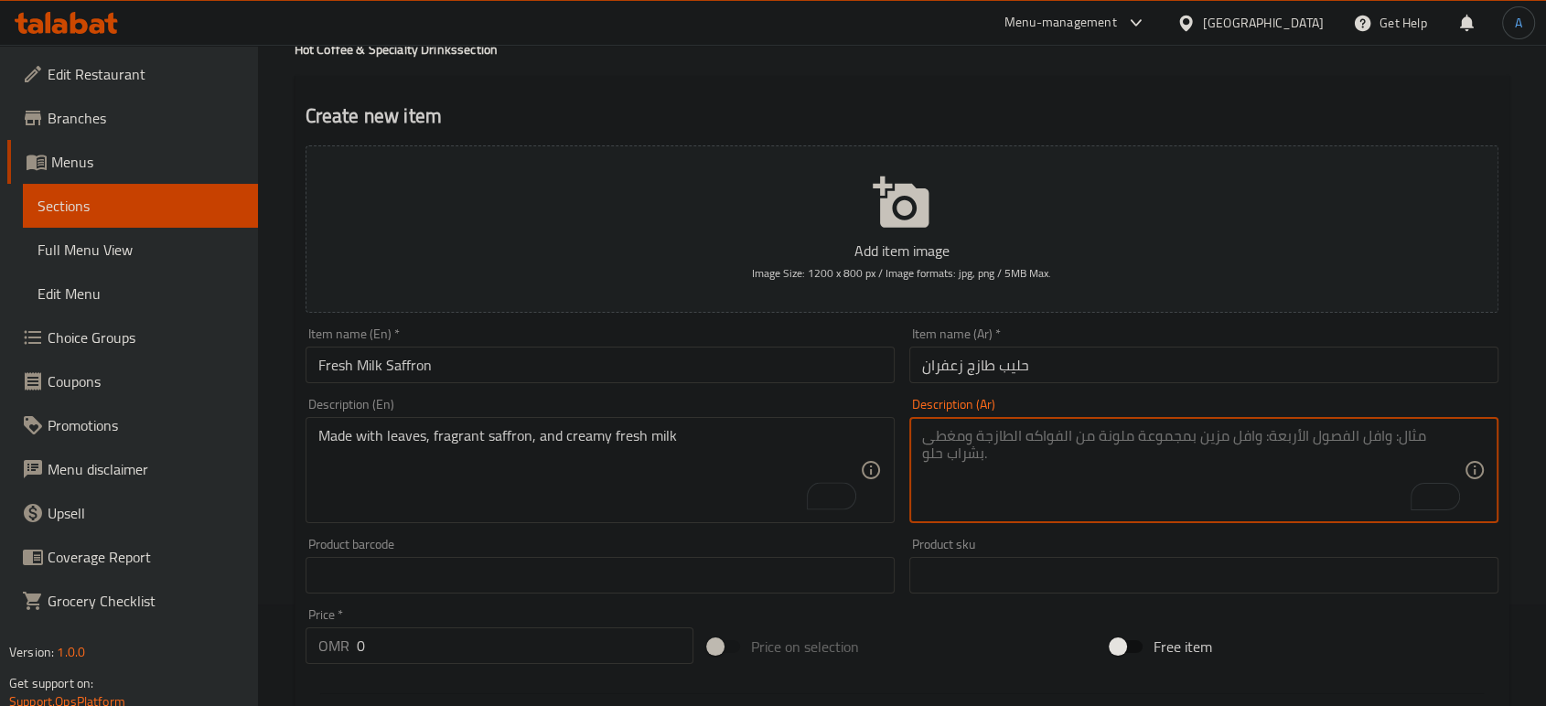
paste textarea "مصنوع من أوراق الشجر الفاخرة والزعفران المعطر والحليب الكريمي الطازج"
type textarea "مصنوع من أوراق الشجر الفاخرة والزعفران المعطر والحليب الكريمي الطازج"
click at [524, 647] on input "0" at bounding box center [525, 646] width 337 height 37
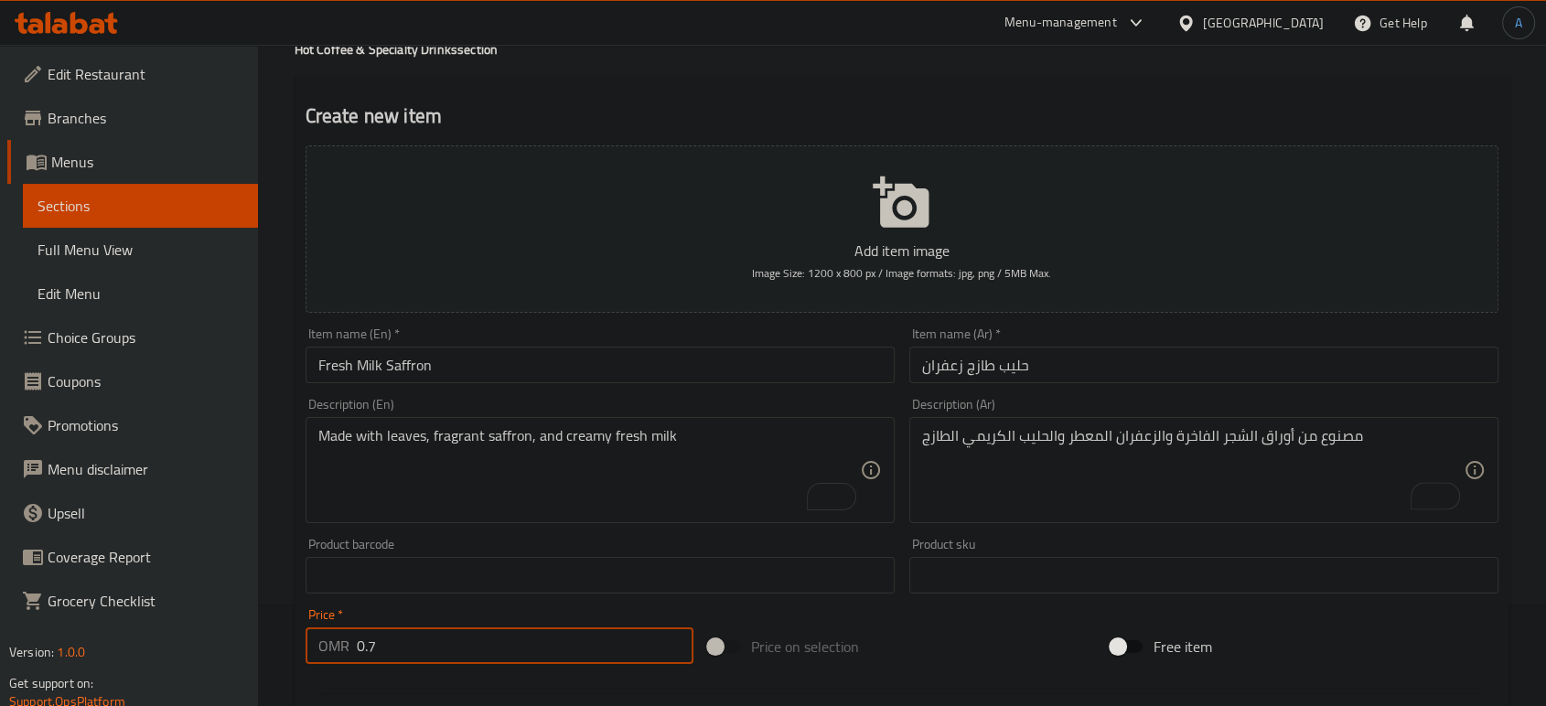
type input "0.7"
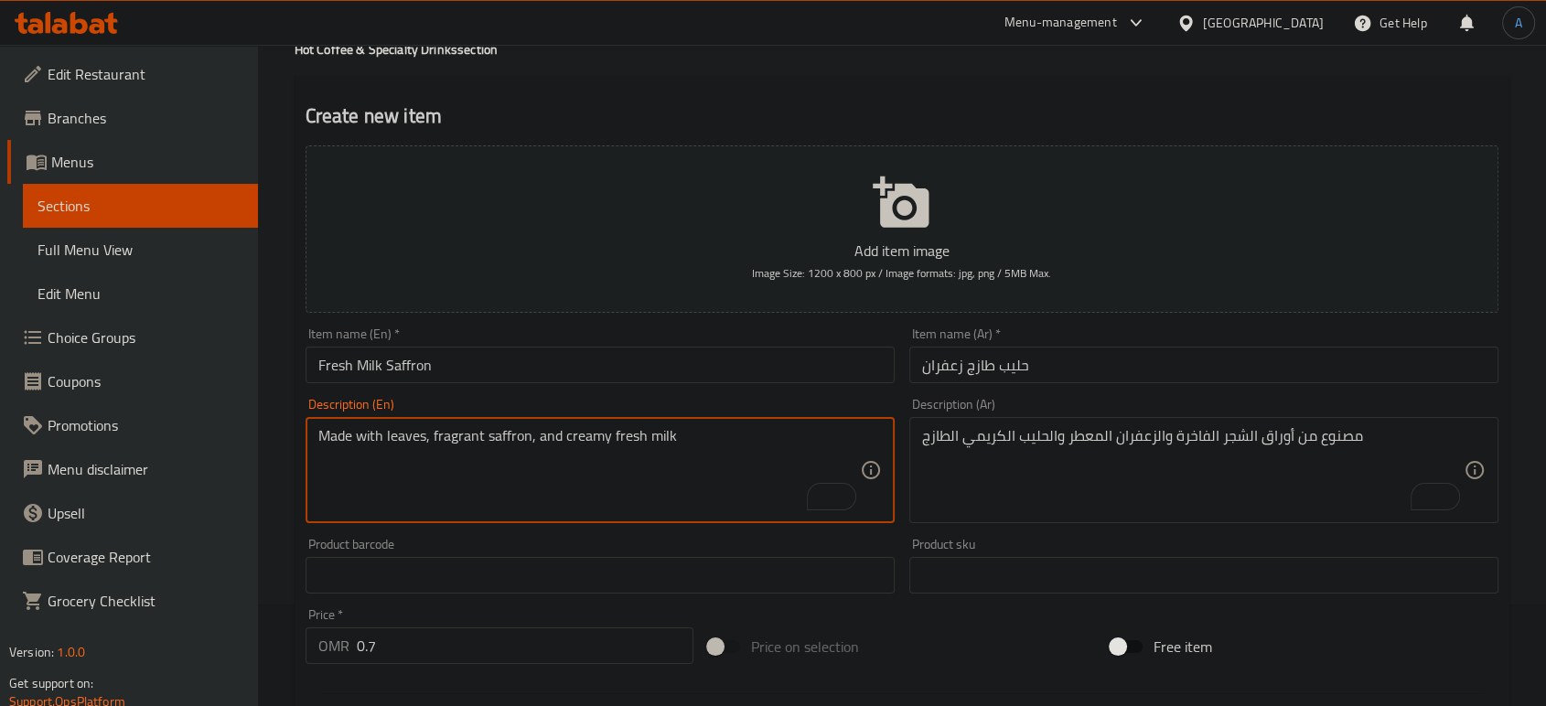
click at [700, 440] on textarea "Made with leaves, fragrant saffron, and creamy fresh milk" at bounding box center [589, 470] width 542 height 87
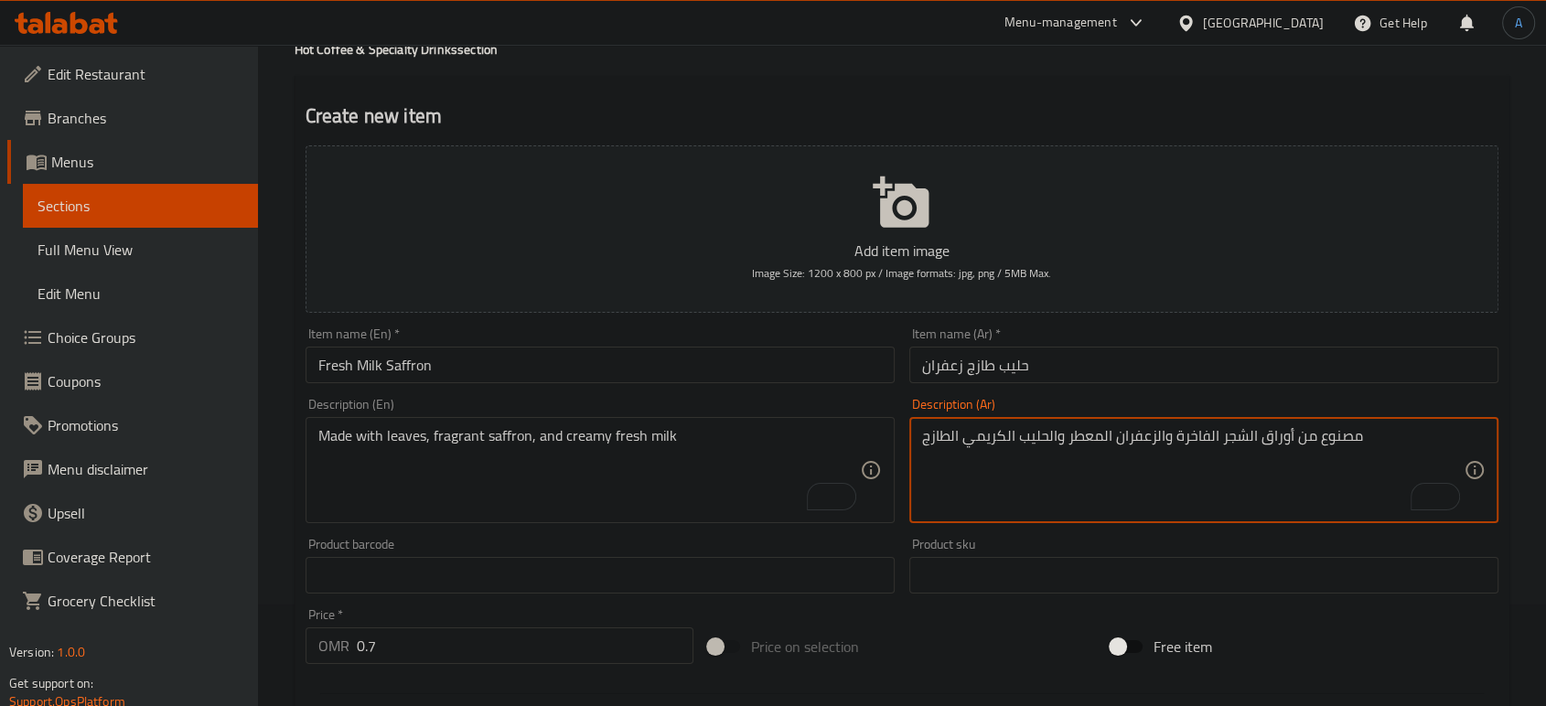
click at [1093, 437] on textarea "مصنوع من أوراق الشجر الفاخرة والزعفران المعطر والحليب الكريمي الطازج" at bounding box center [1193, 470] width 542 height 87
paste textarea "لأوراق والزعفران العطري والحليب الطازج الكريمي"
type textarea "مصنوع من الأوراق والزعفران العطري والحليب الطازج الكريمي"
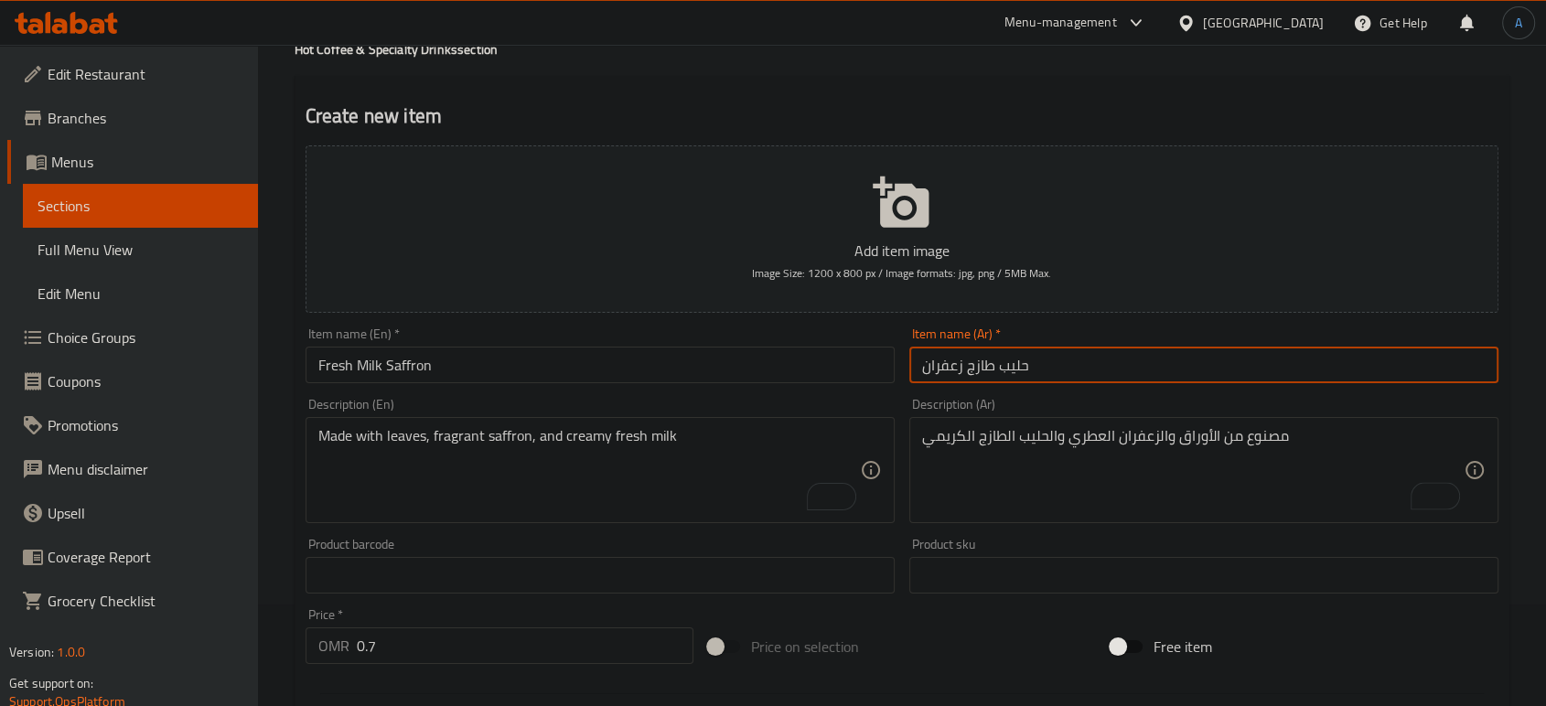
click at [1071, 373] on input "حليب طازج زعفران" at bounding box center [1204, 365] width 589 height 37
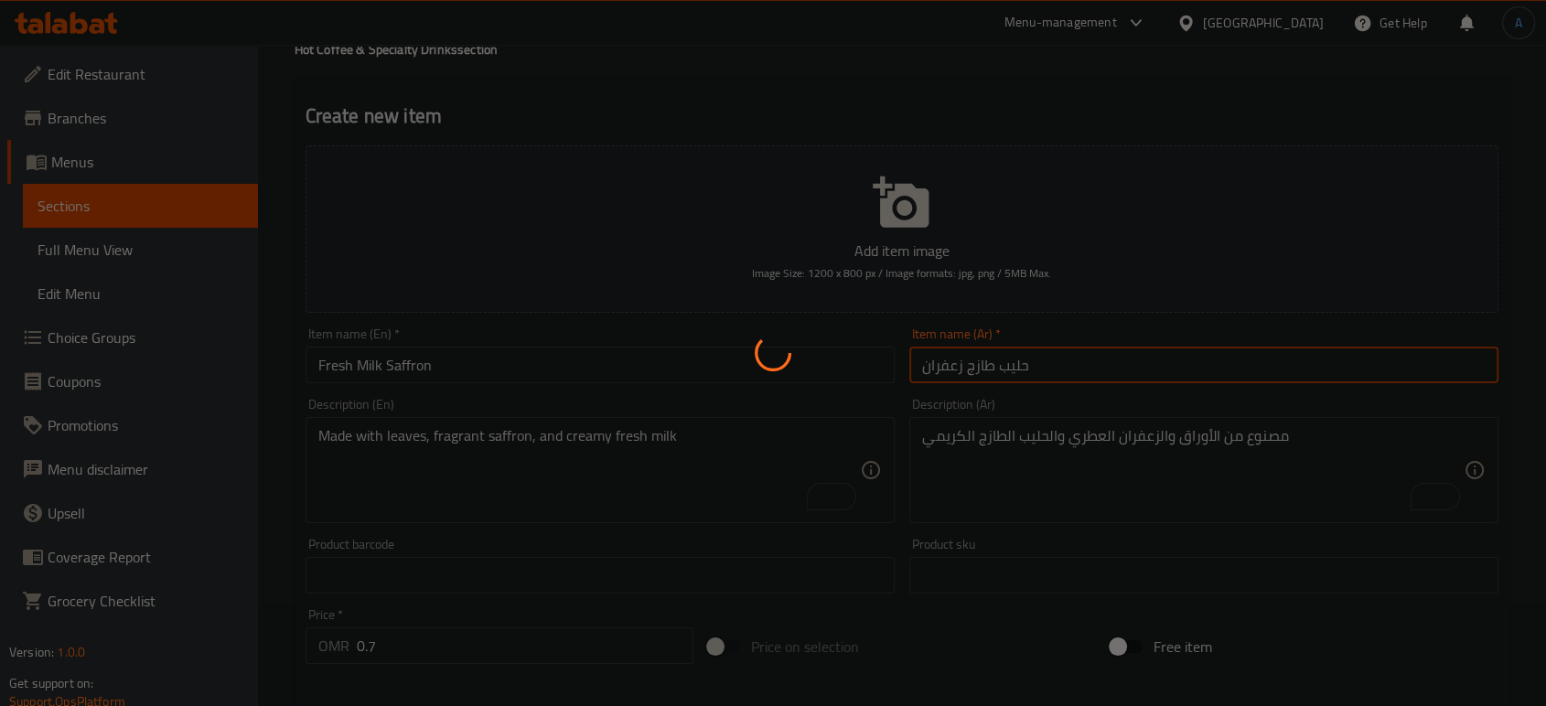
type input "0"
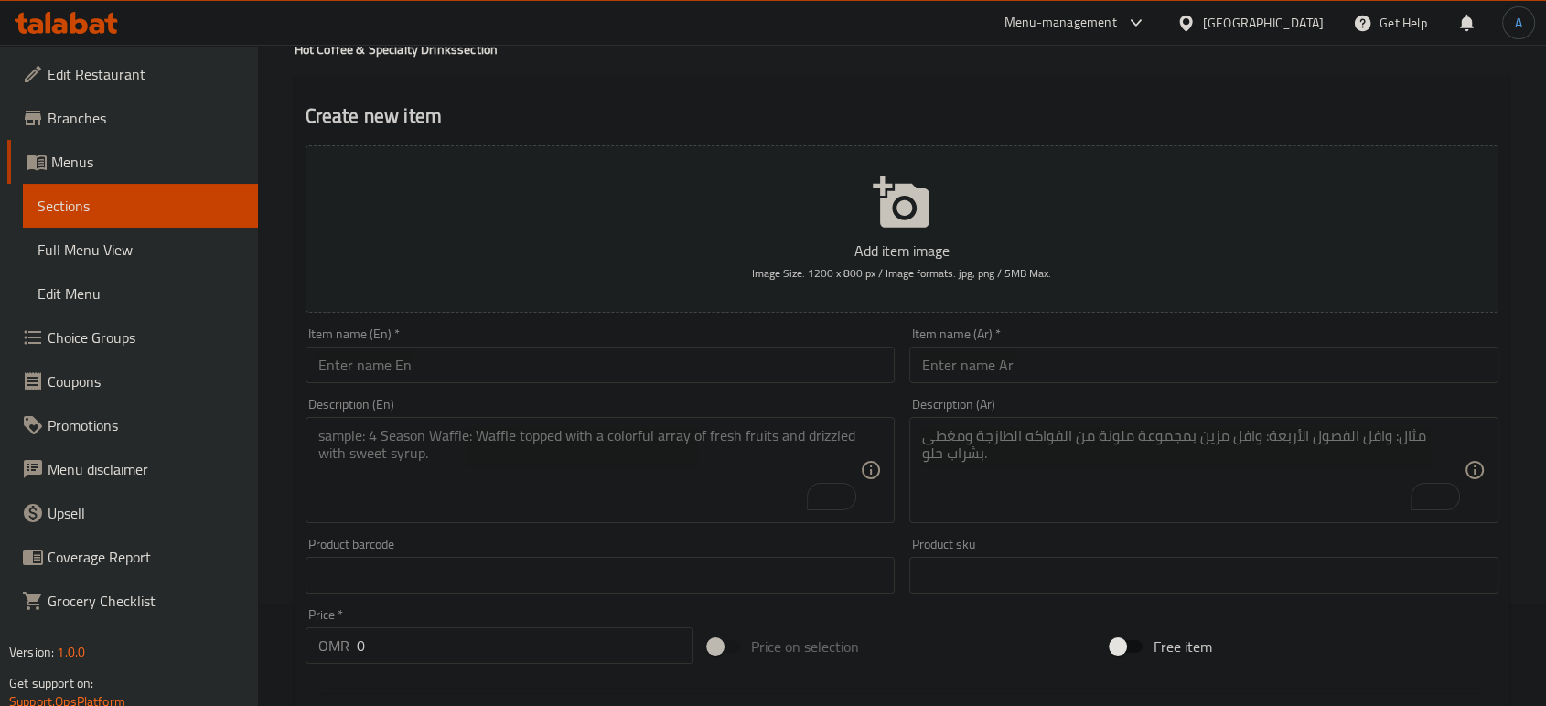
click at [758, 372] on input "text" at bounding box center [600, 365] width 589 height 37
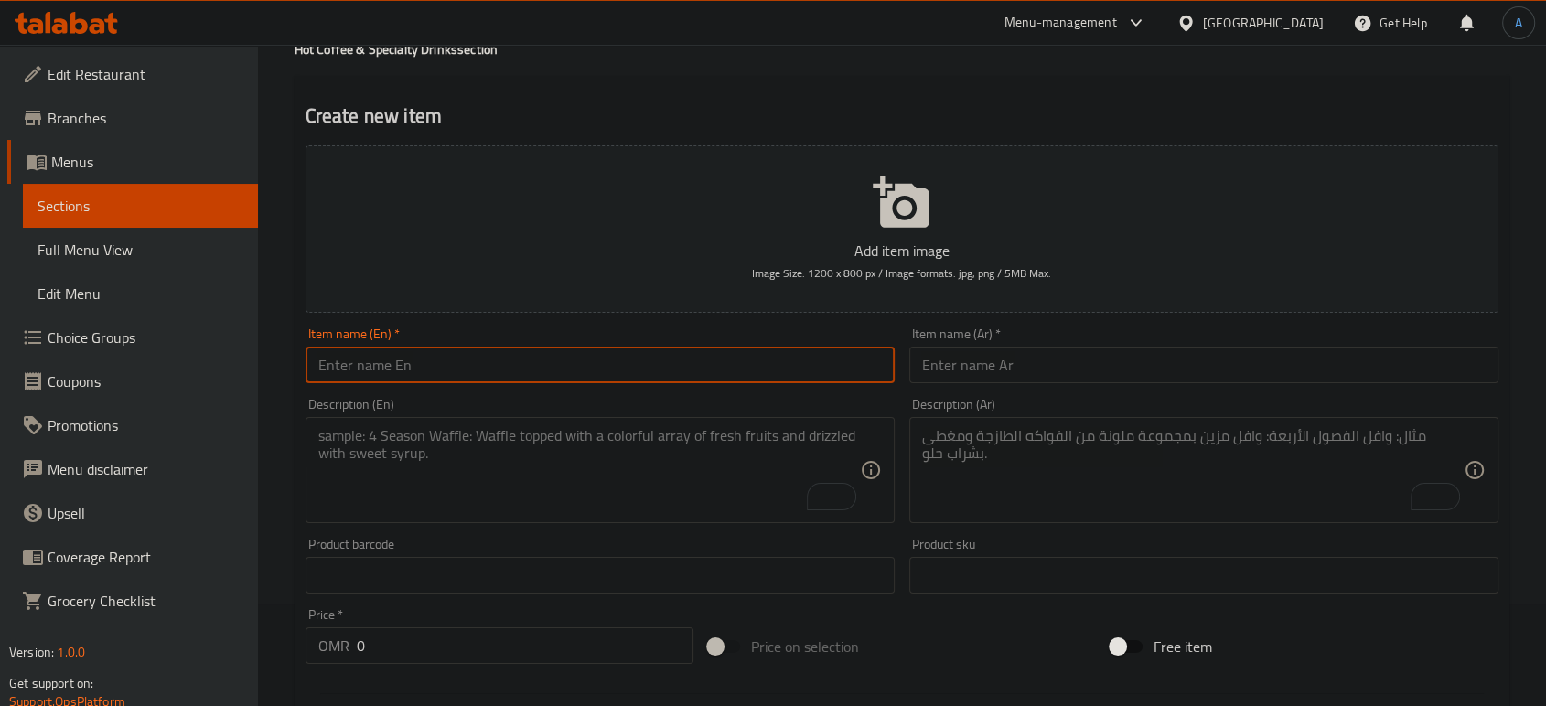
paste input "Nescafe"
type input "Nescafe"
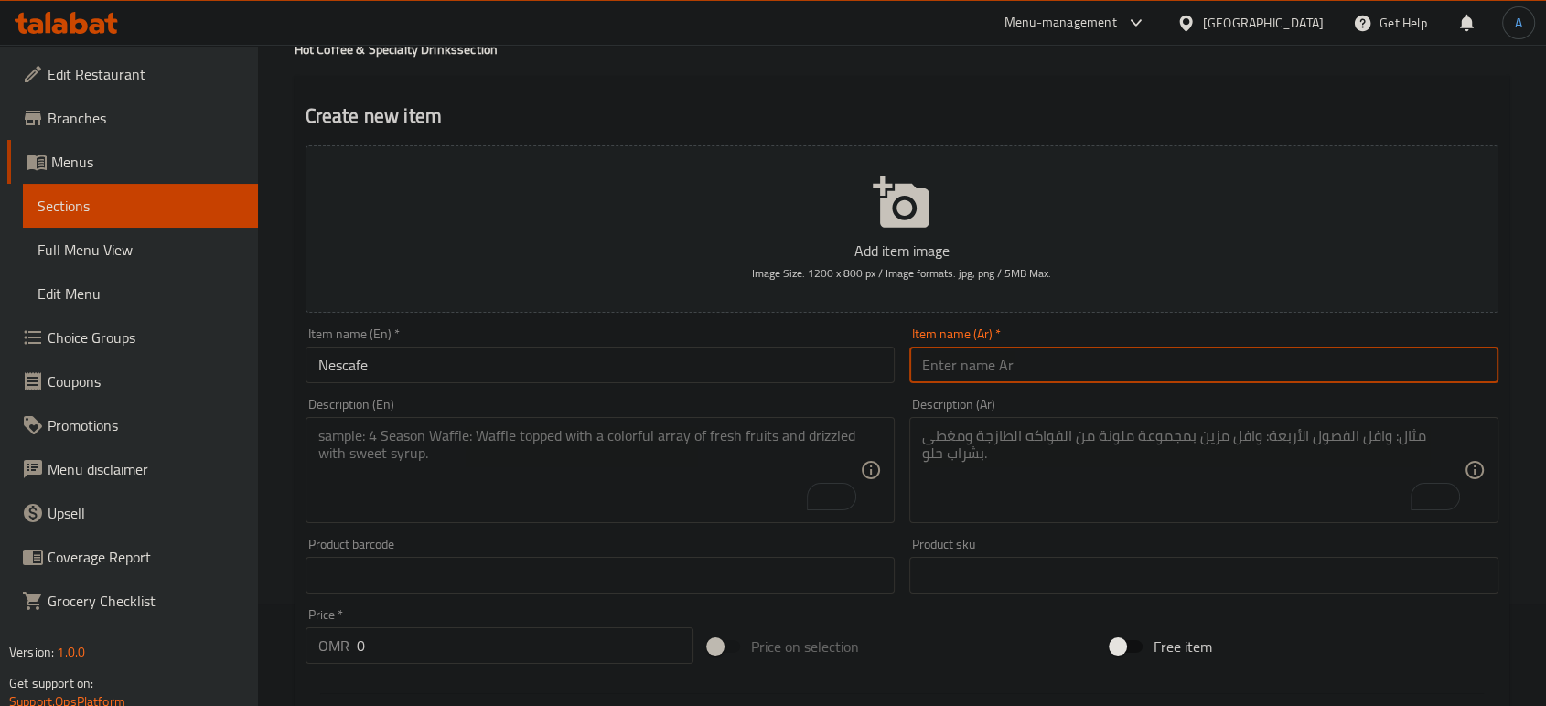
click at [964, 376] on input "text" at bounding box center [1204, 365] width 589 height 37
paste input "نسكافيه"
type input "نسكافيه"
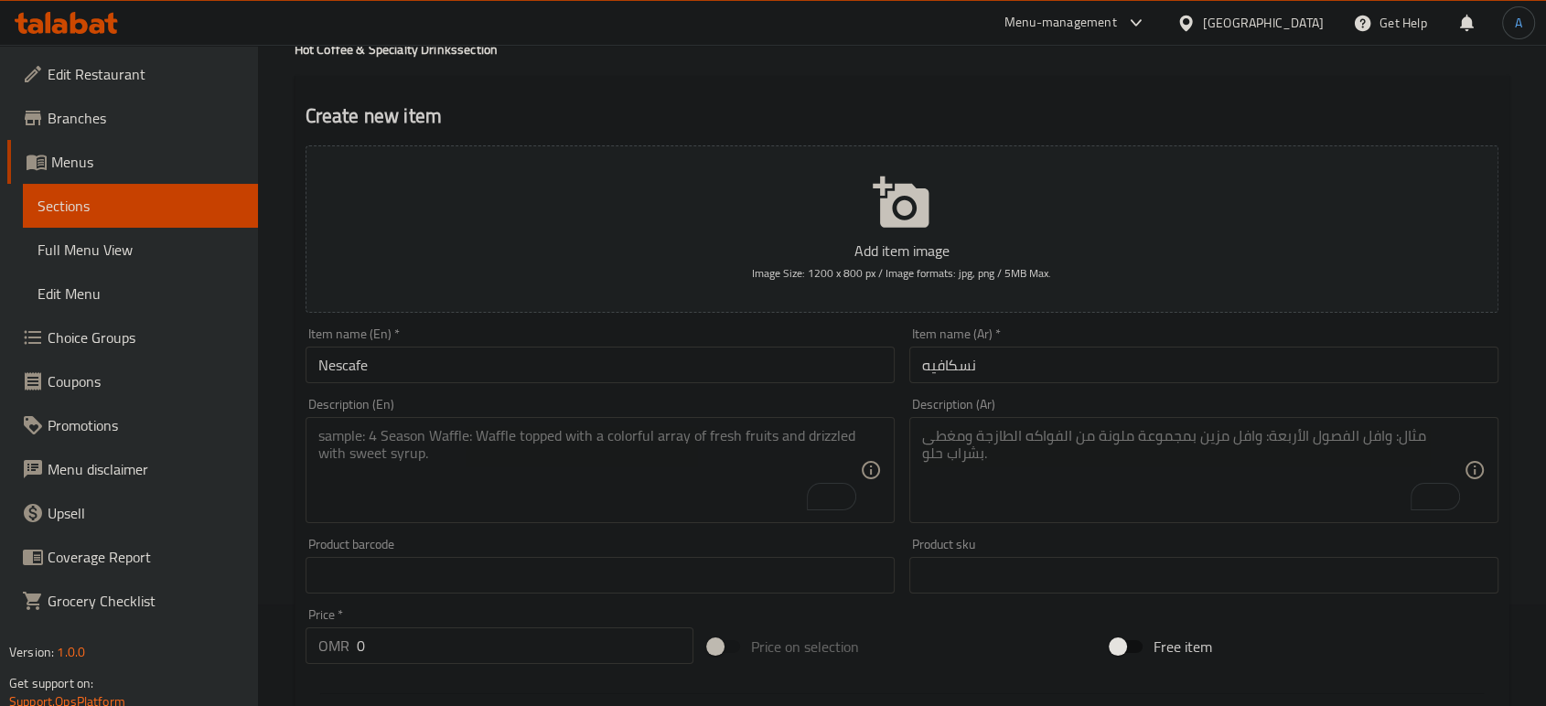
click at [725, 482] on textarea "To enrich screen reader interactions, please activate Accessibility in Grammarl…" at bounding box center [589, 470] width 542 height 87
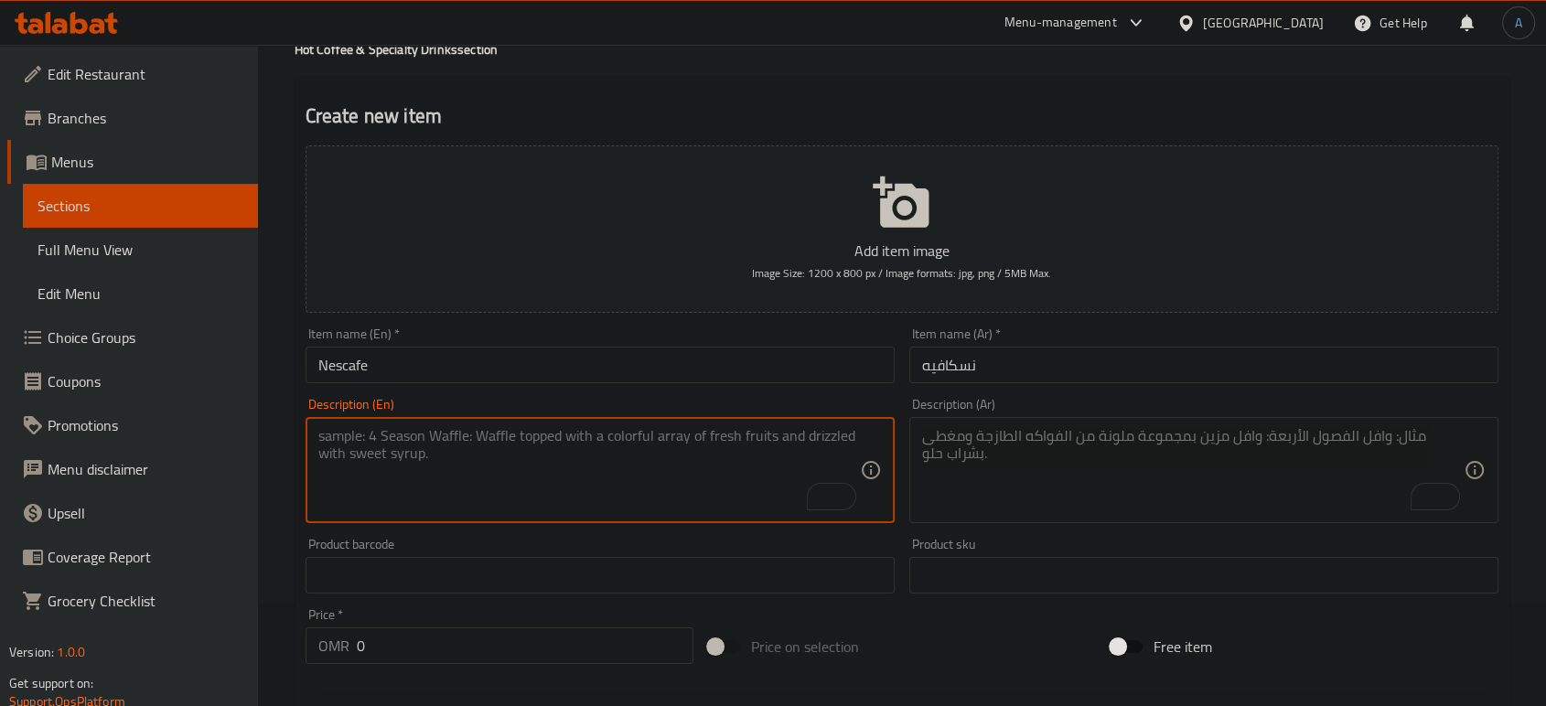
paste textarea "Nescafe, water, milk."
type textarea "Nescafe, water, milk."
click at [996, 468] on textarea "To enrich screen reader interactions, please activate Accessibility in Grammarl…" at bounding box center [1193, 470] width 542 height 87
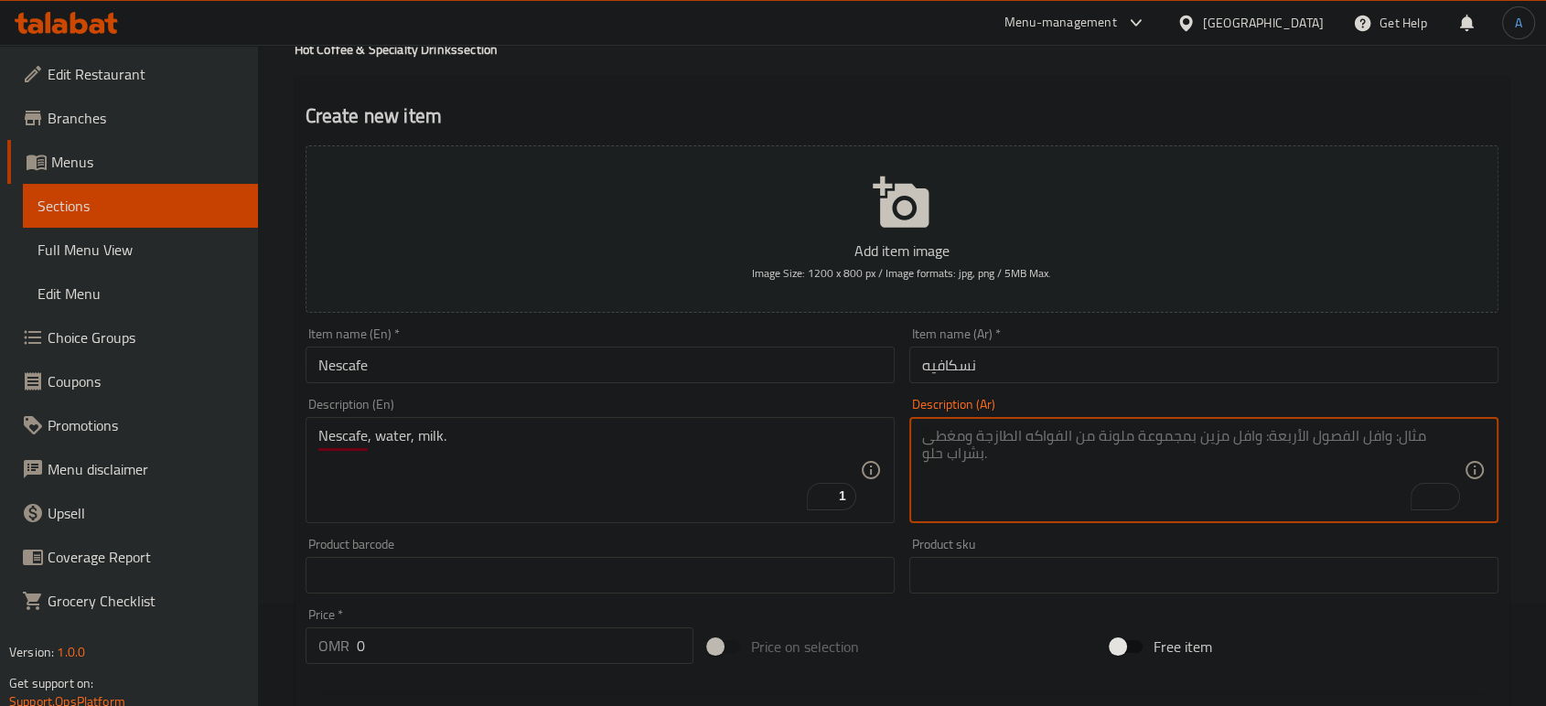
paste textarea "نسكافيه، ماء، حليب."
type textarea "نسكافيه، ماء، حليب."
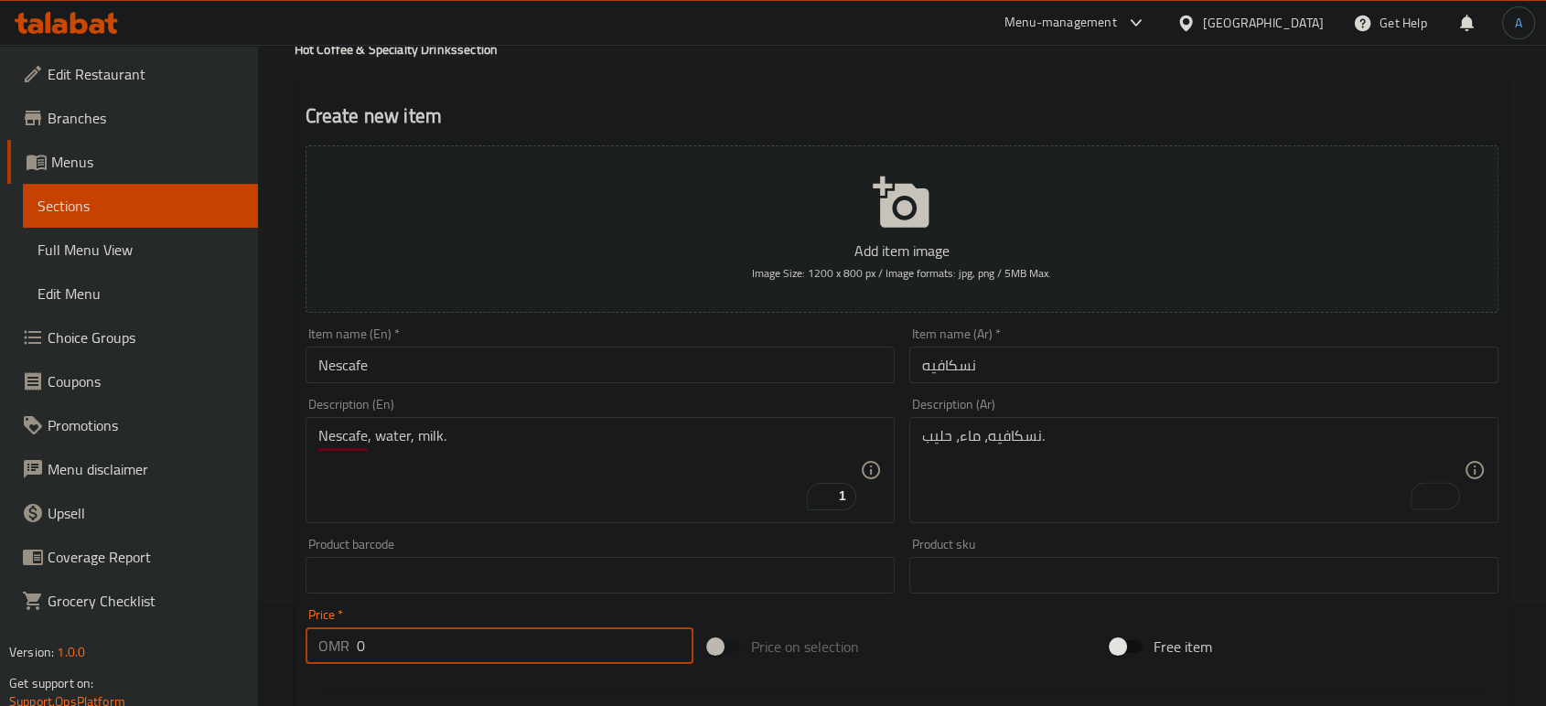
click at [489, 642] on input "0" at bounding box center [525, 646] width 337 height 37
type input "0.7"
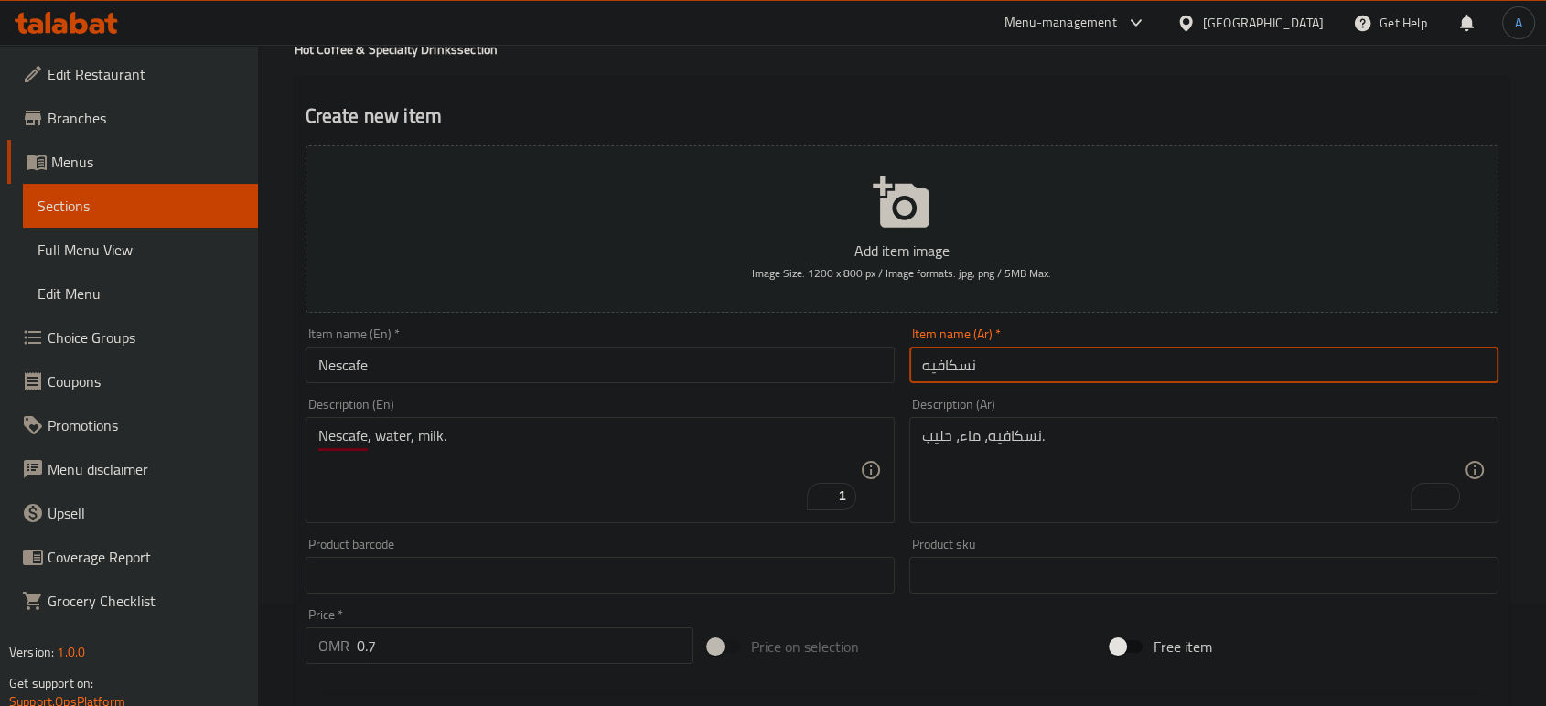
click at [995, 377] on input "نسكافيه" at bounding box center [1204, 365] width 589 height 37
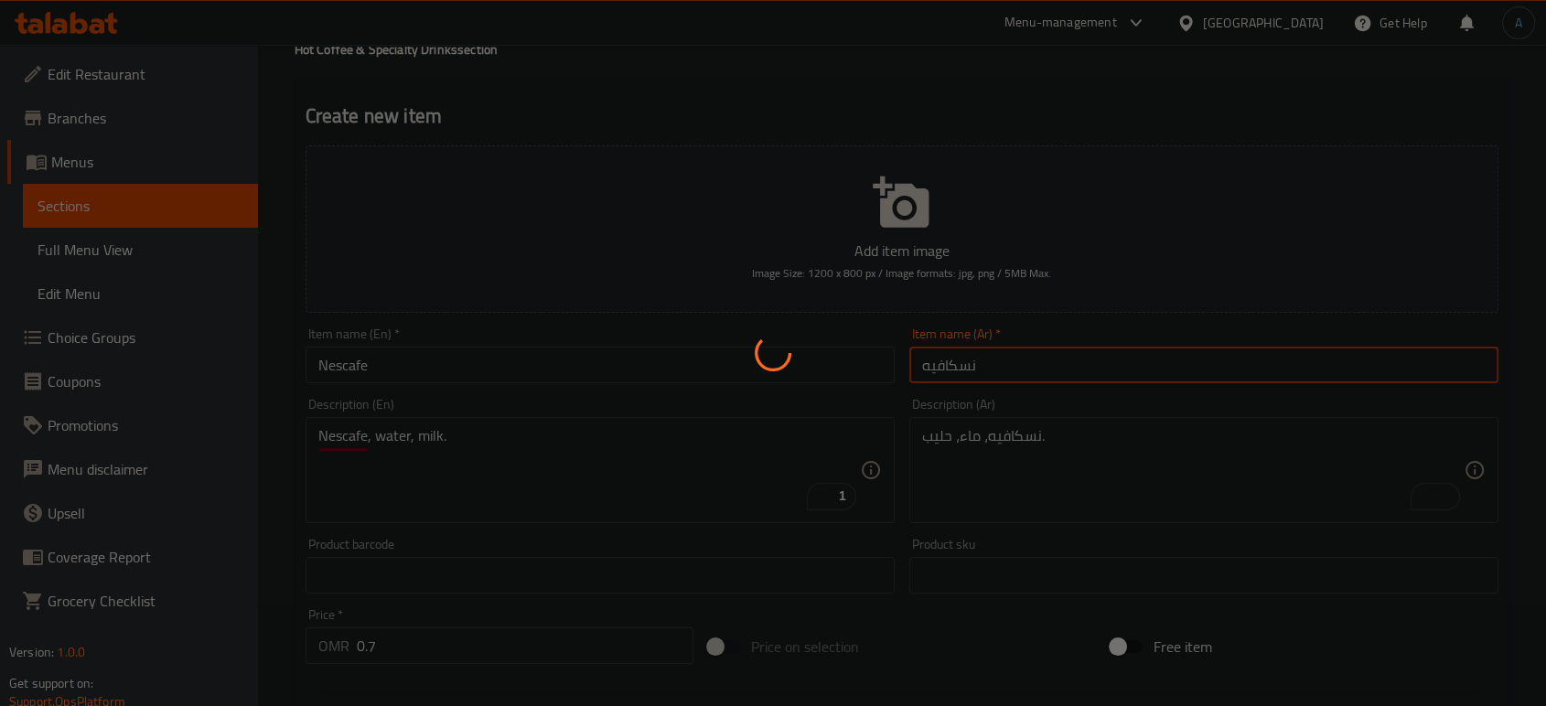
type input "0"
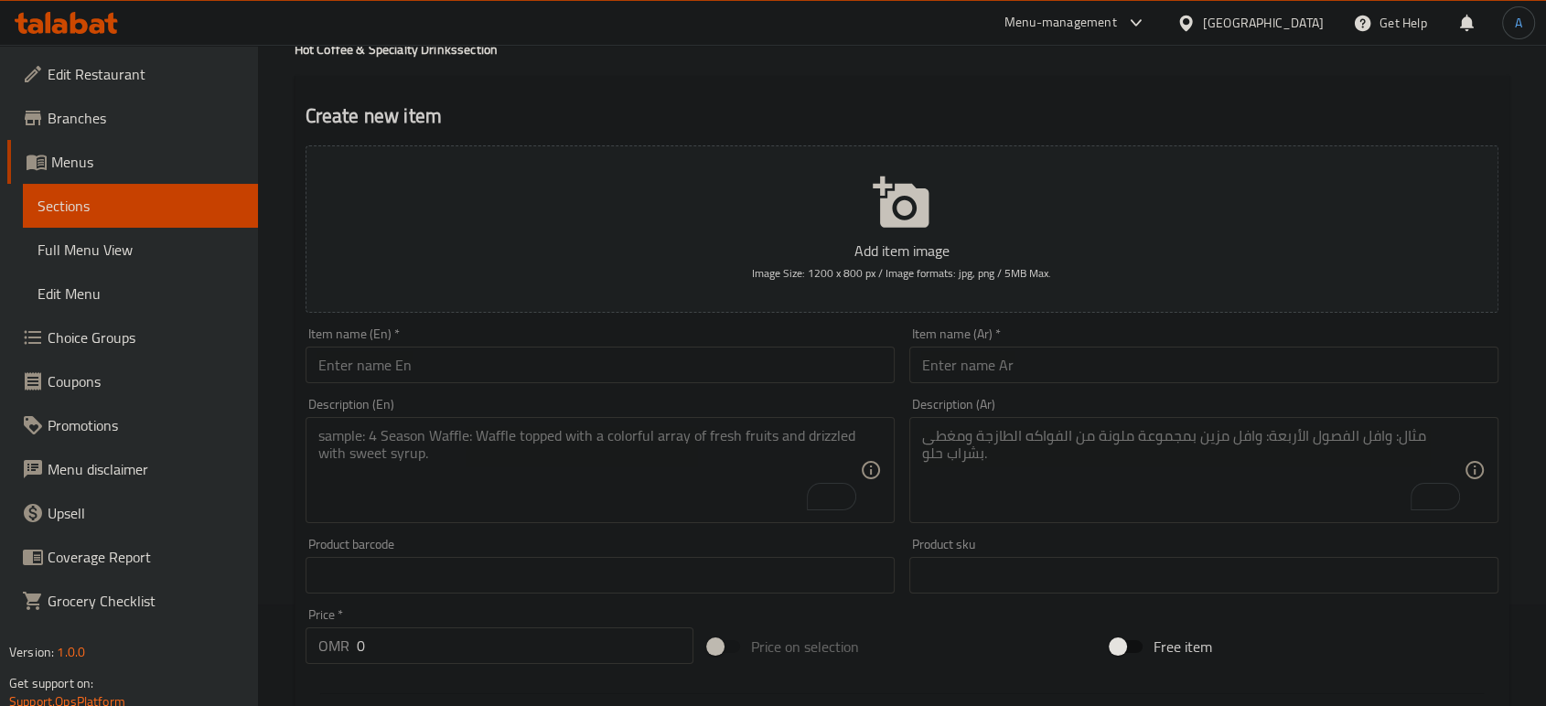
click at [761, 374] on input "text" at bounding box center [600, 365] width 589 height 37
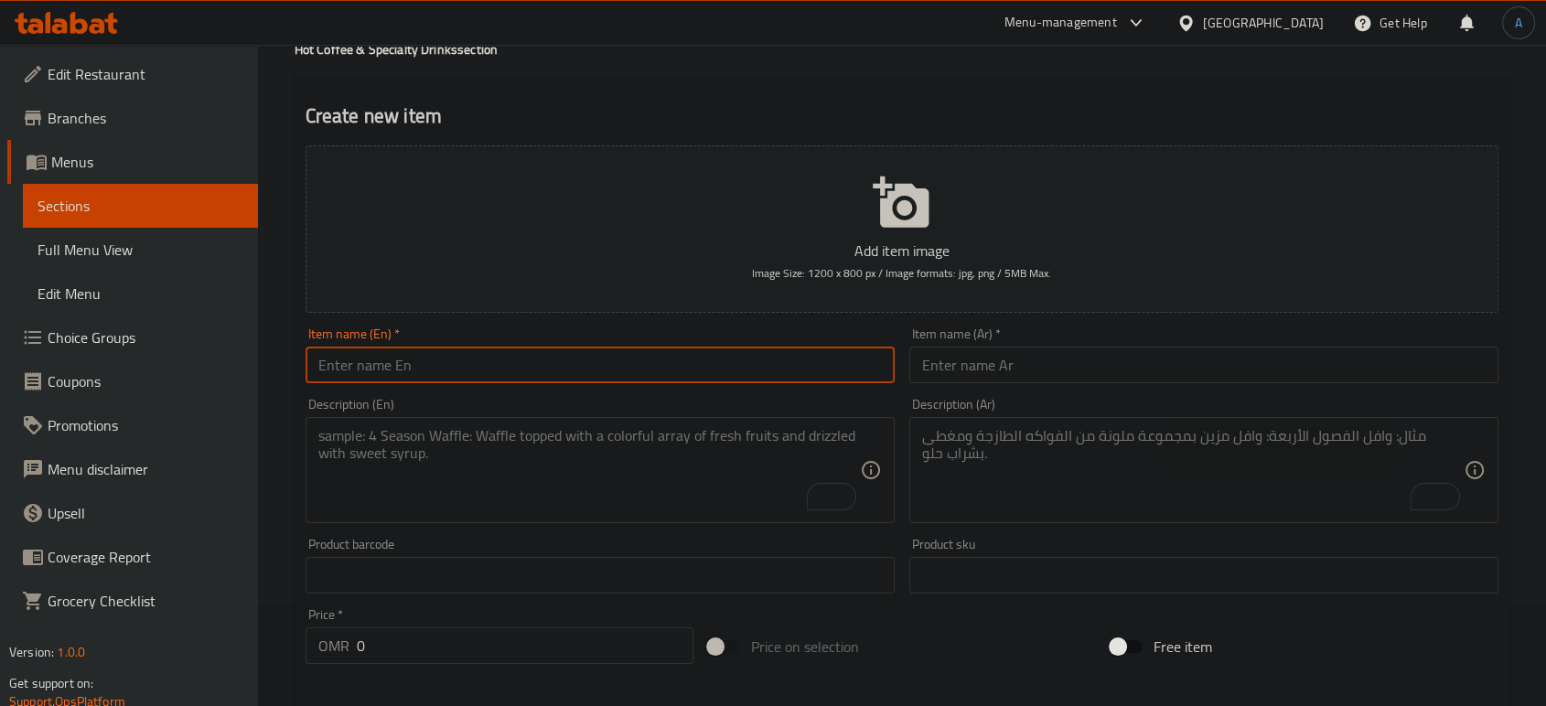
paste input "Coffee Ginger"
type input "Coffee Ginger"
click at [1038, 379] on input "text" at bounding box center [1204, 365] width 589 height 37
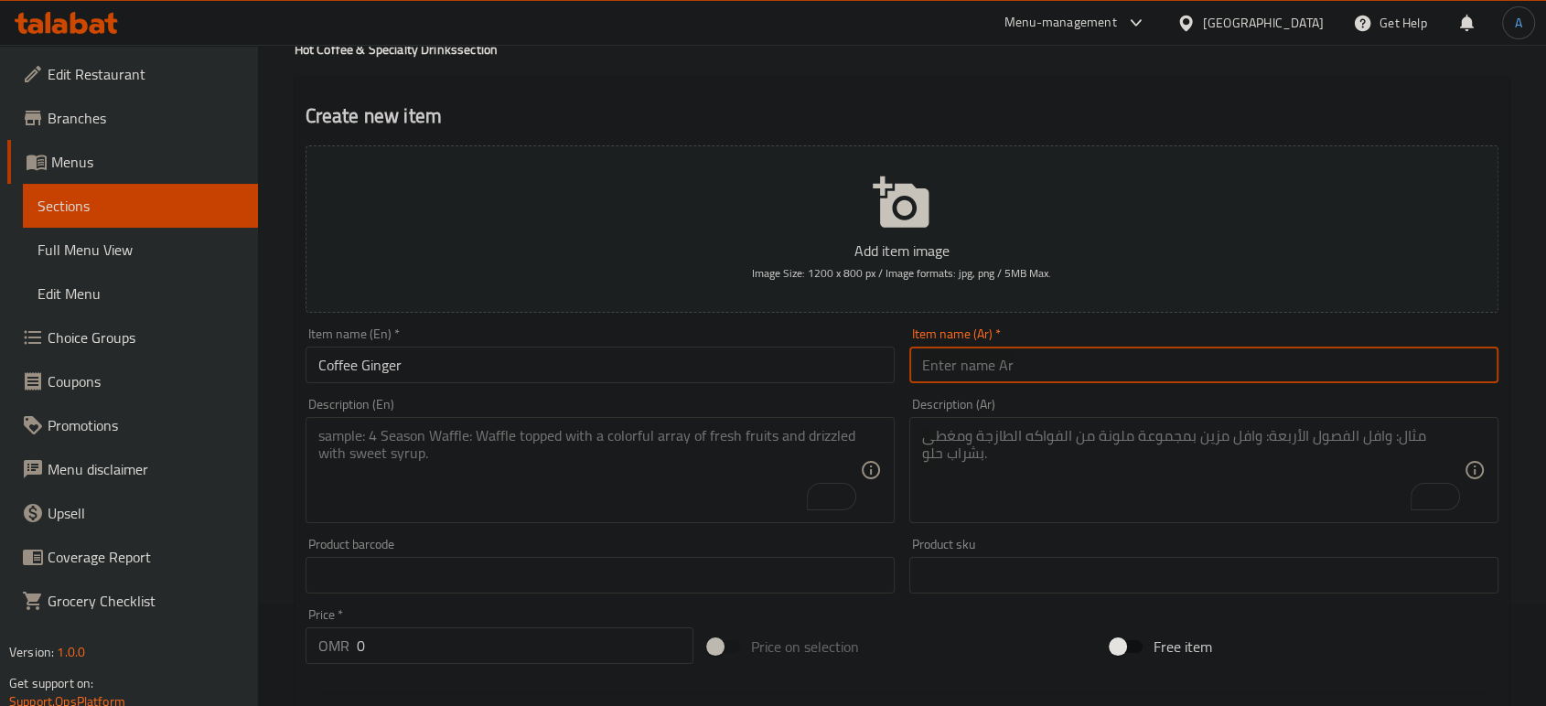
paste input "قهوة زنجبيل"
type input "قهوة زنجبيل"
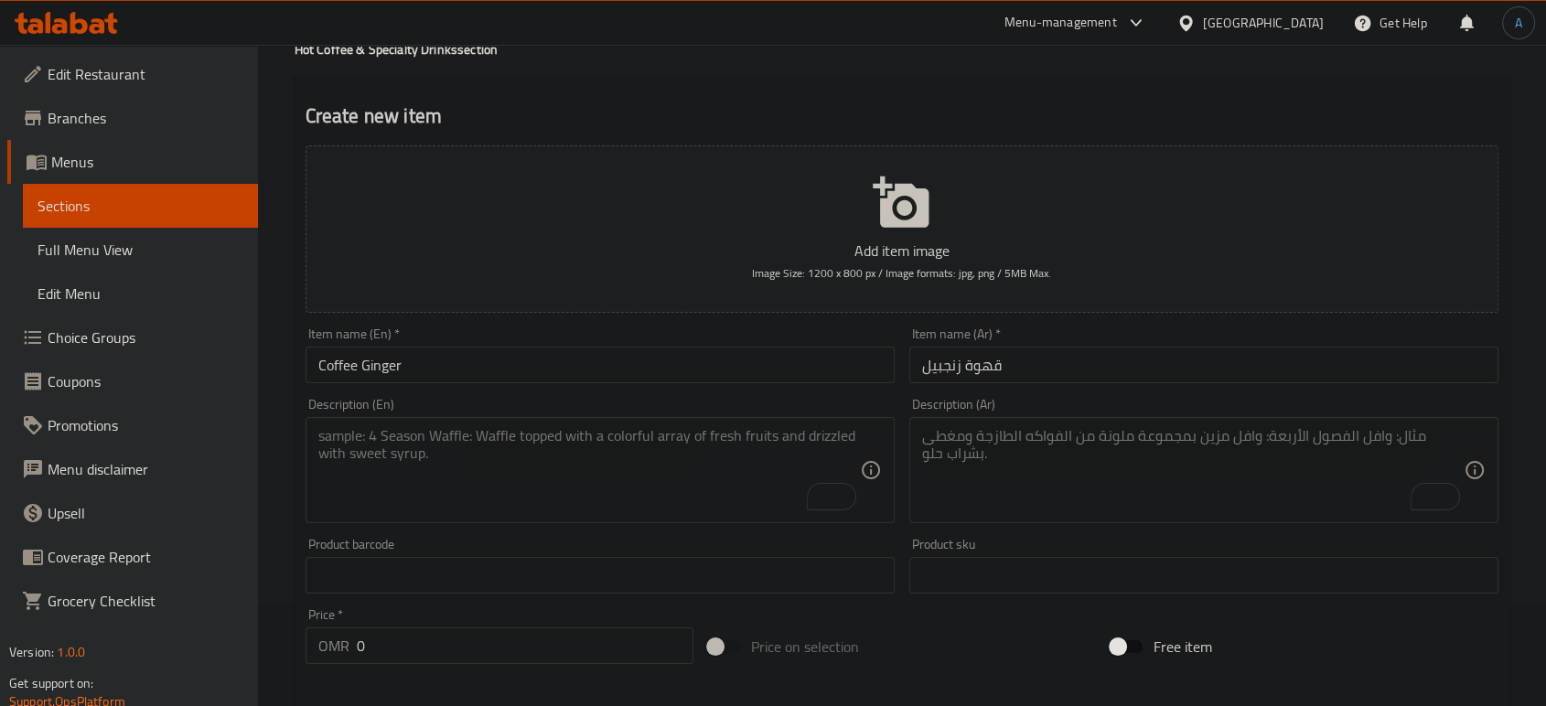
drag, startPoint x: 830, startPoint y: 507, endPoint x: 792, endPoint y: 491, distance: 40.6
click at [817, 501] on div "Description (En)" at bounding box center [600, 470] width 589 height 106
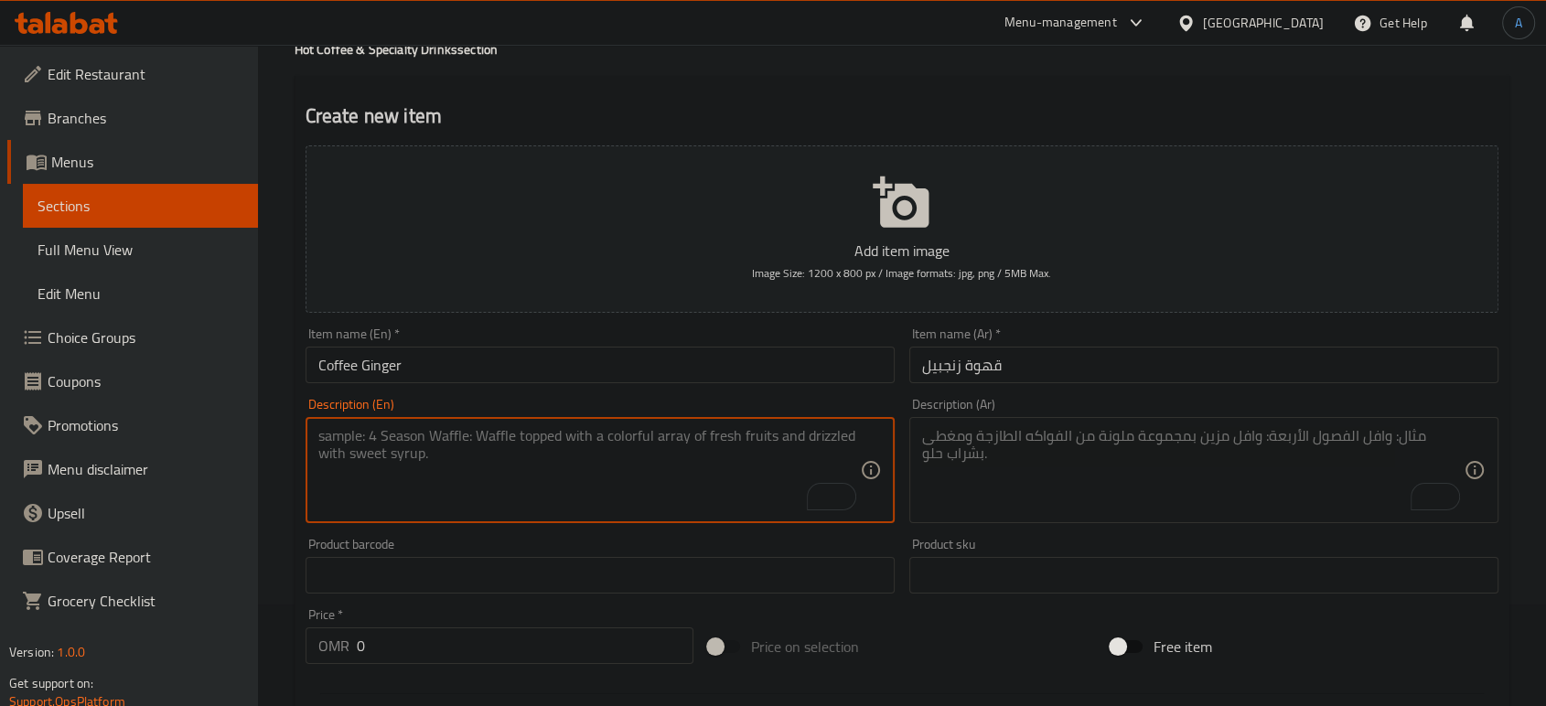
paste textarea "Coffee, ginger, water."
type textarea "Coffee, ginger, water."
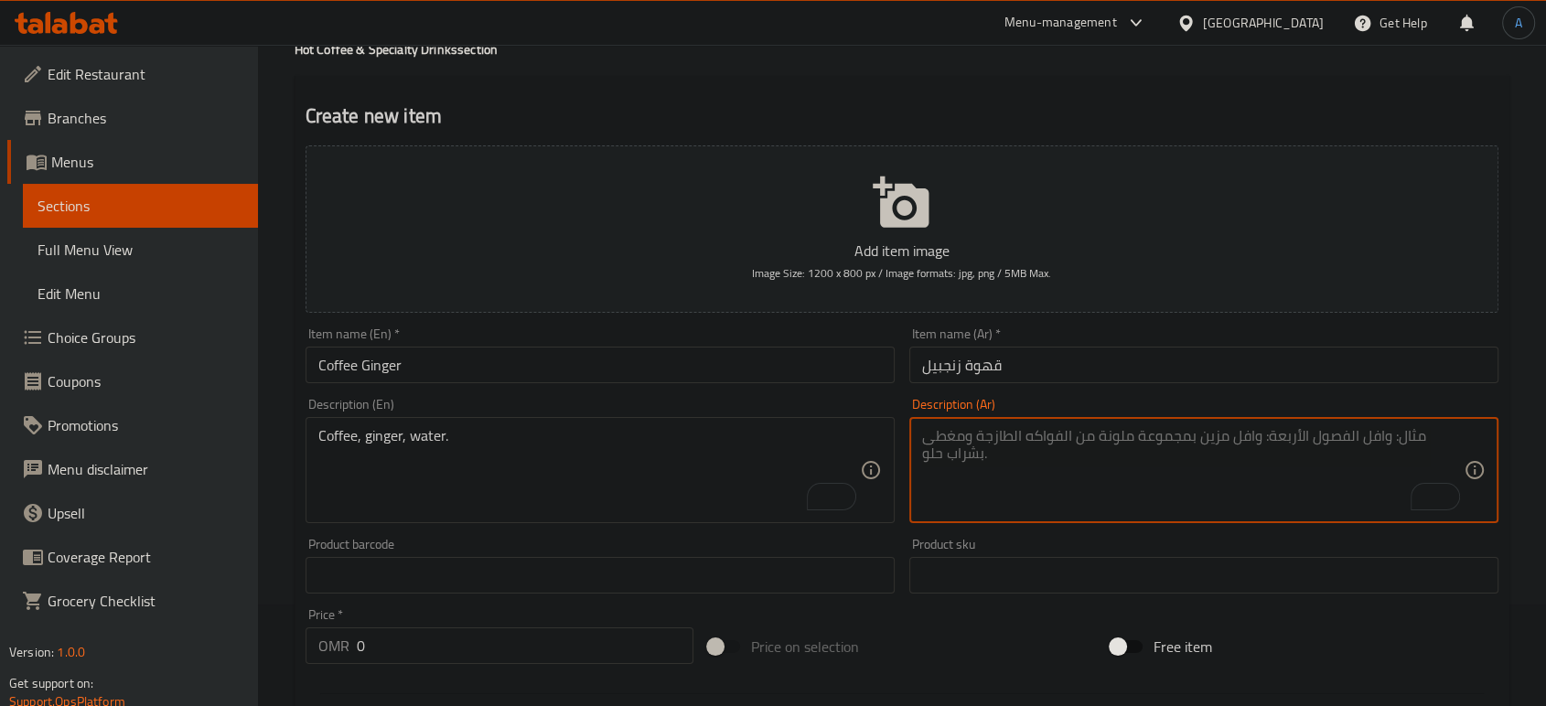
click at [1010, 510] on textarea "To enrich screen reader interactions, please activate Accessibility in Grammarl…" at bounding box center [1193, 470] width 542 height 87
paste textarea "القهوة والزنجبيل والماء."
drag, startPoint x: 952, startPoint y: 436, endPoint x: 922, endPoint y: 436, distance: 29.3
click at [922, 436] on textarea "القهوة والزنجبيل والماء." at bounding box center [1193, 470] width 542 height 87
type textarea "القهوة والزنجبيل ومياه."
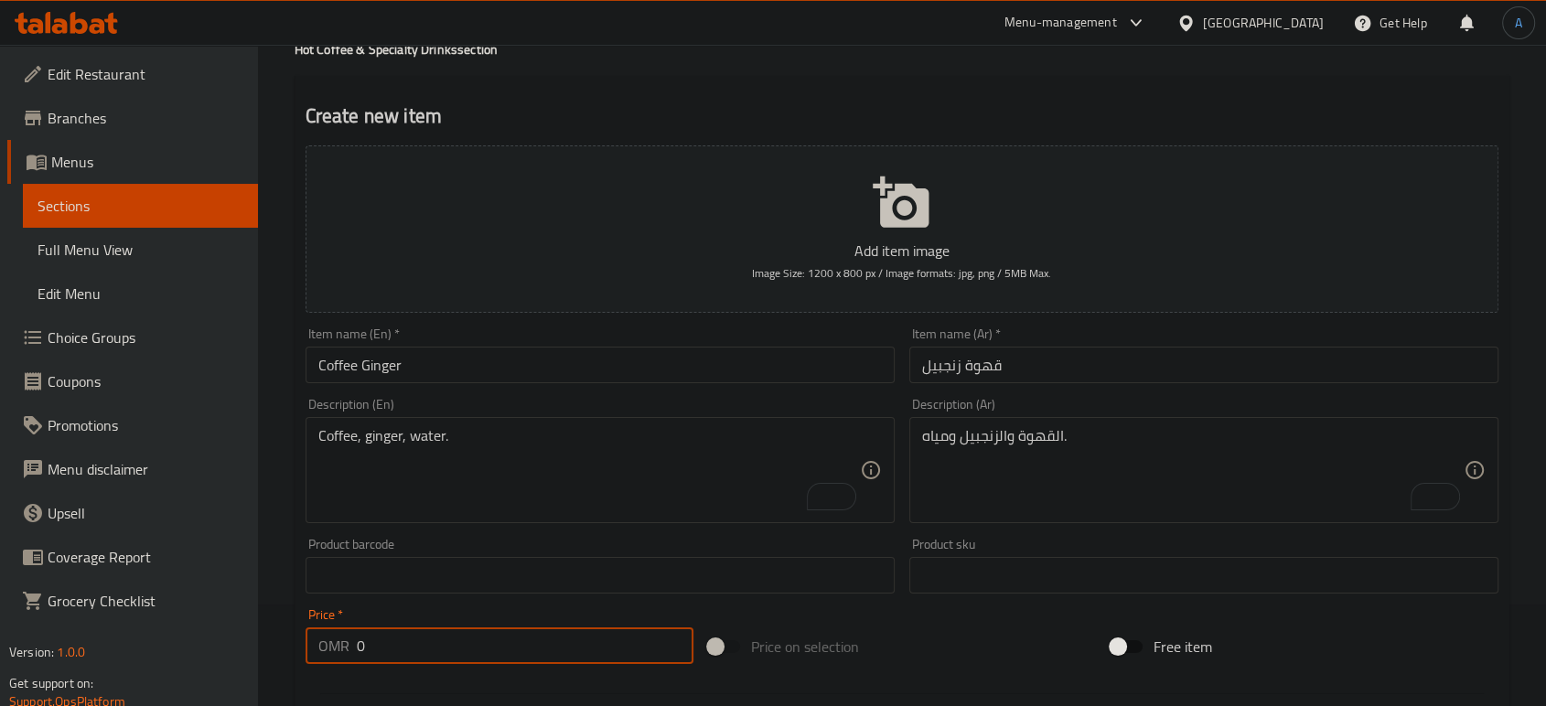
click at [569, 644] on input "0" at bounding box center [525, 646] width 337 height 37
type input "0.7"
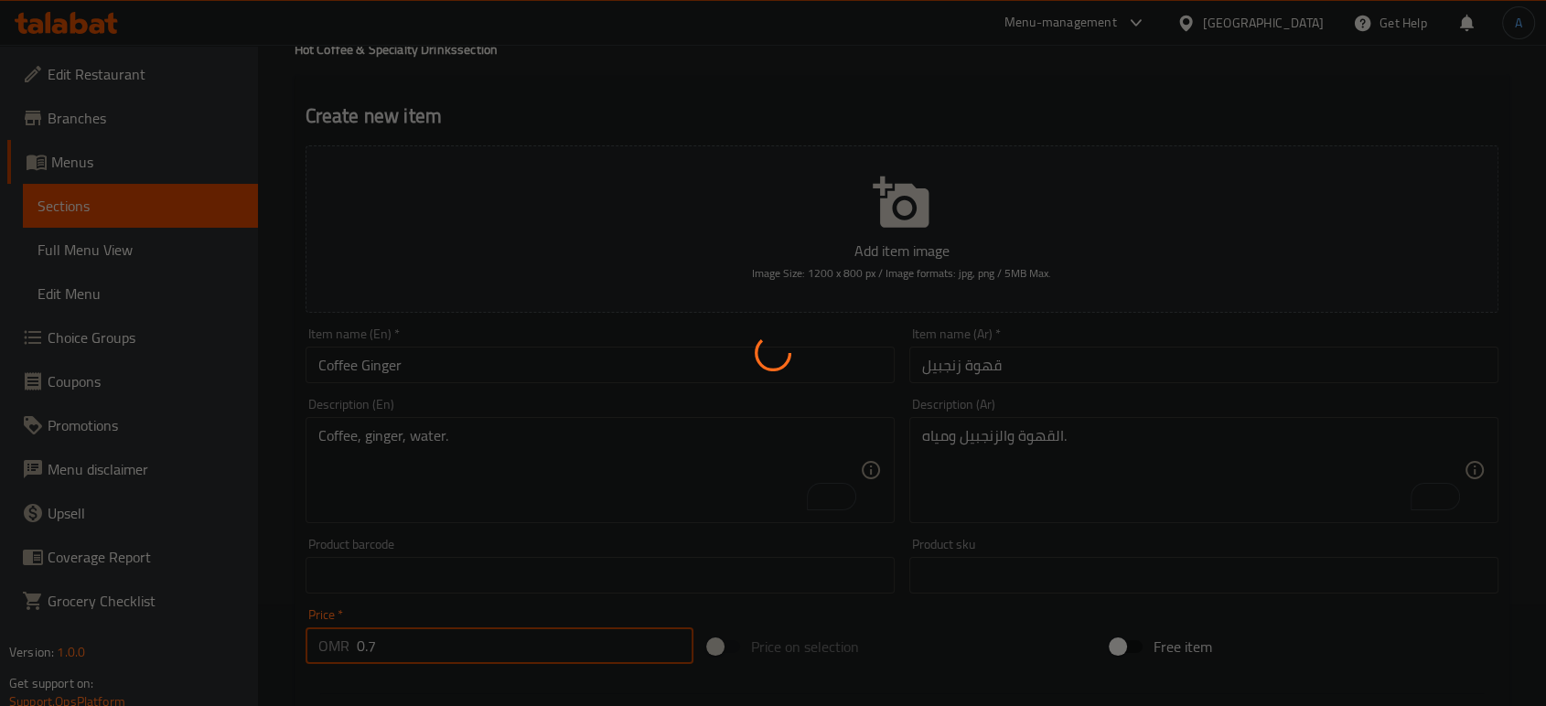
type input "0"
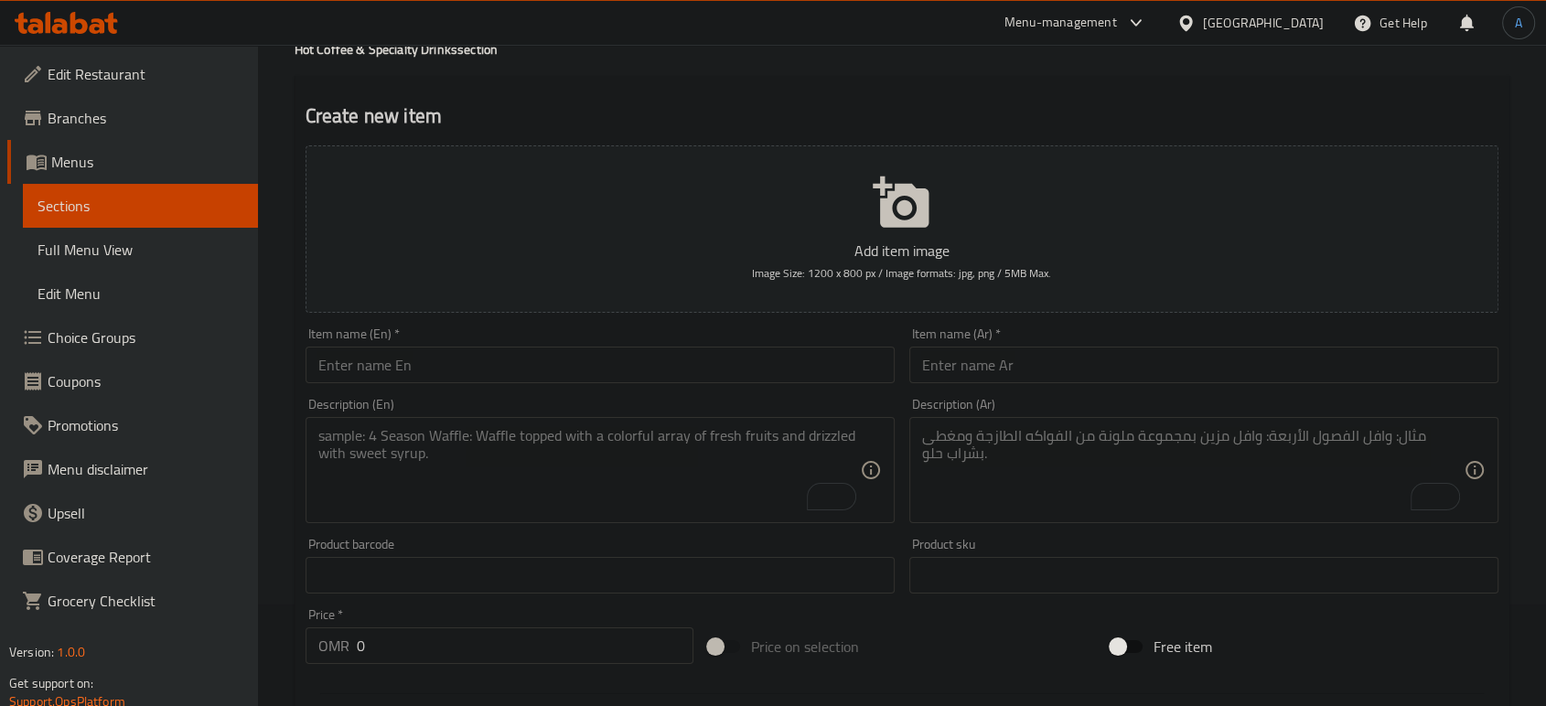
click at [799, 367] on input "text" at bounding box center [600, 365] width 589 height 37
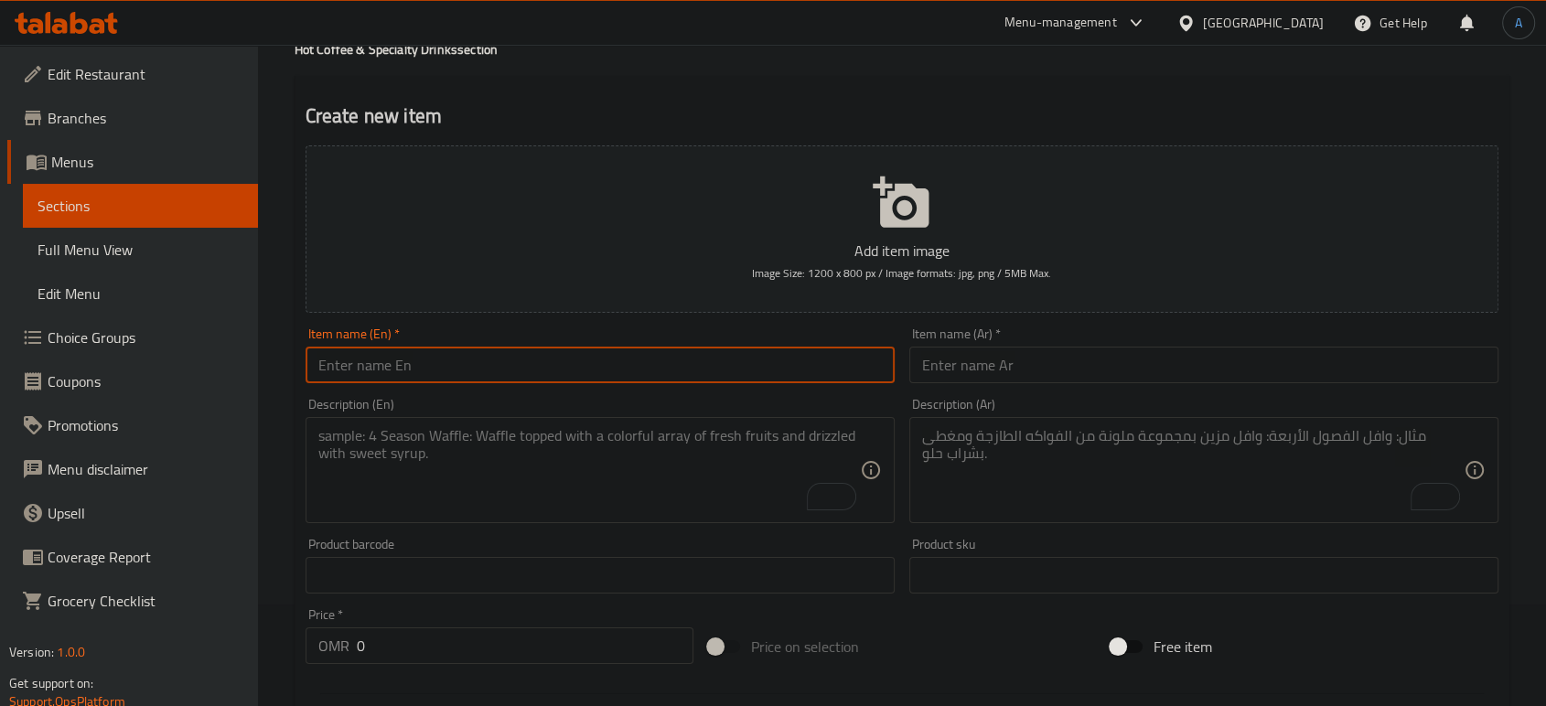
paste input "Chukk Kappi"
type input "Chukk Kappi"
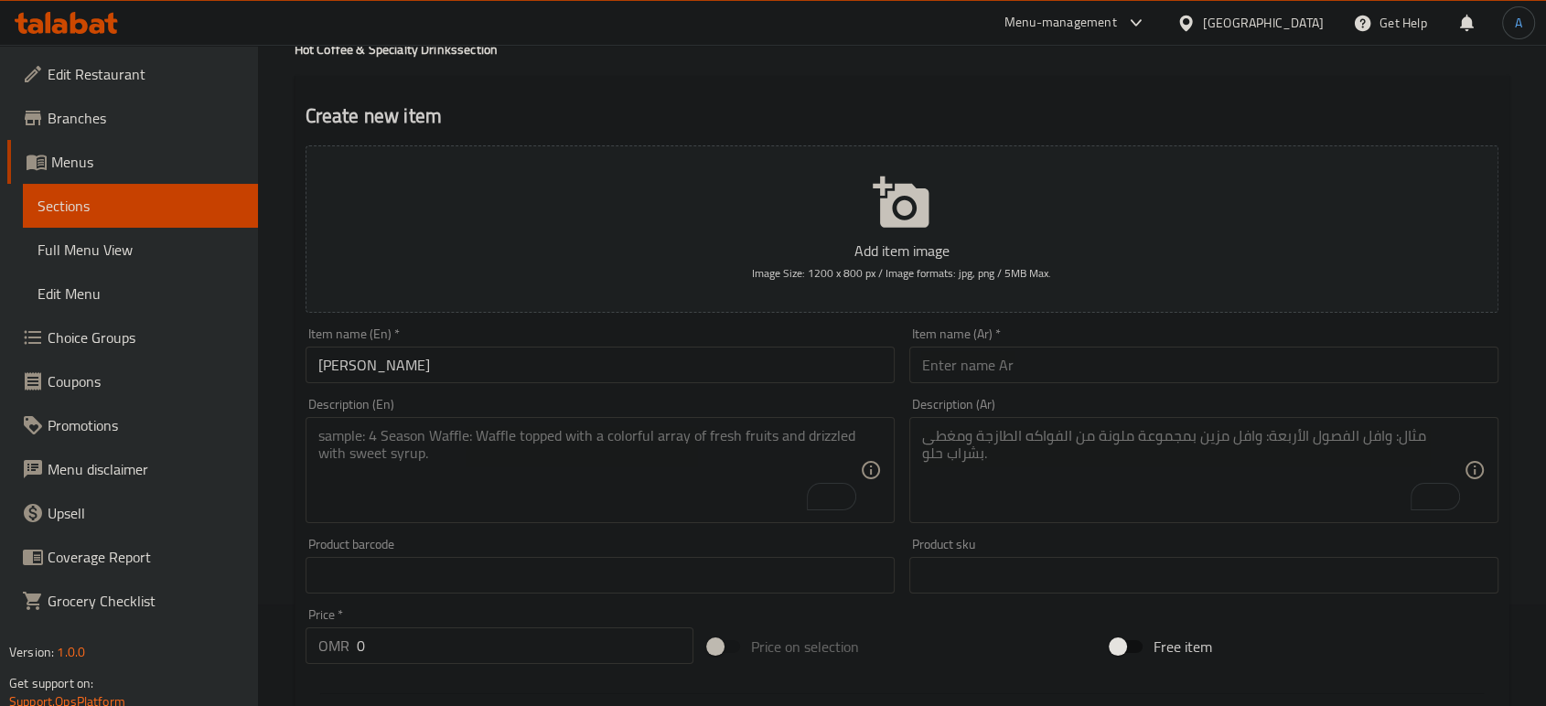
click at [1062, 366] on input "text" at bounding box center [1204, 365] width 589 height 37
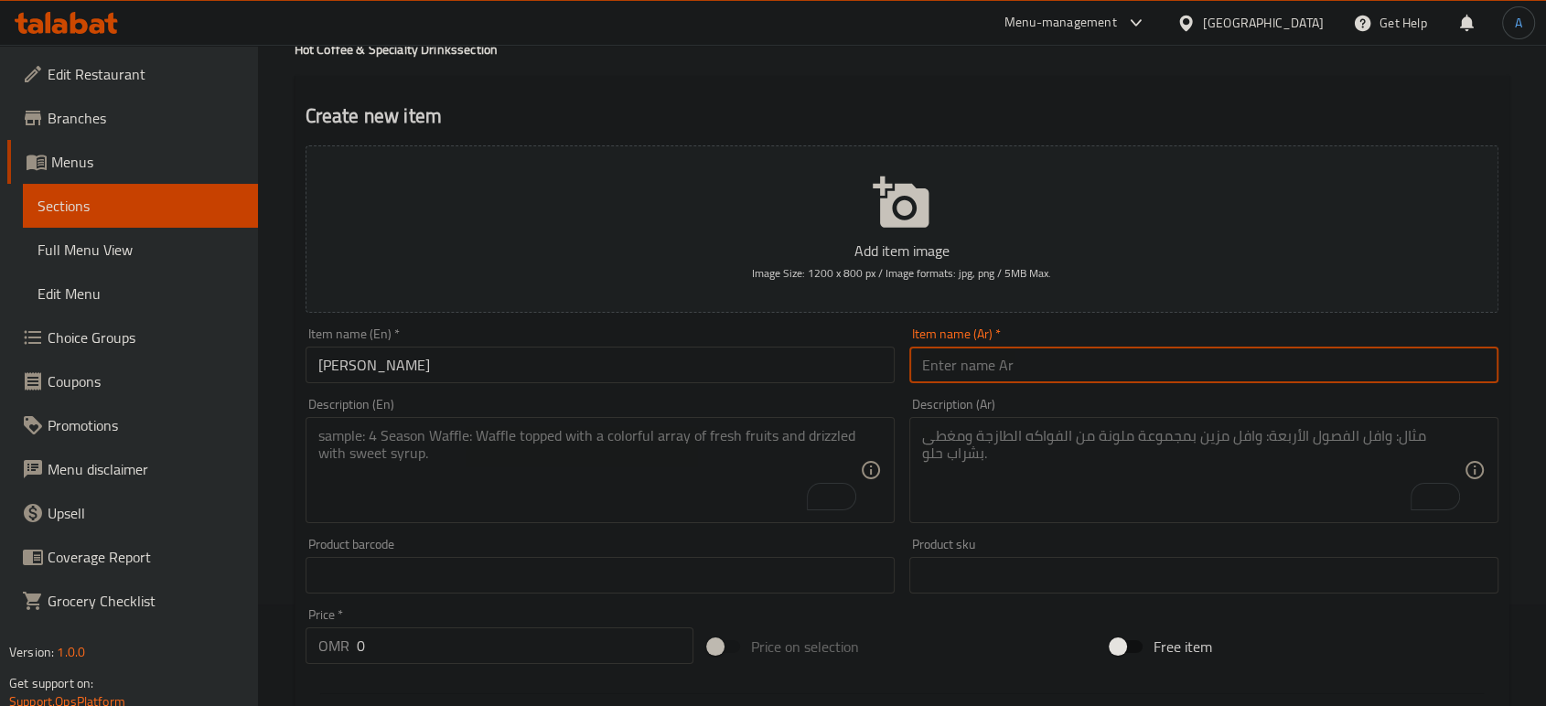
paste input "تشوكو كابي"
type input "تشوكو كابي"
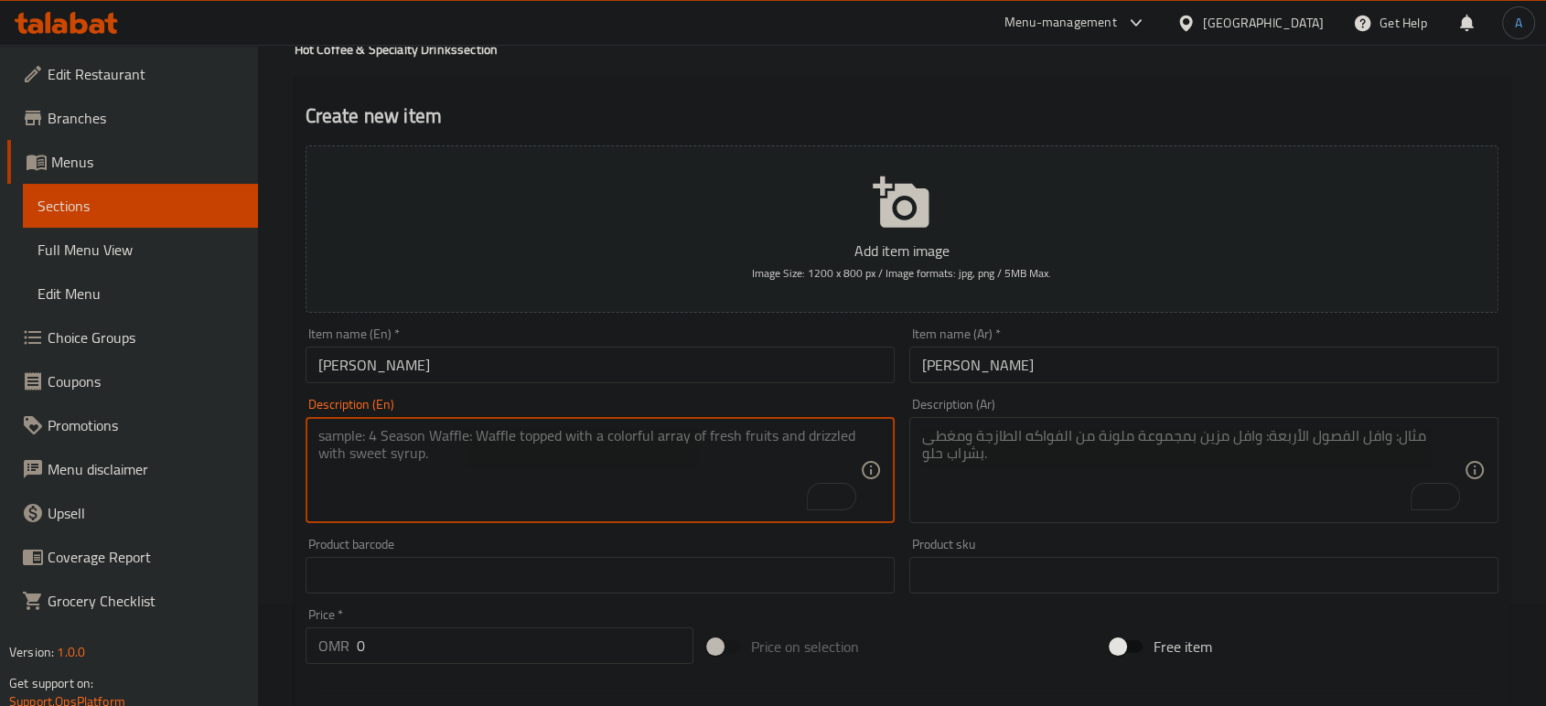
click at [761, 488] on textarea "To enrich screen reader interactions, please activate Accessibility in Grammarl…" at bounding box center [589, 470] width 542 height 87
paste textarea "Water, dried ginger, spices, sugar."
type textarea "Water, dried ginger, spices, sugar."
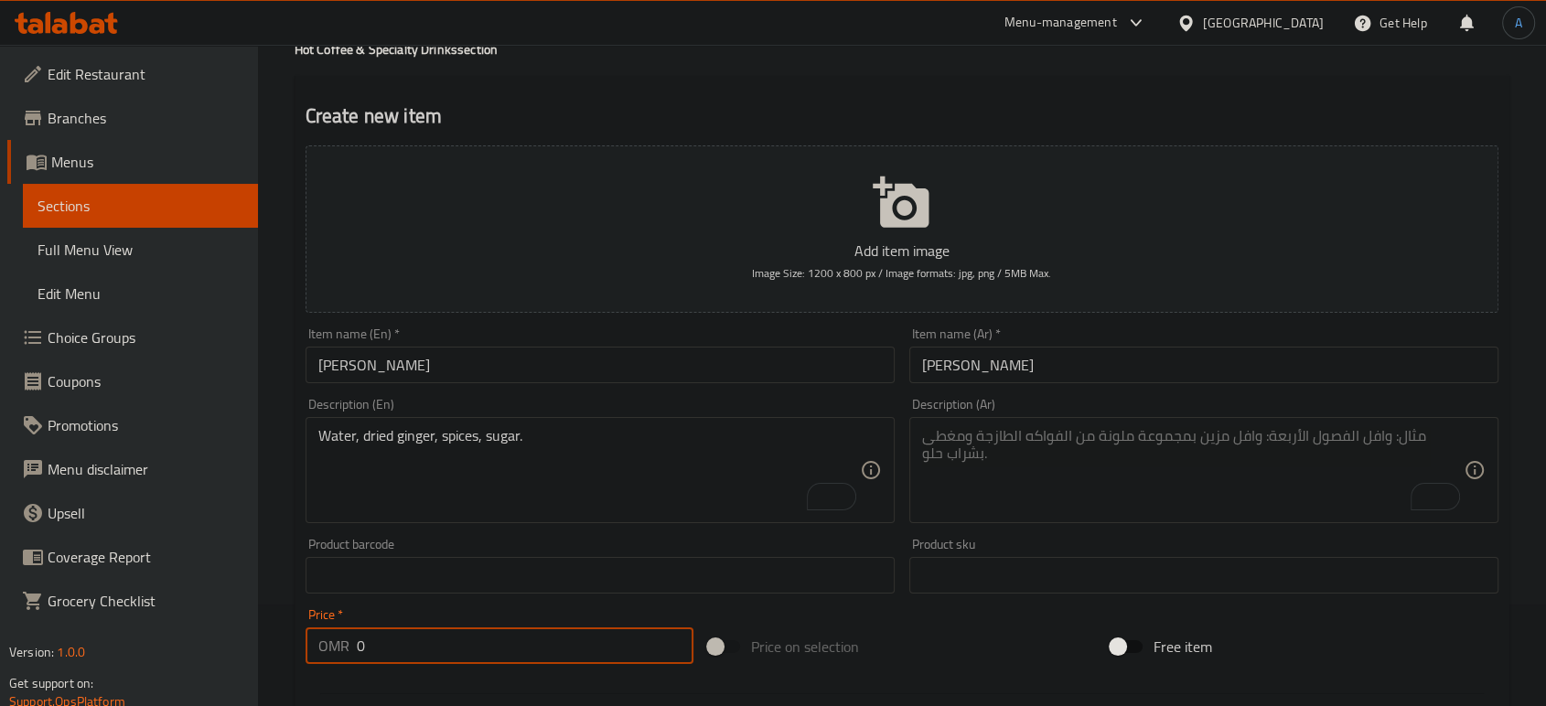
click at [563, 643] on input "0" at bounding box center [525, 646] width 337 height 37
type input "0.7"
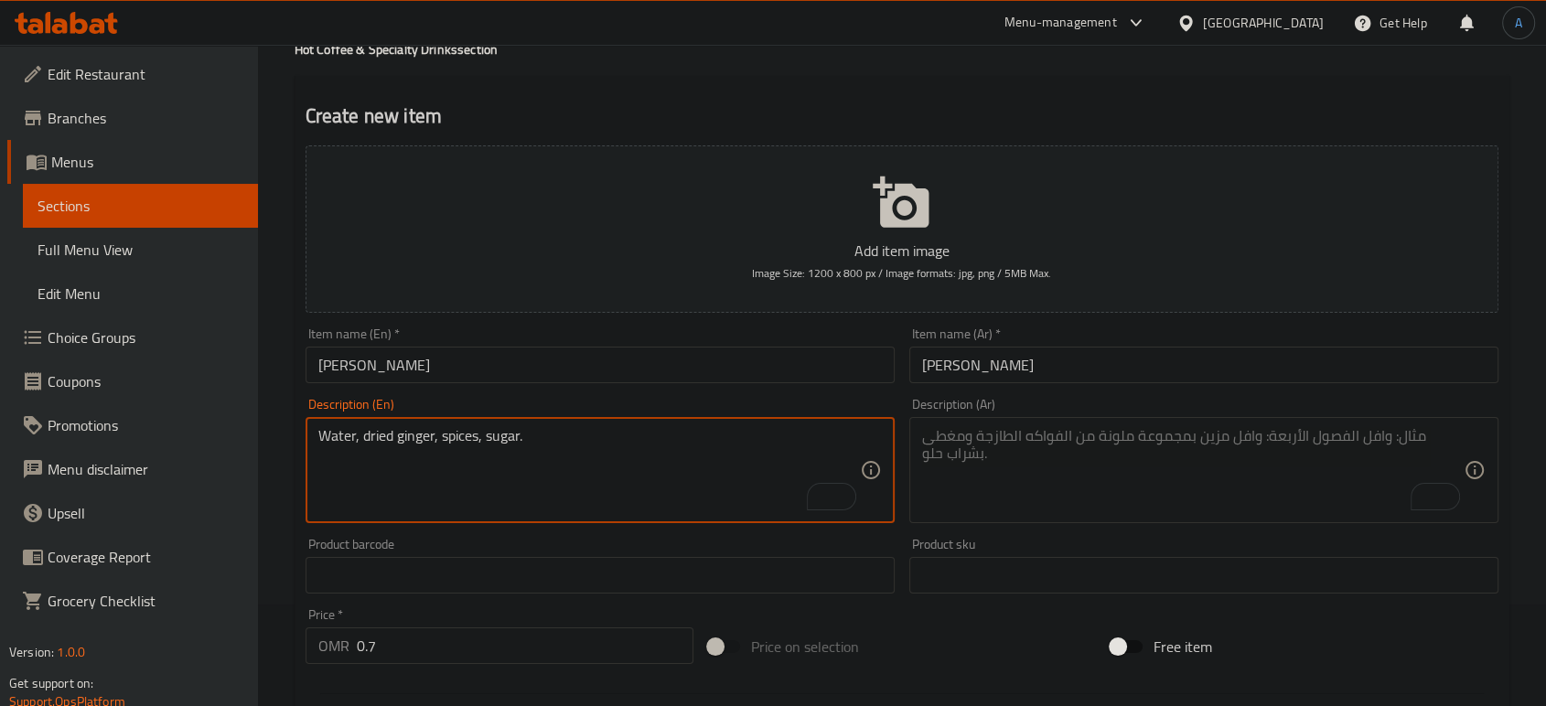
click at [571, 445] on textarea "Water, dried ginger, spices, sugar." at bounding box center [589, 470] width 542 height 87
click at [1023, 447] on textarea "To enrich screen reader interactions, please activate Accessibility in Grammarl…" at bounding box center [1193, 470] width 542 height 87
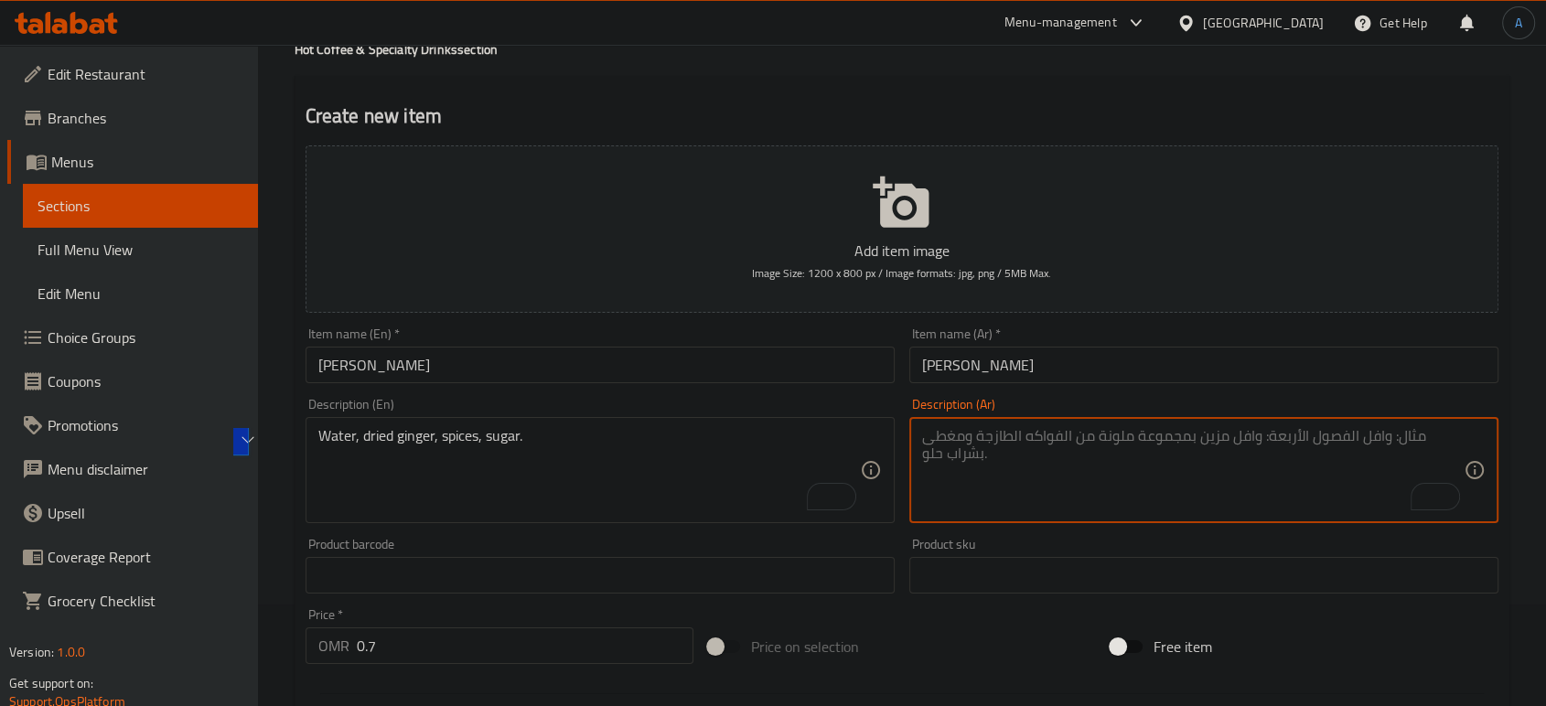
paste textarea "الماء، الزنجبيل المجفف، التوابل، السكر."
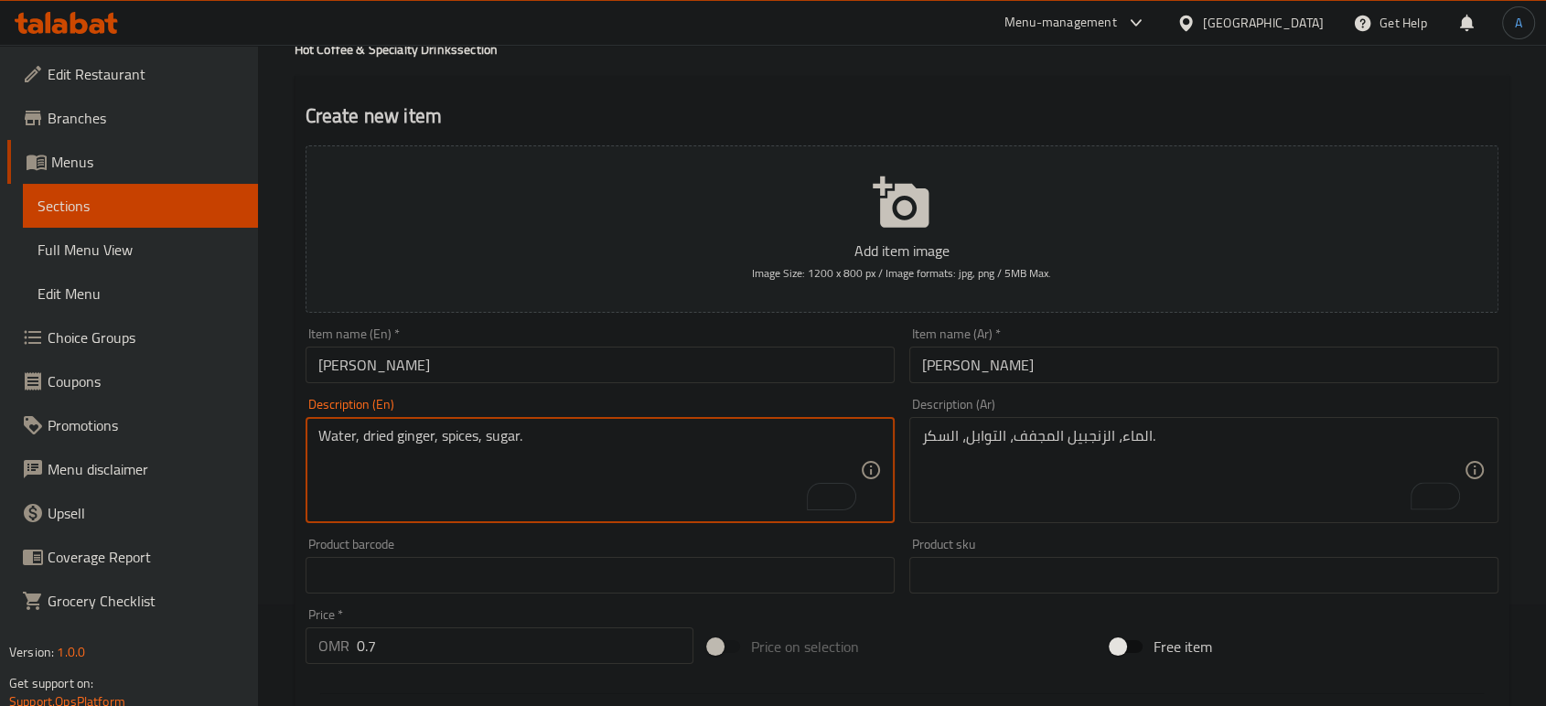
click at [340, 437] on textarea "Water, dried ginger, spices, sugar." at bounding box center [589, 470] width 542 height 87
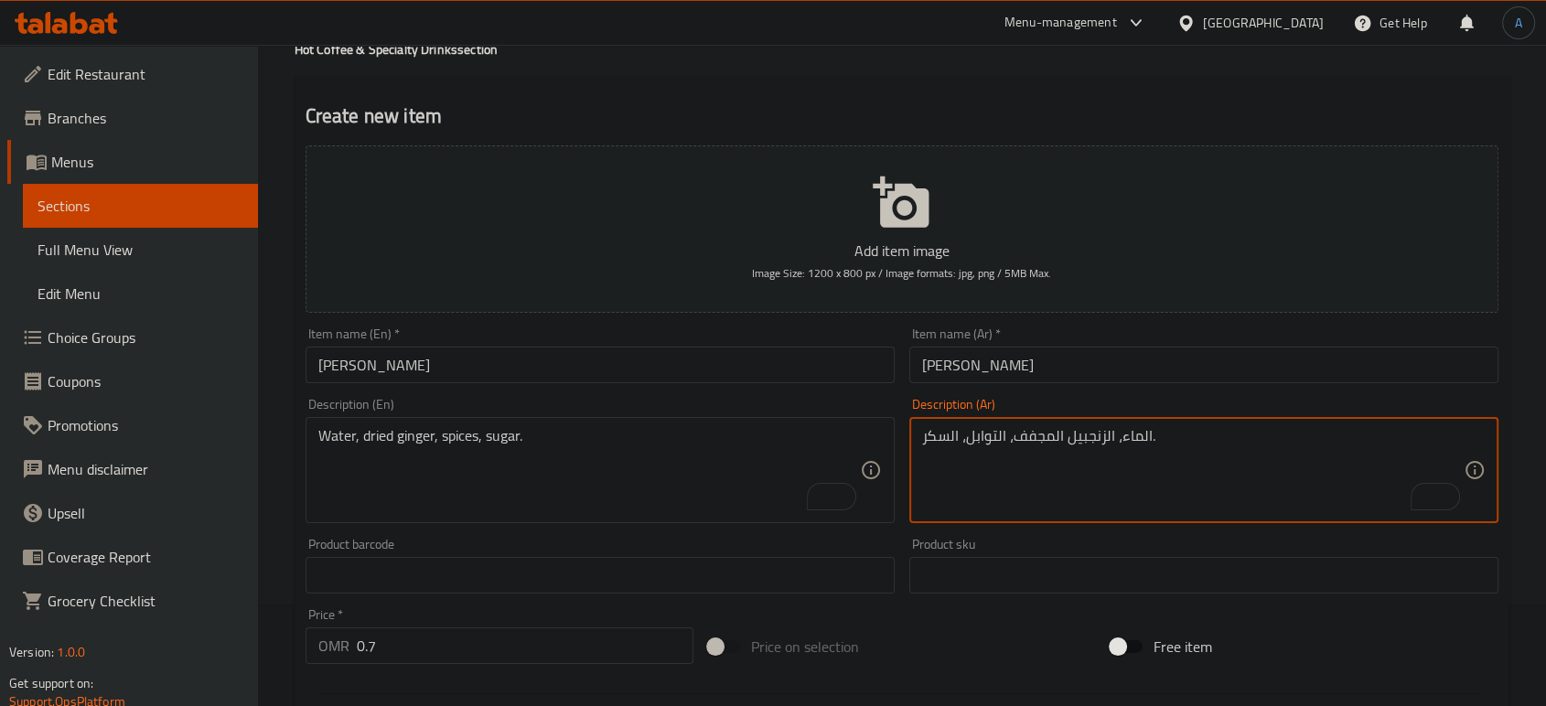
click at [1132, 435] on textarea "الماء، الزنجبيل المجفف، التوابل، السكر." at bounding box center [1193, 470] width 542 height 87
paste textarea "مياه"
type textarea "مياه ، الزنجبيل المجفف، التوابل، السكر."
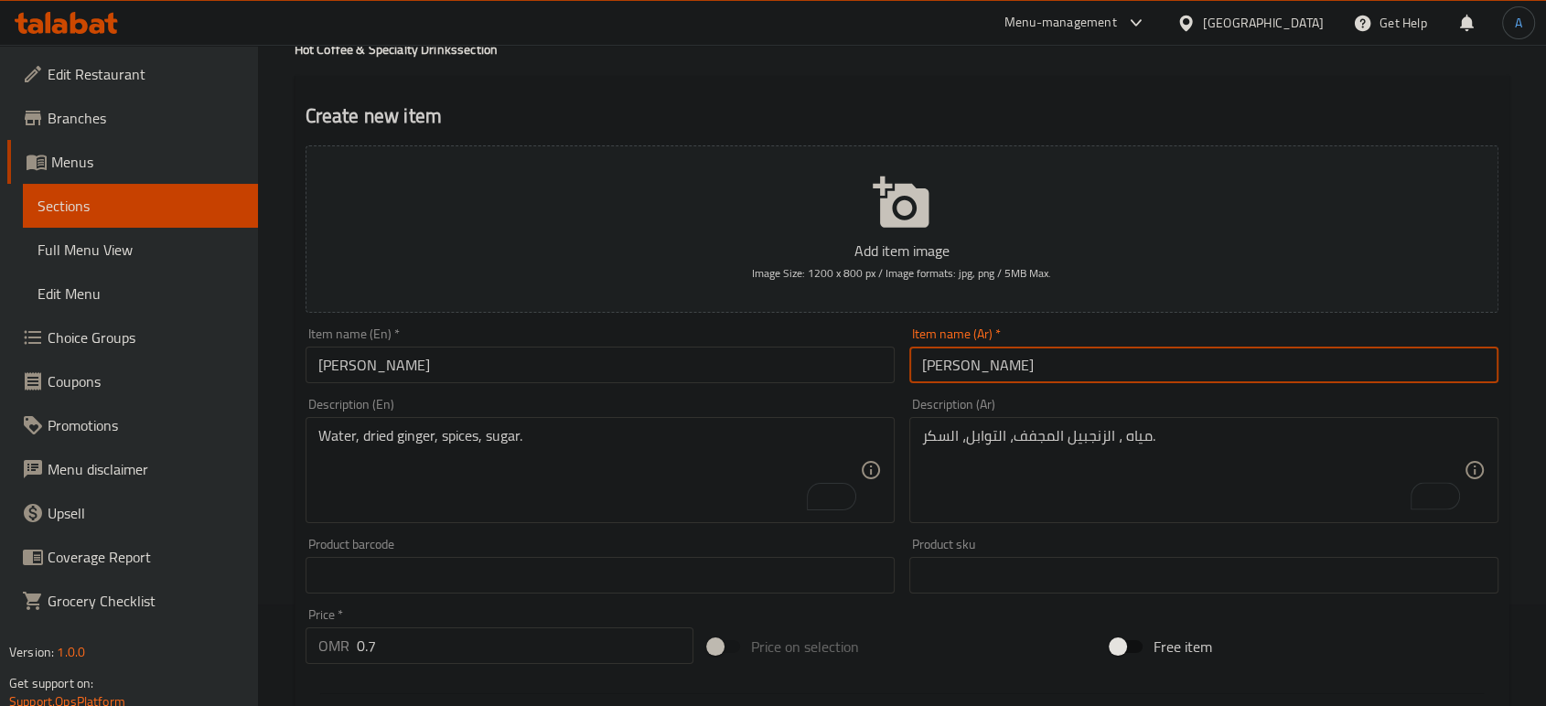
click at [1038, 373] on input "تشوكو كابي" at bounding box center [1204, 365] width 589 height 37
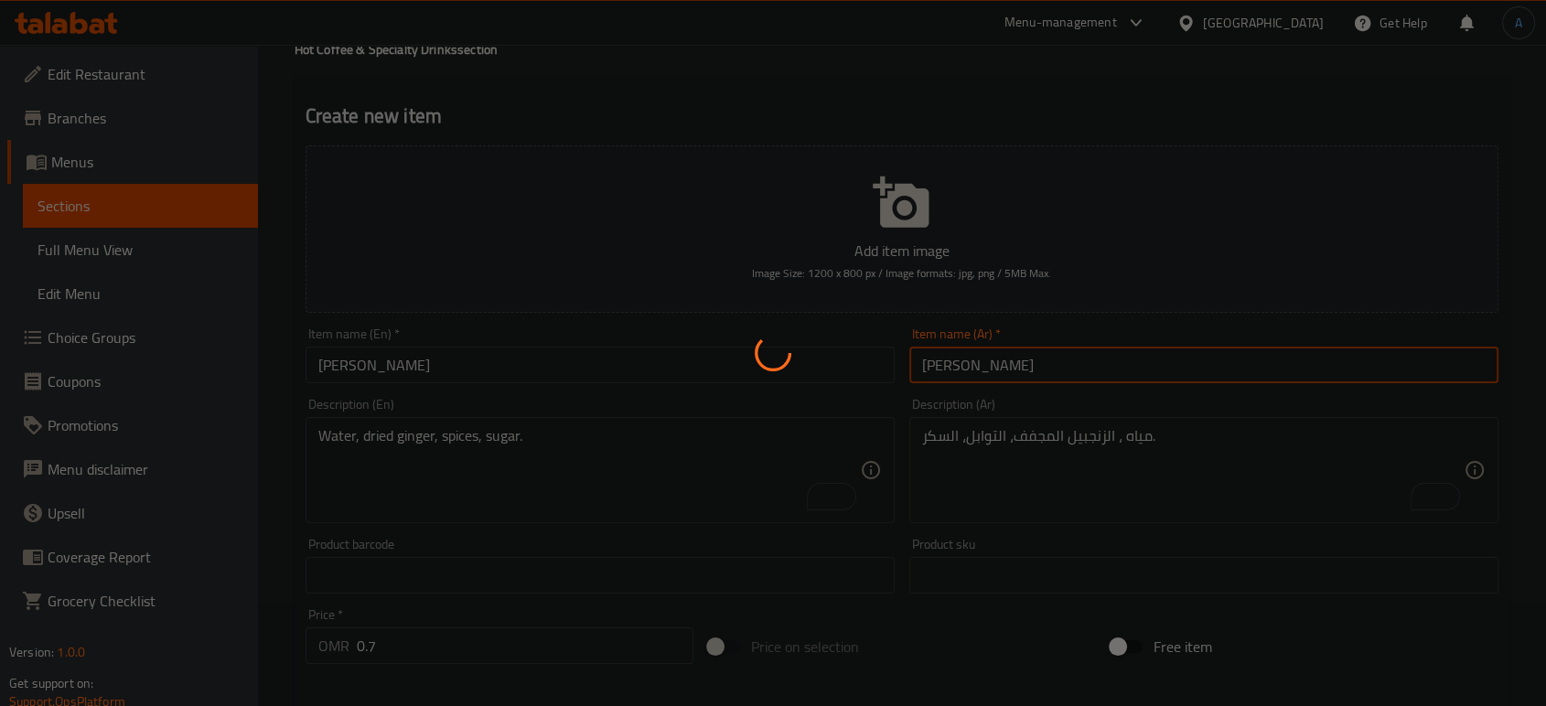
type input "0"
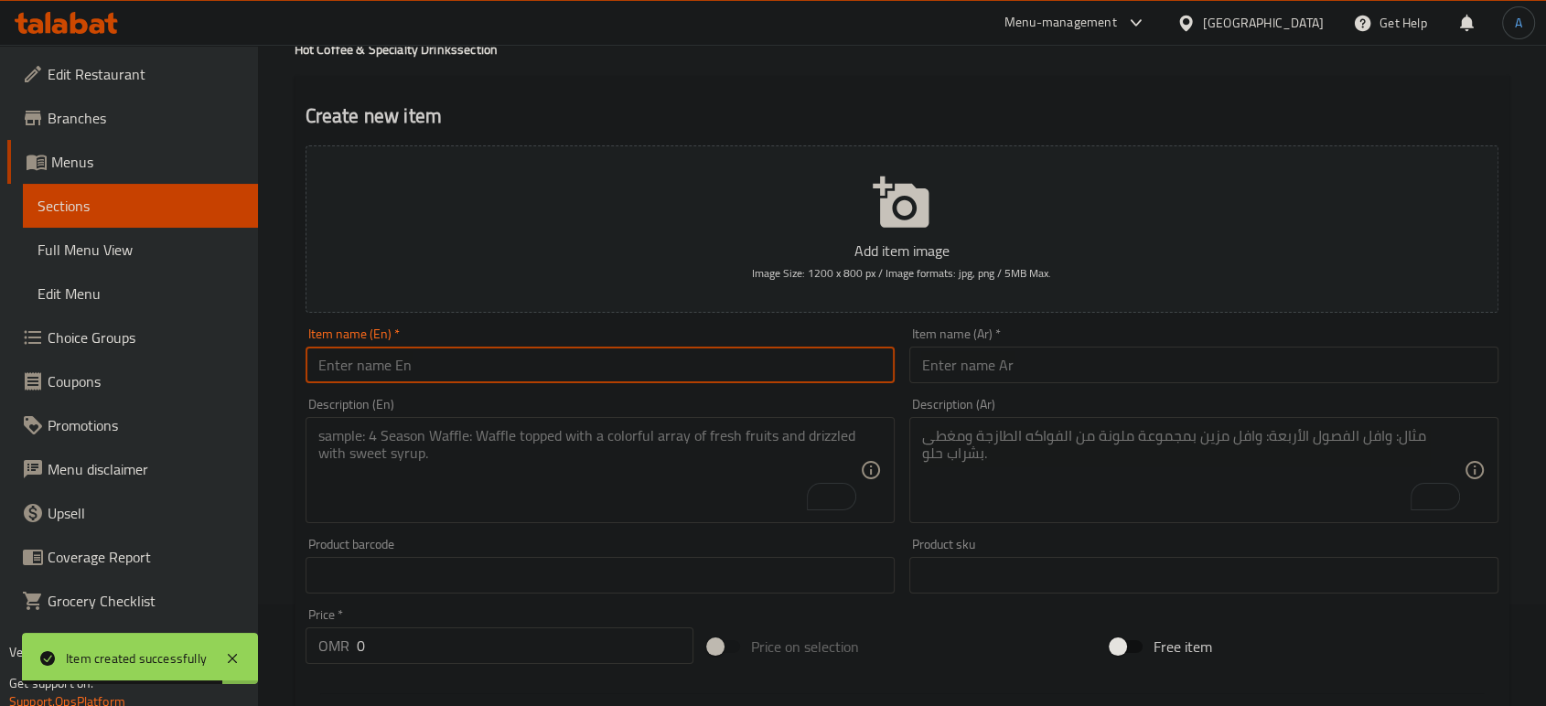
click at [761, 366] on input "text" at bounding box center [600, 365] width 589 height 37
paste input "Cappuccino"
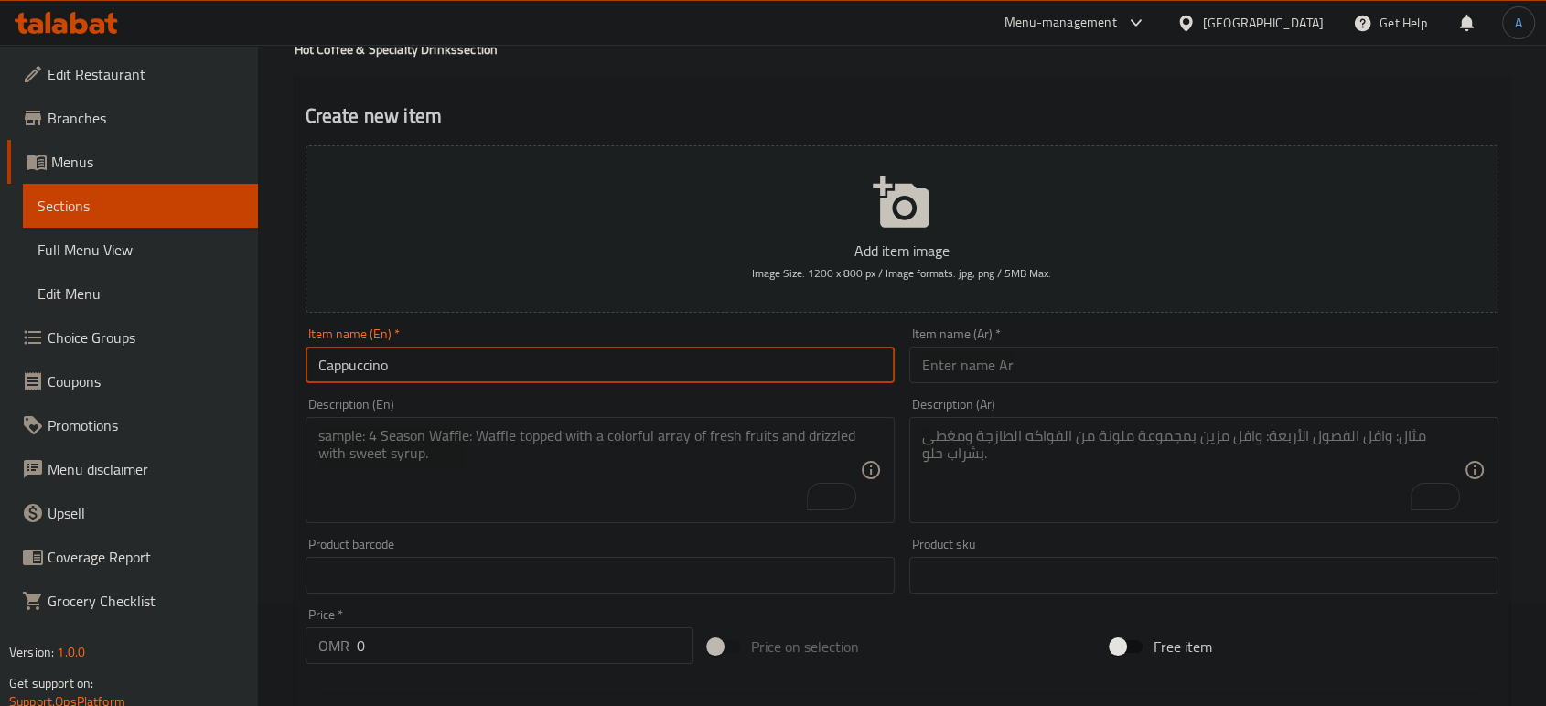
type input "Cappuccino"
click at [1031, 372] on input "text" at bounding box center [1204, 365] width 589 height 37
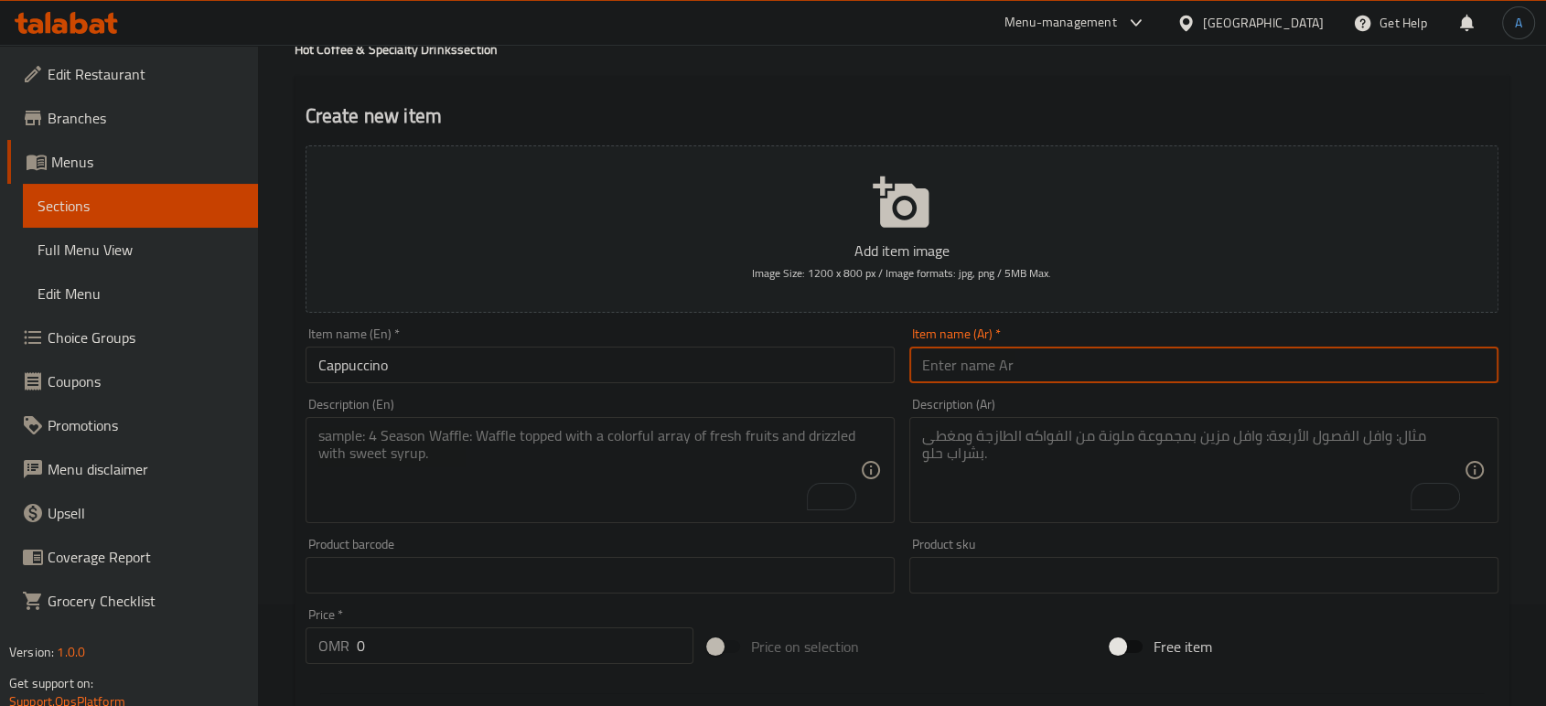
paste input "كابتشينو"
type input "كابتشينو"
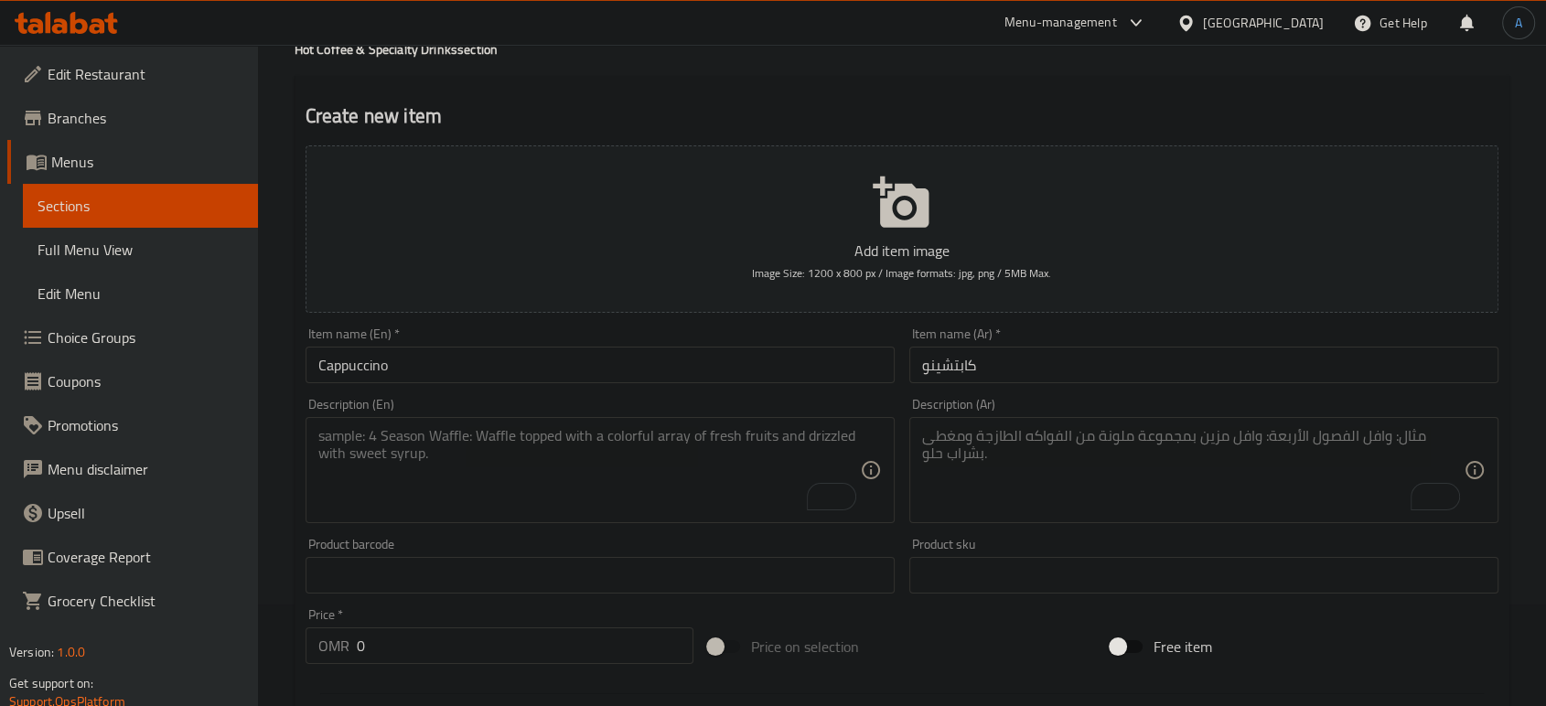
click at [770, 502] on textarea "To enrich screen reader interactions, please activate Accessibility in Grammarl…" at bounding box center [589, 470] width 542 height 87
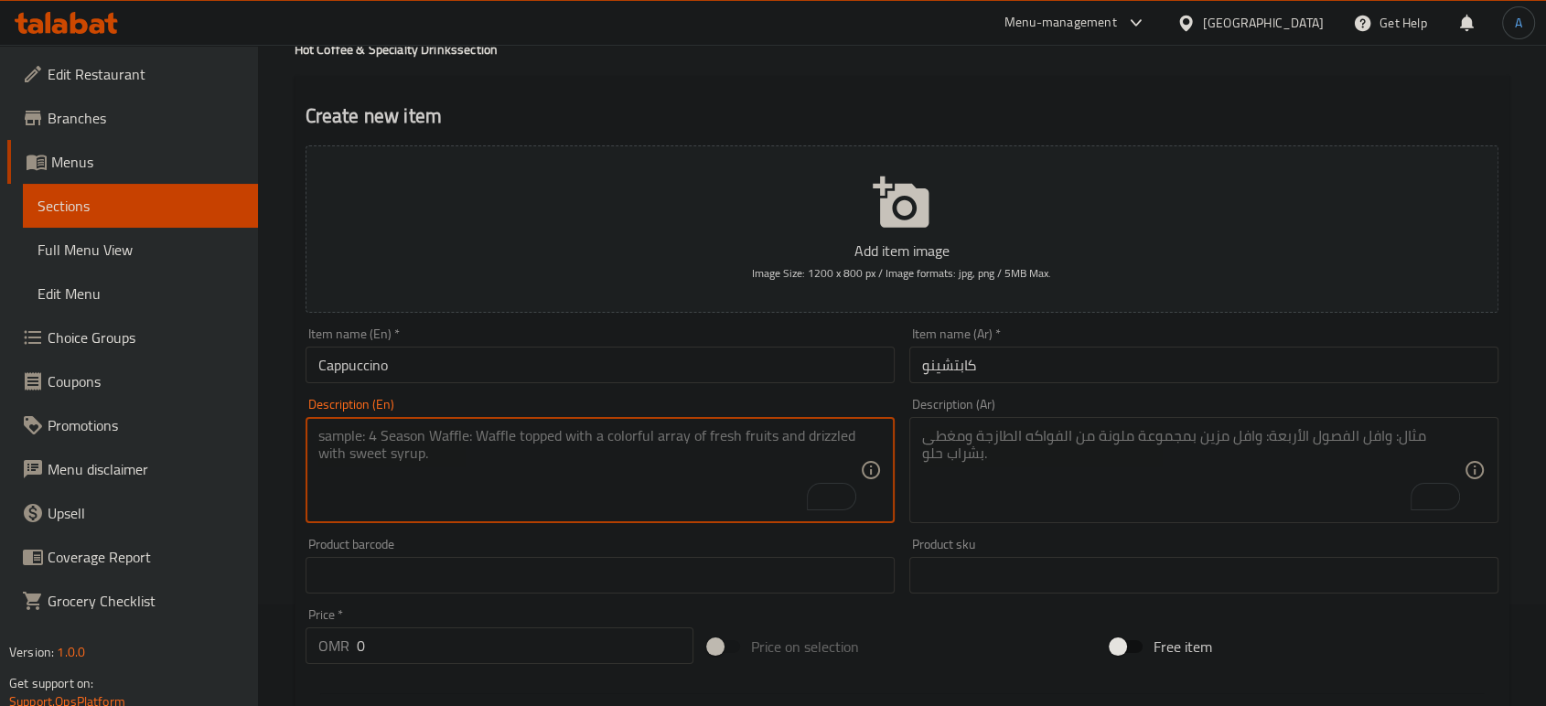
paste textarea "Espresso, milk."
type textarea "Espresso, milk."
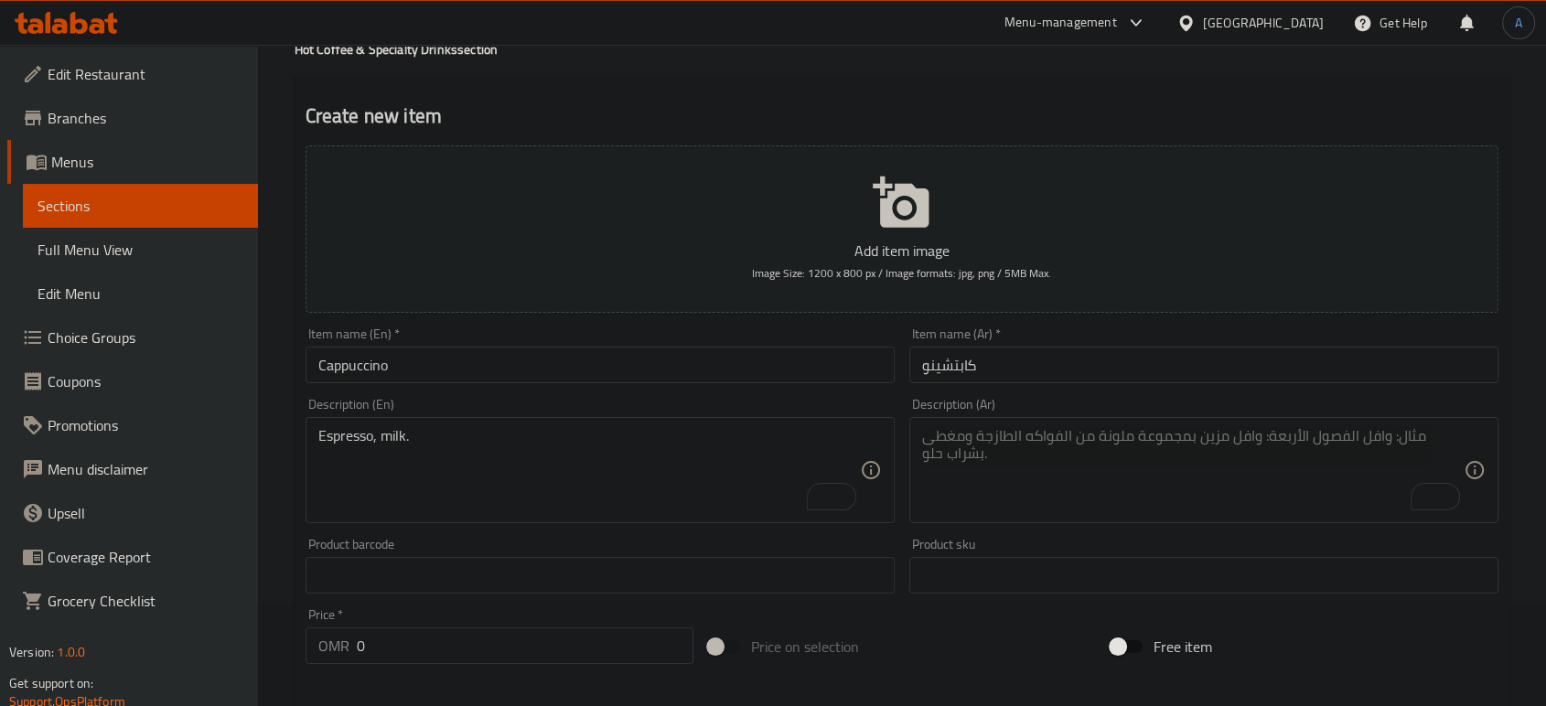
click at [983, 424] on div "Description (Ar)" at bounding box center [1204, 470] width 589 height 106
paste textarea "إسبرسو، حليب."
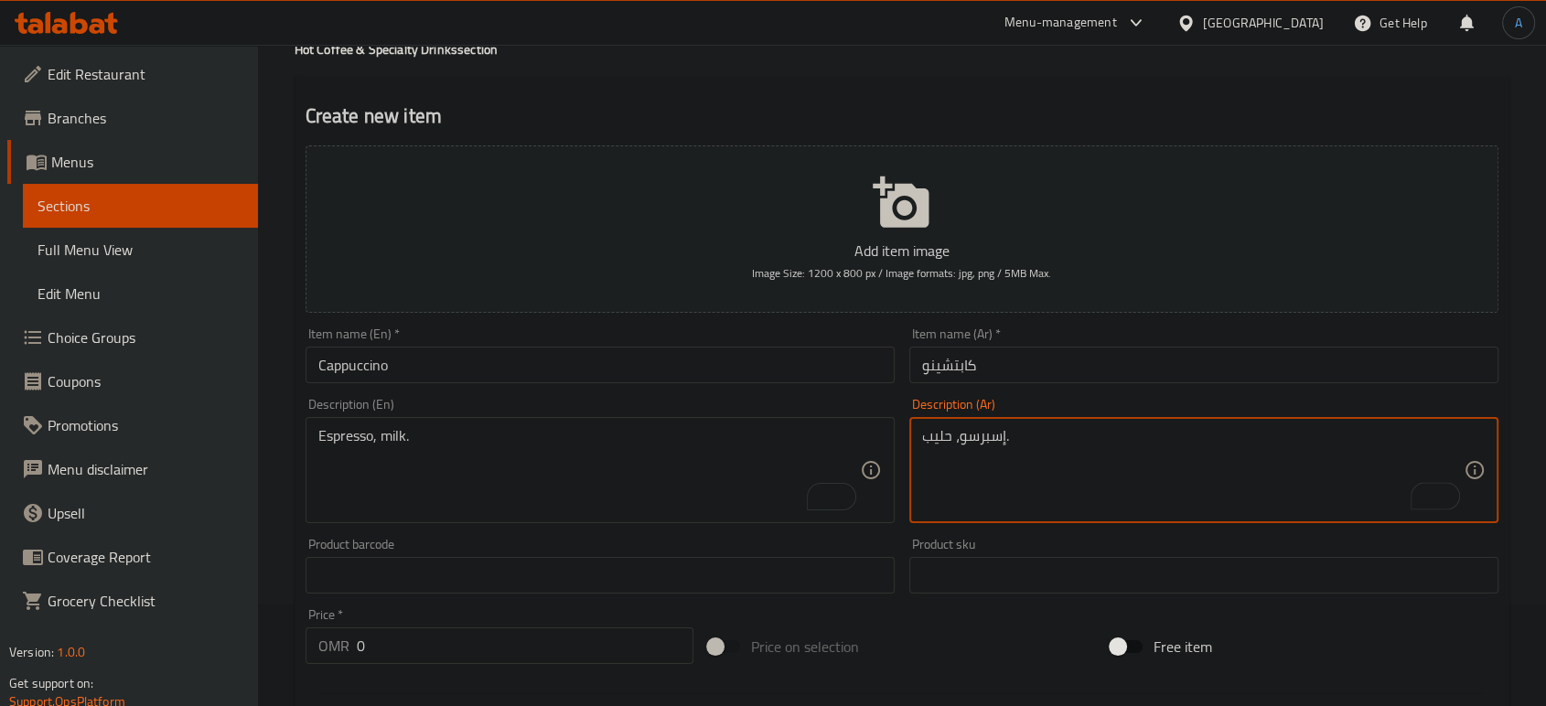
type textarea "إسبرسو، حليب."
click at [507, 657] on input "0" at bounding box center [525, 646] width 337 height 37
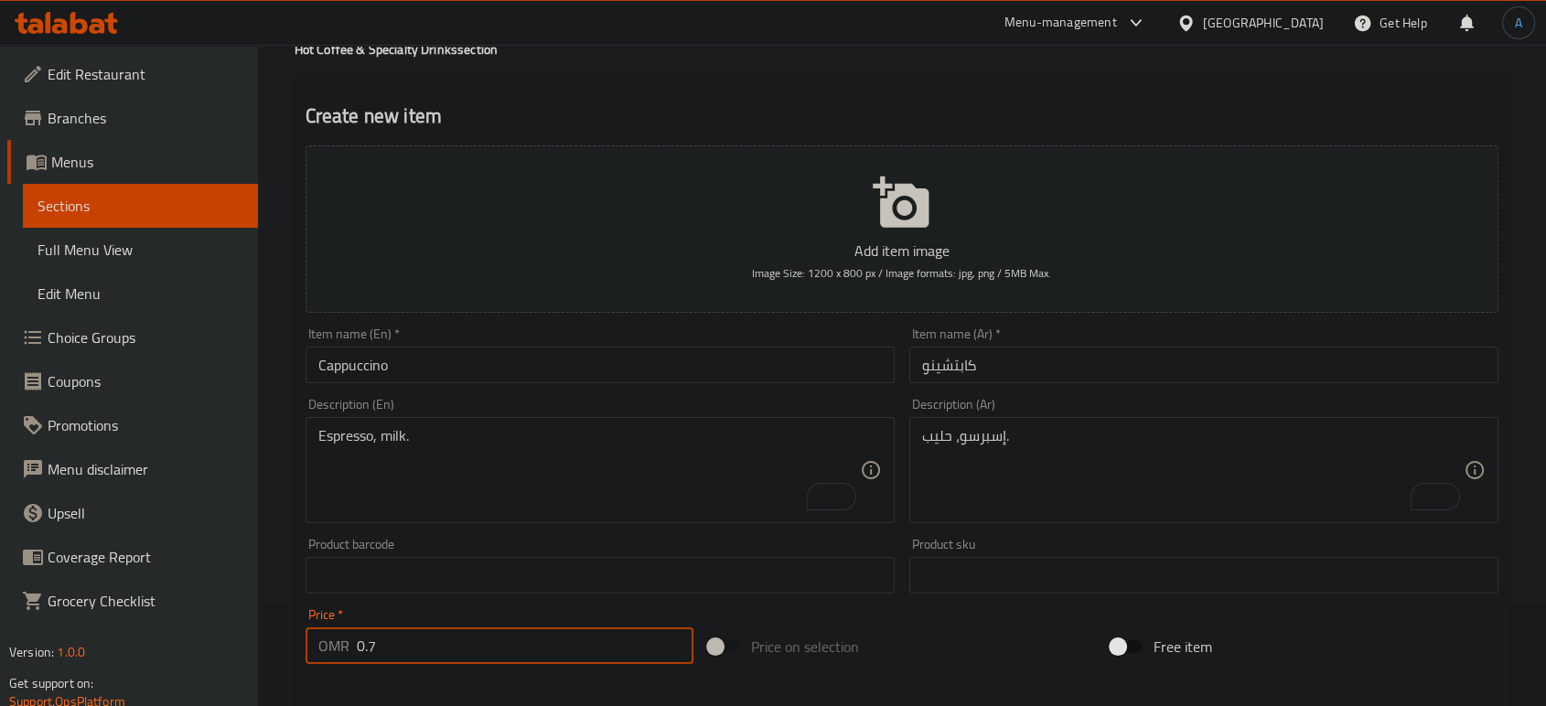
type input "0.7"
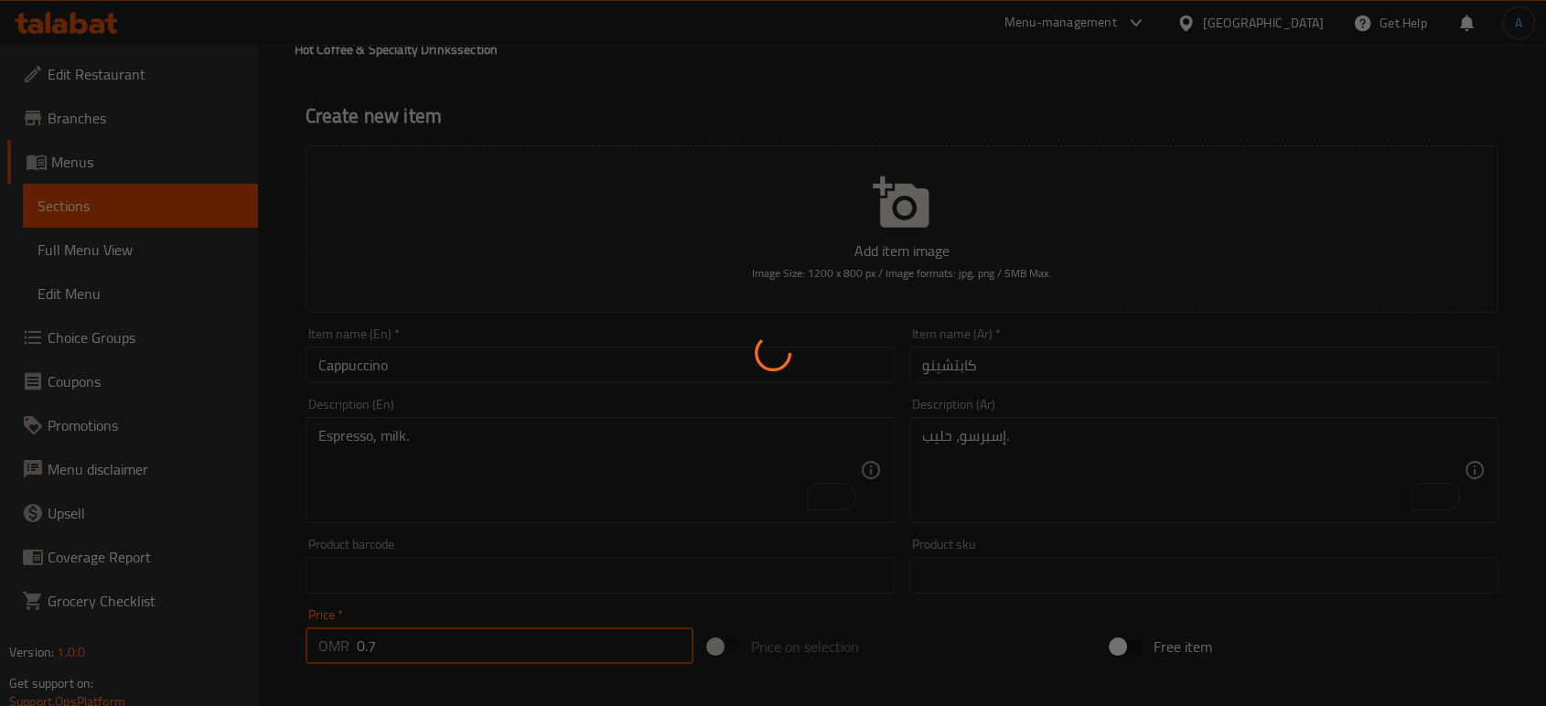
type input "0"
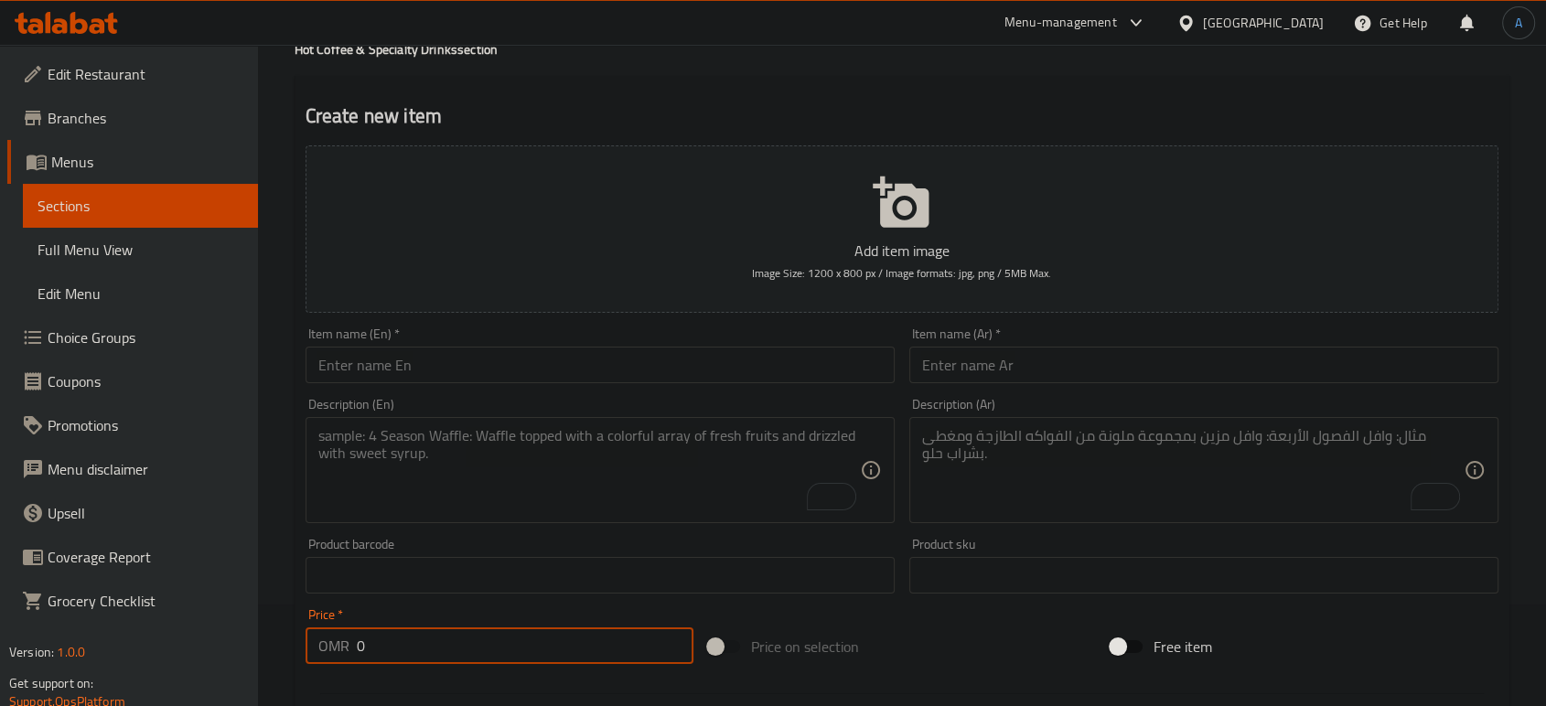
click at [112, 301] on span "Edit Menu" at bounding box center [141, 294] width 206 height 22
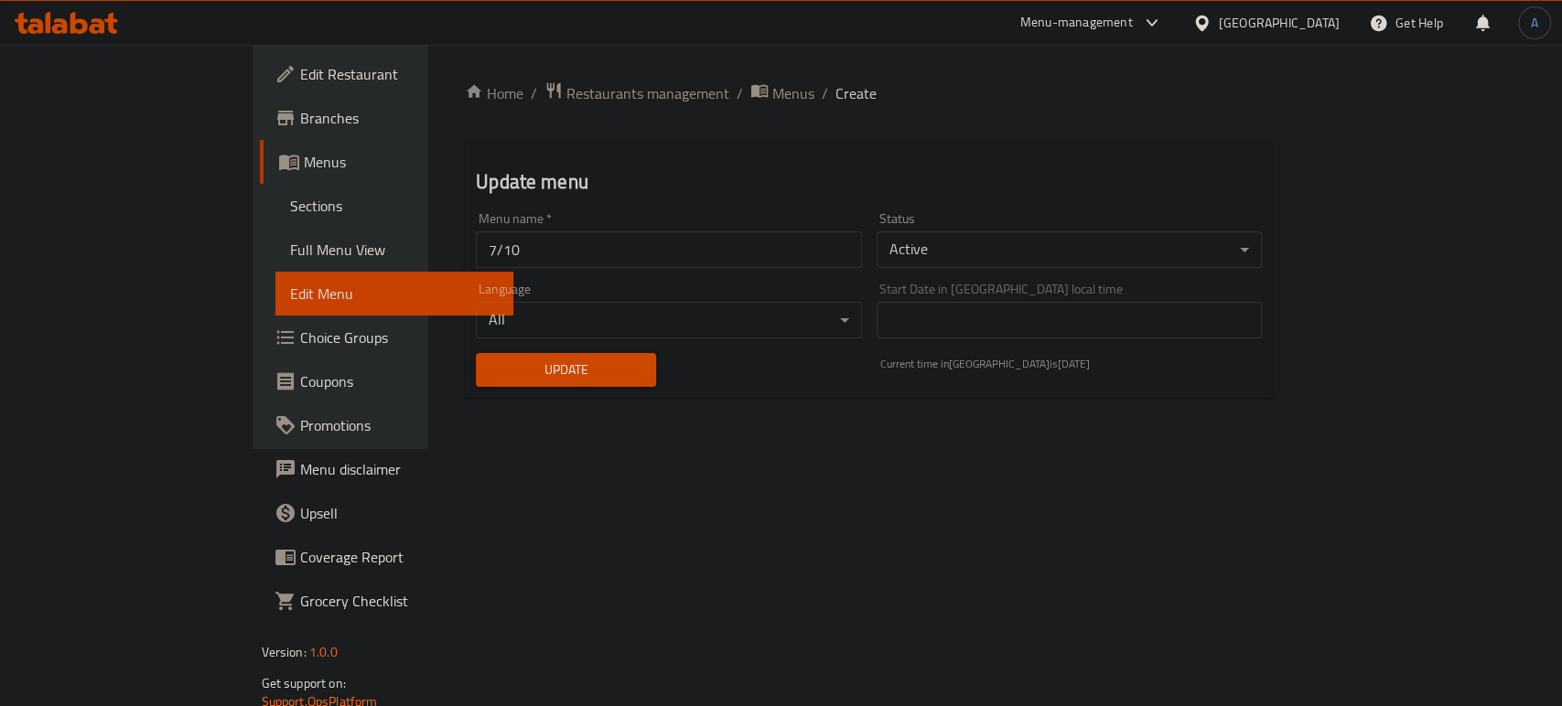
click at [275, 270] on link "Full Menu View" at bounding box center [394, 250] width 238 height 44
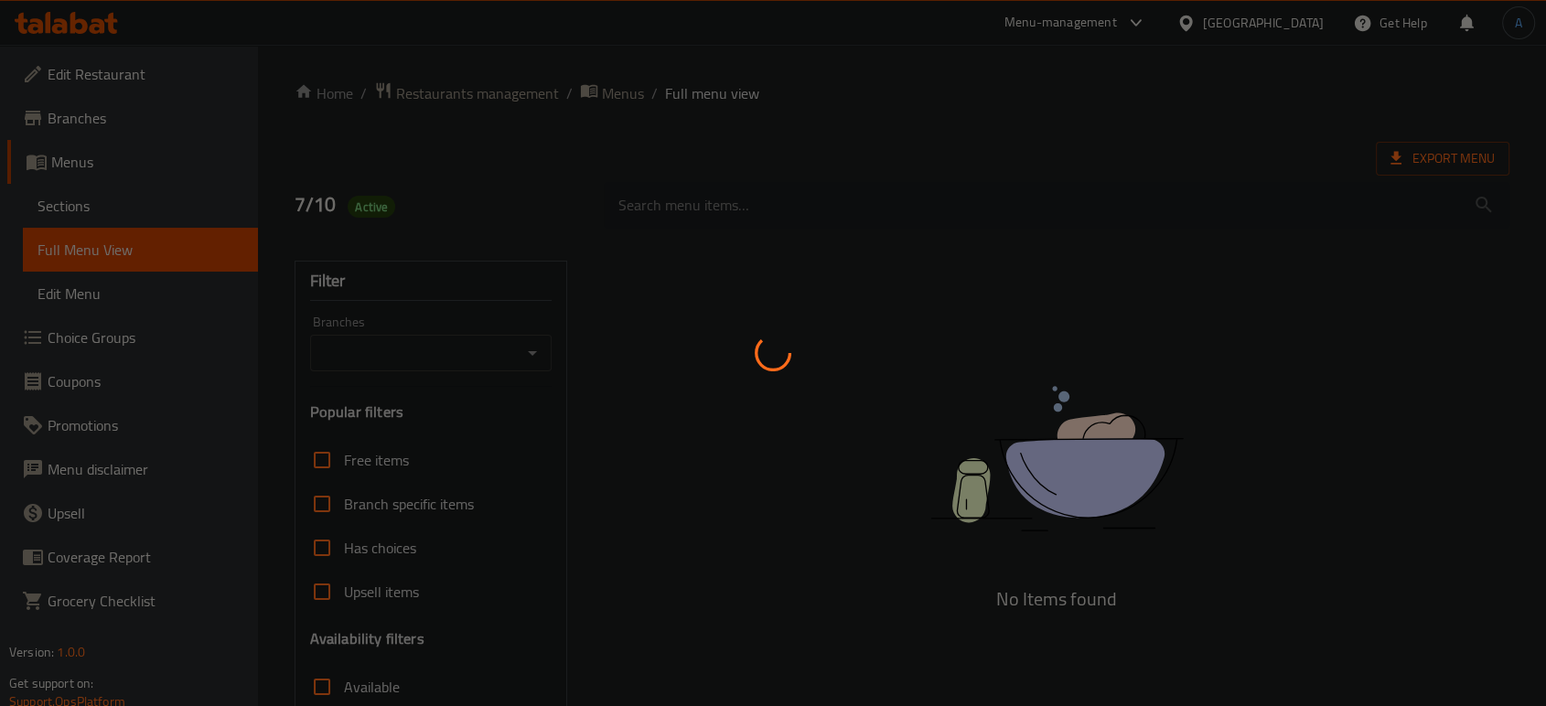
click at [121, 256] on div at bounding box center [773, 353] width 1546 height 706
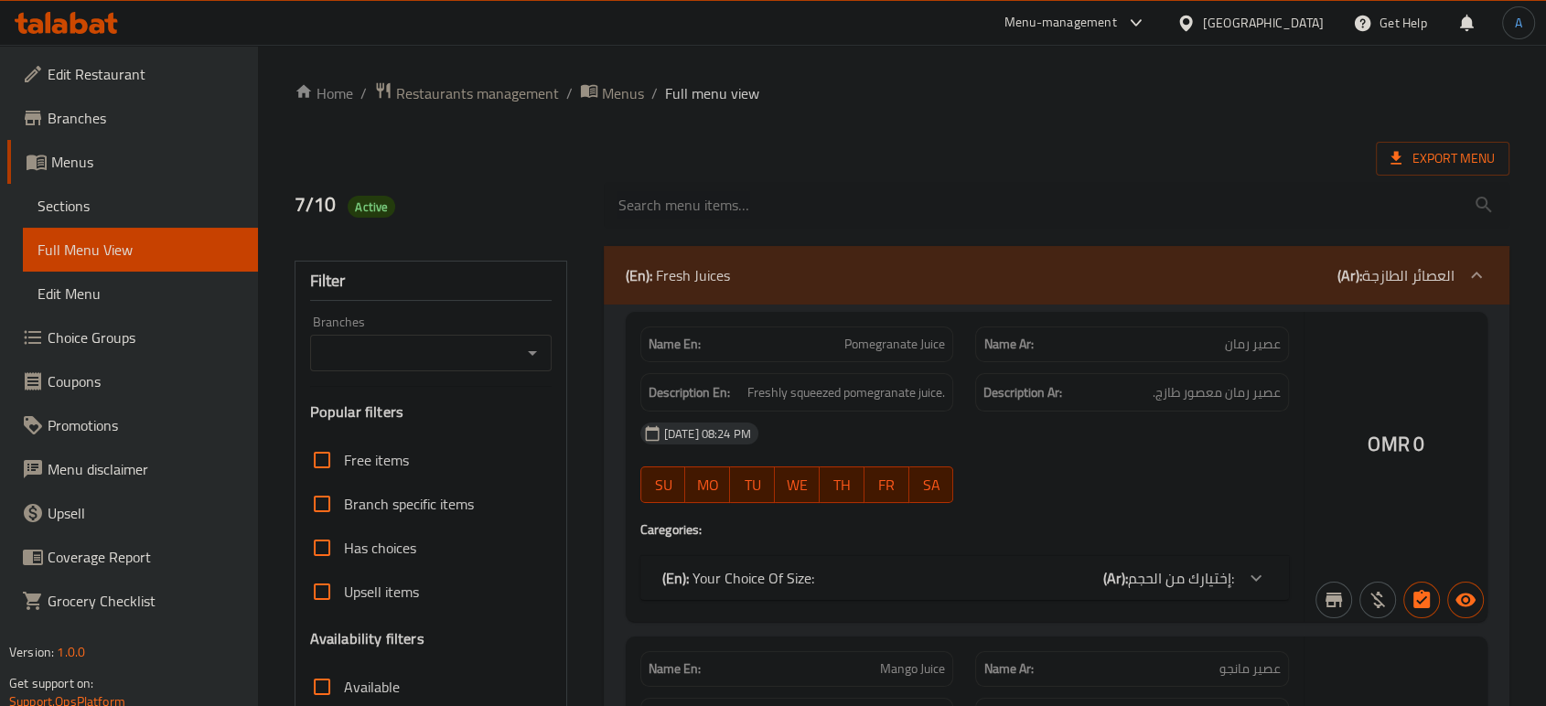
click at [372, 462] on span "Free items" at bounding box center [376, 460] width 65 height 22
click at [344, 462] on input "Free items" at bounding box center [322, 460] width 44 height 44
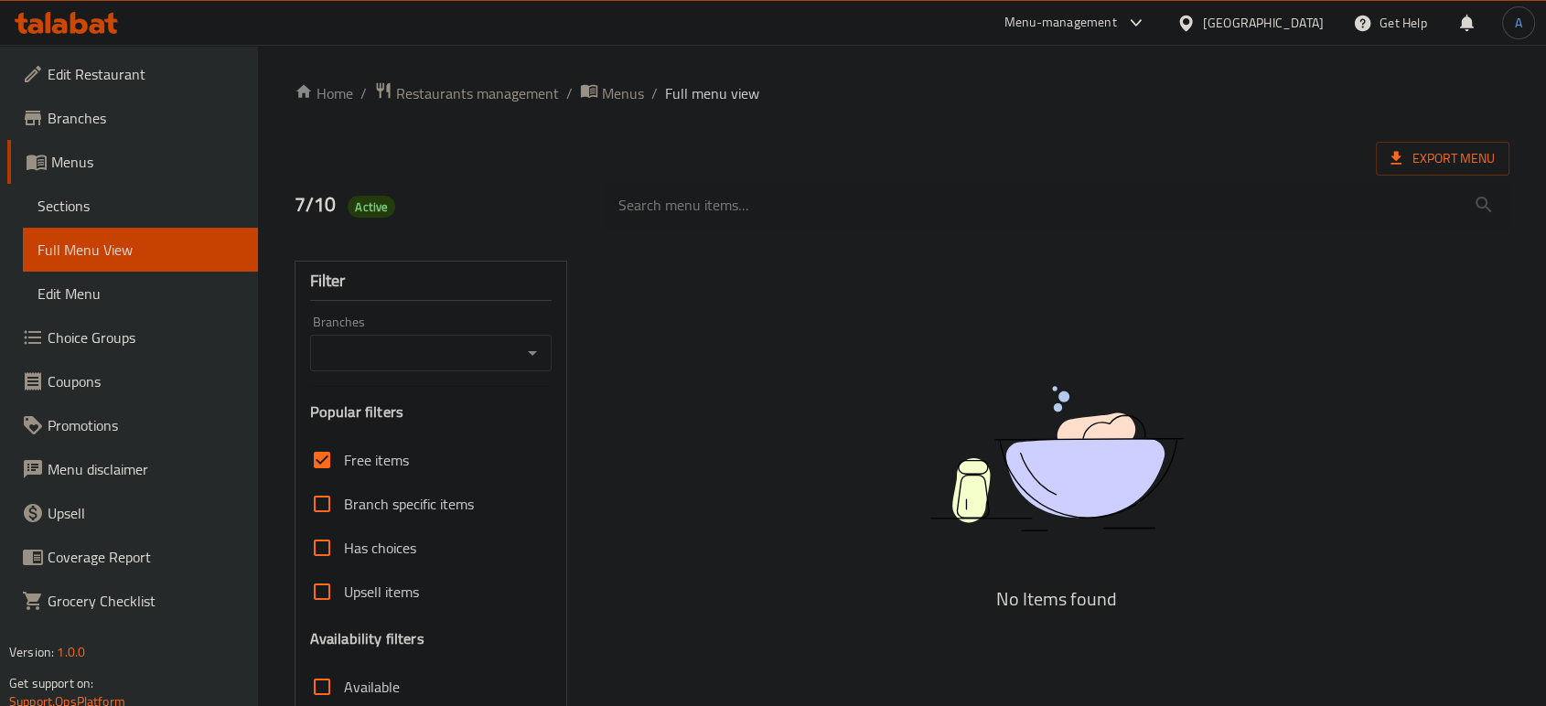
scroll to position [126, 0]
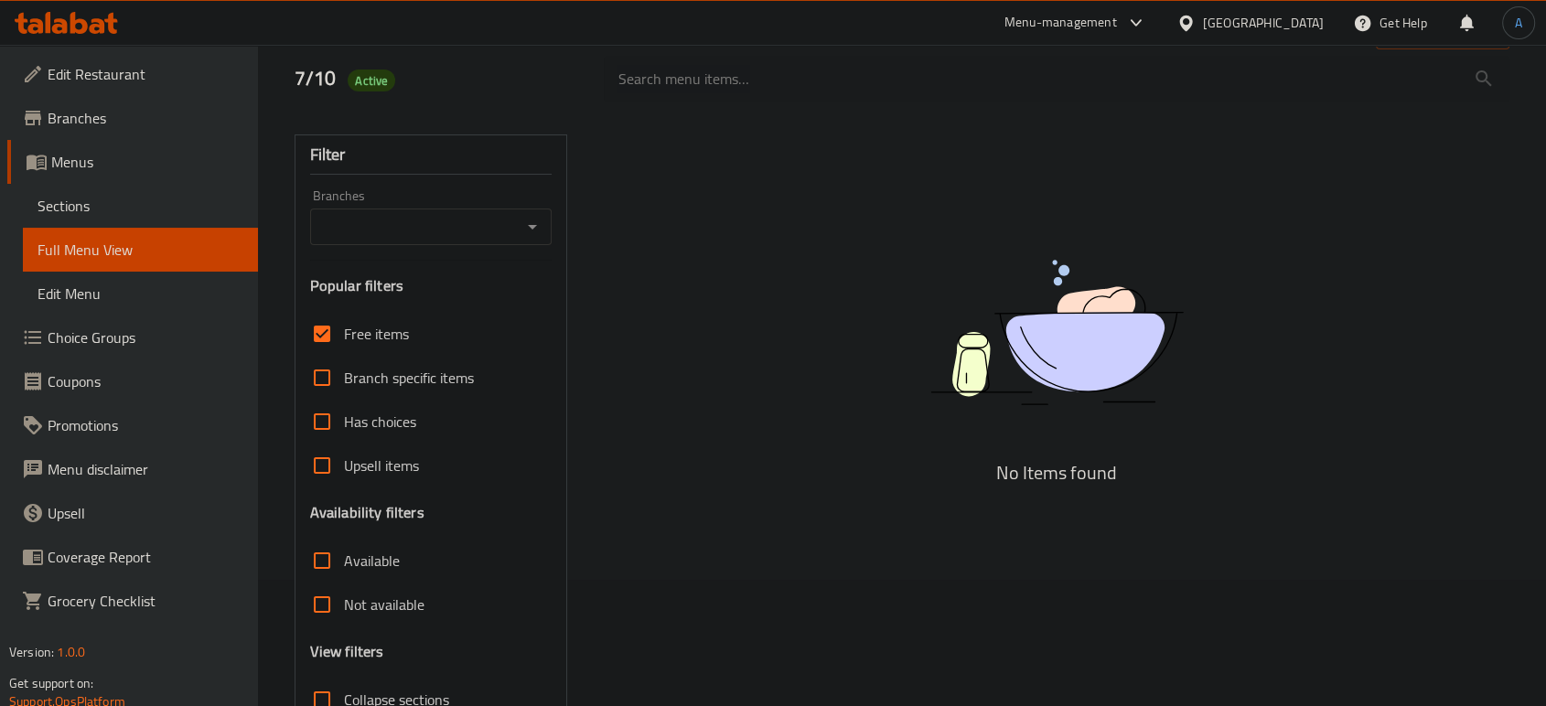
drag, startPoint x: 350, startPoint y: 334, endPoint x: 318, endPoint y: 537, distance: 205.8
click at [351, 332] on span "Free items" at bounding box center [376, 334] width 65 height 22
click at [344, 332] on input "Free items" at bounding box center [322, 334] width 44 height 44
checkbox input "false"
click at [318, 539] on input "Available" at bounding box center [322, 561] width 44 height 44
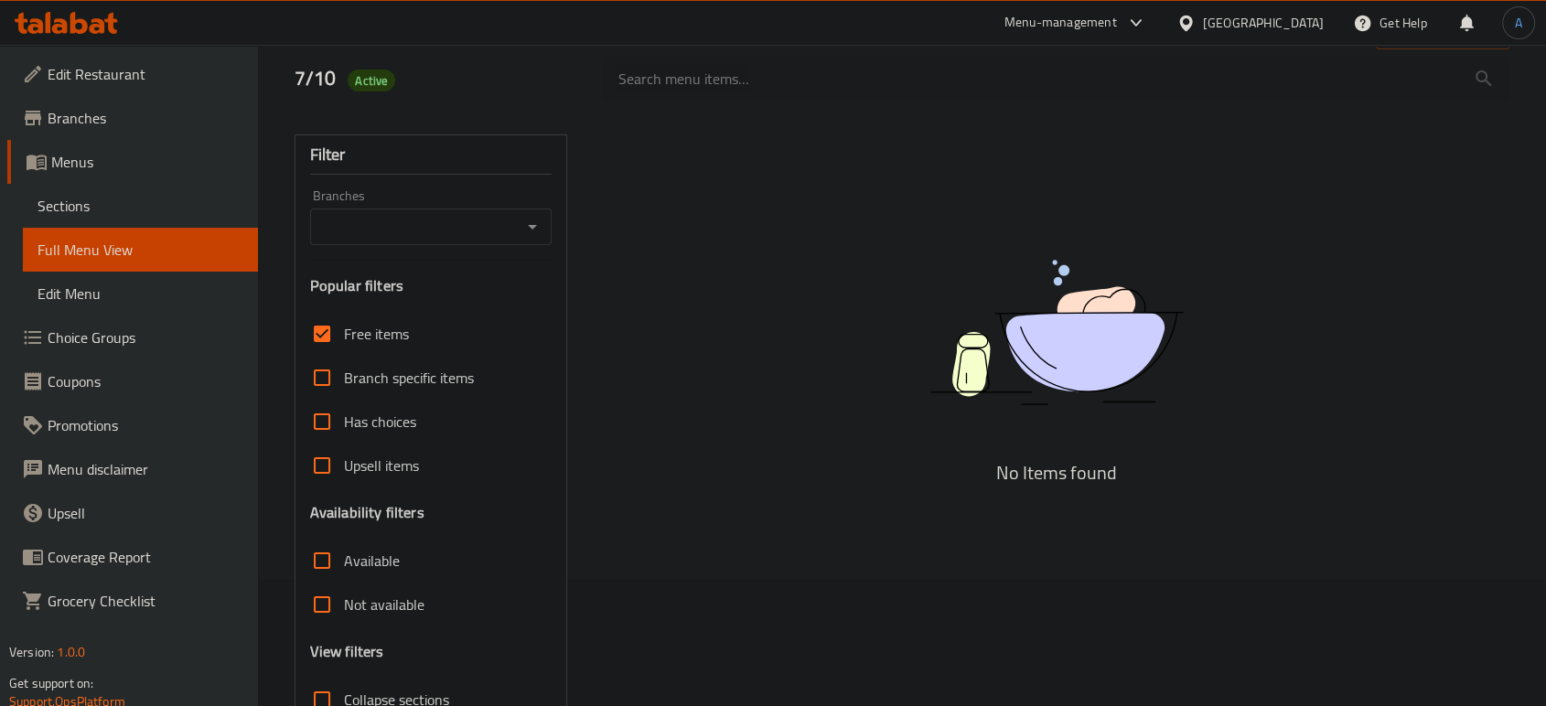
checkbox input "true"
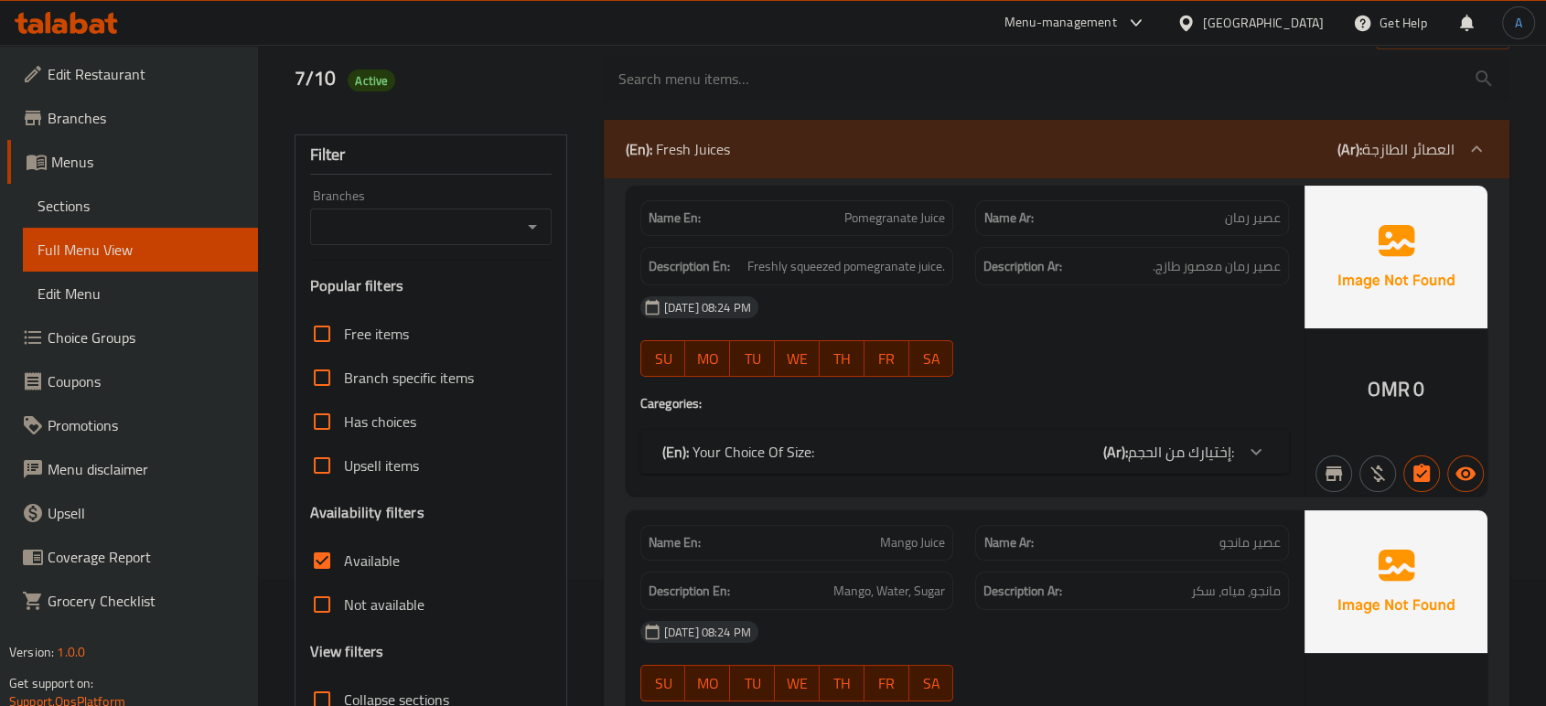
scroll to position [329, 0]
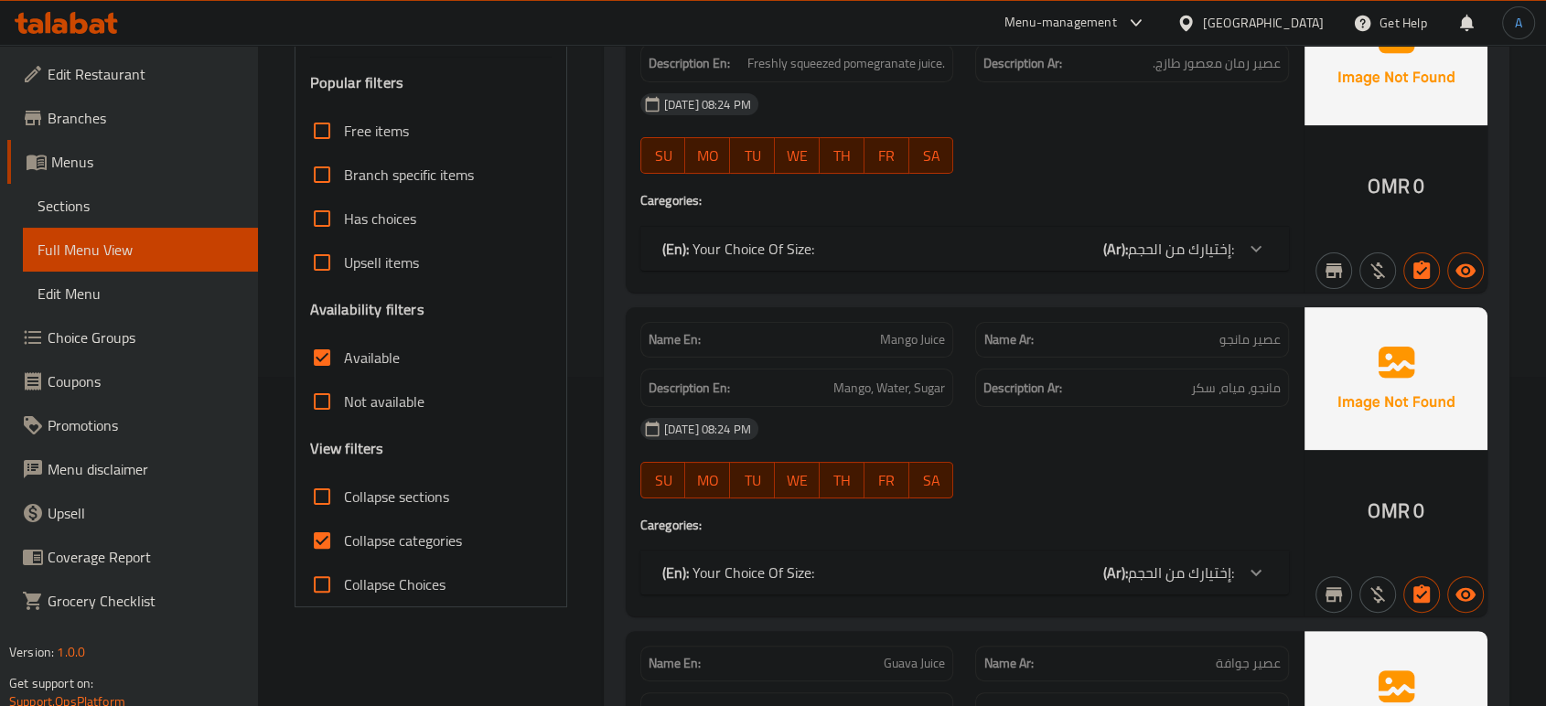
click at [328, 536] on input "Collapse categories" at bounding box center [322, 541] width 44 height 44
checkbox input "false"
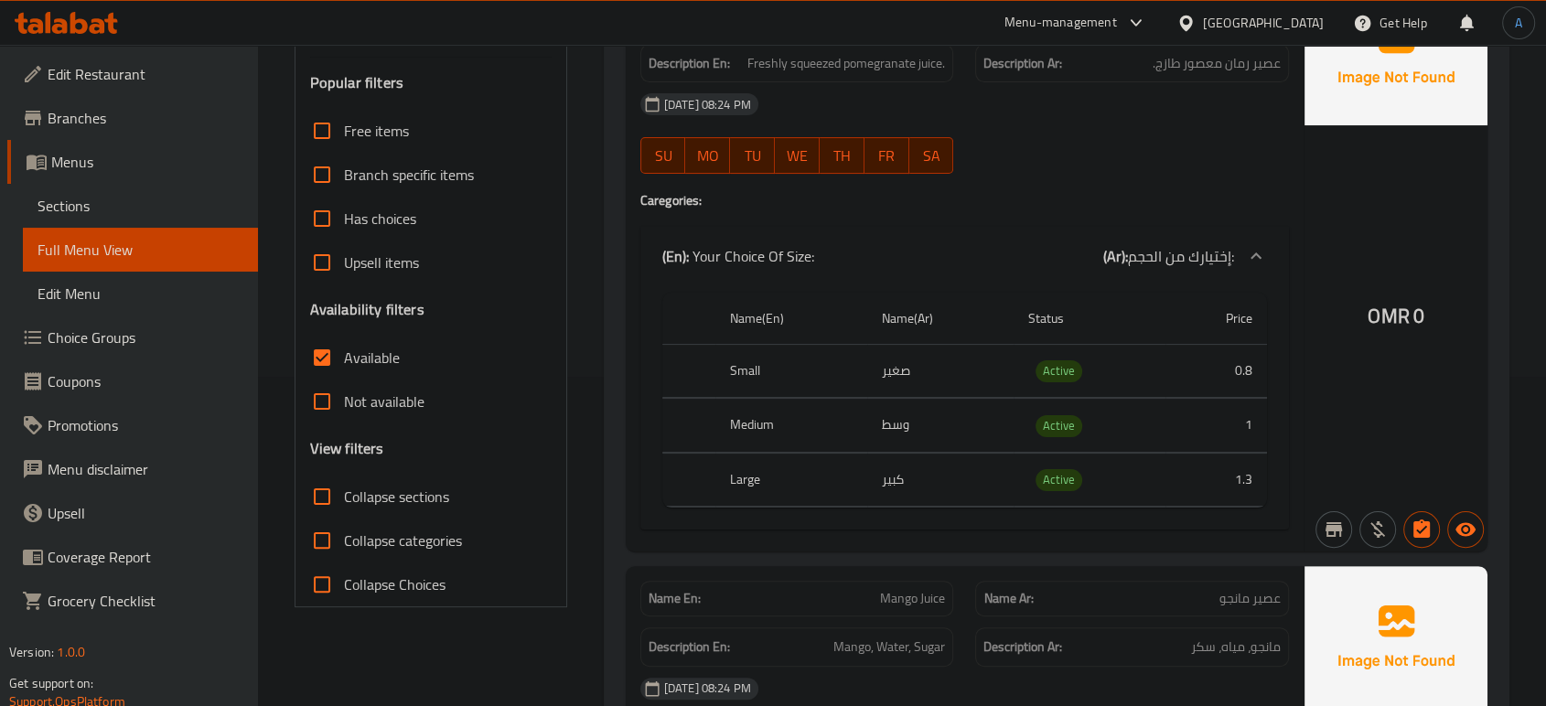
click at [378, 490] on span "Collapse sections" at bounding box center [396, 497] width 105 height 22
click at [344, 490] on input "Collapse sections" at bounding box center [322, 497] width 44 height 44
checkbox input "true"
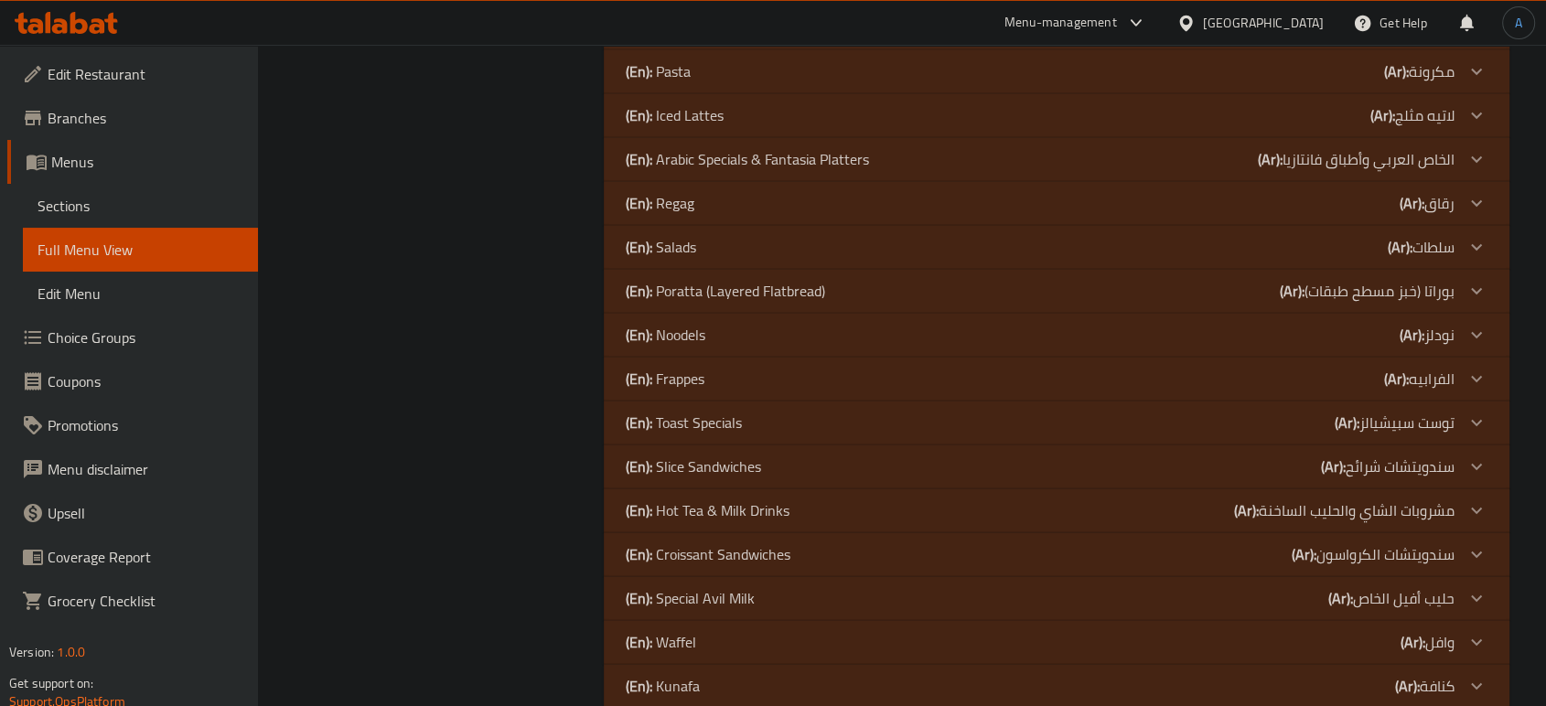
scroll to position [1157, 0]
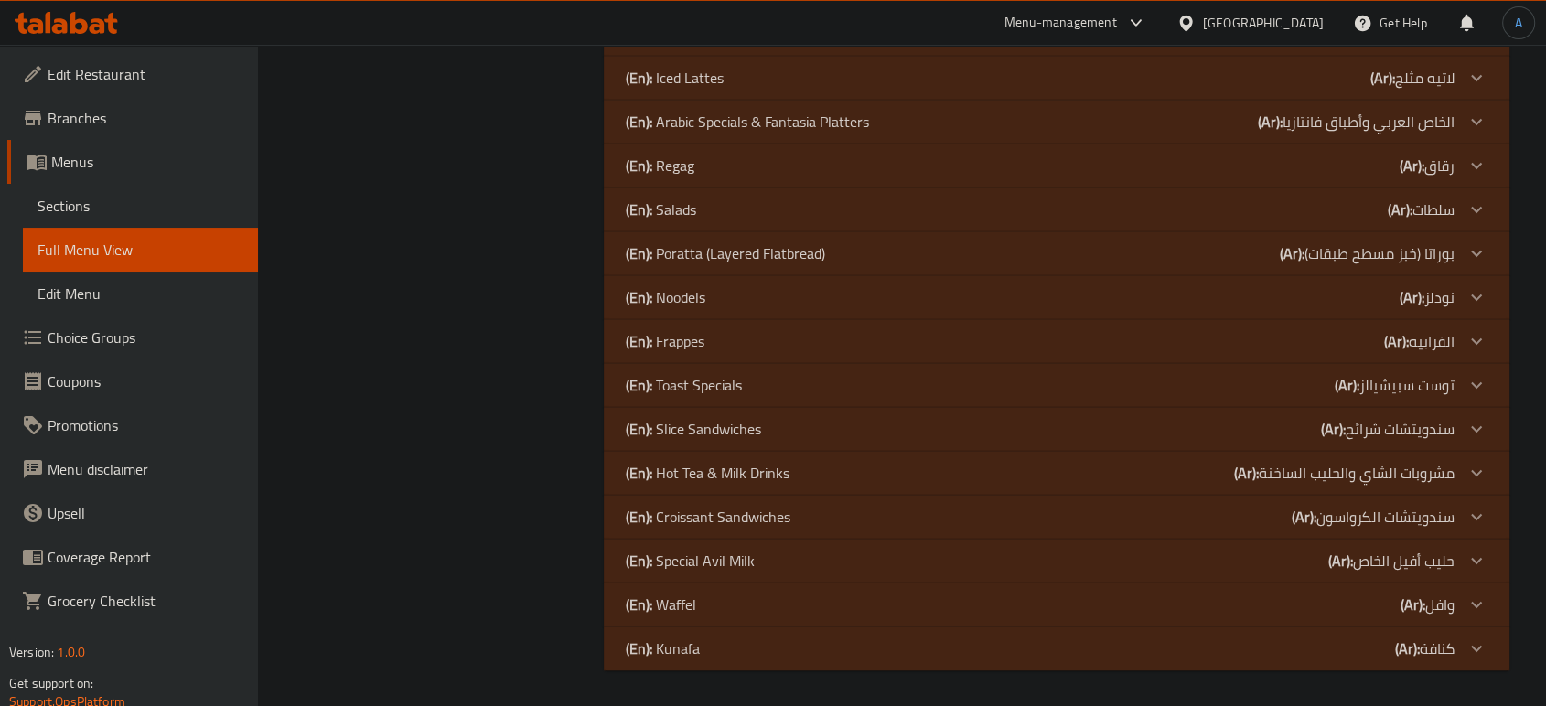
click at [770, 427] on div "(En): Slice Sandwiches (Ar): سندويتشات شرائح" at bounding box center [1040, 429] width 829 height 22
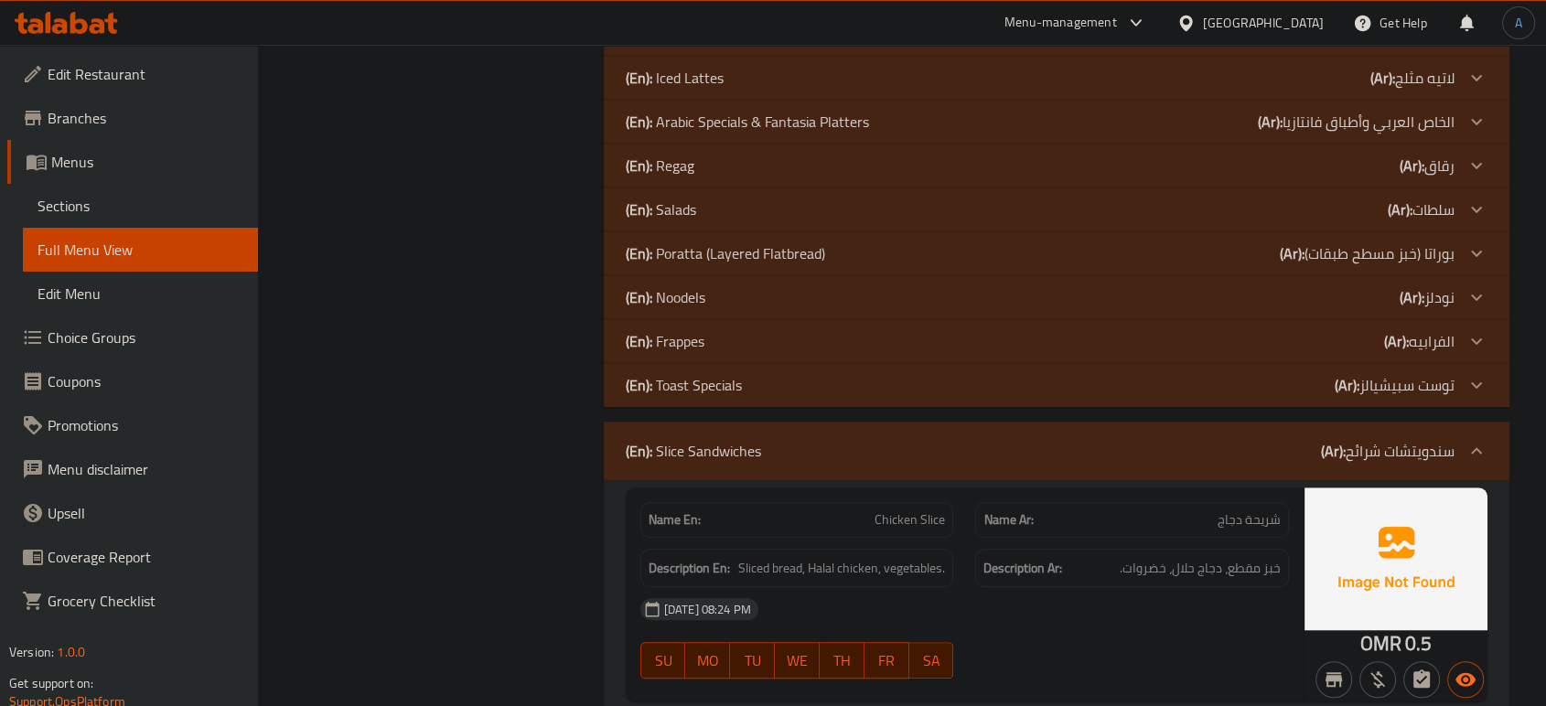
scroll to position [3055, 0]
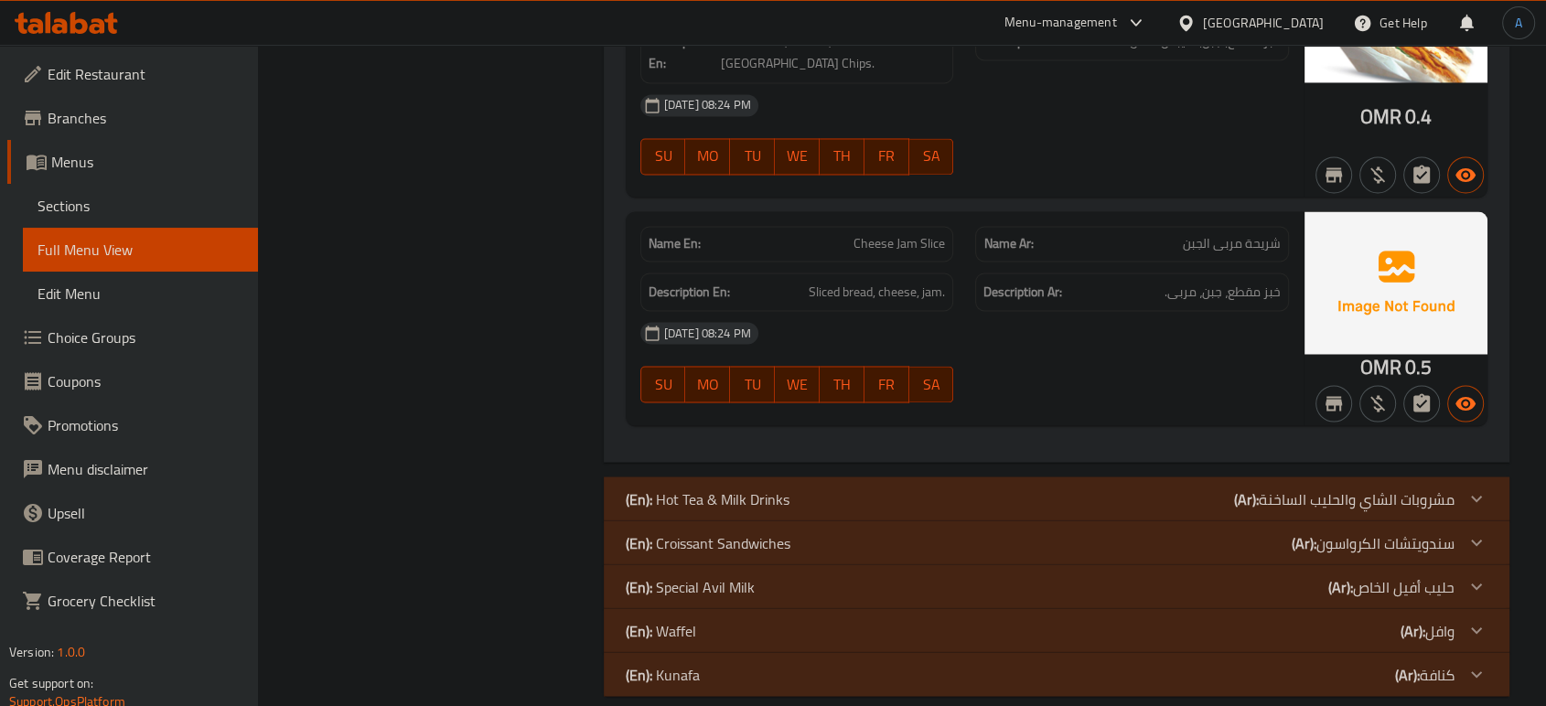
click at [818, 488] on div "(En): Hot Tea & Milk Drinks (Ar): مشروبات الشاي والحليب الساخنة" at bounding box center [1040, 499] width 829 height 22
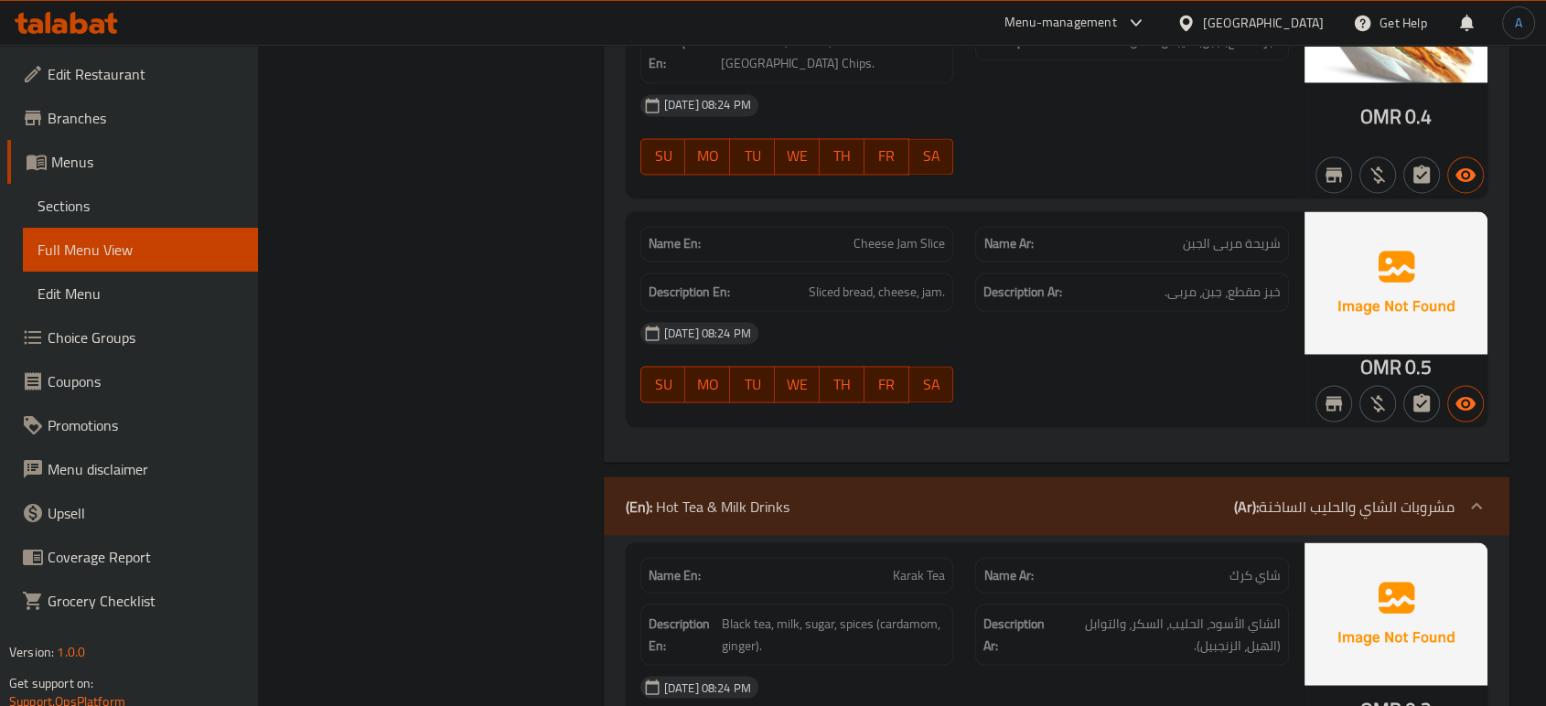
scroll to position [0, 0]
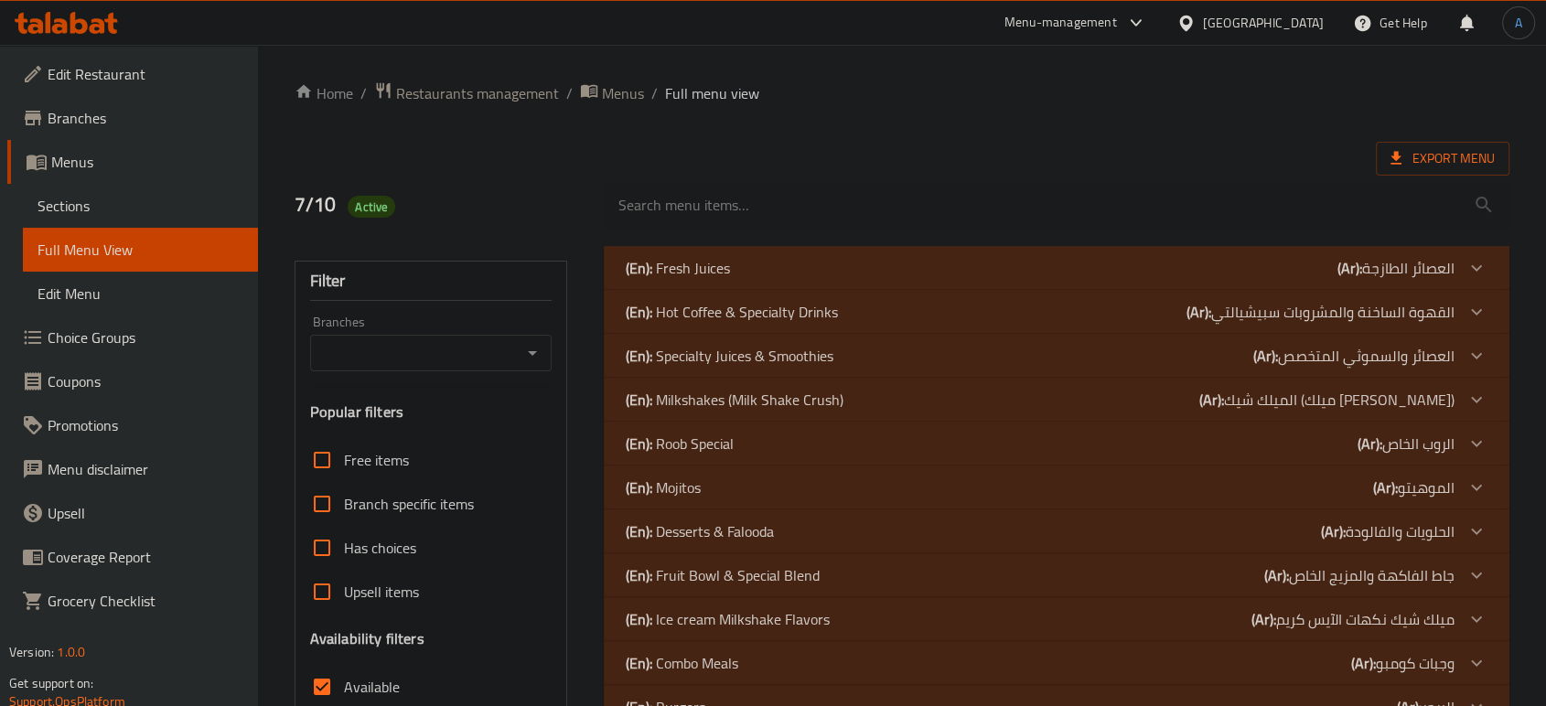
click at [840, 313] on div "(En): Hot Coffee & Specialty Drinks (Ar): القهوة الساخنة والمشروبات سبيشيالتي" at bounding box center [1040, 312] width 829 height 22
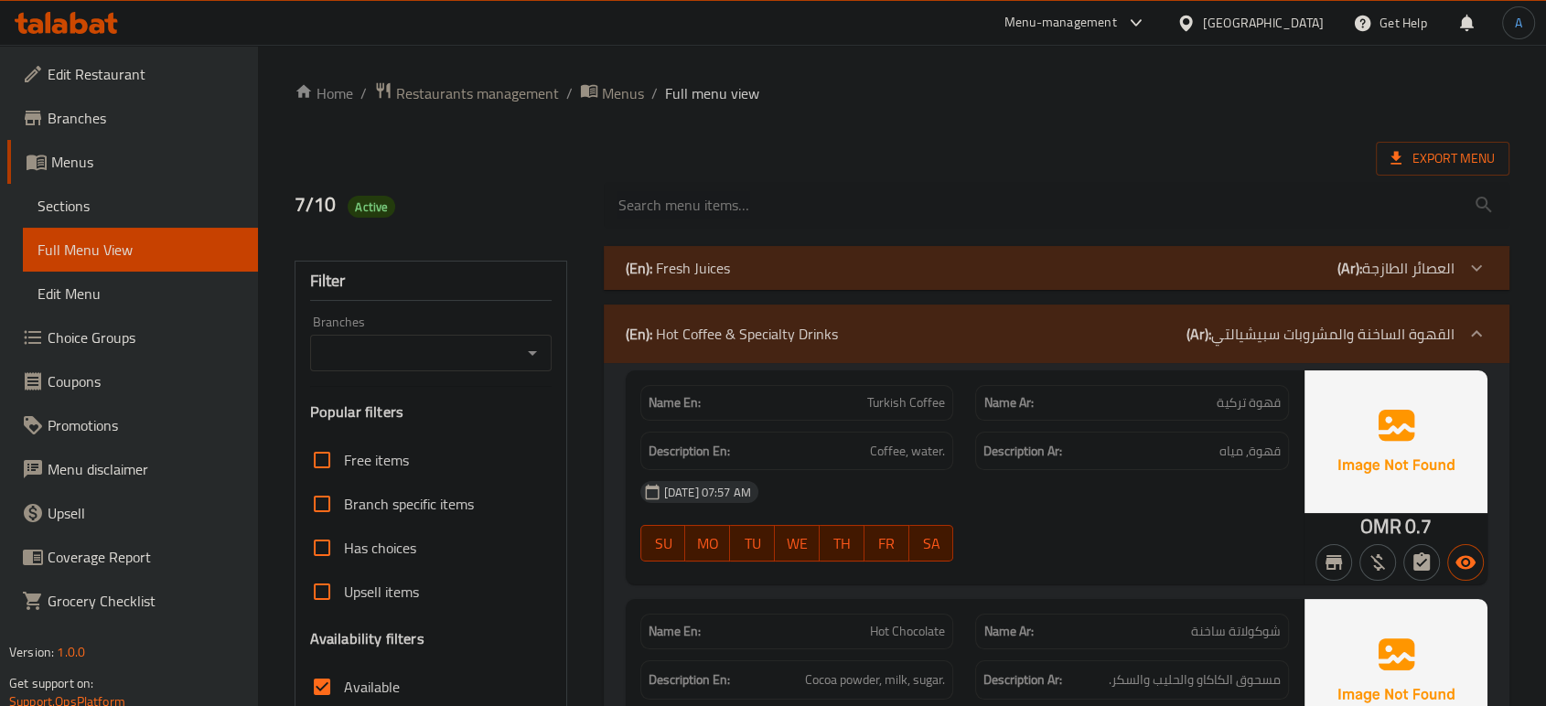
scroll to position [2574, 0]
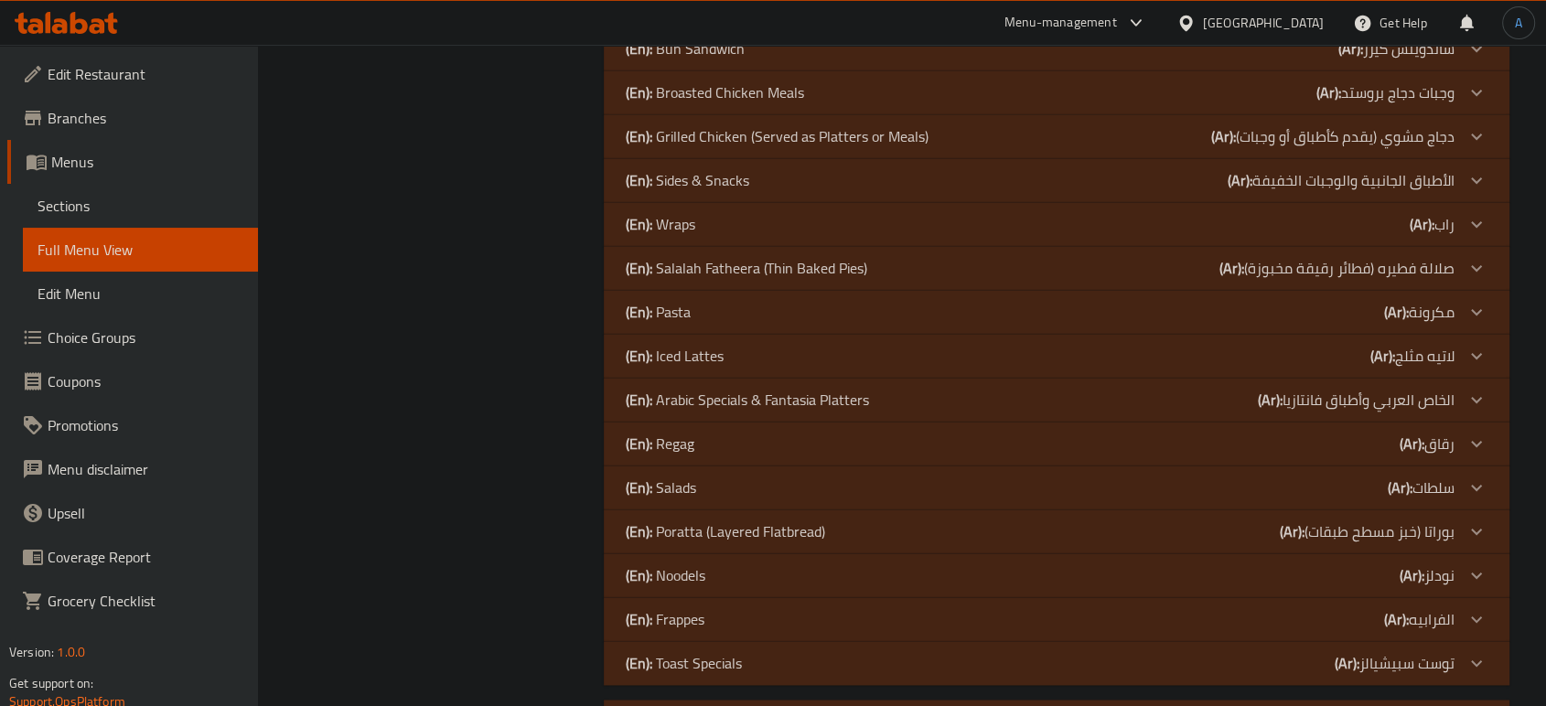
click at [759, 353] on div "(En): Iced Lattes (Ar): لاتيه مثلج" at bounding box center [1040, 356] width 829 height 22
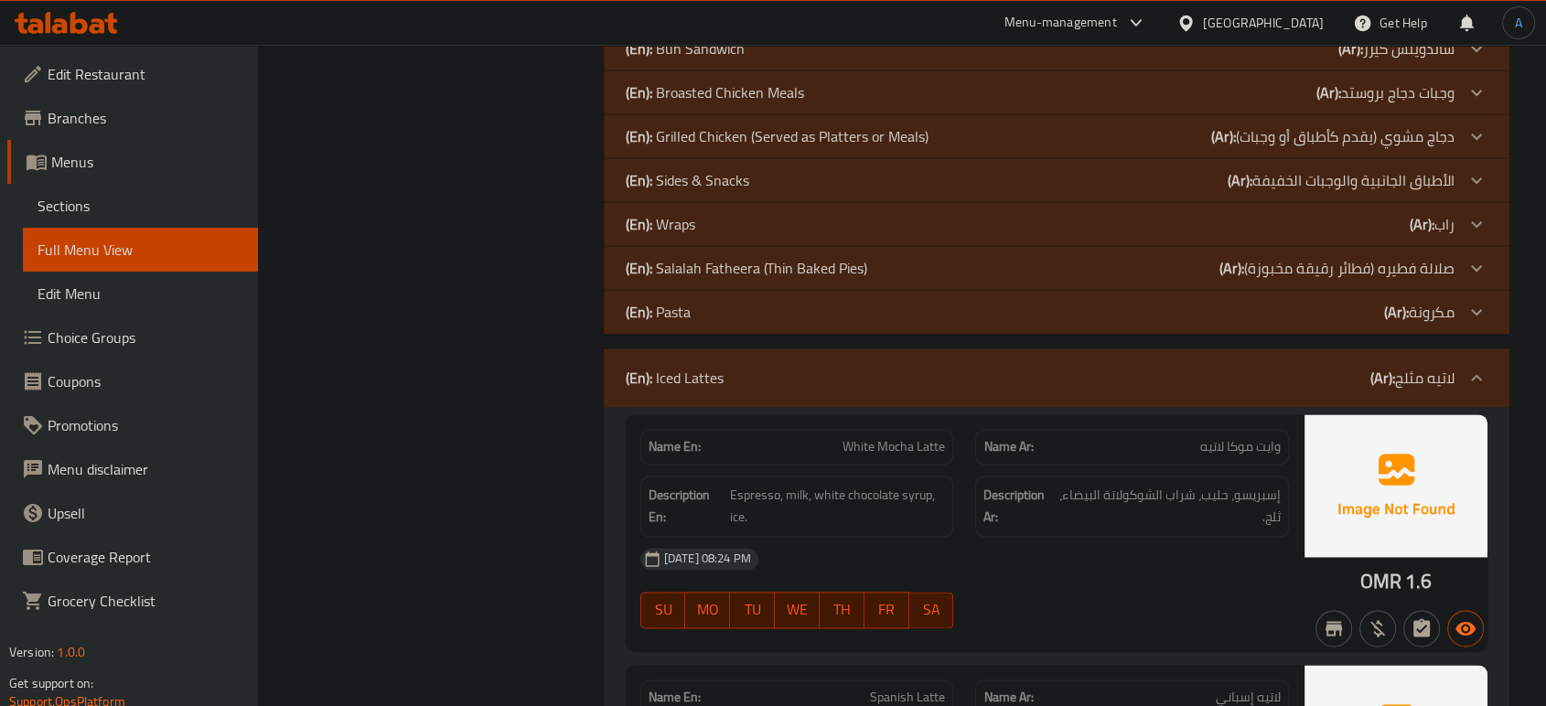
scroll to position [4530, 0]
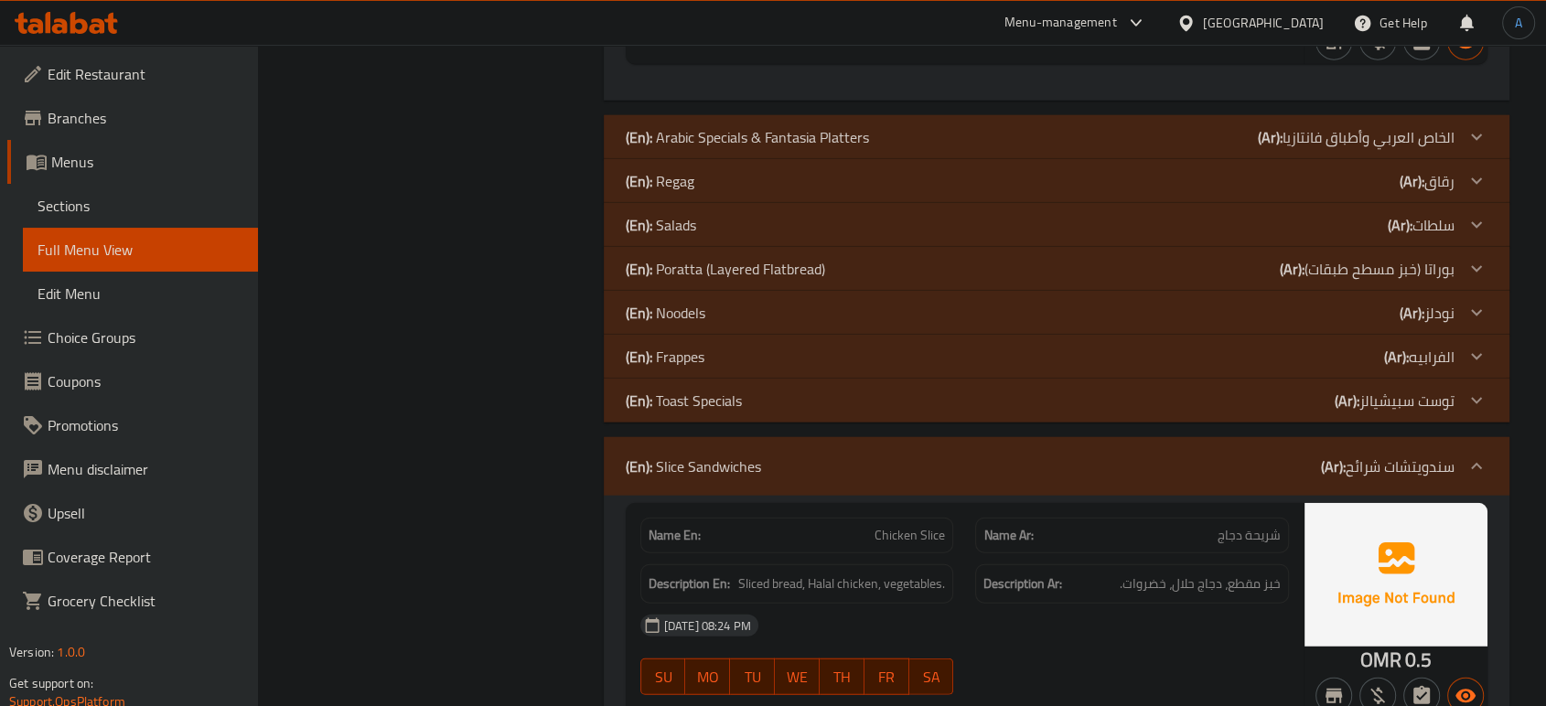
click at [739, 356] on div "(En): Frappes (Ar): الفرابيه" at bounding box center [1040, 357] width 829 height 22
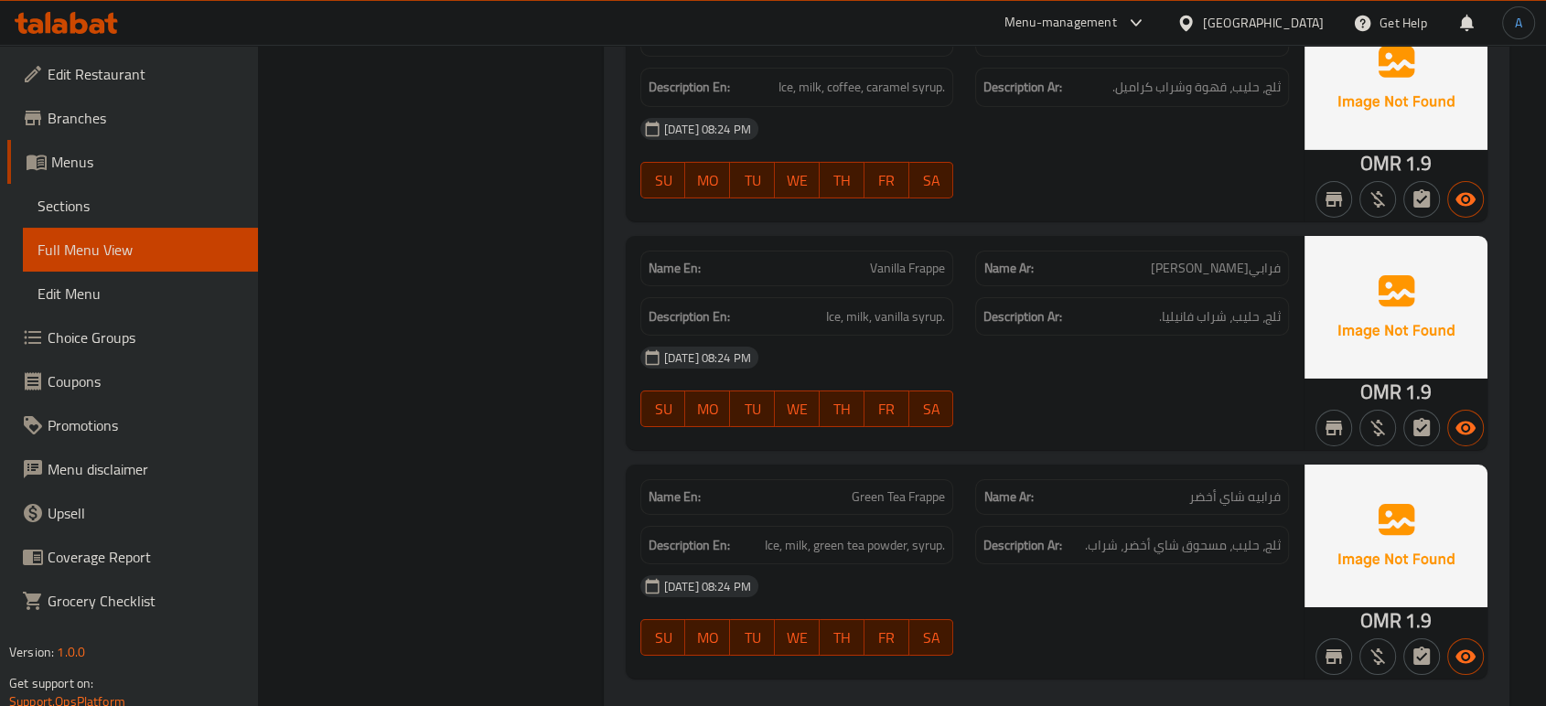
scroll to position [6178, 0]
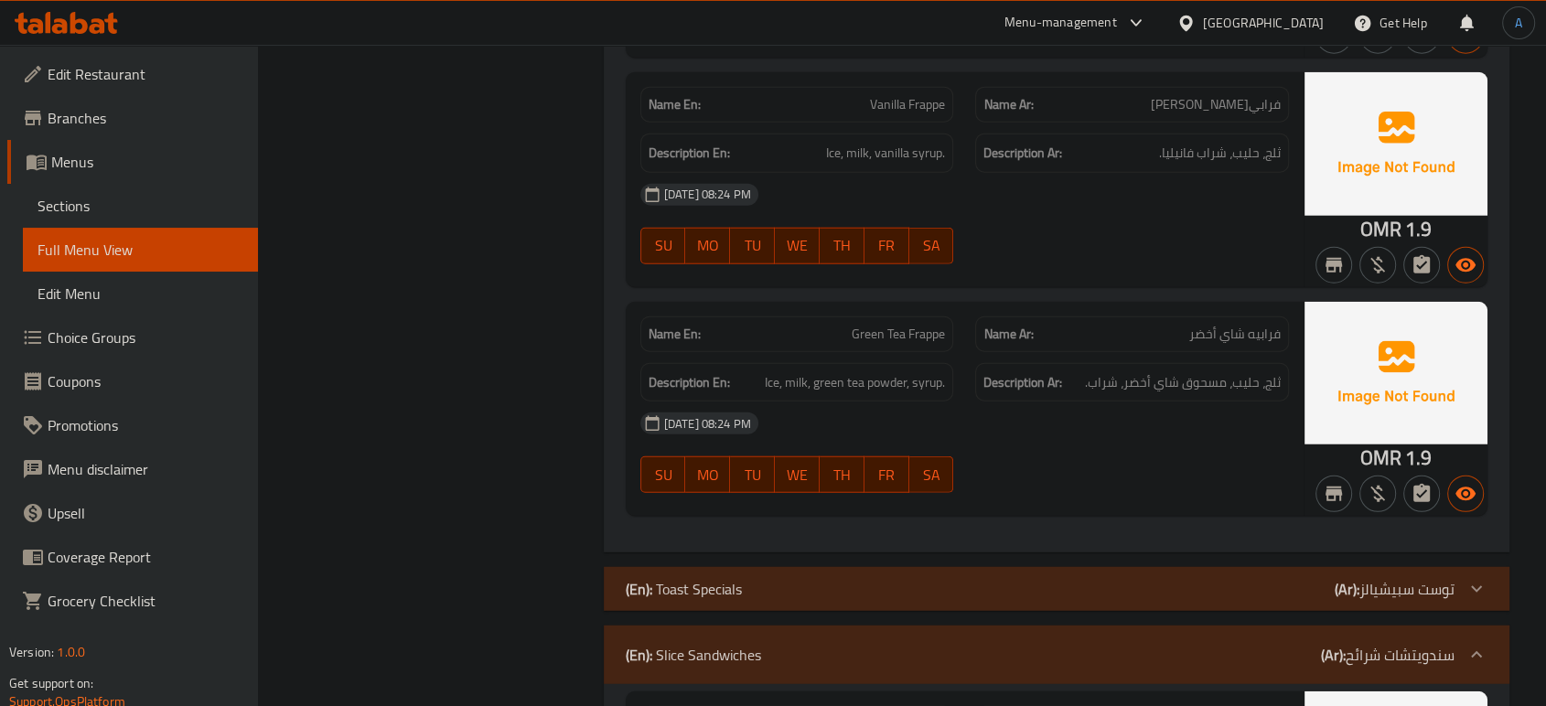
scroll to position [4628, 0]
click at [730, 325] on p "Name En: Green Tea Frappe" at bounding box center [797, 334] width 297 height 19
drag, startPoint x: 730, startPoint y: 306, endPoint x: 641, endPoint y: 306, distance: 88.8
click at [641, 317] on div "Name En: Green Tea Frappe" at bounding box center [798, 335] width 314 height 36
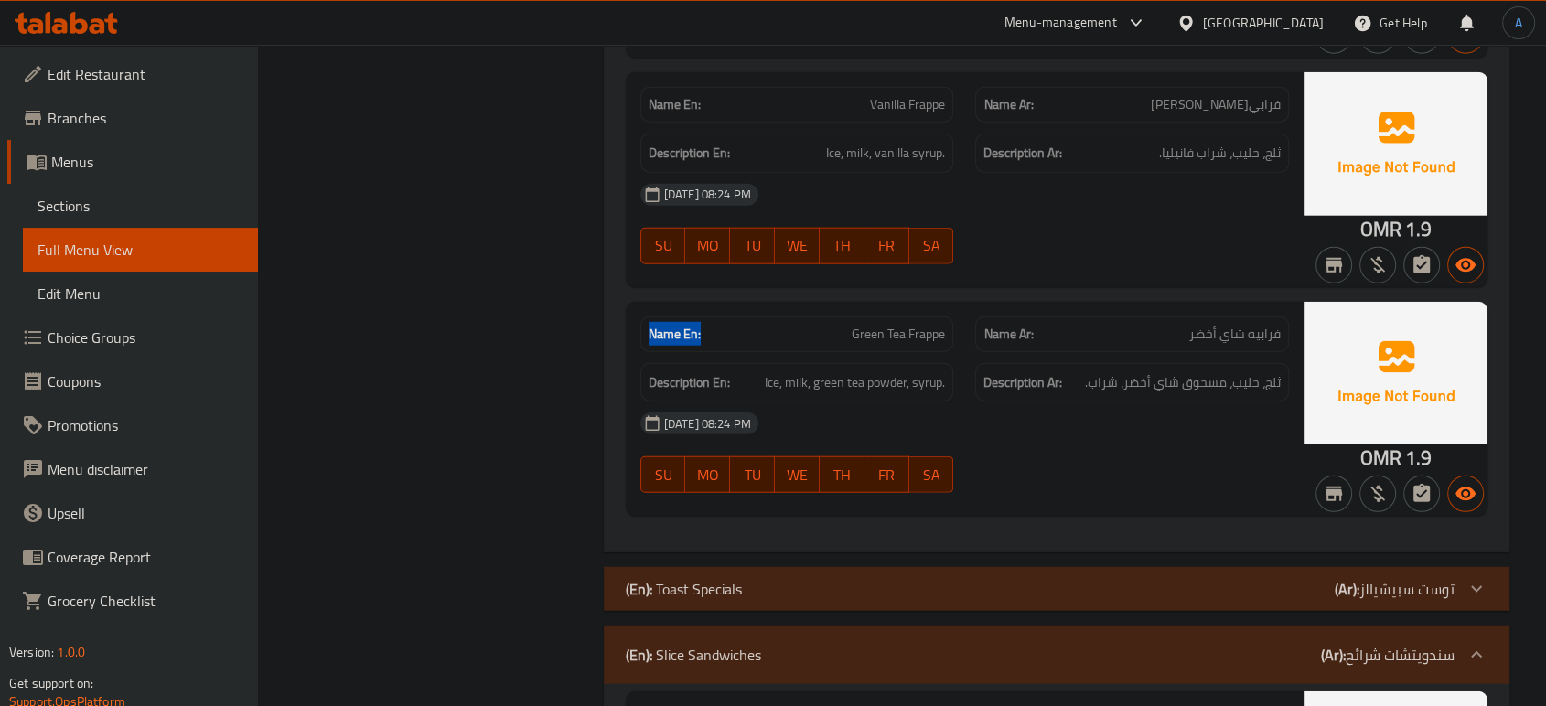
copy strong "Name En:"
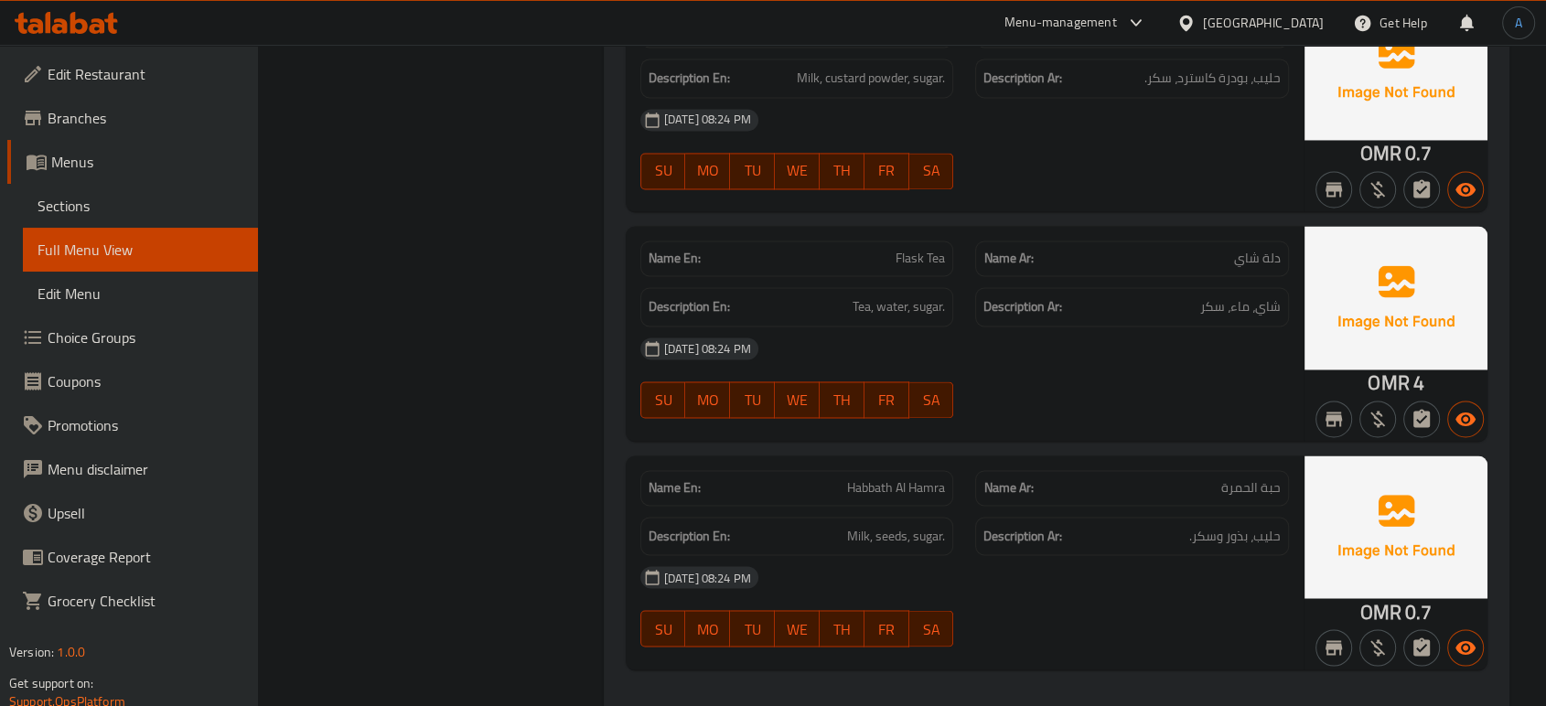
scroll to position [10046, 0]
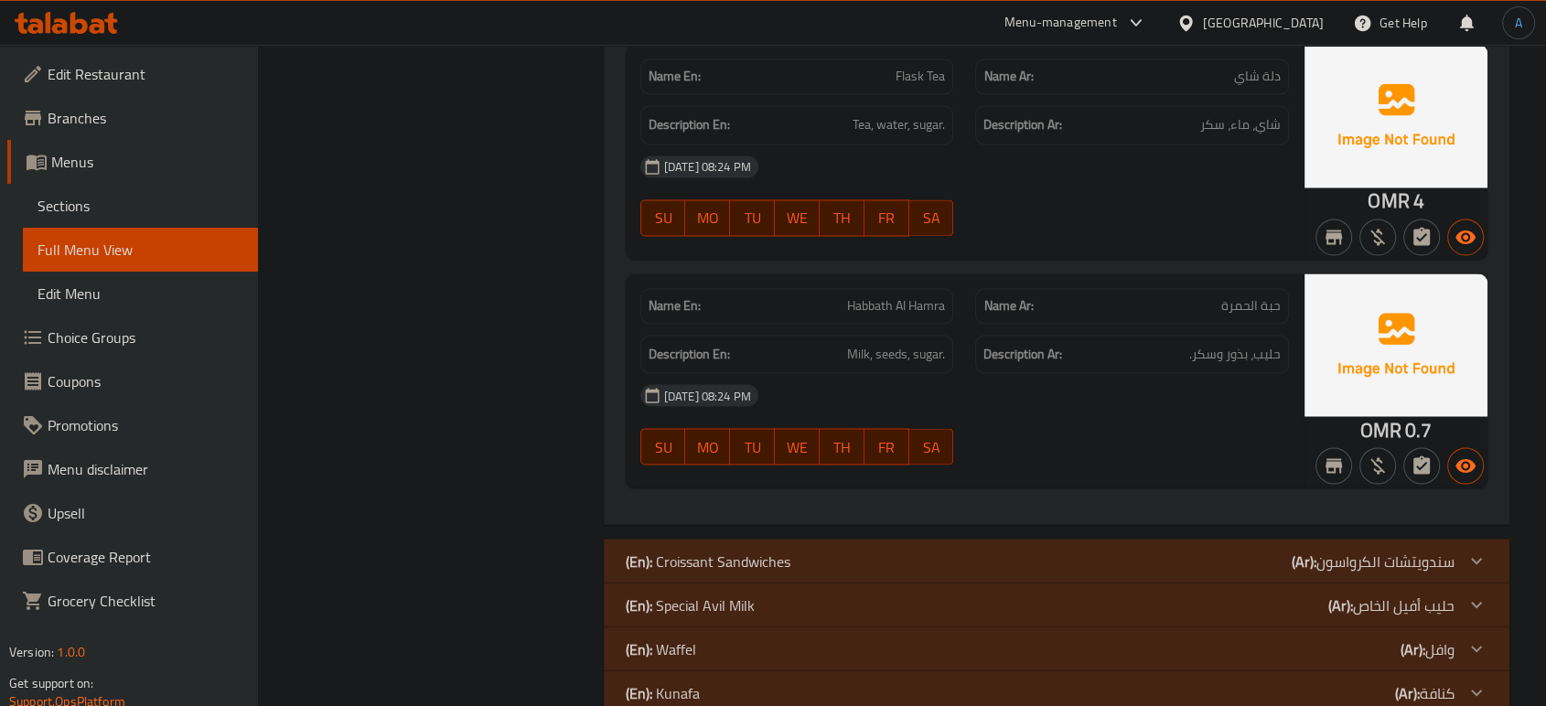
click at [1050, 335] on div "Description Ar: حليب، بذور وسكر." at bounding box center [1132, 354] width 314 height 39
click at [993, 324] on div "Description Ar: حليب، بذور وسكر." at bounding box center [1132, 354] width 336 height 61
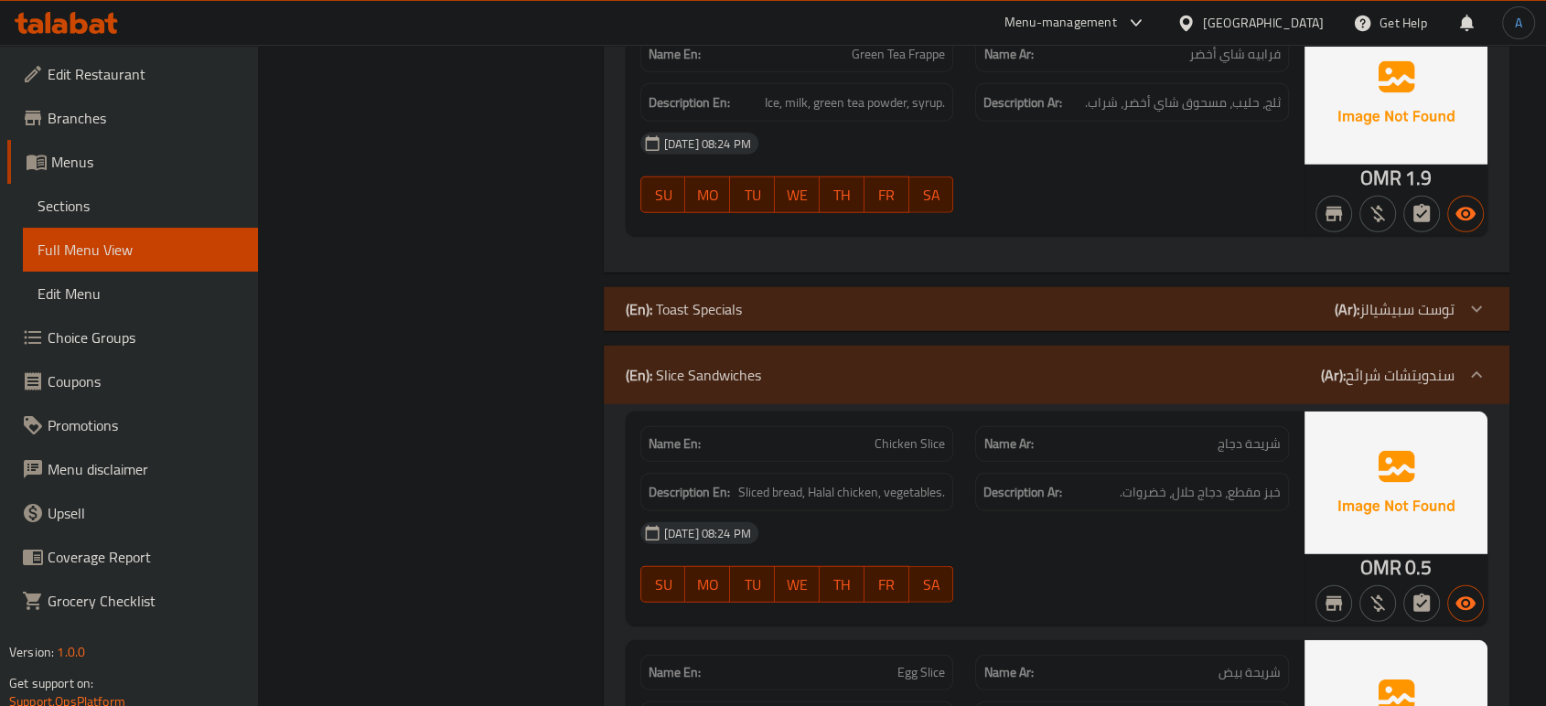
click at [1025, 139] on div "[DATE] 08:24 PM" at bounding box center [965, 144] width 671 height 44
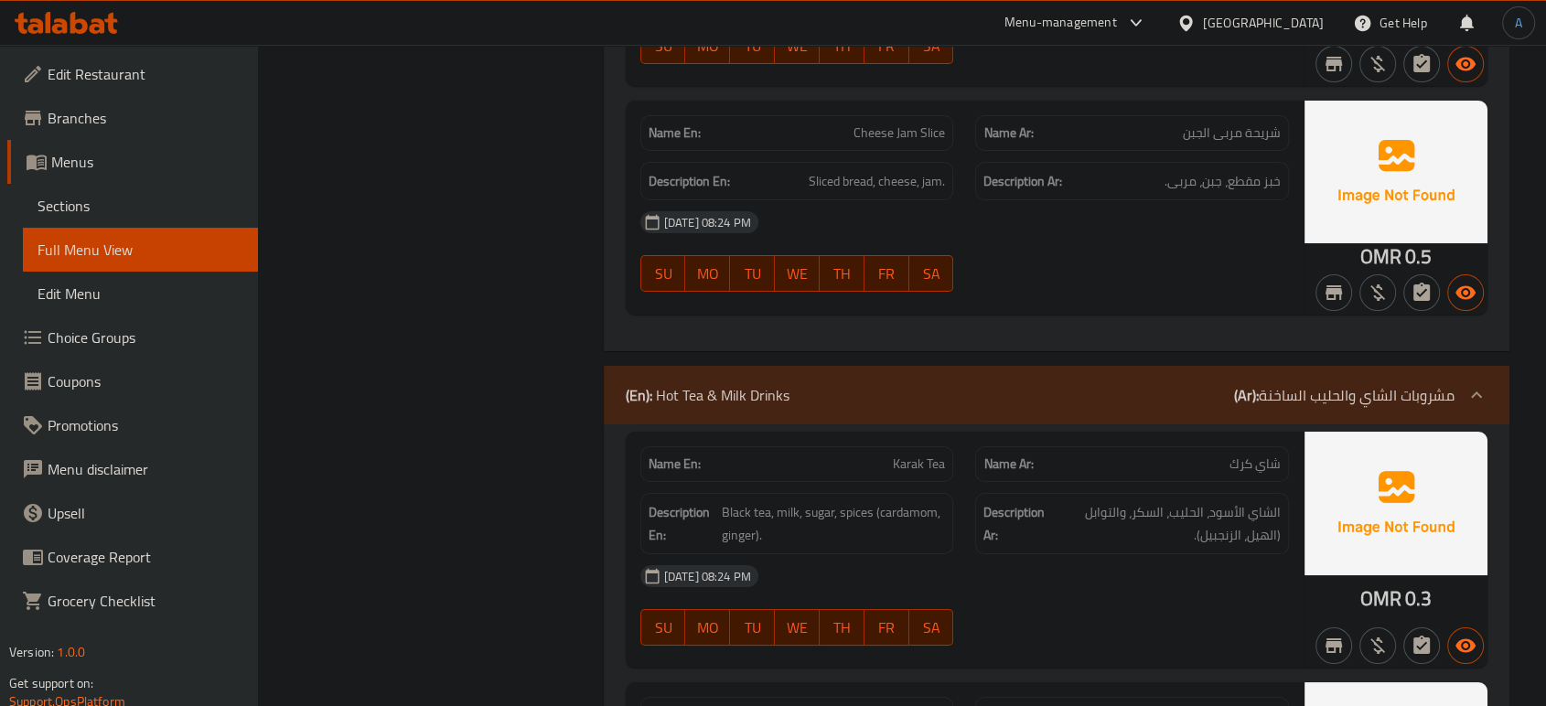
click at [1069, 200] on div "[DATE] 08:24 PM" at bounding box center [965, 222] width 671 height 44
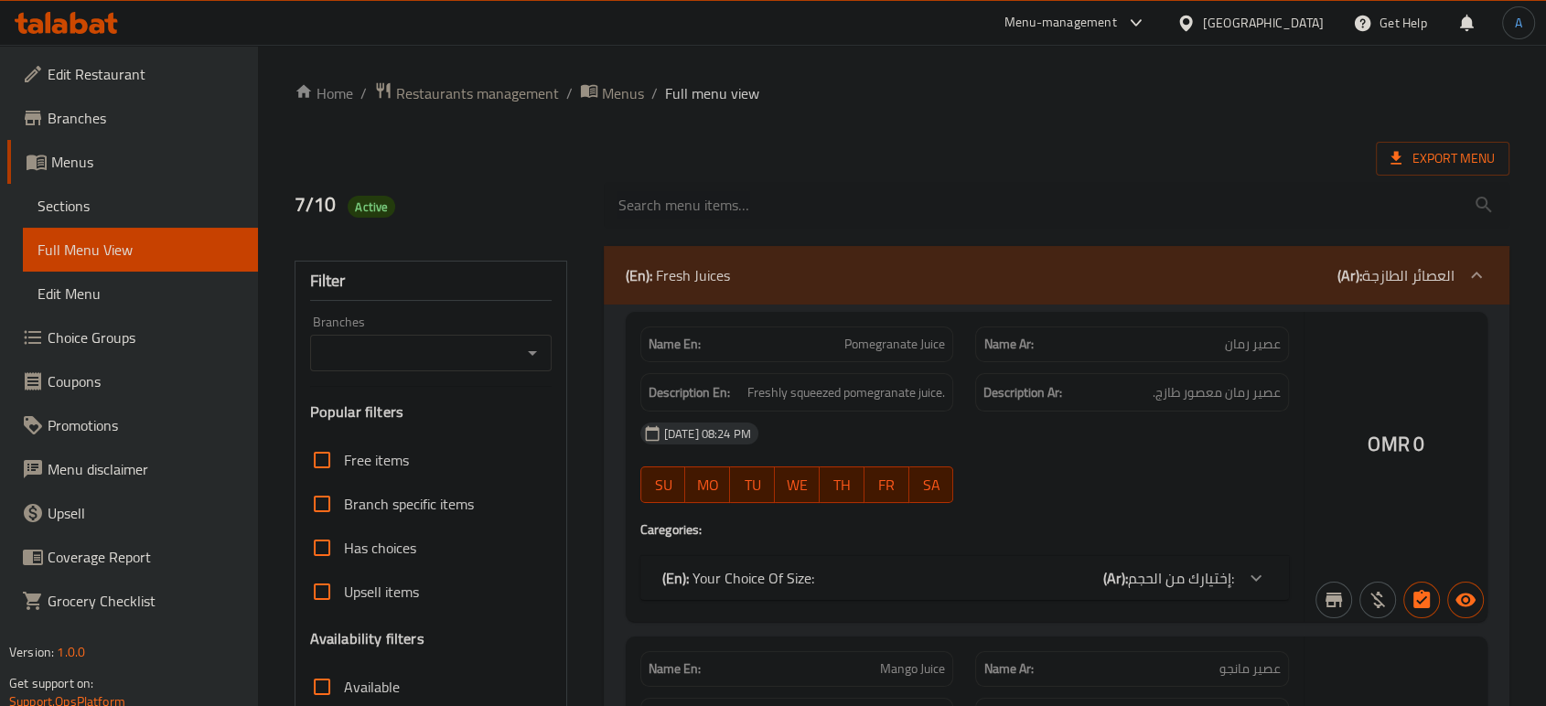
click at [394, 541] on div at bounding box center [773, 353] width 1546 height 706
click at [325, 554] on div at bounding box center [773, 353] width 1546 height 706
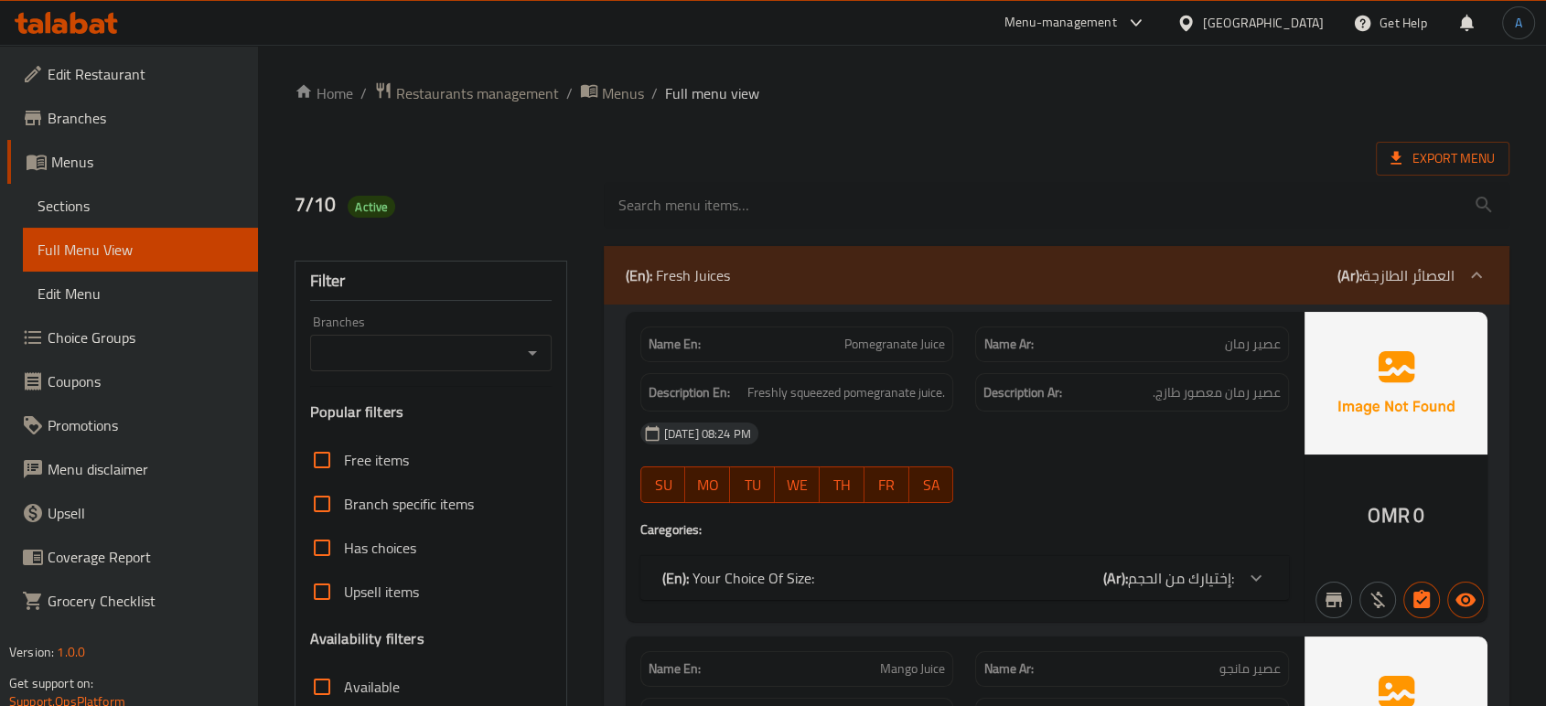
scroll to position [317, 0]
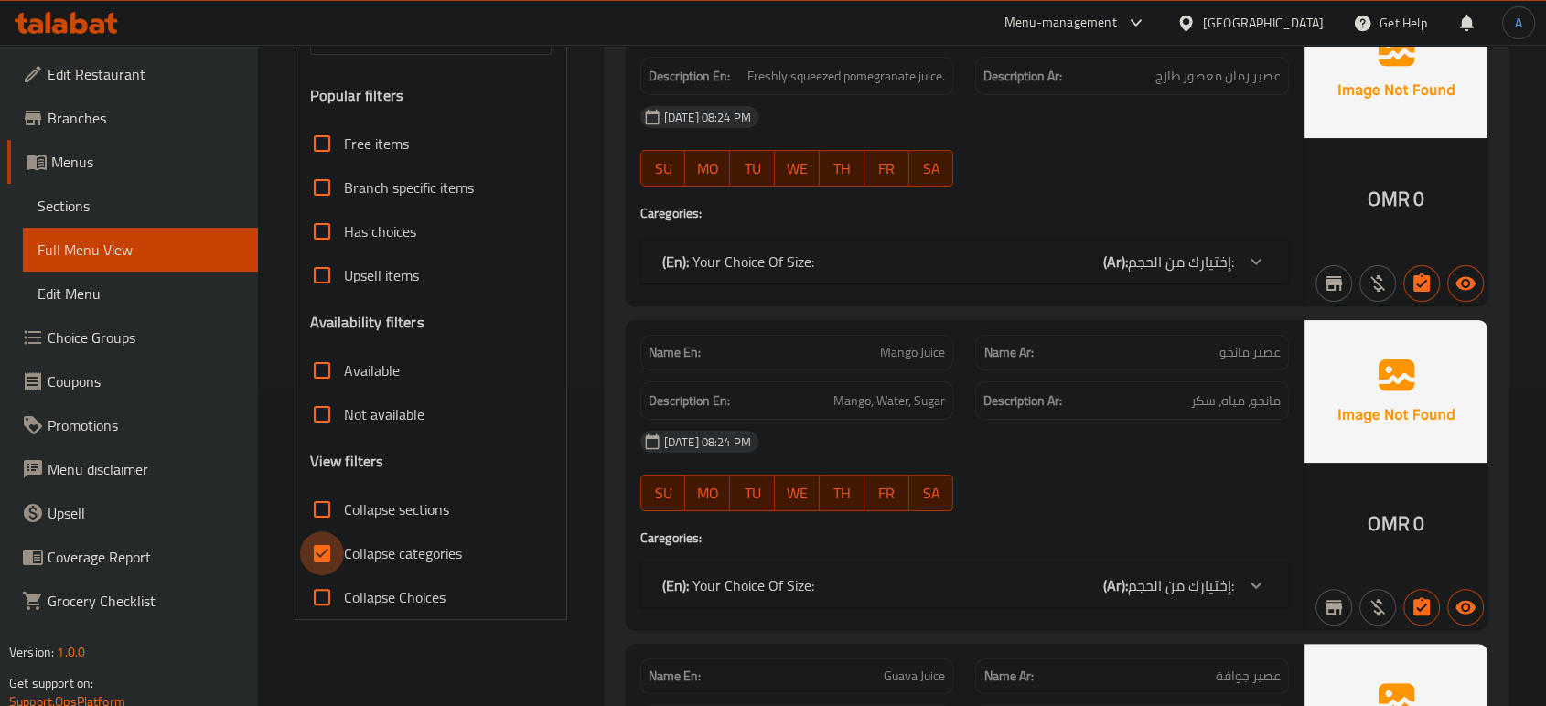
click at [325, 554] on input "Collapse categories" at bounding box center [322, 554] width 44 height 44
checkbox input "false"
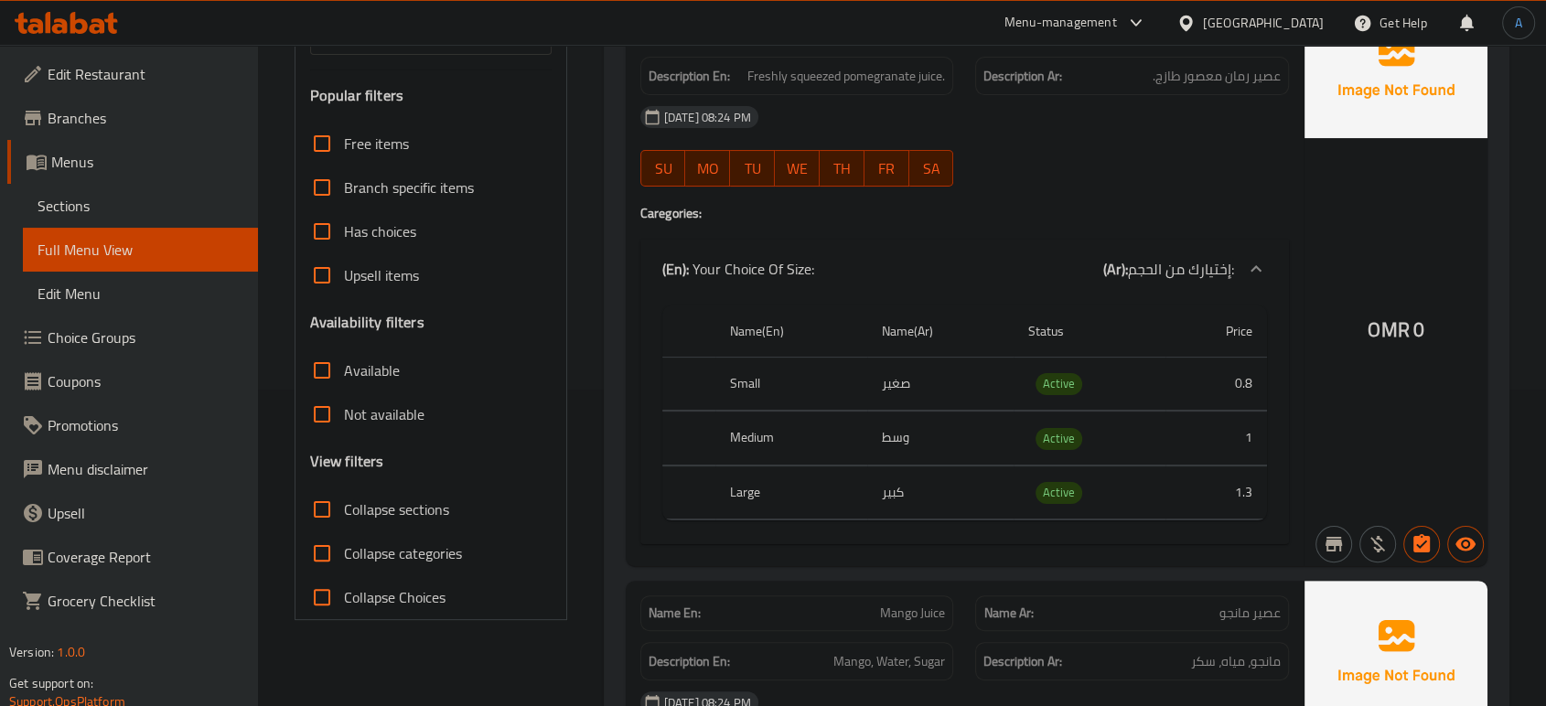
click at [345, 510] on span "Collapse sections" at bounding box center [396, 510] width 105 height 22
click at [344, 510] on input "Collapse sections" at bounding box center [322, 510] width 44 height 44
checkbox input "true"
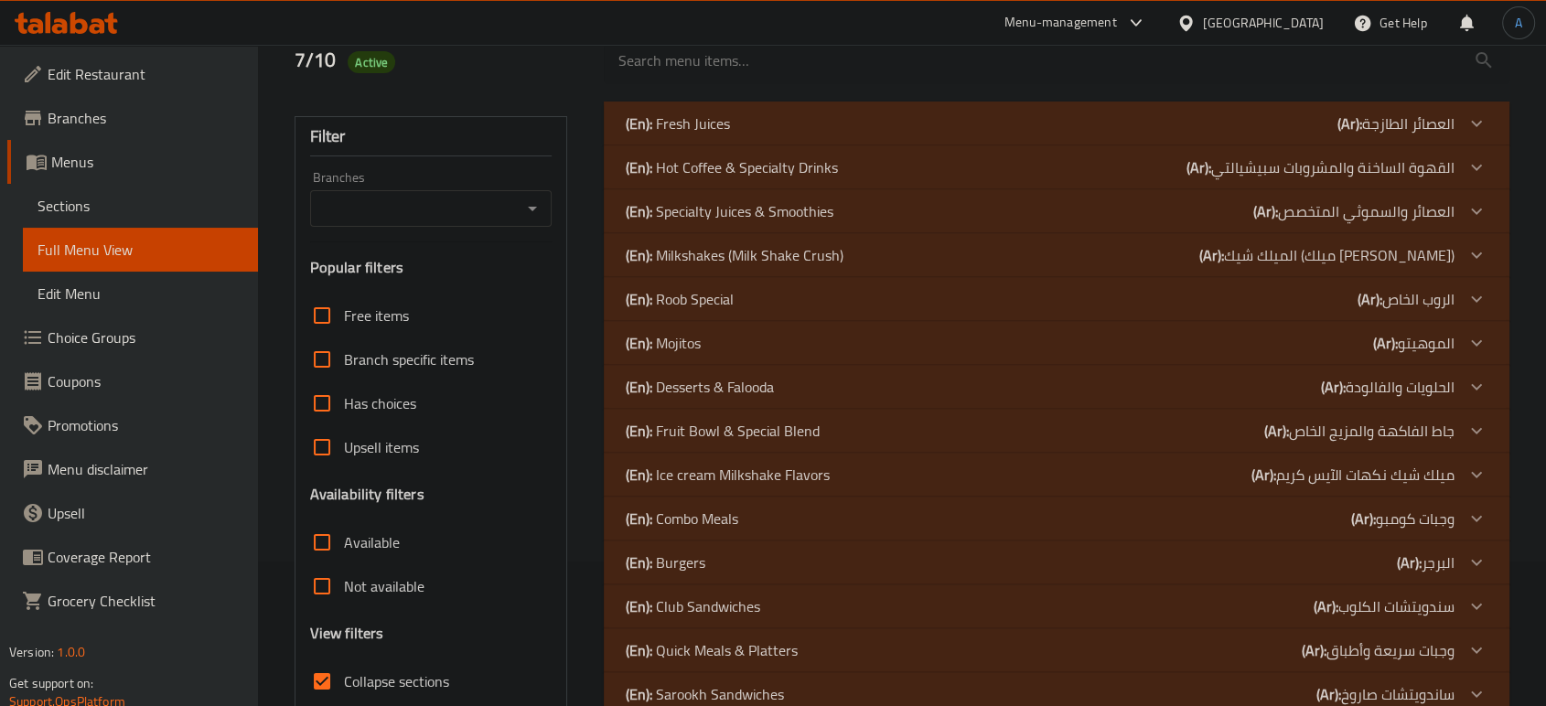
scroll to position [143, 0]
click at [770, 168] on p "(En): Hot Coffee & Specialty Drinks" at bounding box center [732, 169] width 212 height 22
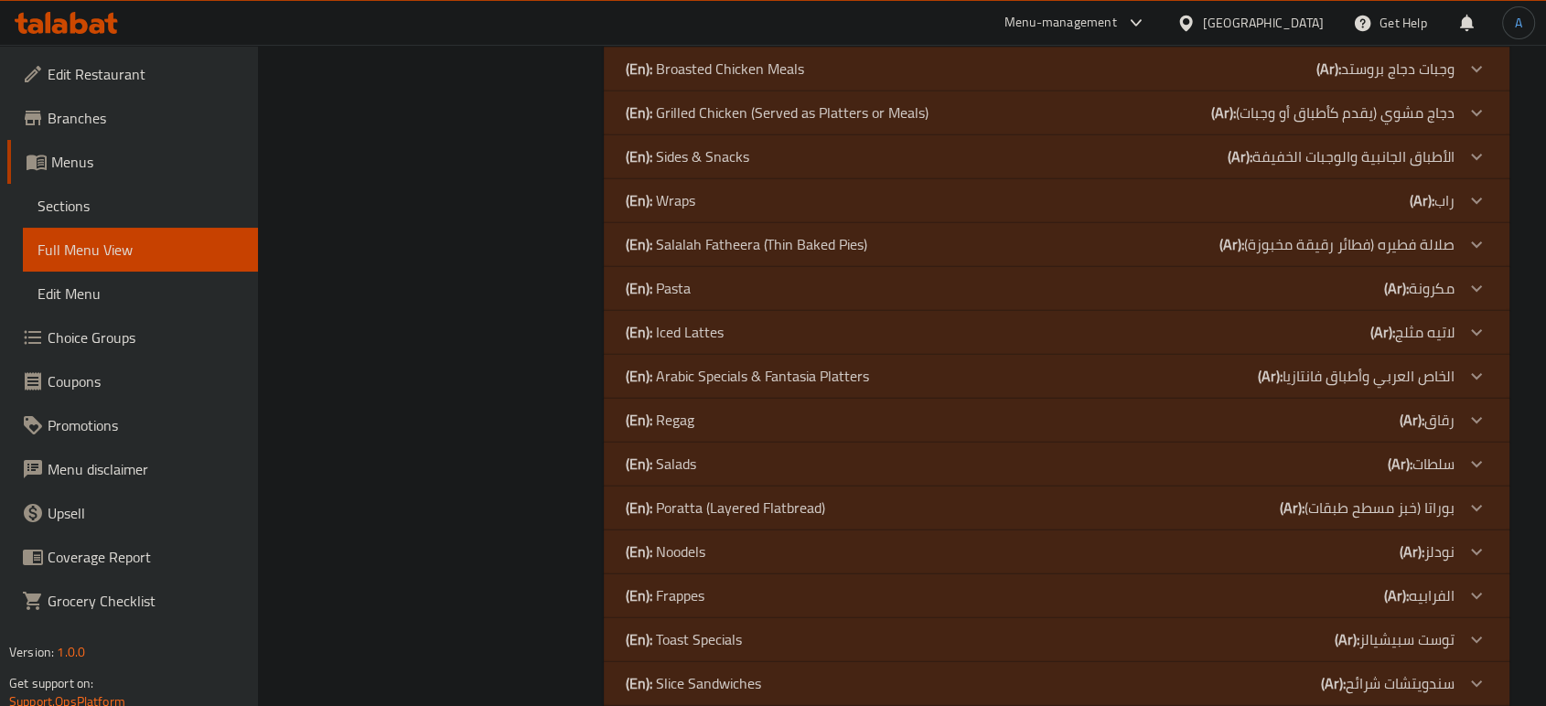
scroll to position [2855, 0]
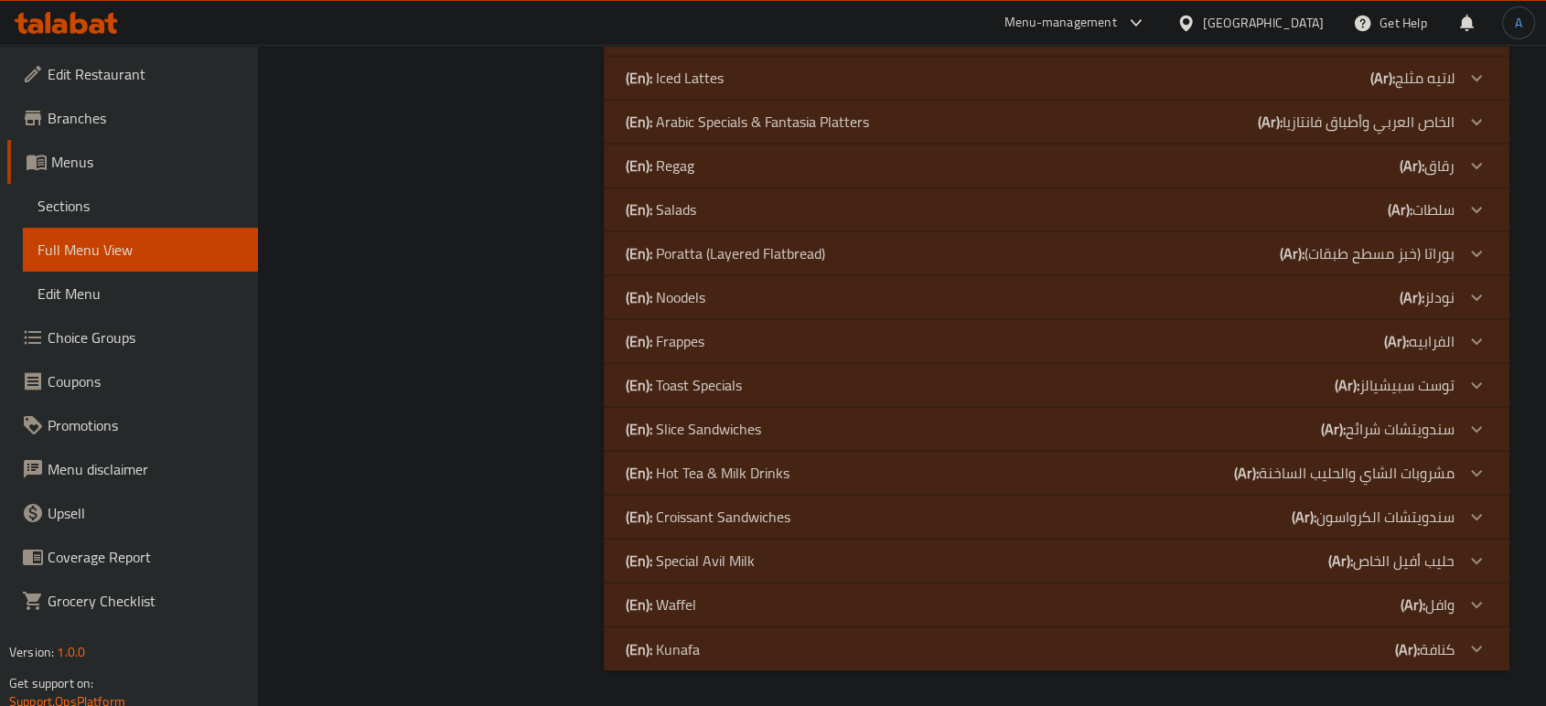
click at [839, 430] on div "(En): Slice Sandwiches (Ar): سندويتشات شرائح" at bounding box center [1040, 429] width 829 height 22
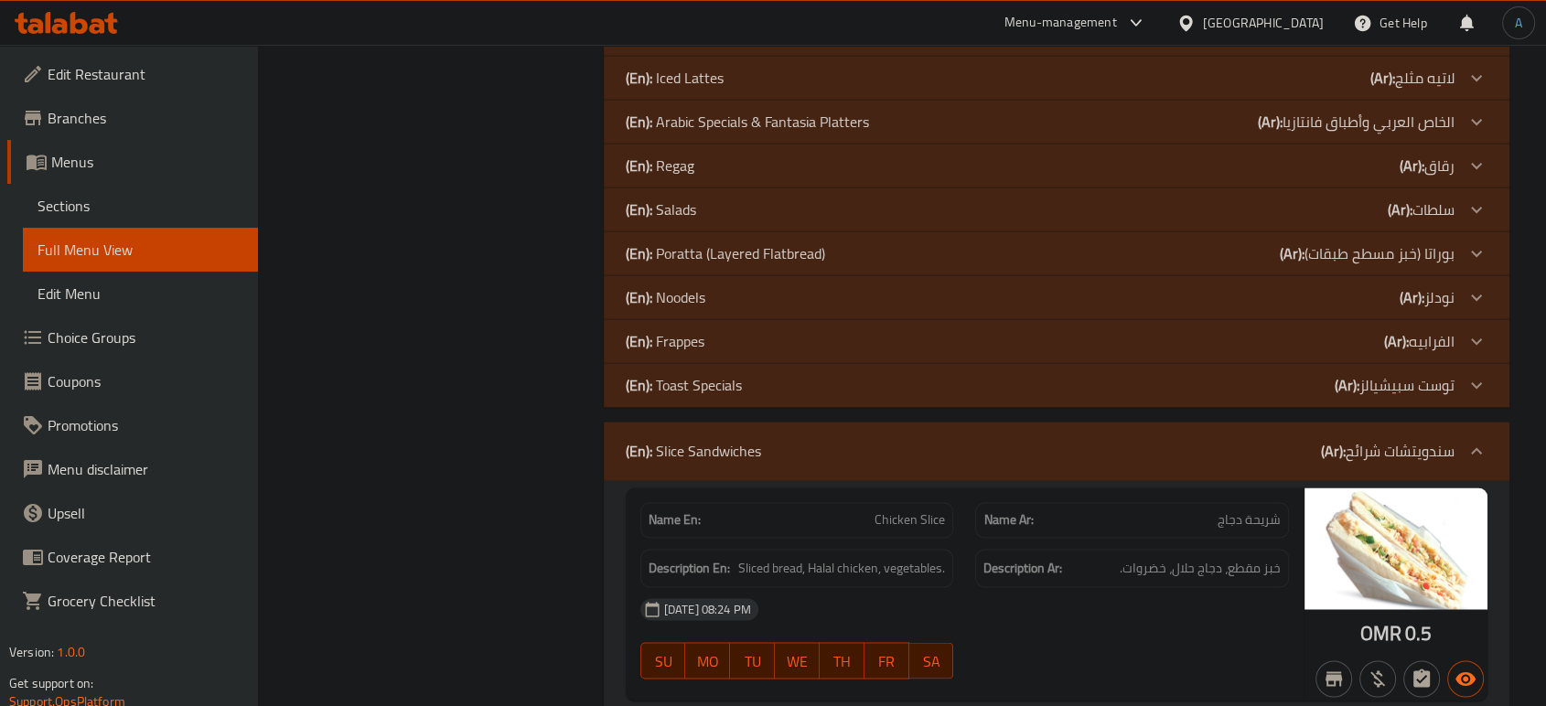
scroll to position [4751, 0]
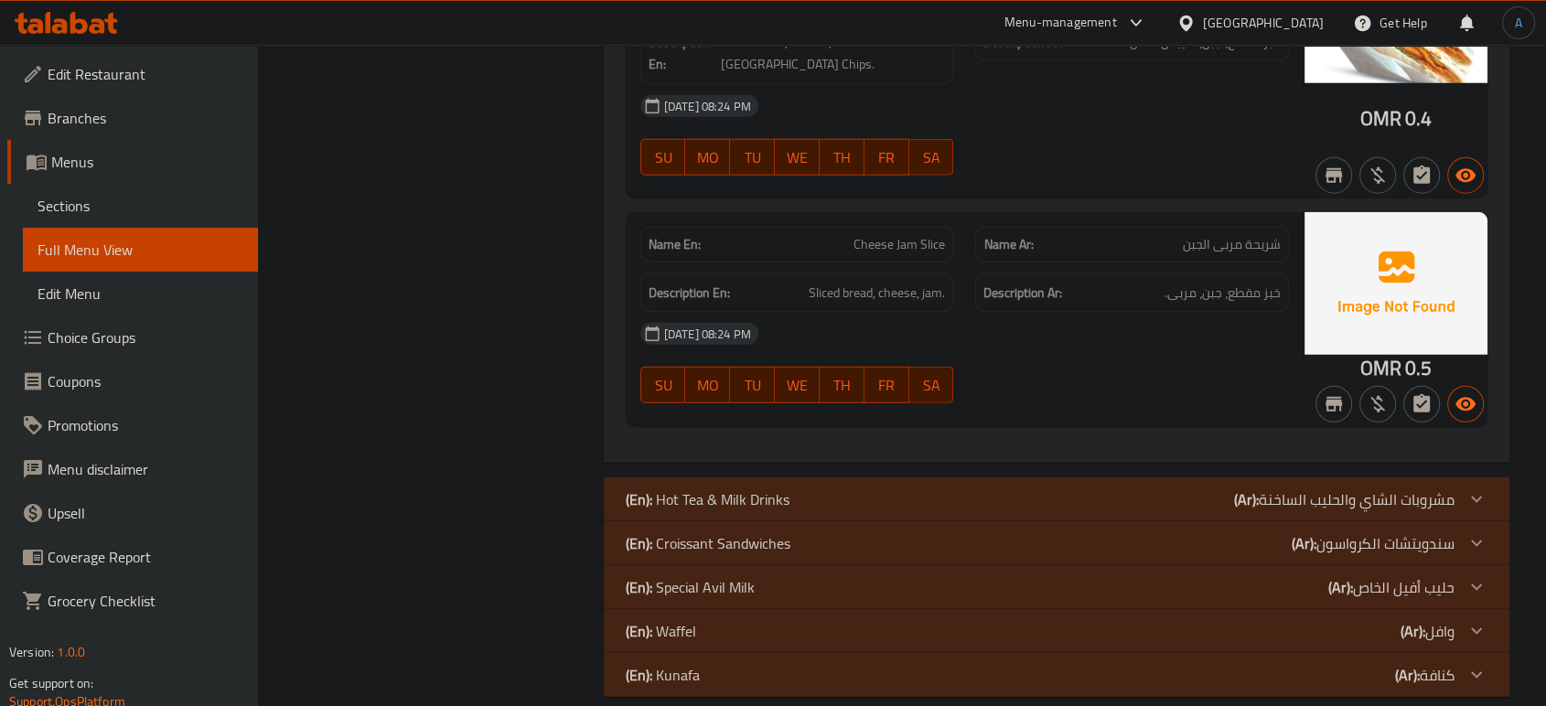
click at [755, 489] on p "(En): Hot Tea & Milk Drinks" at bounding box center [708, 500] width 164 height 22
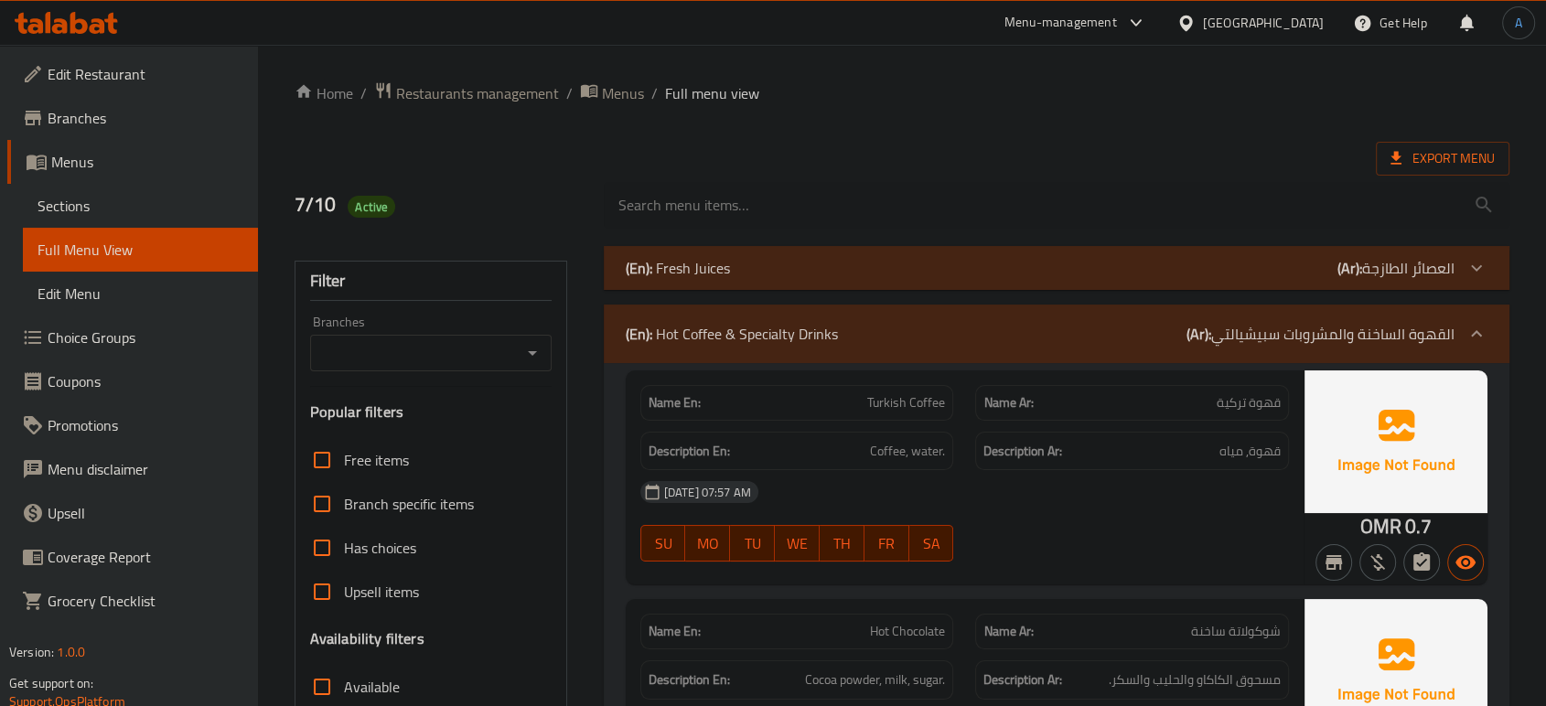
scroll to position [2579, 0]
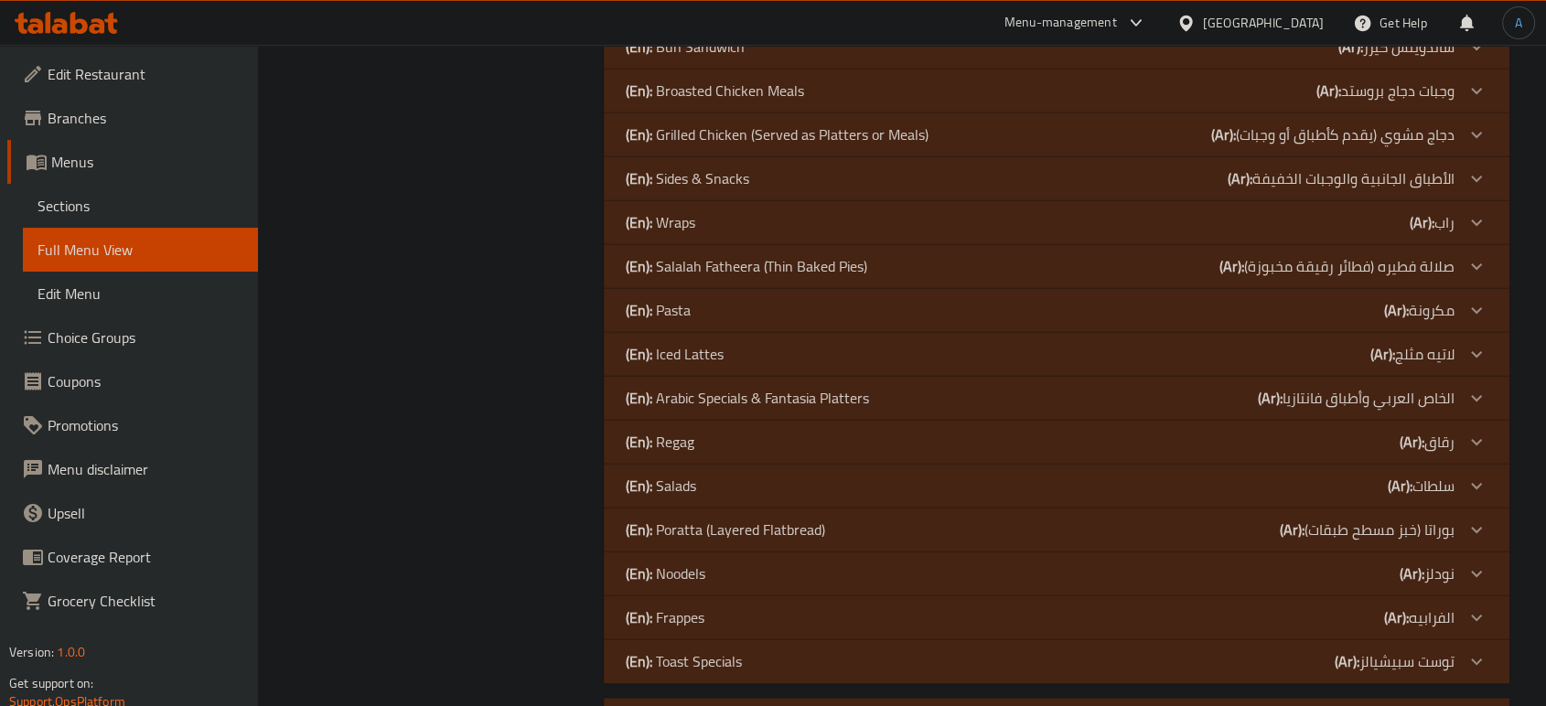
click at [789, 371] on div "(En): Iced Lattes (Ar): لاتيه مثلج" at bounding box center [1057, 354] width 906 height 44
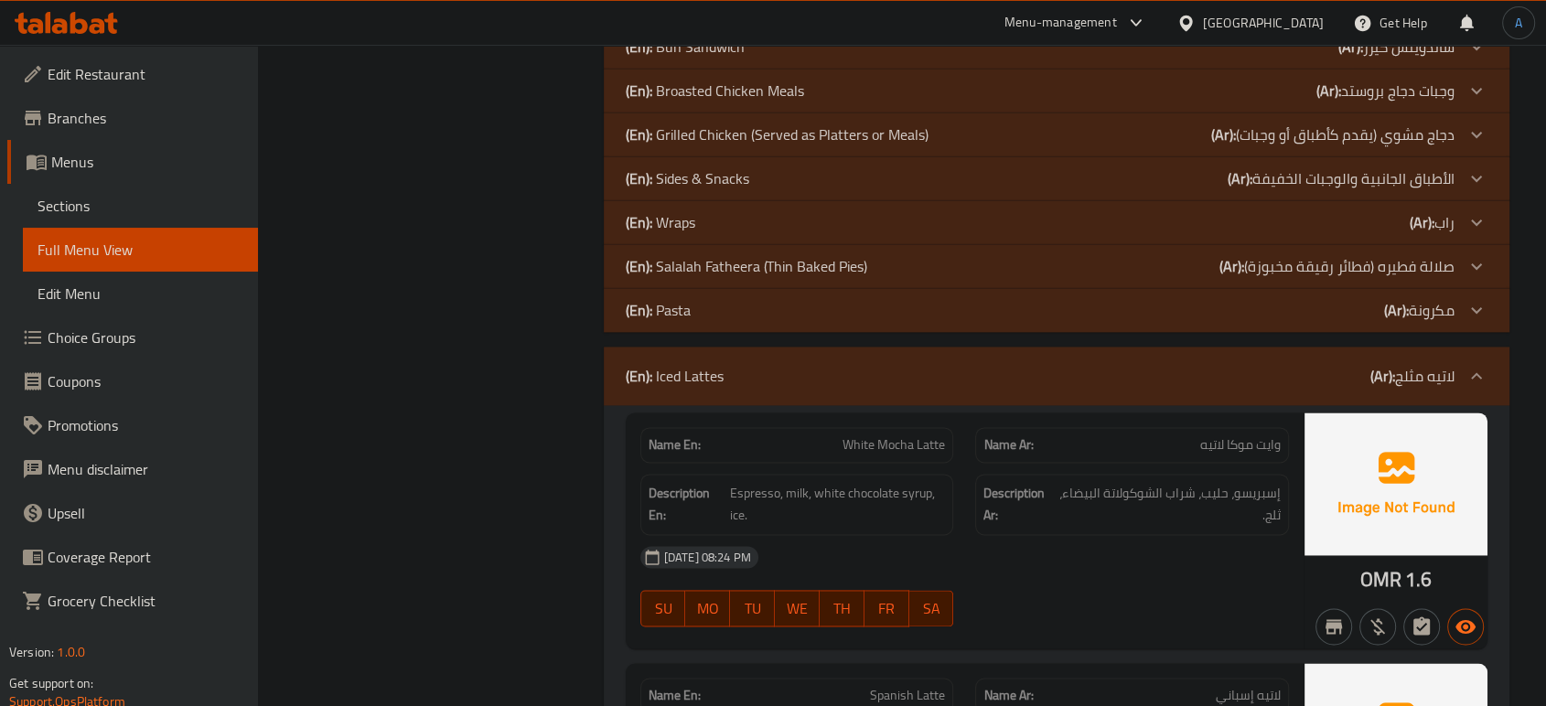
scroll to position [4534, 0]
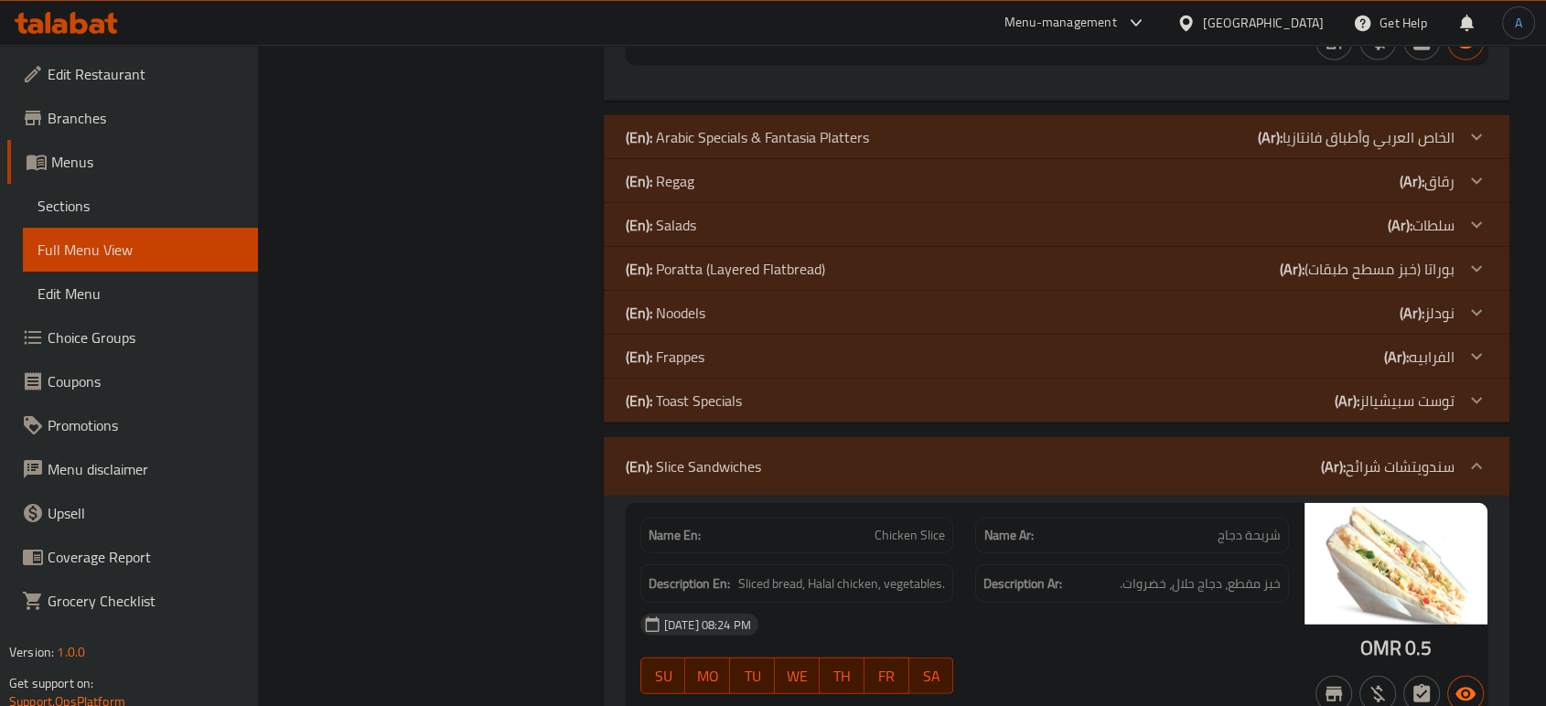
click at [778, 361] on div "(En): Frappes (Ar): الفرابيه" at bounding box center [1040, 357] width 829 height 22
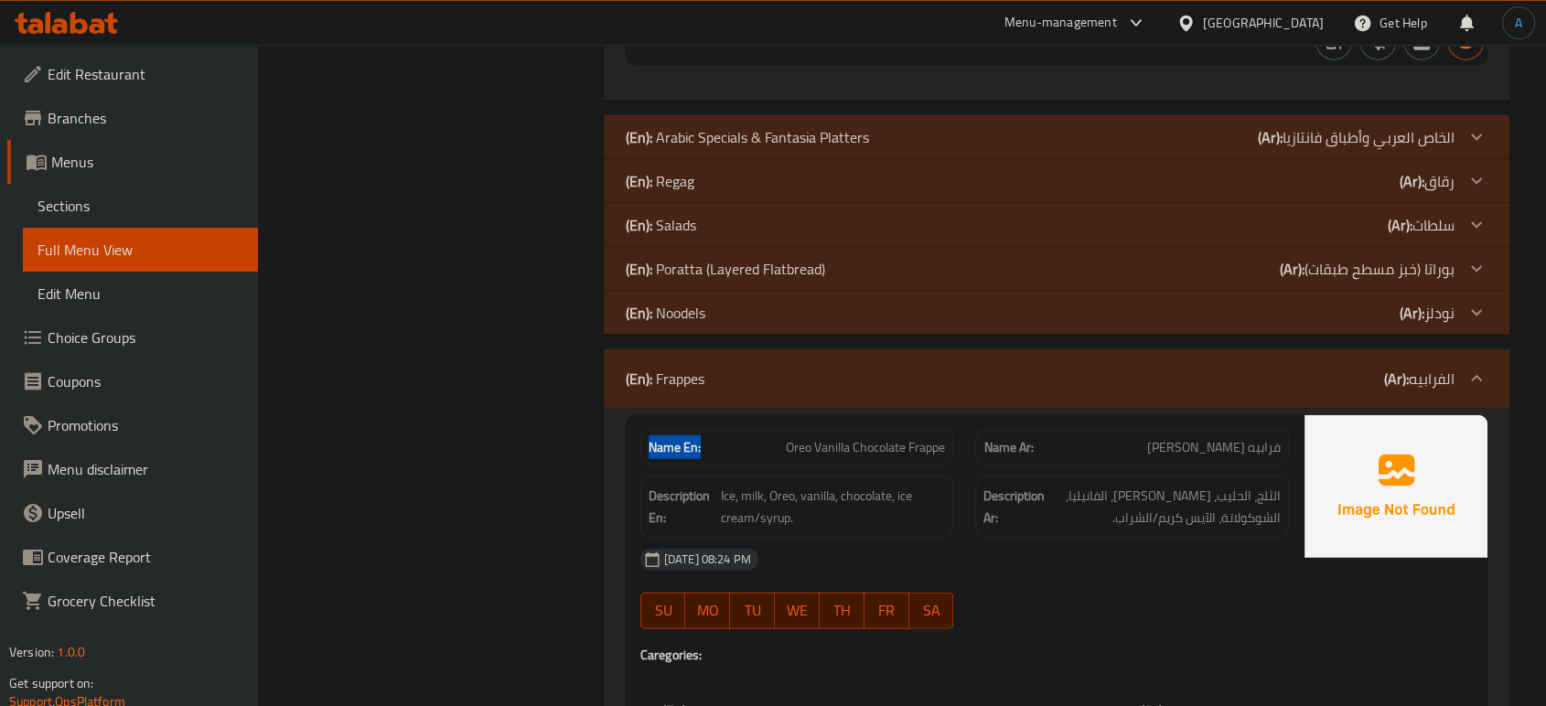
drag, startPoint x: 705, startPoint y: 440, endPoint x: 630, endPoint y: 441, distance: 75.0
click at [630, 441] on div "Name En: Oreo Vanilla Chocolate Frappe" at bounding box center [798, 448] width 336 height 58
copy strong "Name En:"
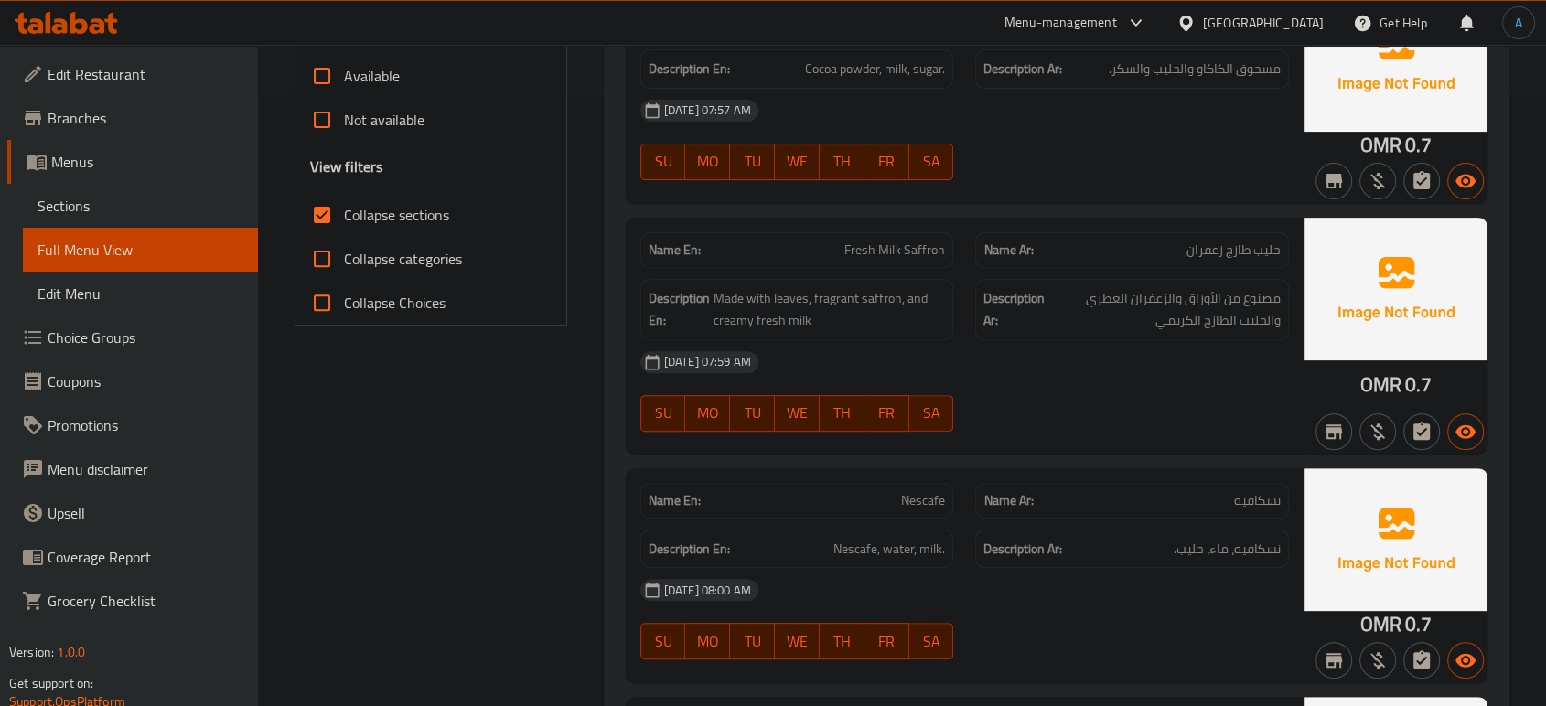
scroll to position [596, 0]
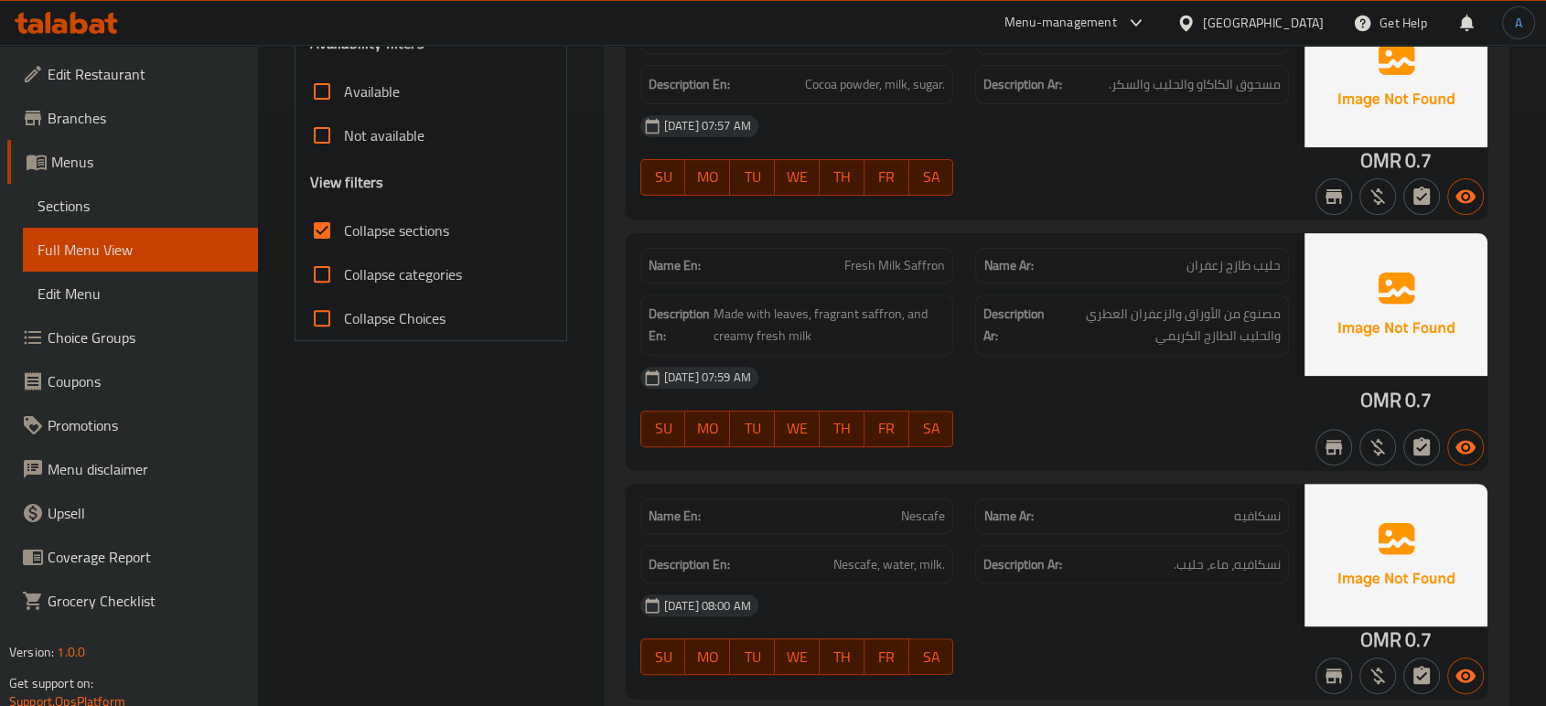
click at [933, 261] on span "Fresh Milk Saffron" at bounding box center [895, 265] width 101 height 19
copy span "Fresh Milk Saffron"
